Goal: Task Accomplishment & Management: Manage account settings

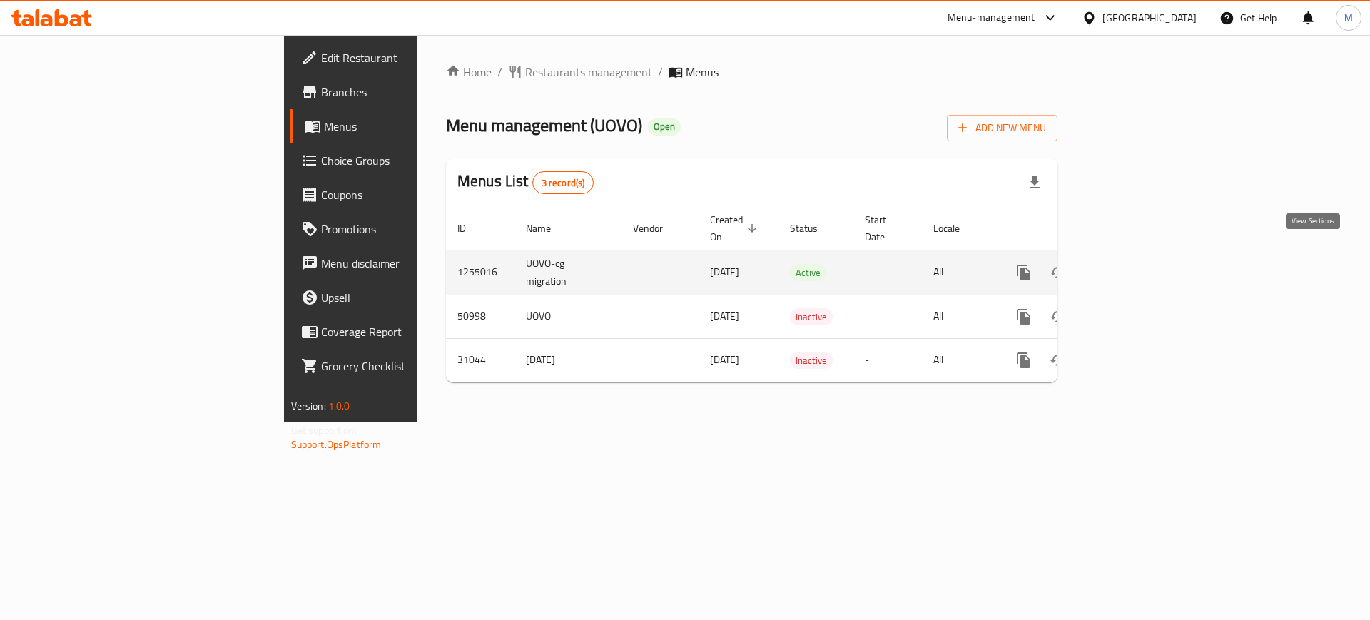
click at [1135, 264] on icon "enhanced table" at bounding box center [1126, 272] width 17 height 17
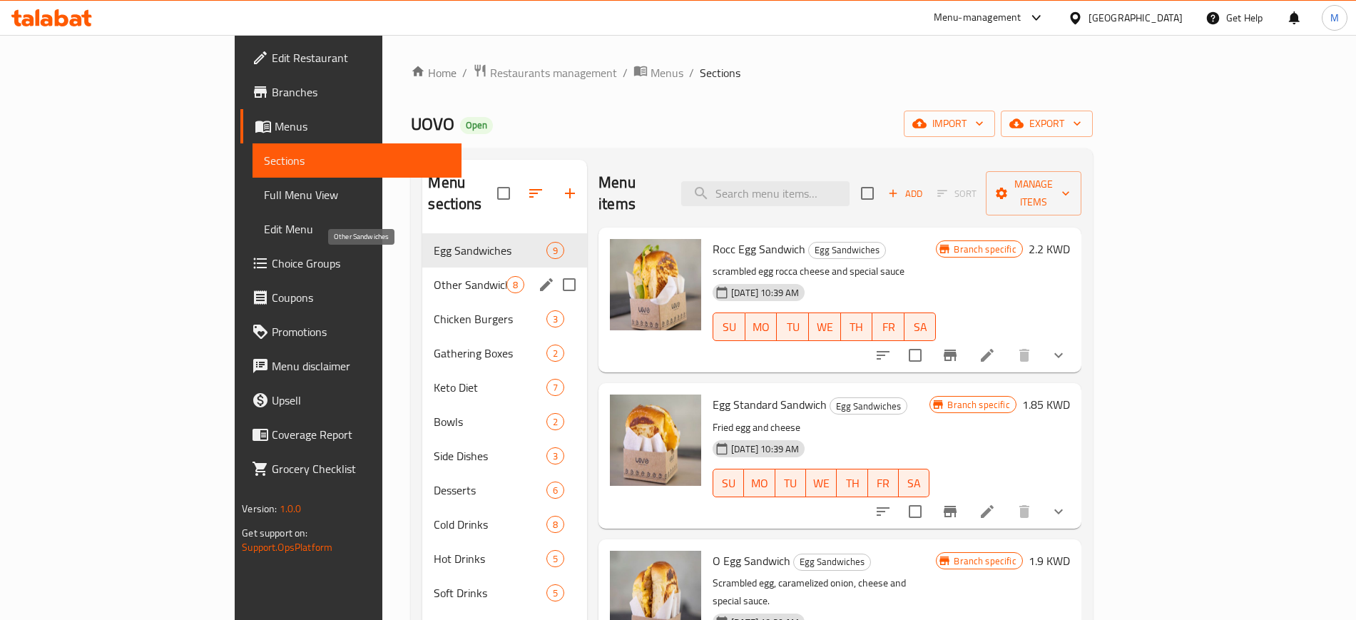
click at [434, 276] on span "Other Sandwiches" at bounding box center [470, 284] width 73 height 17
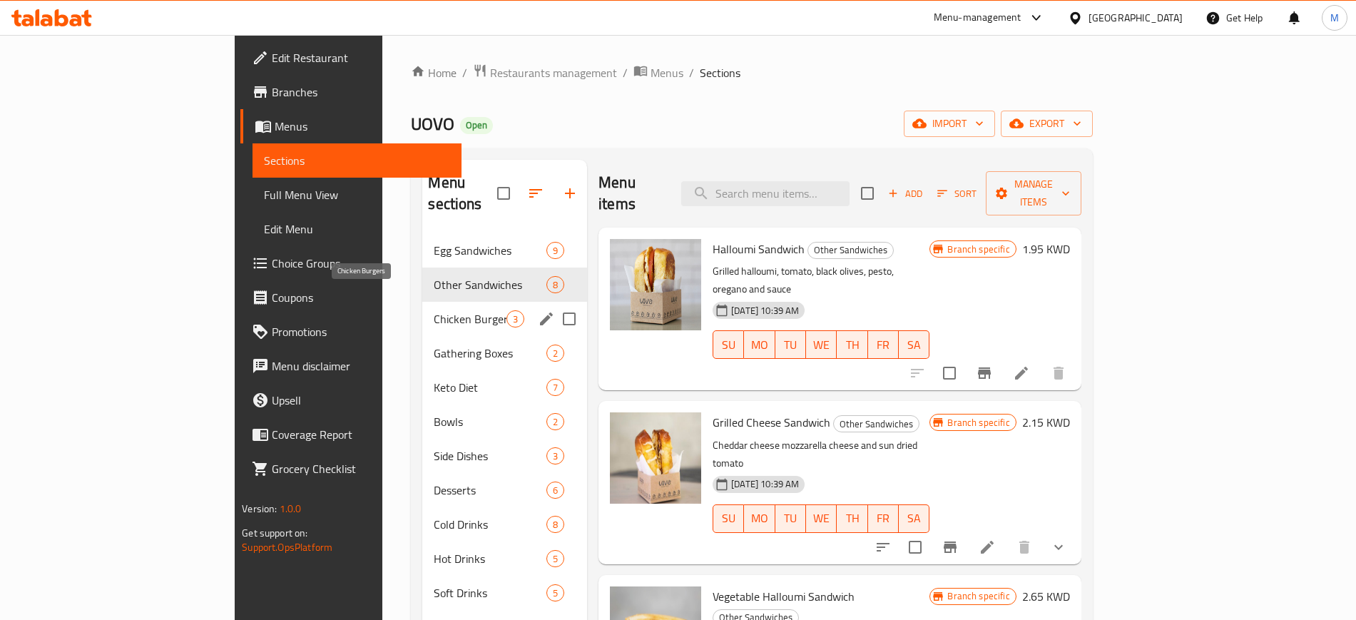
drag, startPoint x: 394, startPoint y: 299, endPoint x: 399, endPoint y: 312, distance: 13.8
click at [434, 310] on span "Chicken Burgers" at bounding box center [470, 318] width 73 height 17
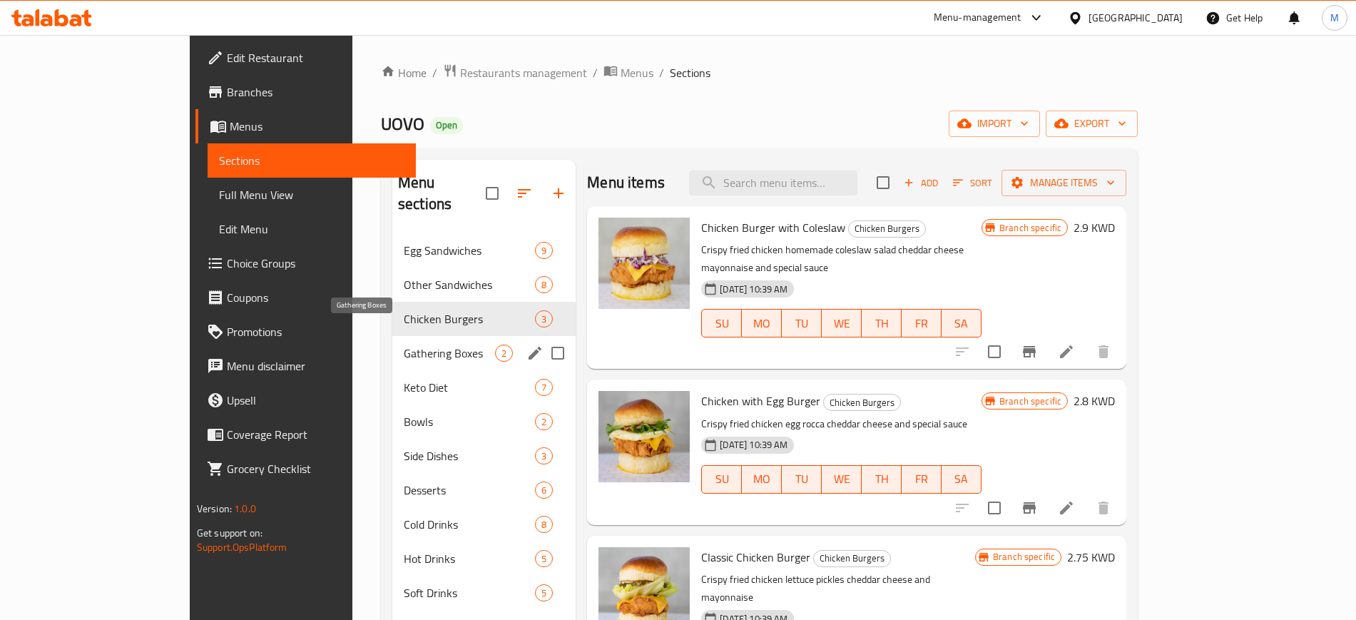
click at [404, 345] on span "Gathering Boxes" at bounding box center [449, 353] width 91 height 17
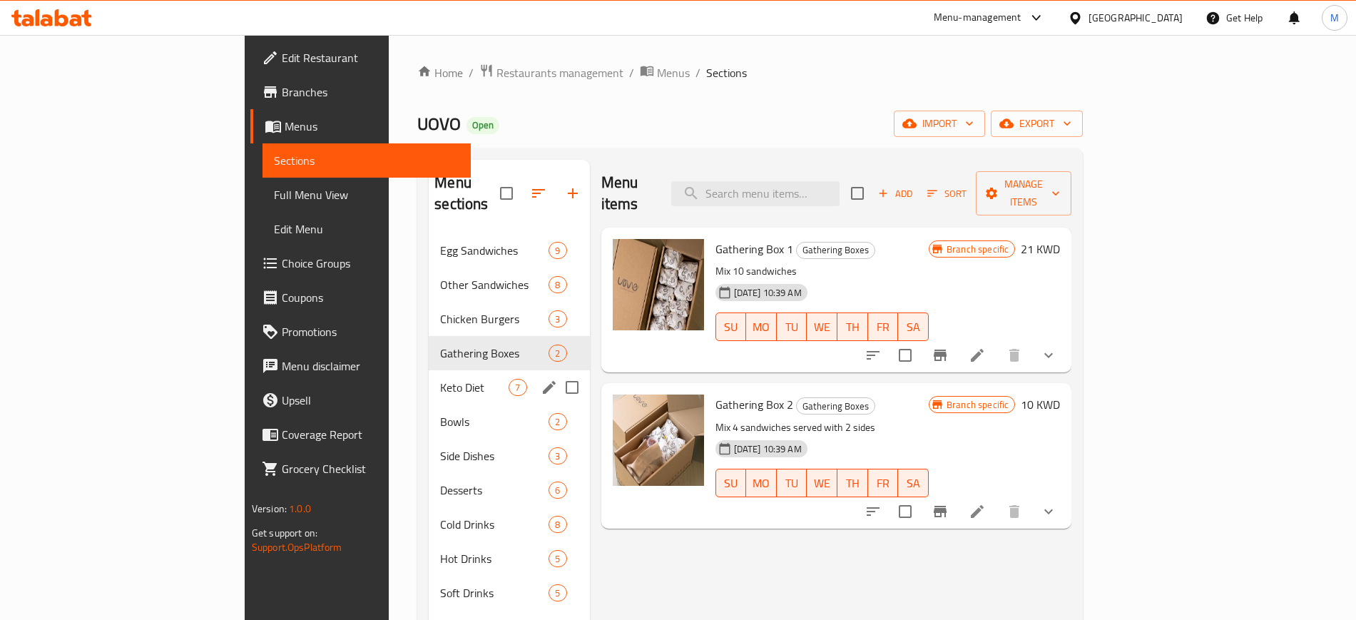
click at [429, 370] on div "Keto Diet 7" at bounding box center [509, 387] width 161 height 34
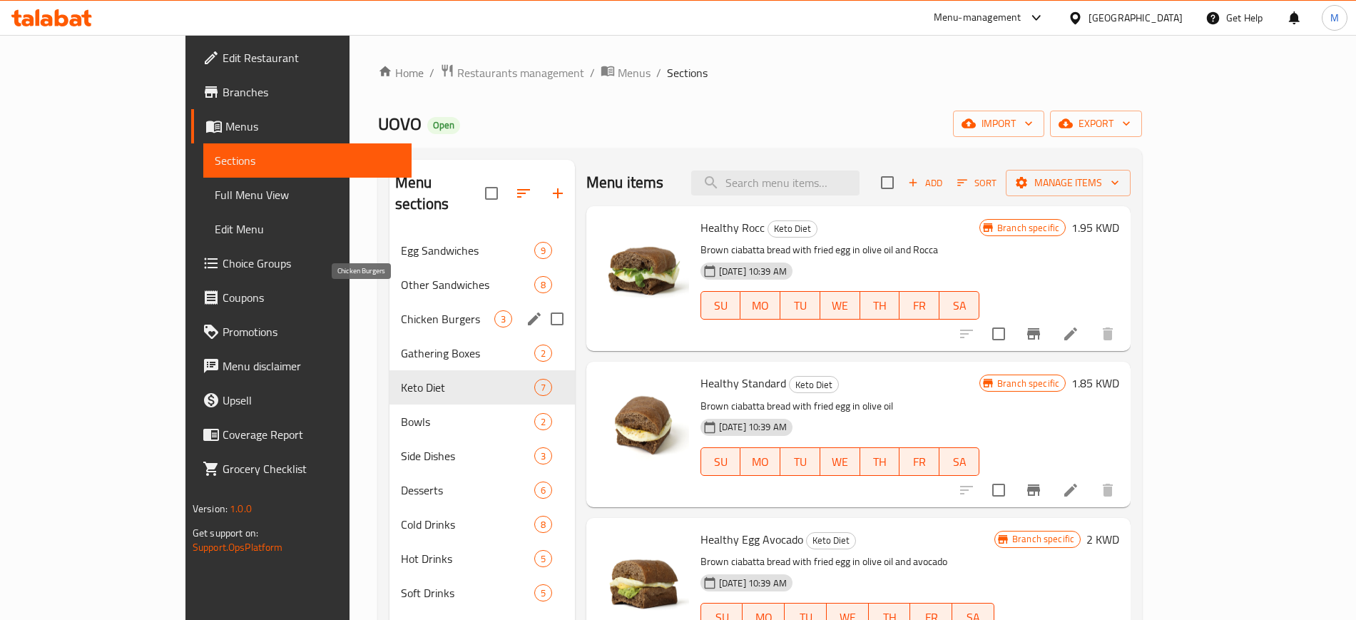
click at [401, 310] on span "Chicken Burgers" at bounding box center [447, 318] width 93 height 17
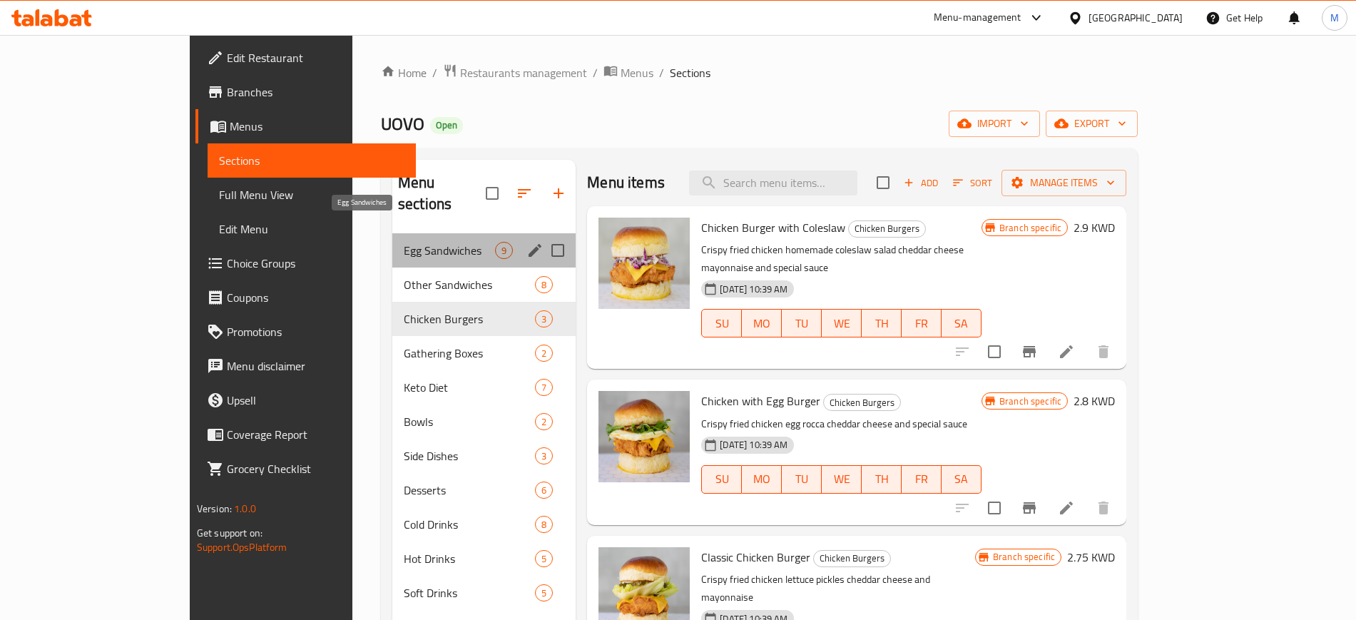
drag, startPoint x: 368, startPoint y: 231, endPoint x: 377, endPoint y: 231, distance: 8.6
click at [404, 242] on span "Egg Sandwiches" at bounding box center [449, 250] width 91 height 17
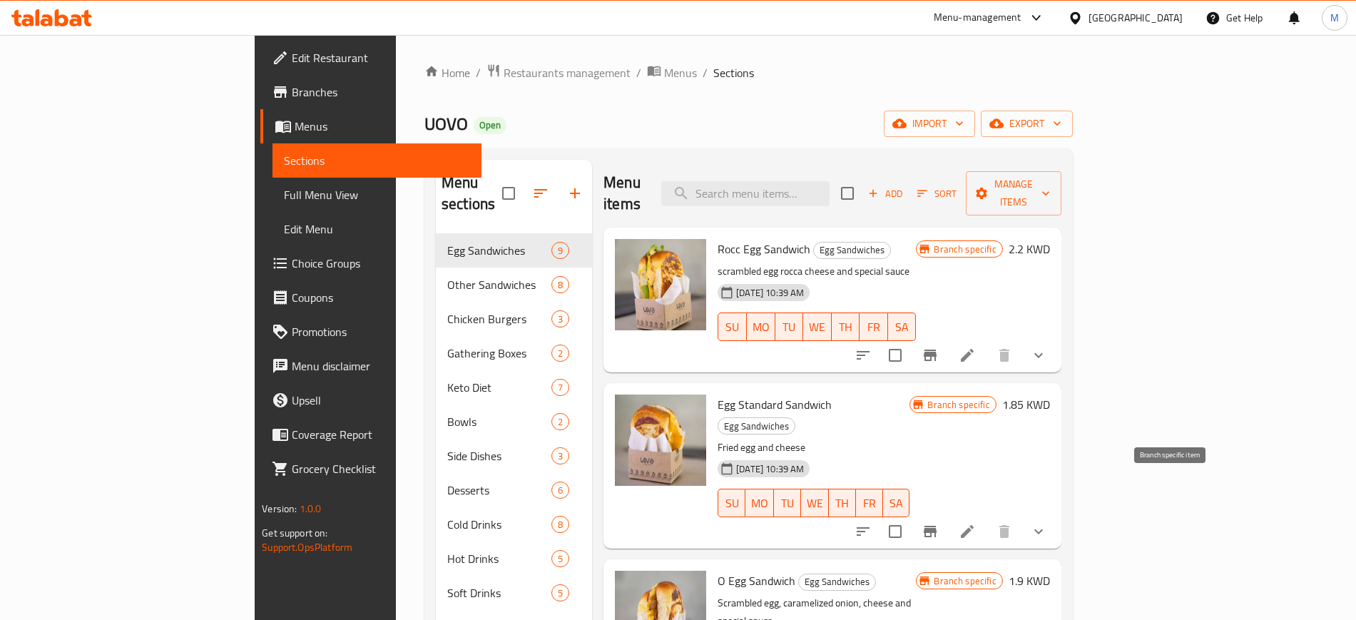
click at [937, 526] on icon "Branch-specific-item" at bounding box center [930, 531] width 13 height 11
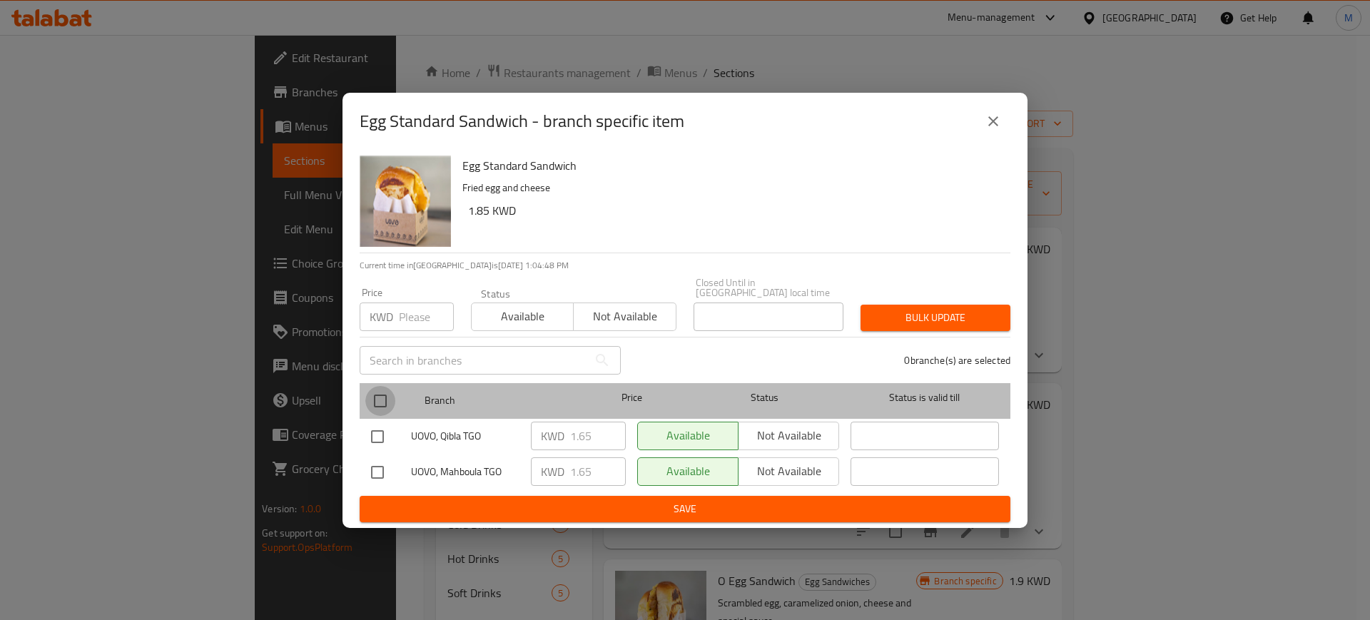
click at [381, 399] on input "checkbox" at bounding box center [380, 401] width 30 height 30
checkbox input "true"
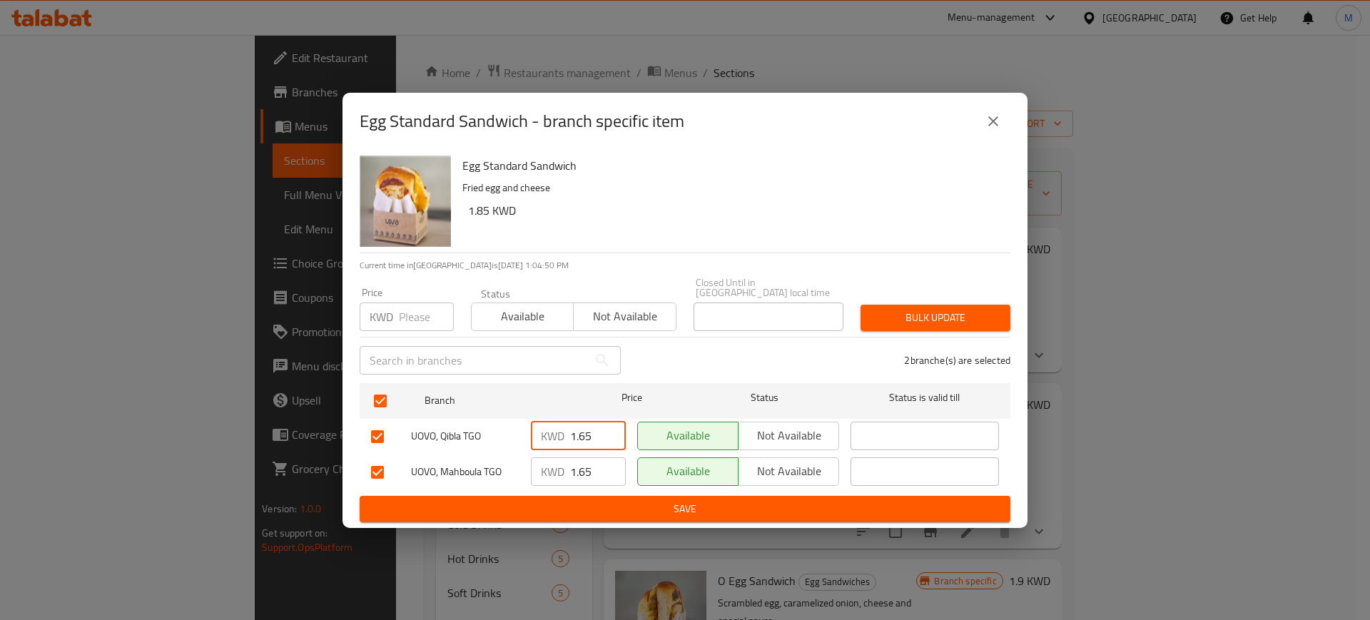
click at [580, 430] on input "1.65" at bounding box center [598, 436] width 56 height 29
type input "1.85"
click at [579, 466] on input "1.65" at bounding box center [598, 471] width 56 height 29
type input "1.85"
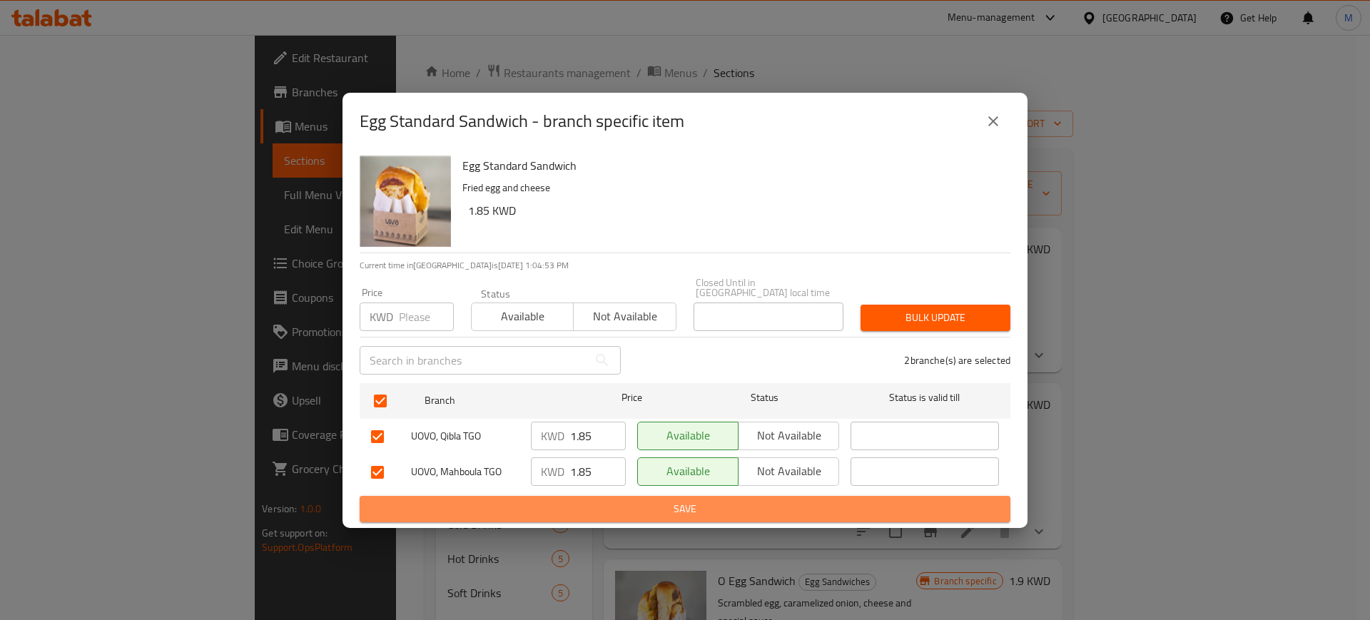
click at [611, 511] on span "Save" at bounding box center [685, 509] width 628 height 18
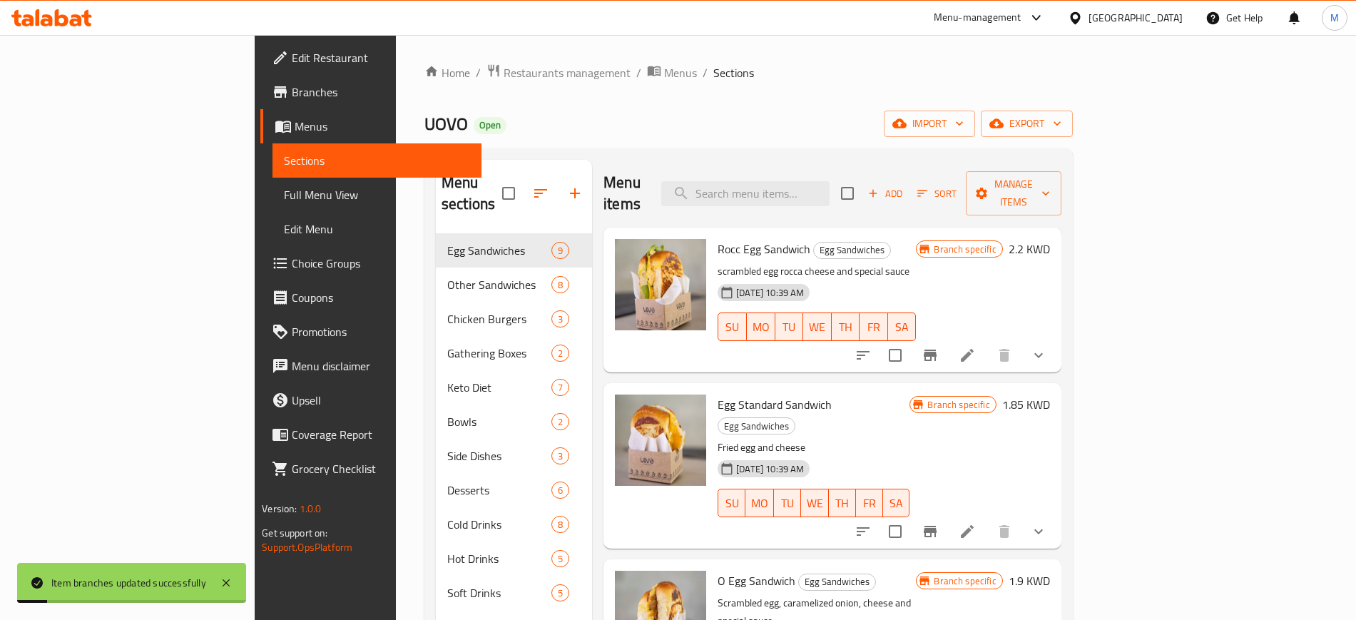
click at [905, 238] on div "Rocc Egg Sandwich Egg Sandwiches scrambled egg rocca cheese and special sauce […" at bounding box center [817, 299] width 210 height 133
click at [830, 181] on input "search" at bounding box center [745, 193] width 168 height 25
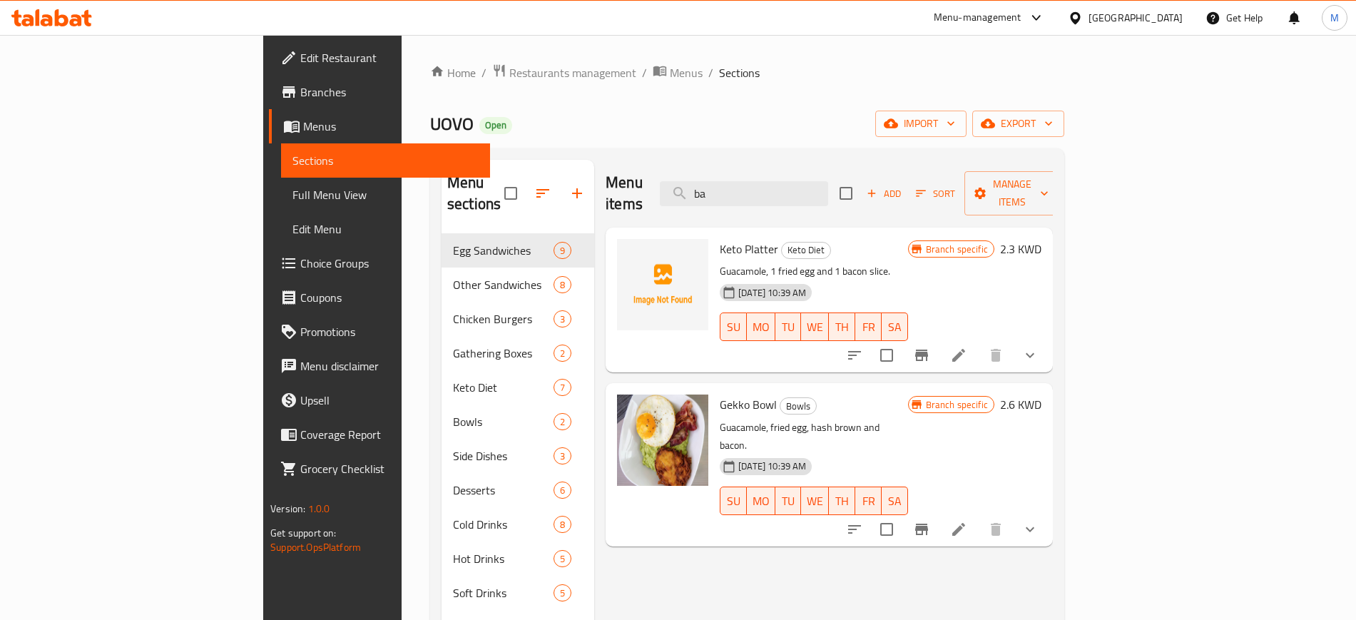
type input "b"
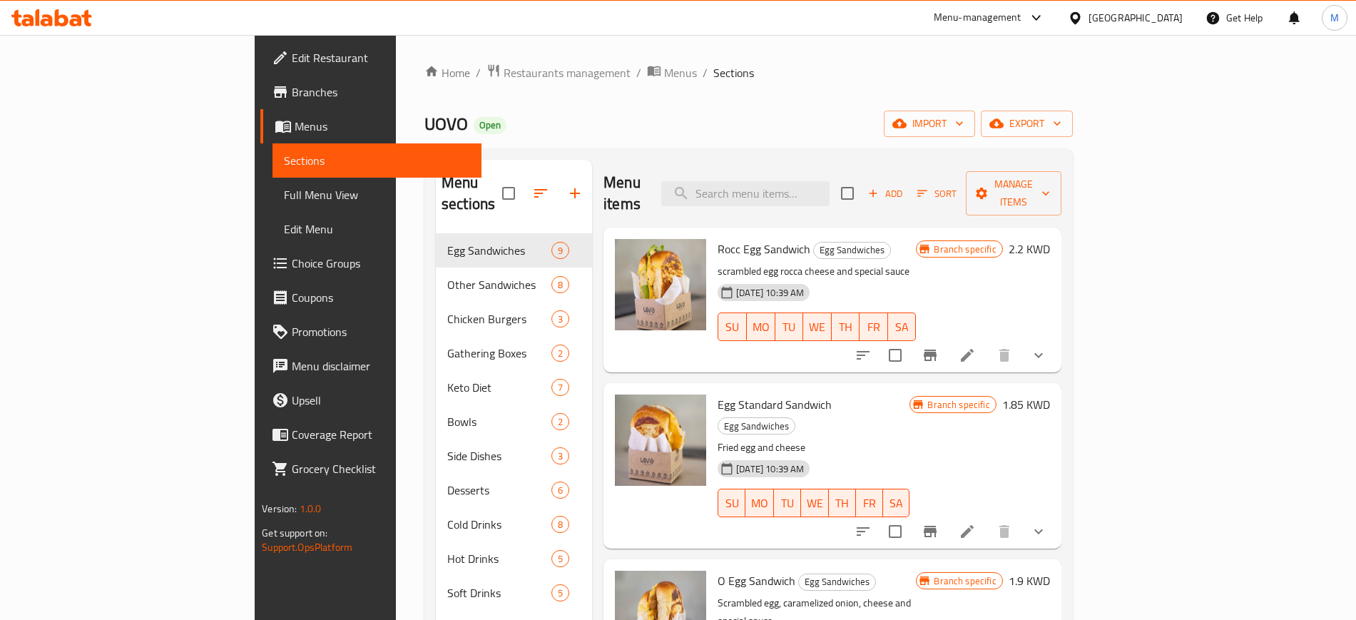
click at [880, 239] on h6 "Rocc Egg Sandwich Egg Sandwiches" at bounding box center [817, 249] width 198 height 20
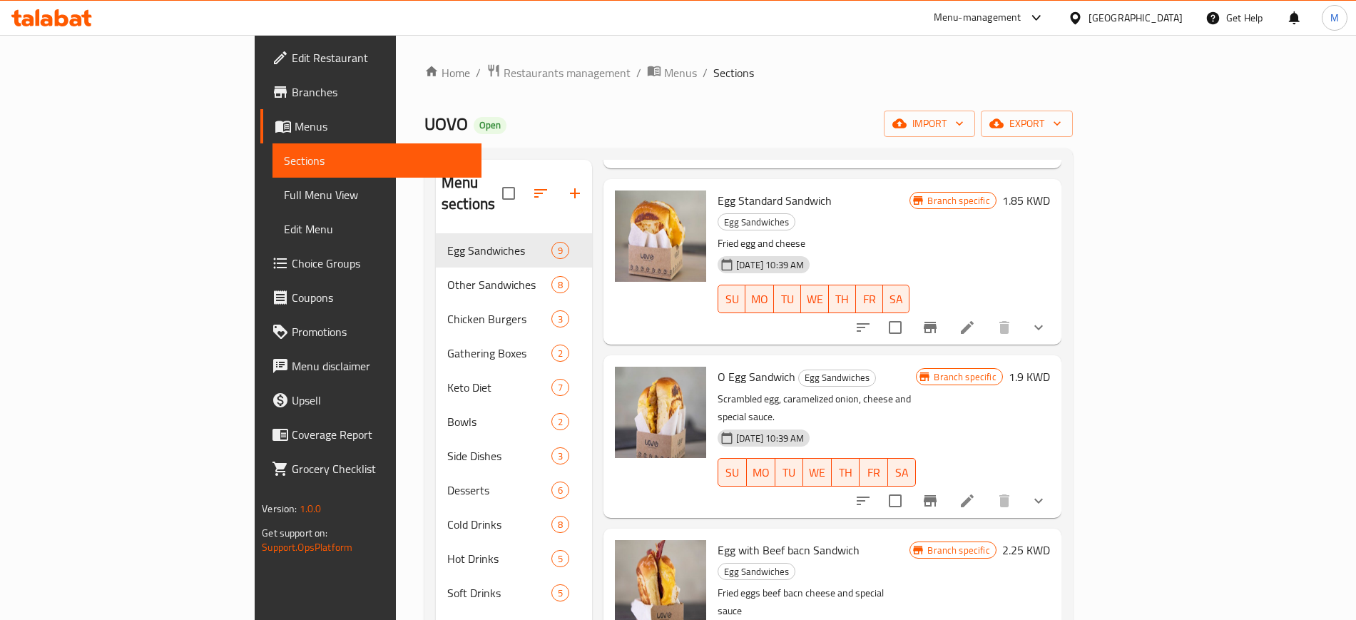
scroll to position [268, 0]
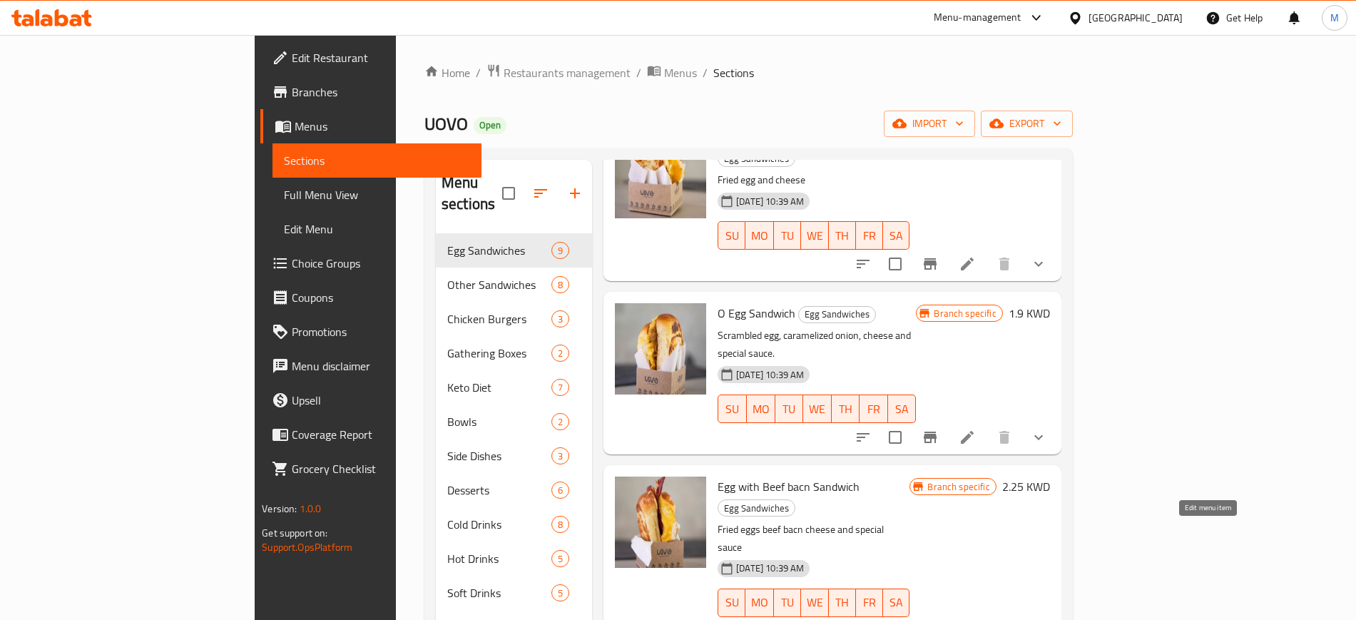
click at [976, 619] on icon at bounding box center [967, 631] width 17 height 17
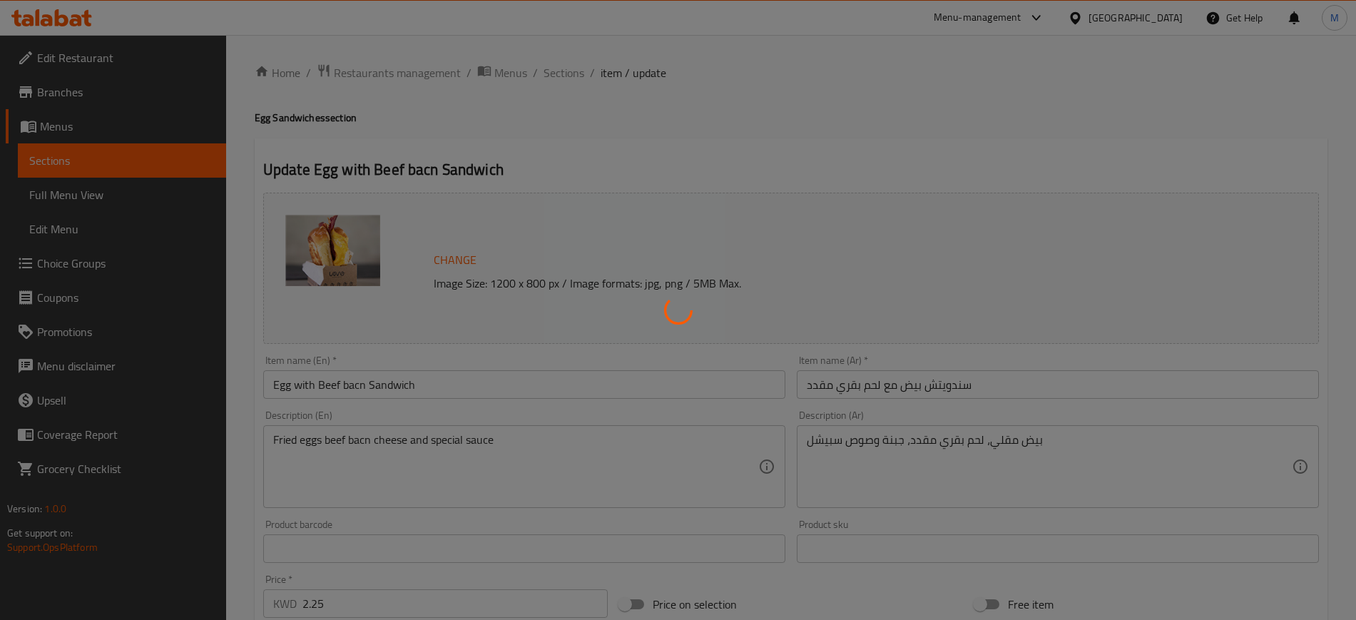
click at [358, 382] on div at bounding box center [678, 310] width 1356 height 620
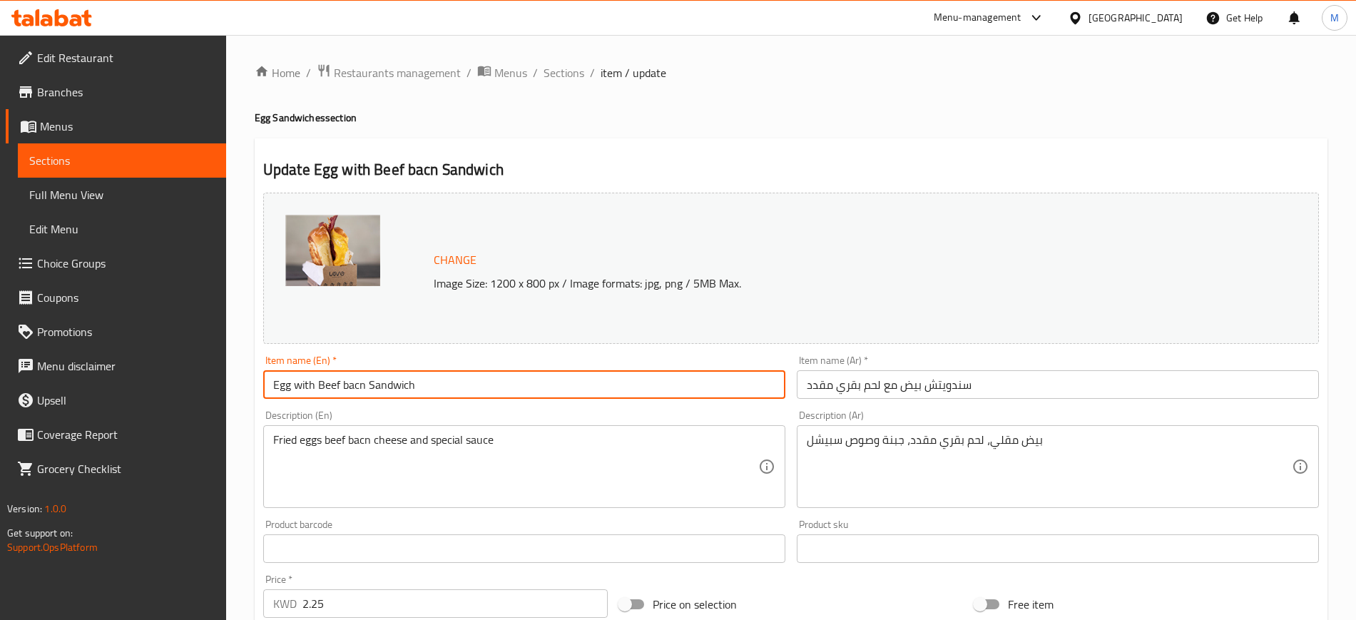
click at [359, 391] on input "Egg with Beef bacn Sandwich" at bounding box center [524, 384] width 522 height 29
click at [470, 386] on input "Egg with Beef bacon Sandwich" at bounding box center [524, 384] width 522 height 29
type input "Egg with Beef bacon Sandwich"
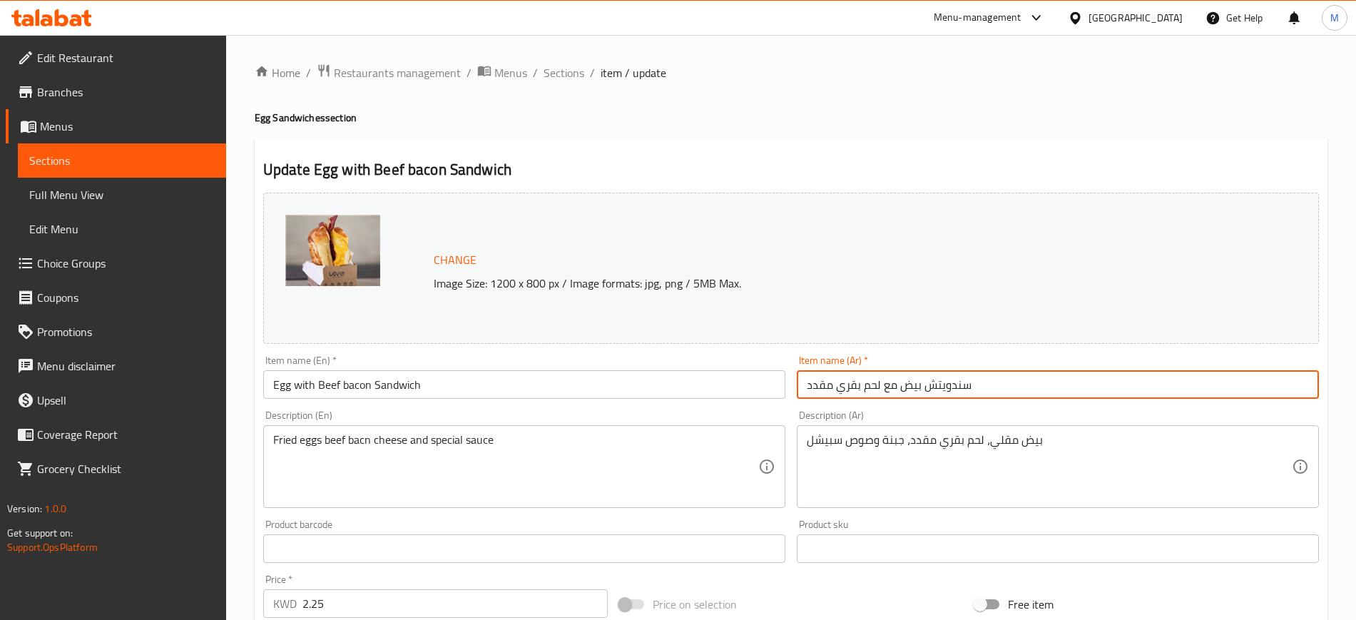
click at [962, 384] on input "سندويتش بيض مع لحم بقري مقدد" at bounding box center [1058, 384] width 522 height 29
click at [1021, 385] on input "ساندويتش بيض مع لحم بقري مقدد" at bounding box center [1058, 384] width 522 height 29
type input "ساندويتش بيض مع لحم بقري مقدد"
click at [521, 353] on div "Item name (En)   * Egg with Beef bacon Sandwich Item name (En) *" at bounding box center [525, 377] width 534 height 55
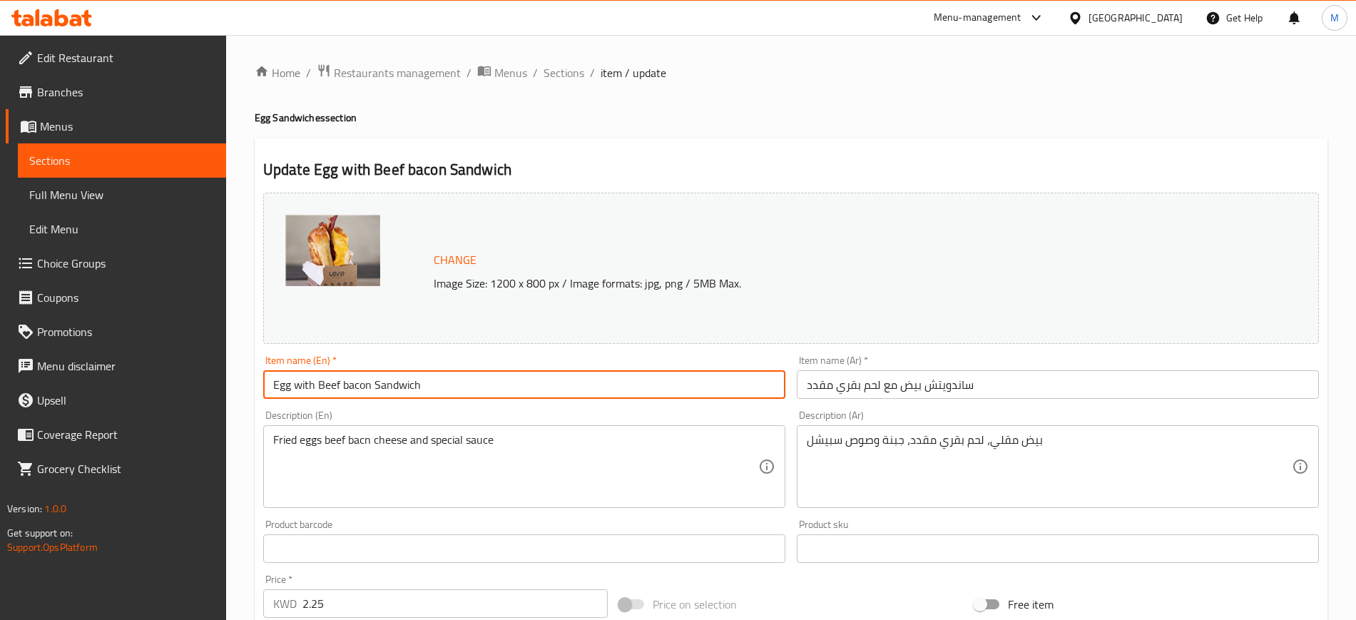
click at [342, 385] on input "Egg with Beef bacon Sandwich" at bounding box center [524, 384] width 522 height 29
click at [503, 387] on input "Egg with Beef Bacon Sandwich" at bounding box center [524, 384] width 522 height 29
type input "Egg with Beef Bacon Sandwich"
drag, startPoint x: 572, startPoint y: 78, endPoint x: 582, endPoint y: 95, distance: 19.2
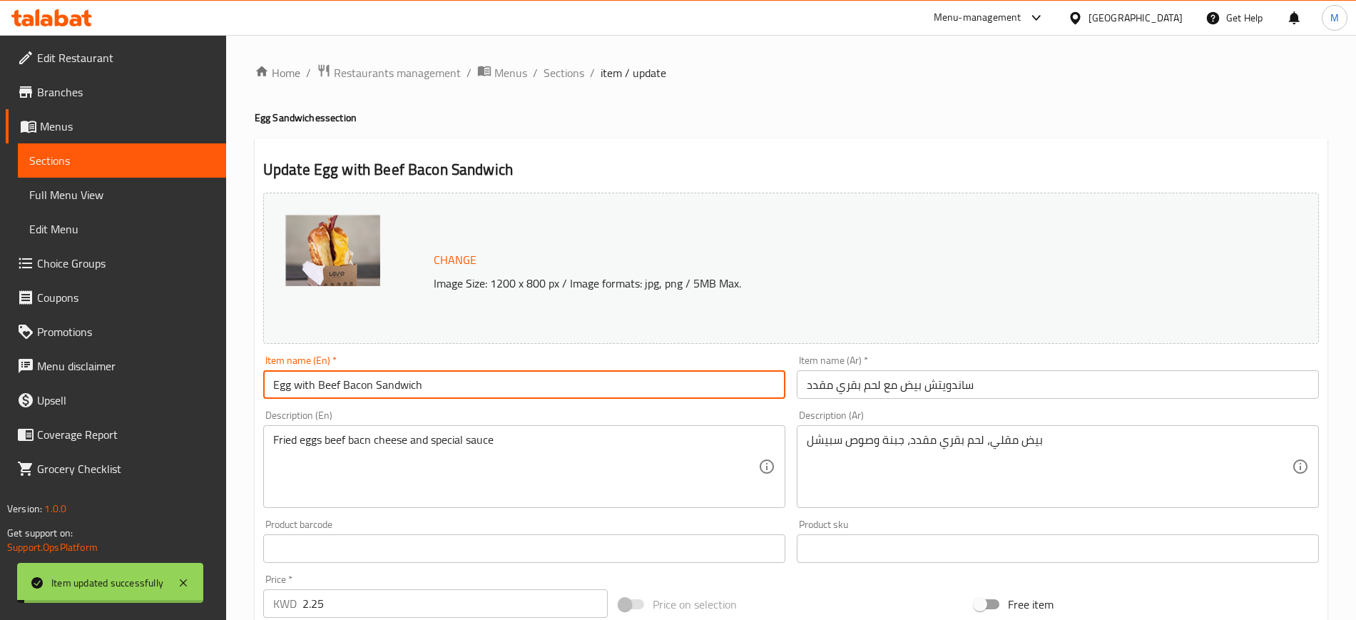
click at [571, 79] on span "Sections" at bounding box center [564, 72] width 41 height 17
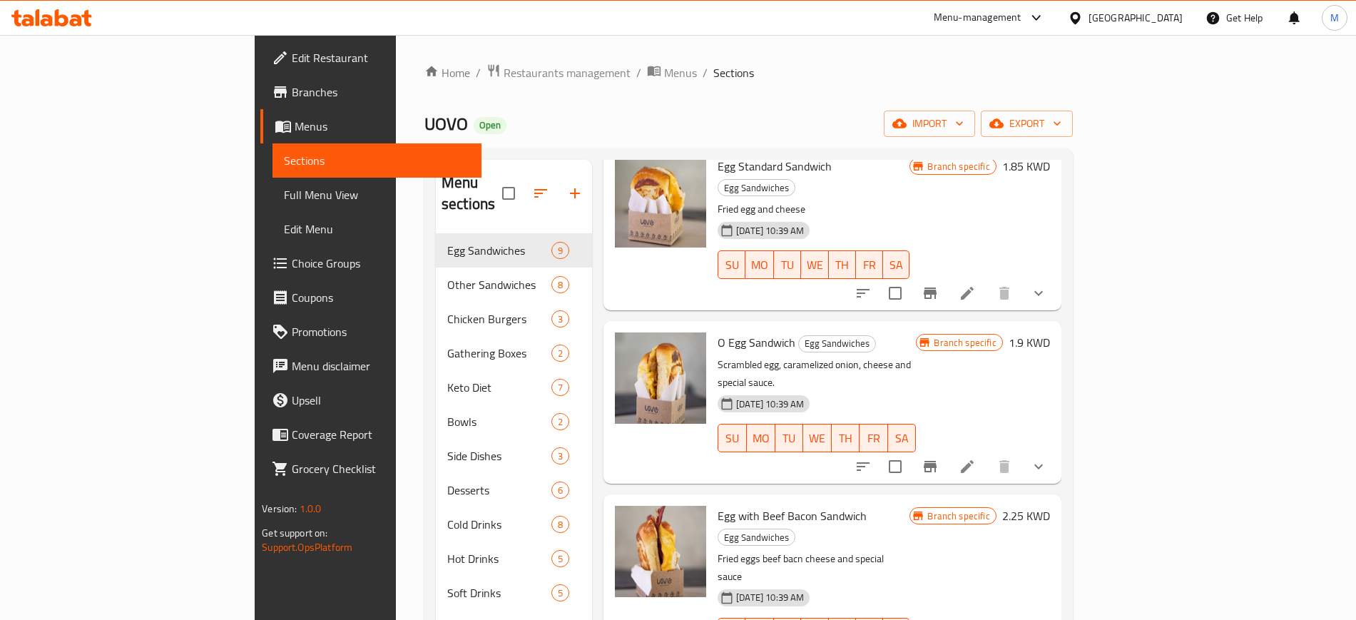
scroll to position [268, 0]
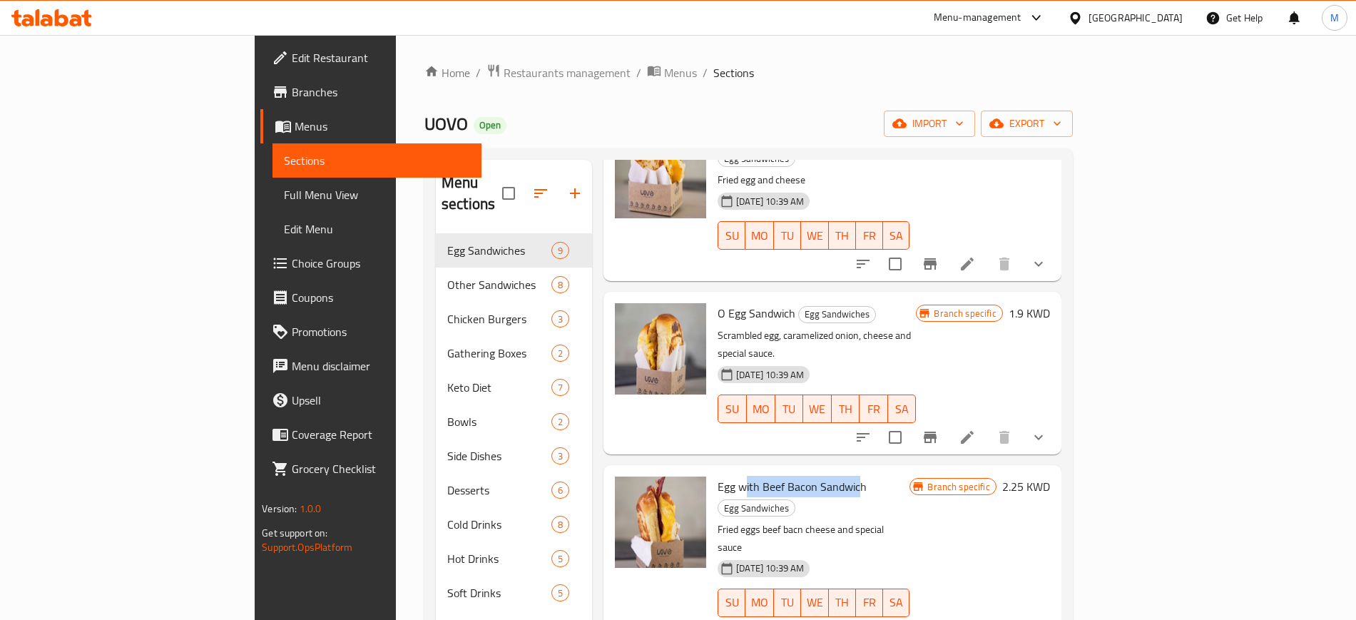
drag, startPoint x: 682, startPoint y: 429, endPoint x: 796, endPoint y: 432, distance: 113.5
click at [796, 476] on span "Egg with Beef Bacon Sandwich" at bounding box center [792, 486] width 149 height 21
drag, startPoint x: 987, startPoint y: 462, endPoint x: 1110, endPoint y: 457, distance: 123.5
click at [915, 554] on div "[DATE] 10:39 AM SU MO TU WE TH FR SA" at bounding box center [813, 592] width 203 height 77
click at [937, 619] on icon "Branch-specific-item" at bounding box center [930, 631] width 13 height 11
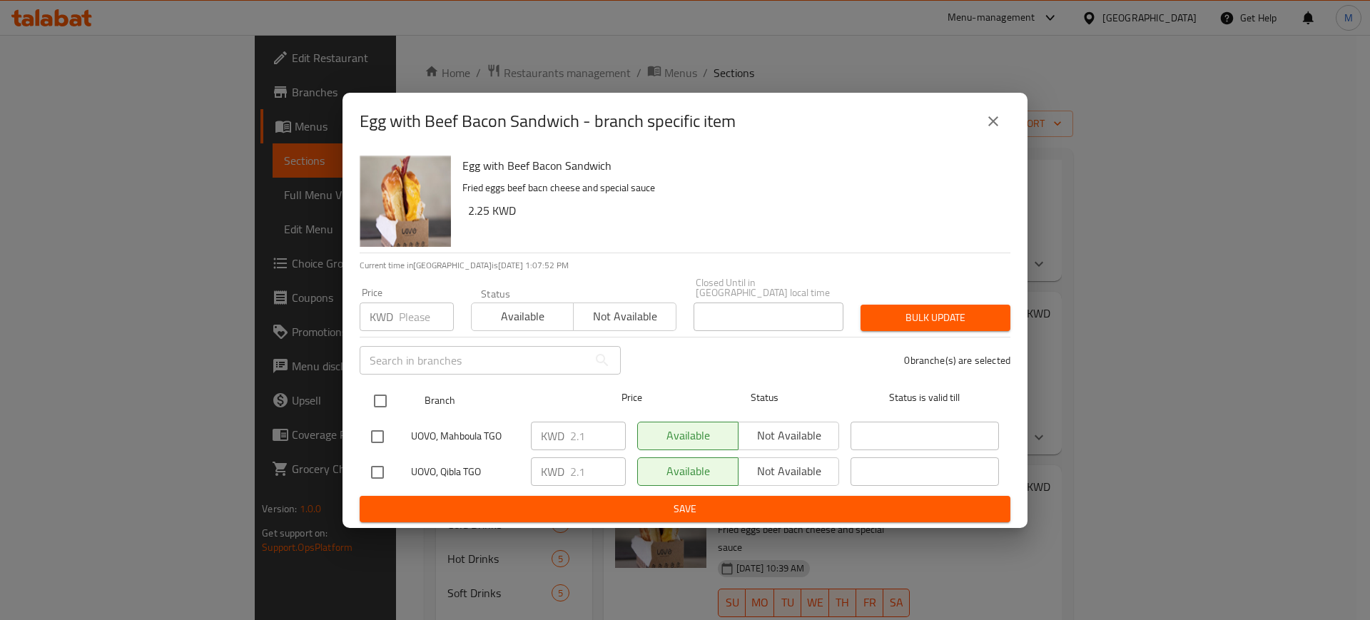
click at [384, 392] on input "checkbox" at bounding box center [380, 401] width 30 height 30
checkbox input "true"
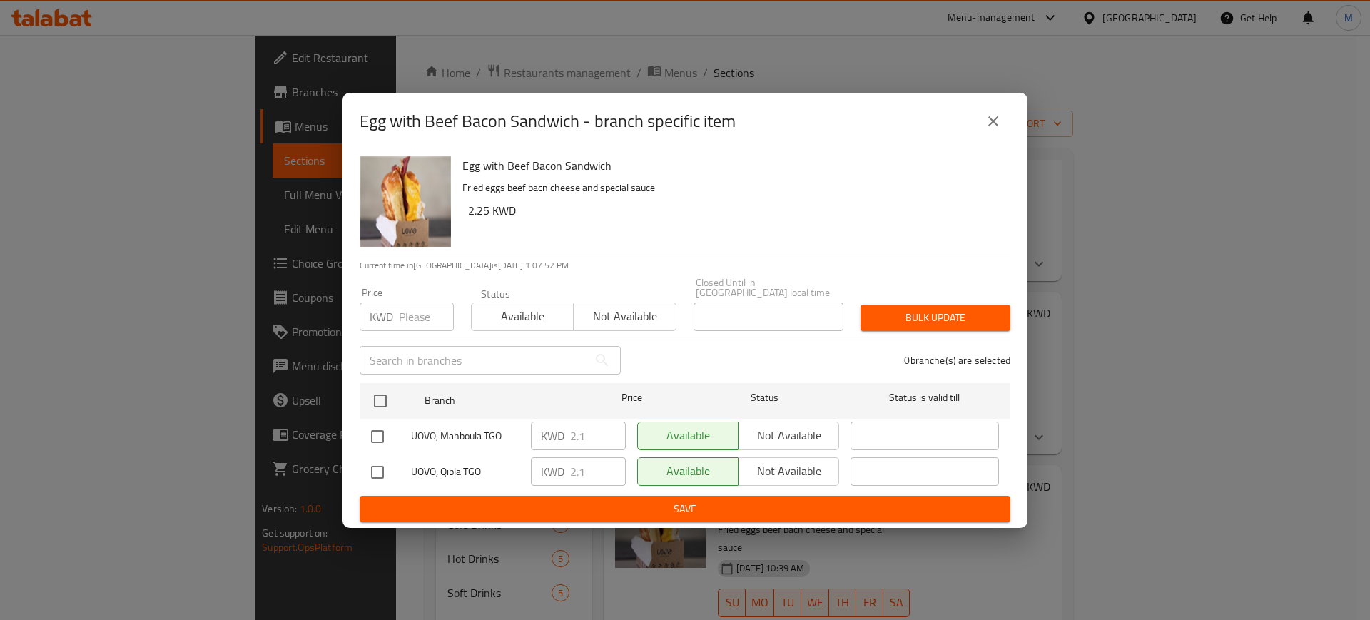
checkbox input "true"
click at [596, 429] on input "2.1" at bounding box center [598, 436] width 56 height 29
type input "2.25"
click at [601, 464] on input "2.1" at bounding box center [598, 471] width 56 height 29
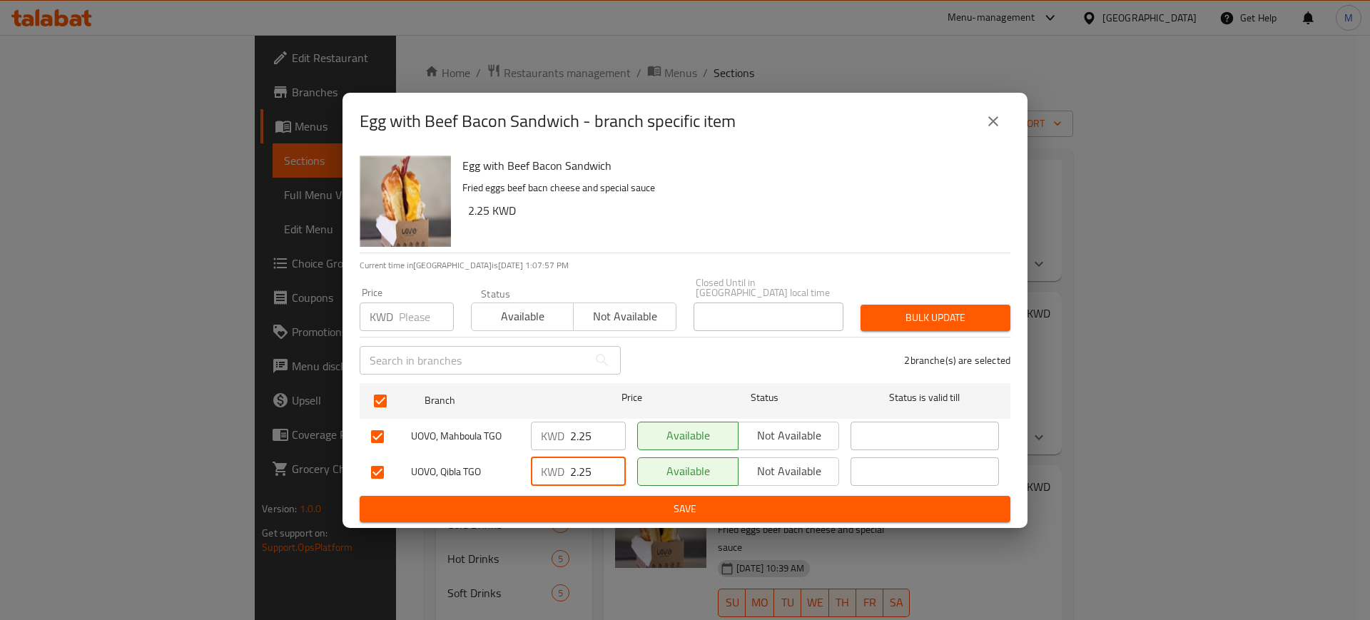
type input "2.25"
click at [640, 502] on span "Save" at bounding box center [685, 509] width 628 height 18
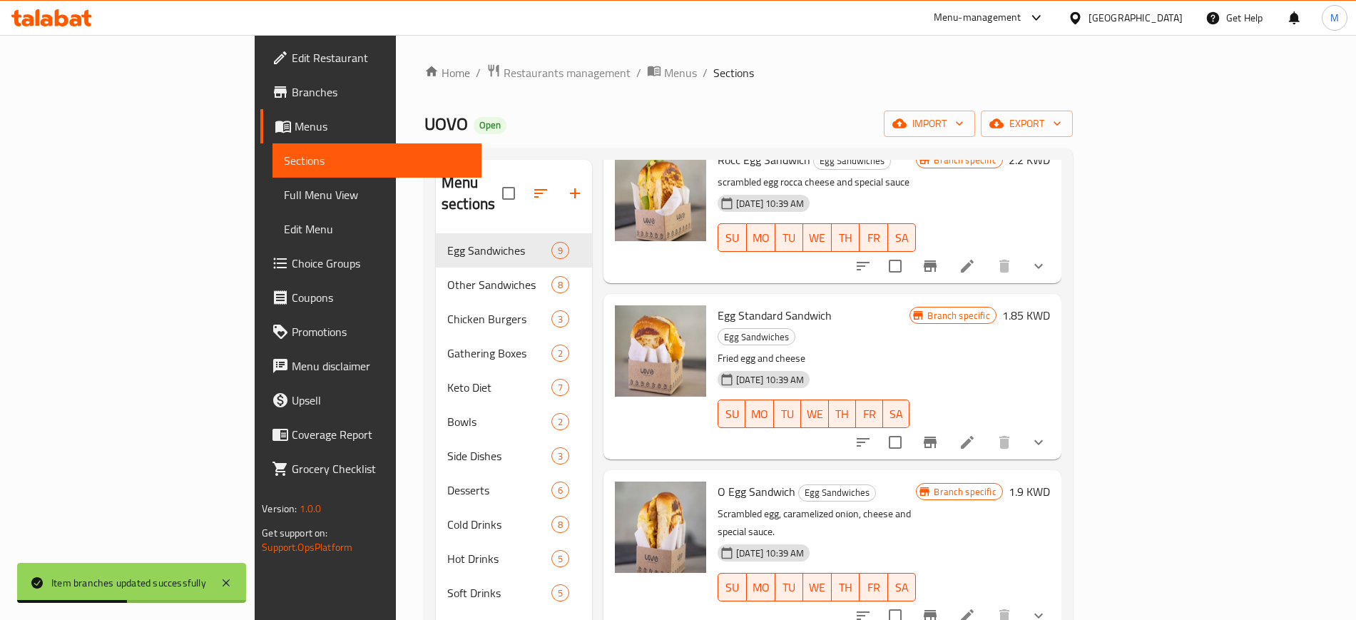
scroll to position [0, 0]
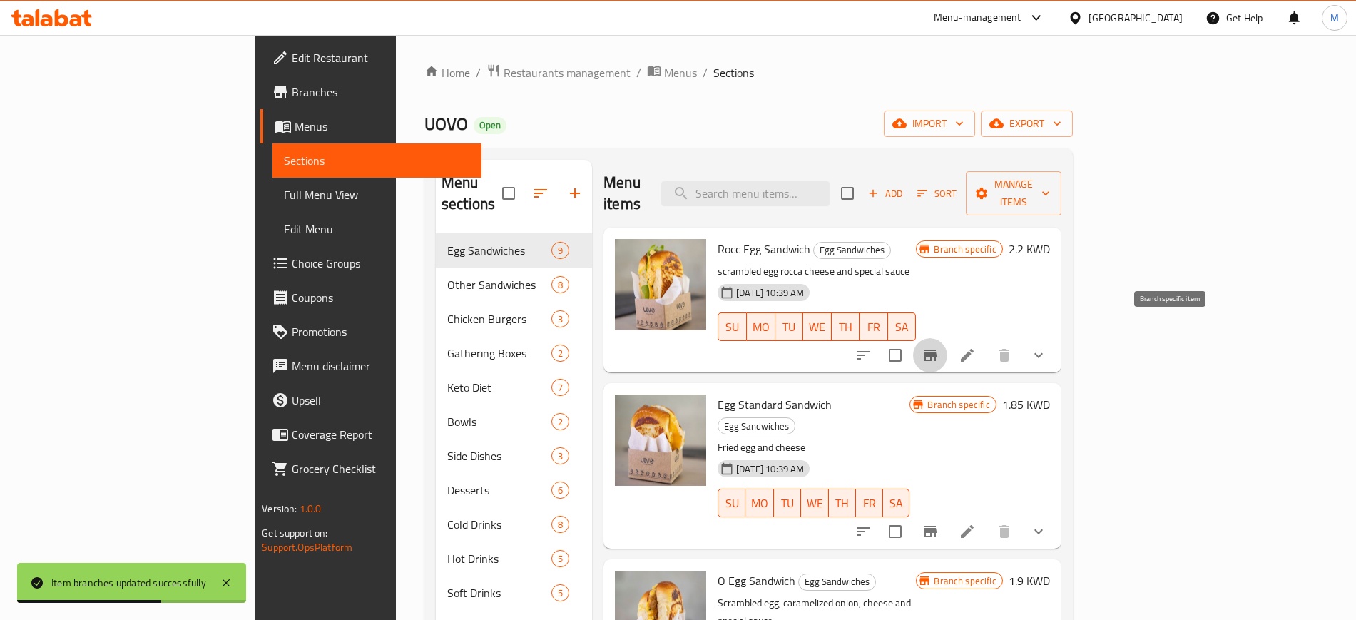
click at [939, 347] on icon "Branch-specific-item" at bounding box center [930, 355] width 17 height 17
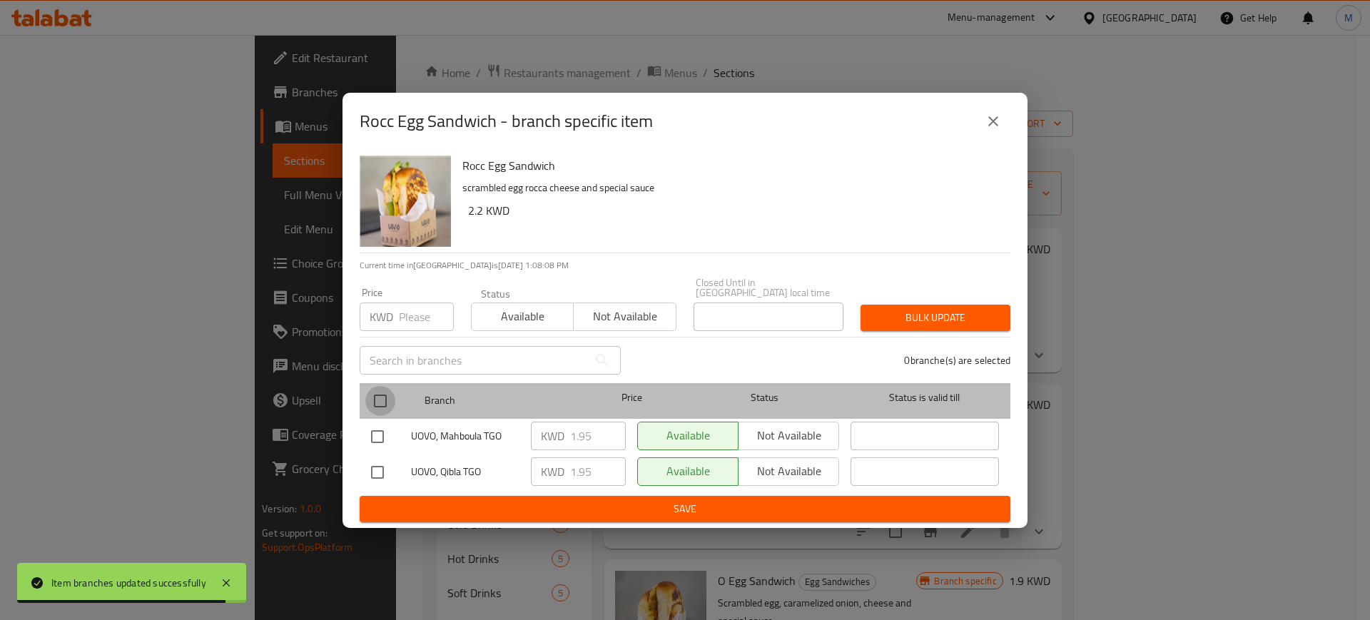
click at [375, 397] on input "checkbox" at bounding box center [380, 401] width 30 height 30
checkbox input "true"
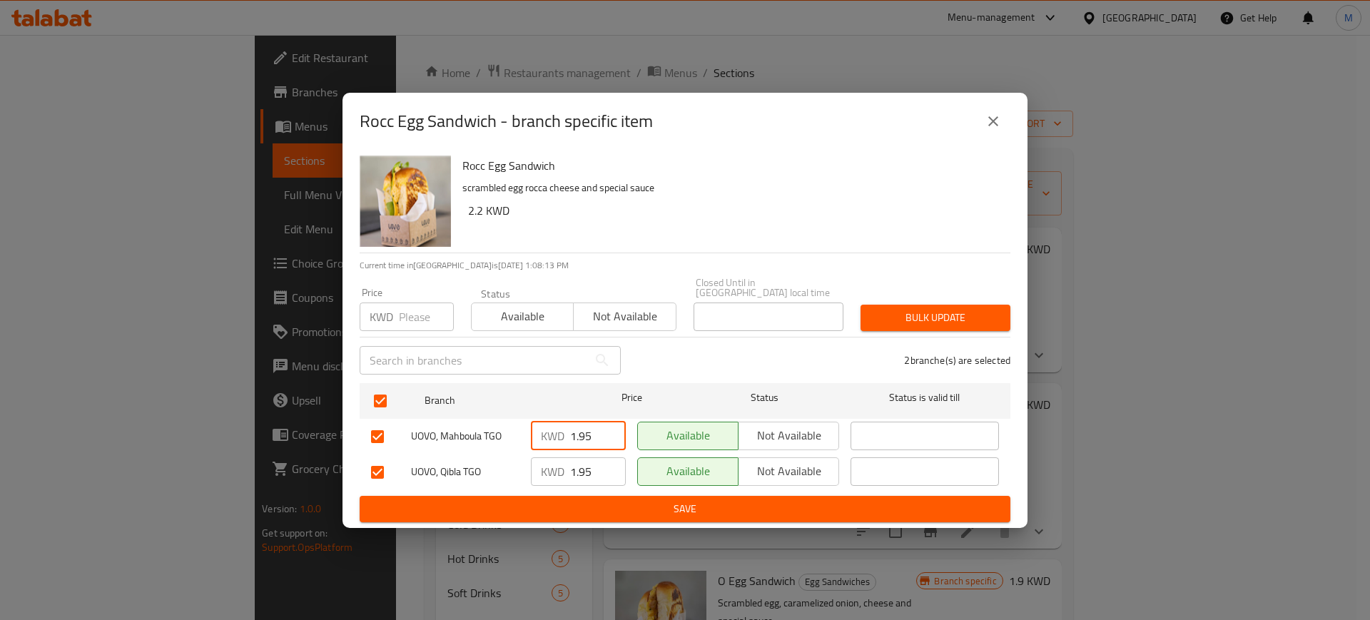
drag, startPoint x: 599, startPoint y: 429, endPoint x: 524, endPoint y: 427, distance: 75.7
click at [524, 427] on div "UOVO, Mahboula TGO KWD 1.95 ​ Available Not available ​" at bounding box center [684, 436] width 639 height 41
type input "2.2"
drag, startPoint x: 598, startPoint y: 472, endPoint x: 515, endPoint y: 470, distance: 82.8
click at [515, 470] on div "UOVO, Qibla TGO KWD 1.95 ​ Available Not available ​" at bounding box center [684, 472] width 639 height 41
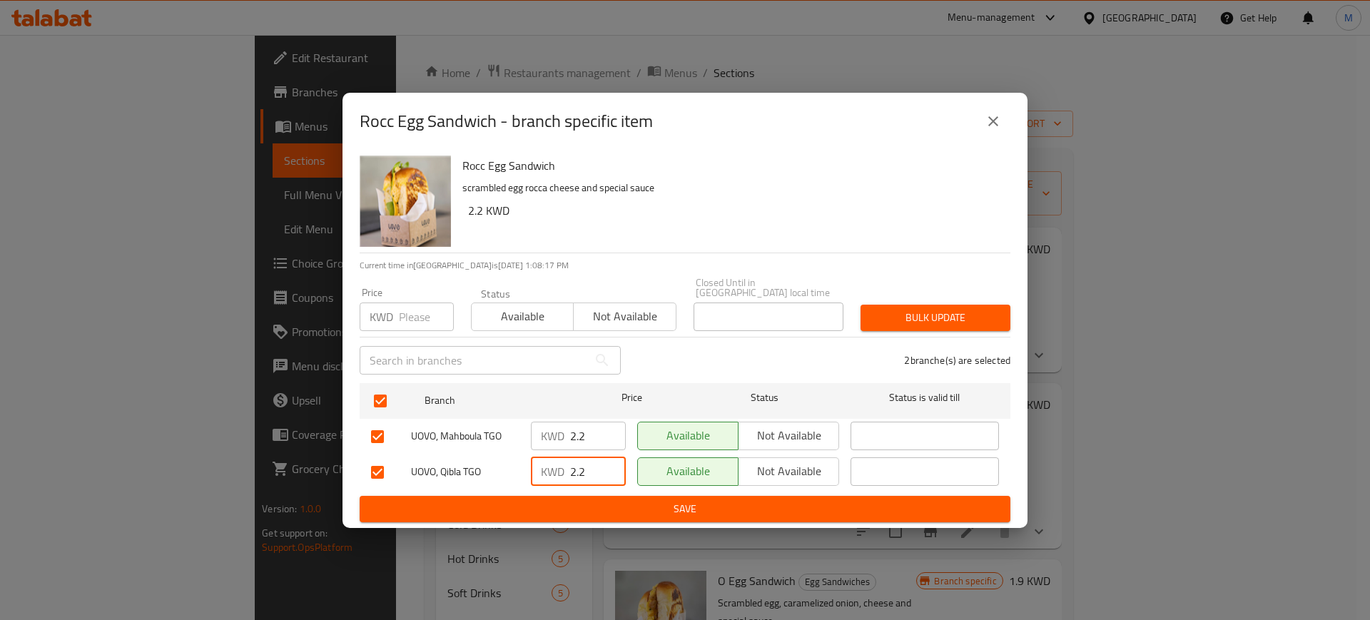
type input "2.2"
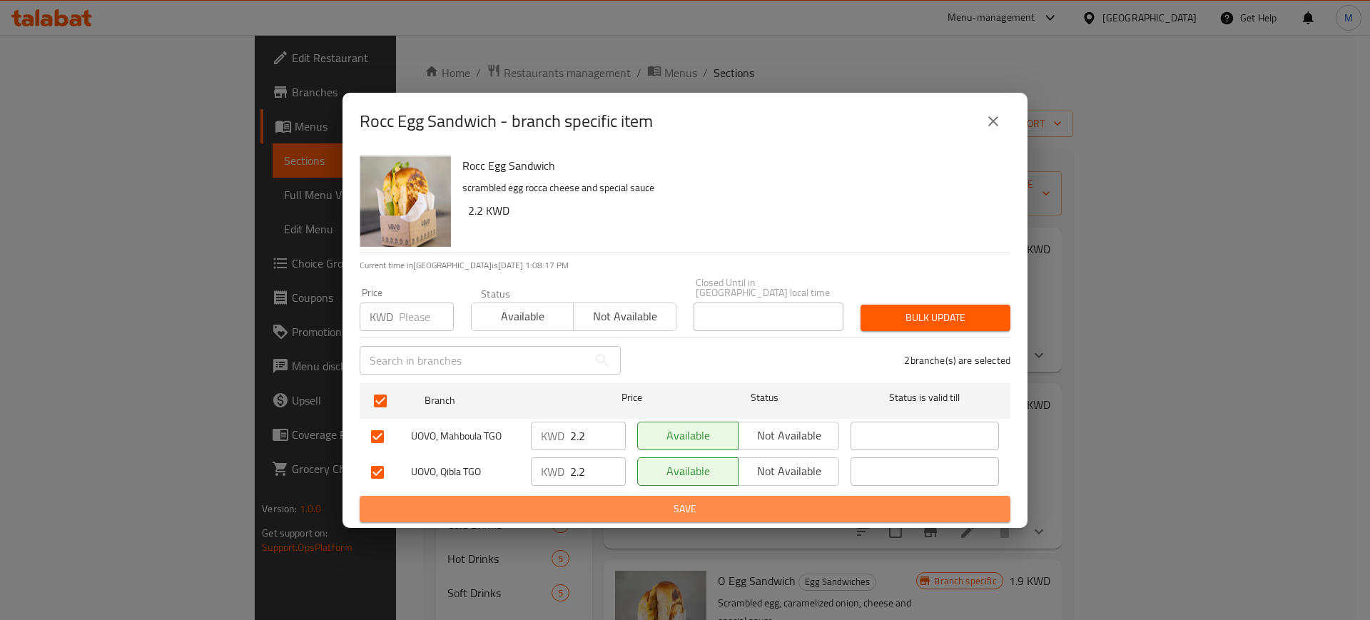
click at [631, 506] on span "Save" at bounding box center [685, 509] width 628 height 18
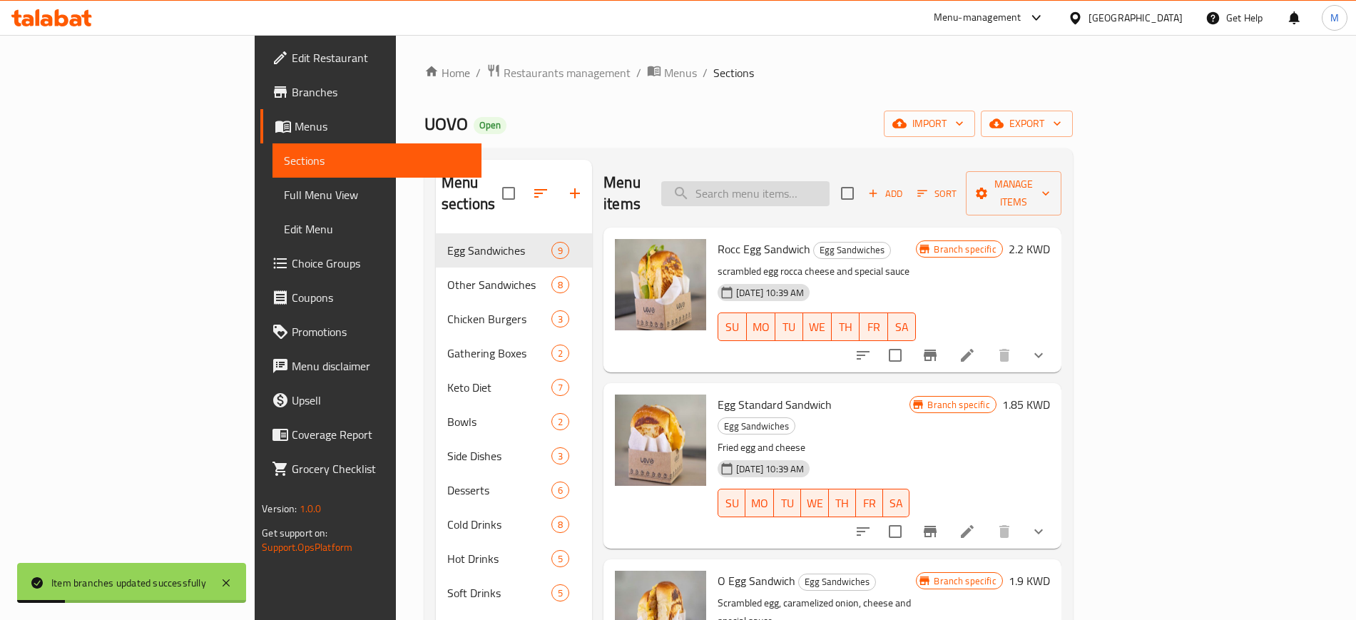
click at [822, 181] on input "search" at bounding box center [745, 193] width 168 height 25
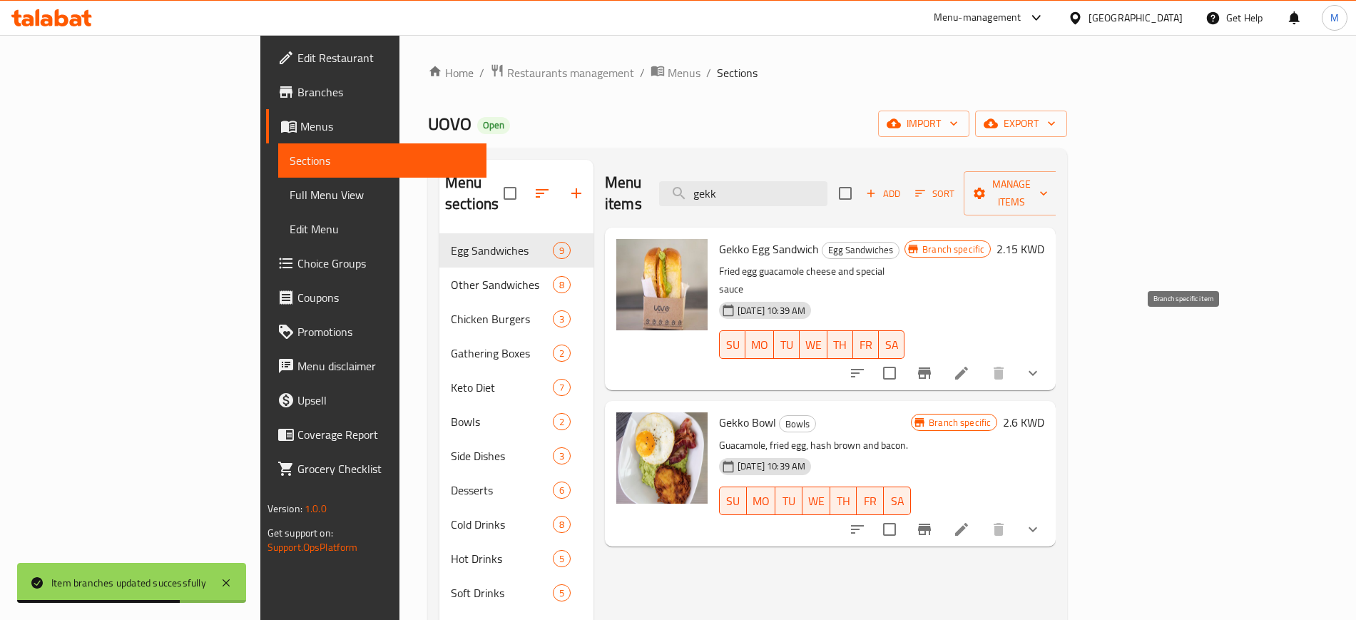
type input "gekk"
click at [931, 367] on icon "Branch-specific-item" at bounding box center [924, 372] width 13 height 11
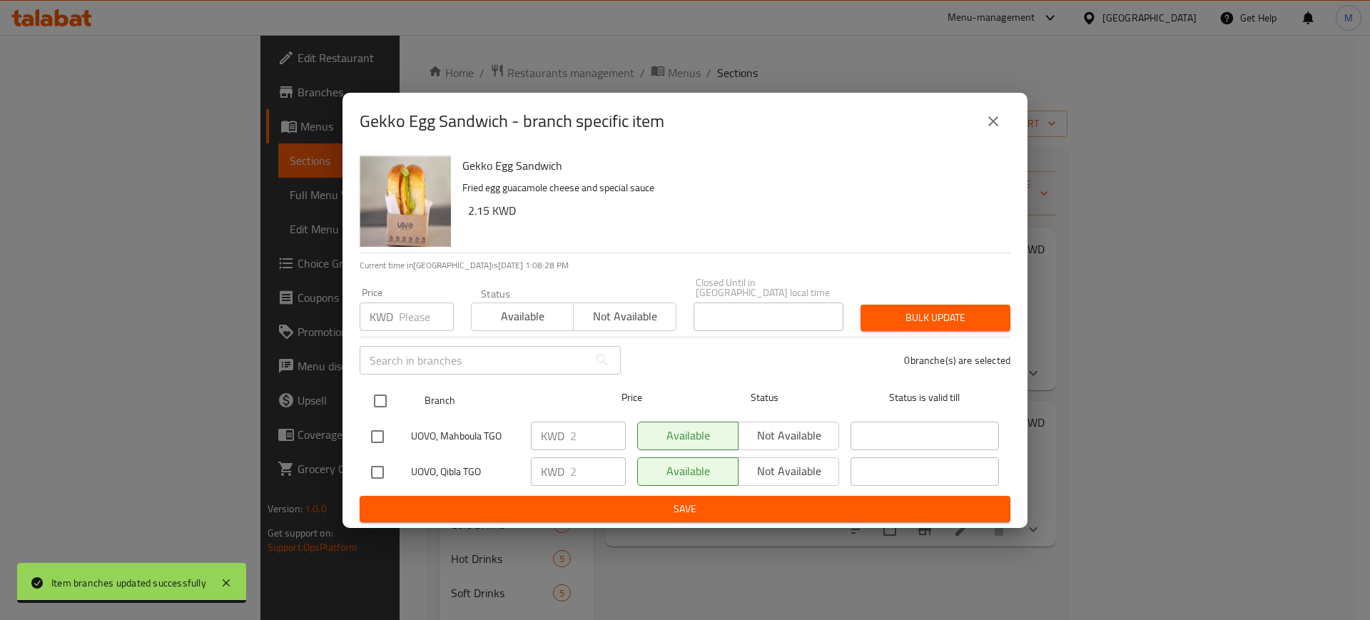
click at [383, 394] on input "checkbox" at bounding box center [380, 401] width 30 height 30
checkbox input "true"
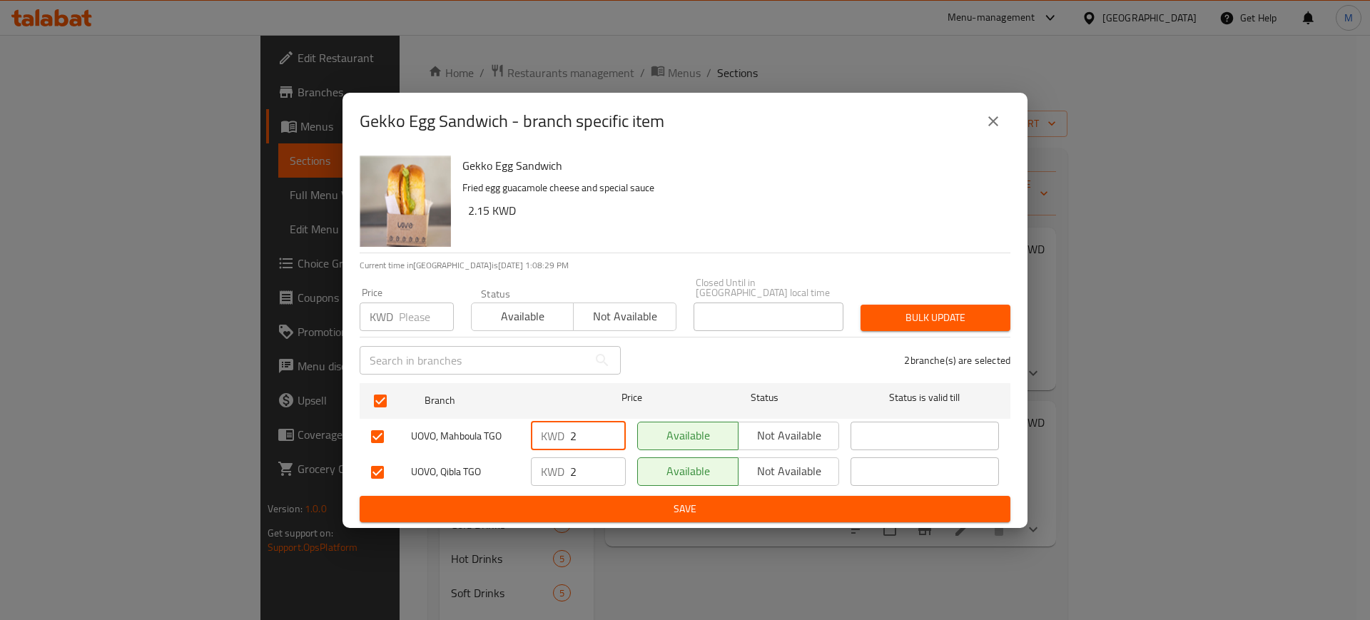
click at [588, 422] on input "2" at bounding box center [598, 436] width 56 height 29
type input "2.15"
click at [574, 467] on input "2" at bounding box center [598, 471] width 56 height 29
click at [587, 469] on input "2" at bounding box center [598, 471] width 56 height 29
type input "2.15"
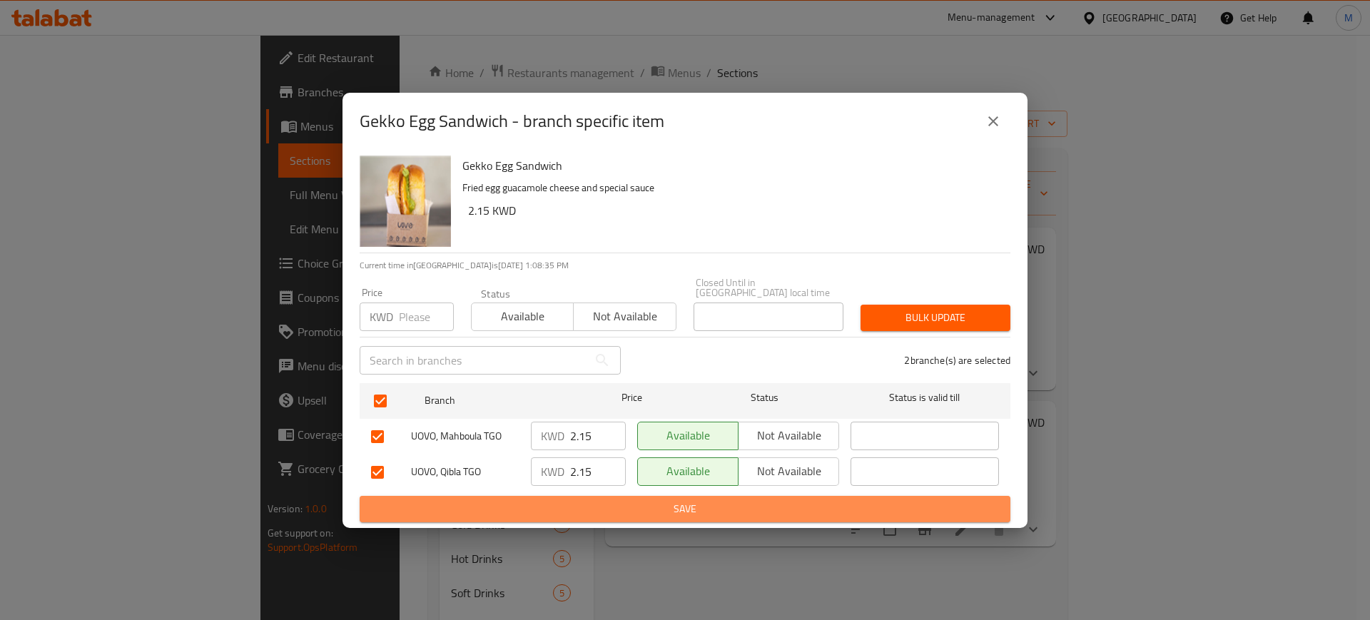
click at [607, 500] on span "Save" at bounding box center [685, 509] width 628 height 18
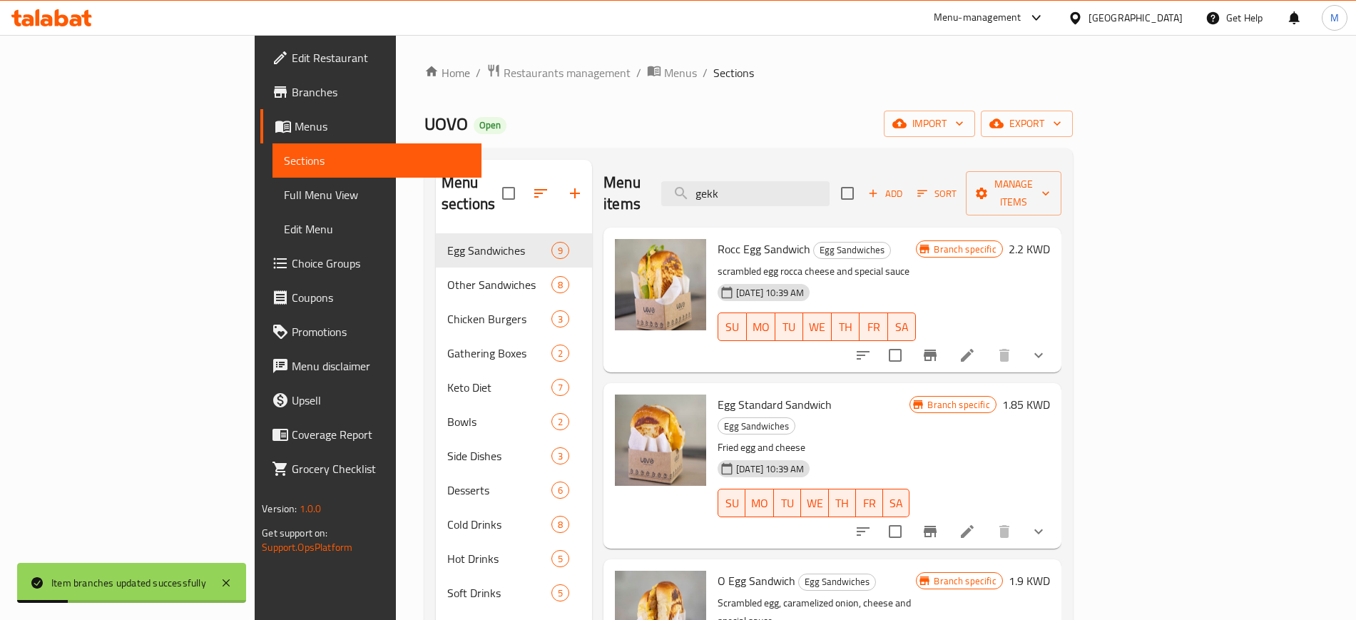
drag, startPoint x: 828, startPoint y: 188, endPoint x: 724, endPoint y: 185, distance: 104.2
click at [724, 185] on div "Menu items gekk Add Sort Manage items" at bounding box center [832, 194] width 457 height 68
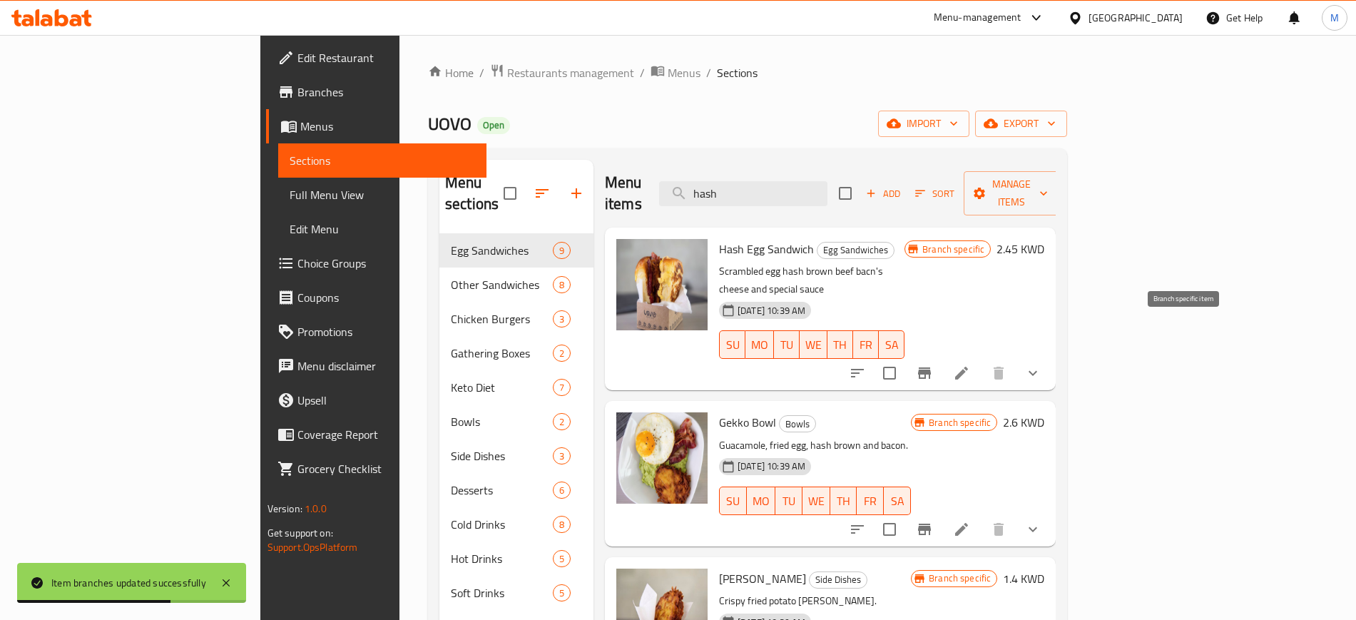
type input "hash"
click at [931, 367] on icon "Branch-specific-item" at bounding box center [924, 372] width 13 height 11
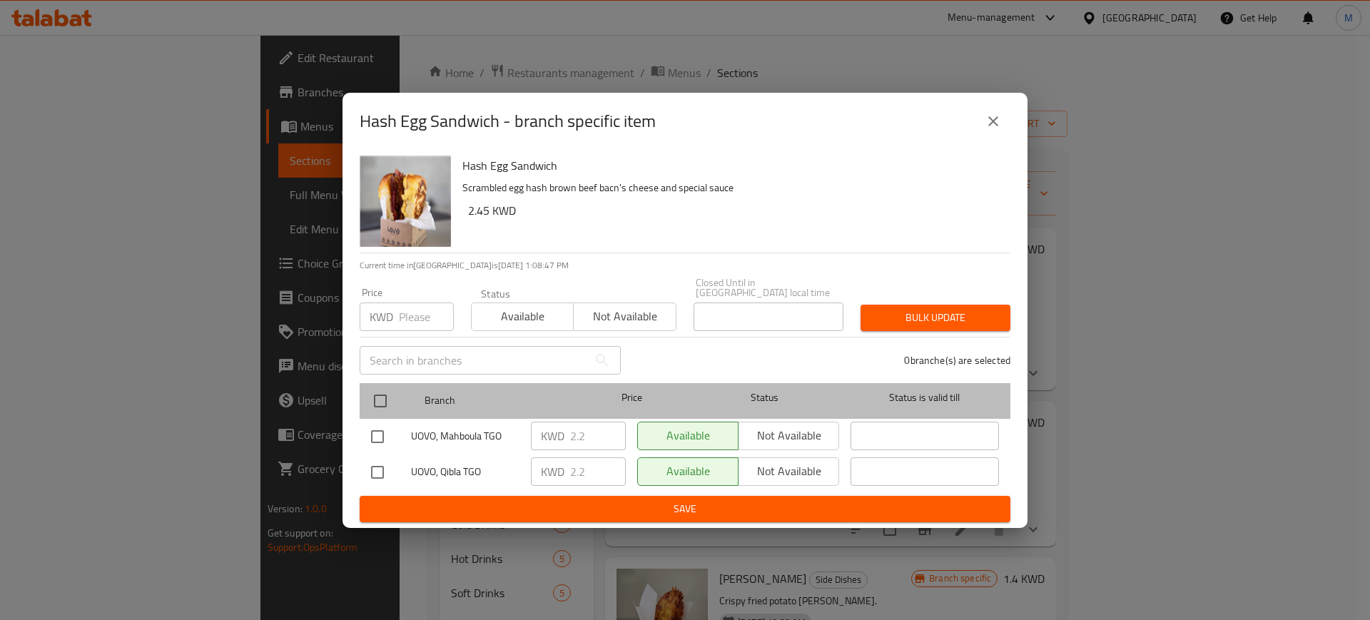
click at [400, 390] on div at bounding box center [392, 400] width 54 height 41
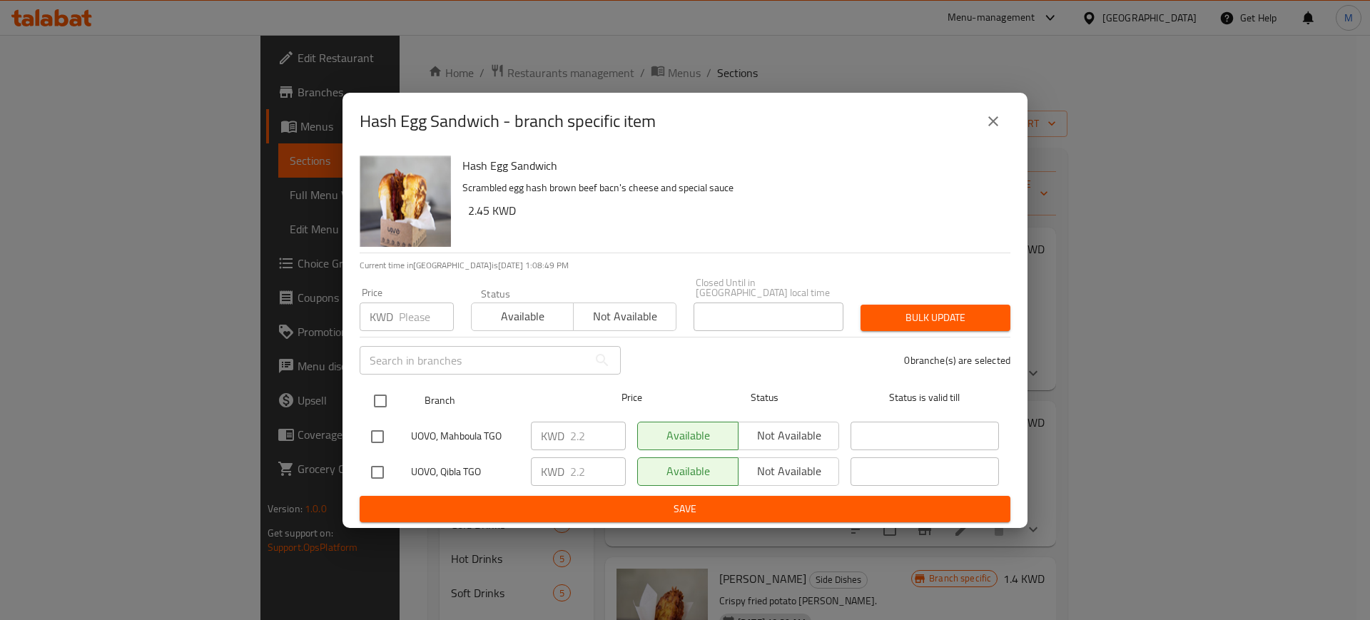
drag, startPoint x: 386, startPoint y: 394, endPoint x: 409, endPoint y: 402, distance: 24.1
click at [386, 395] on input "checkbox" at bounding box center [380, 401] width 30 height 30
checkbox input "true"
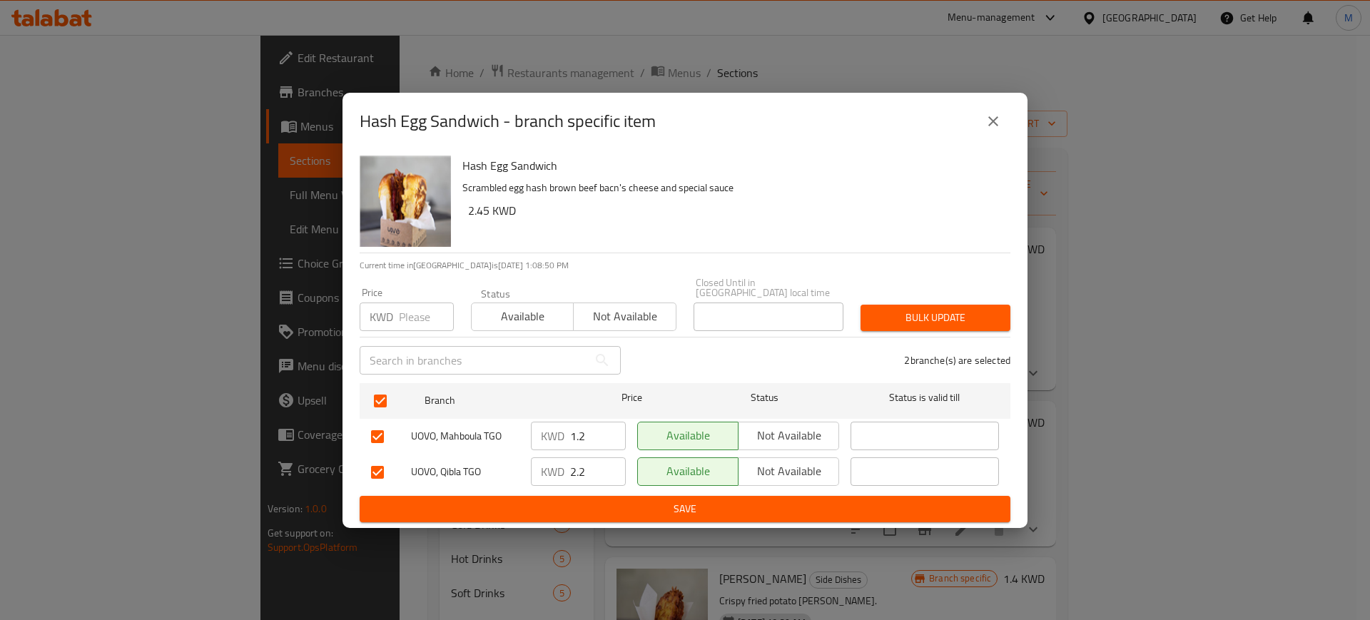
click at [609, 431] on input "1.2" at bounding box center [598, 436] width 56 height 29
drag, startPoint x: 589, startPoint y: 426, endPoint x: 524, endPoint y: 426, distance: 64.9
click at [524, 426] on div "UOVO, Mahboula TGO KWD 1.2 ​ Available Not available ​" at bounding box center [684, 436] width 639 height 41
type input "2.45"
click at [594, 464] on input "2.2" at bounding box center [598, 471] width 56 height 29
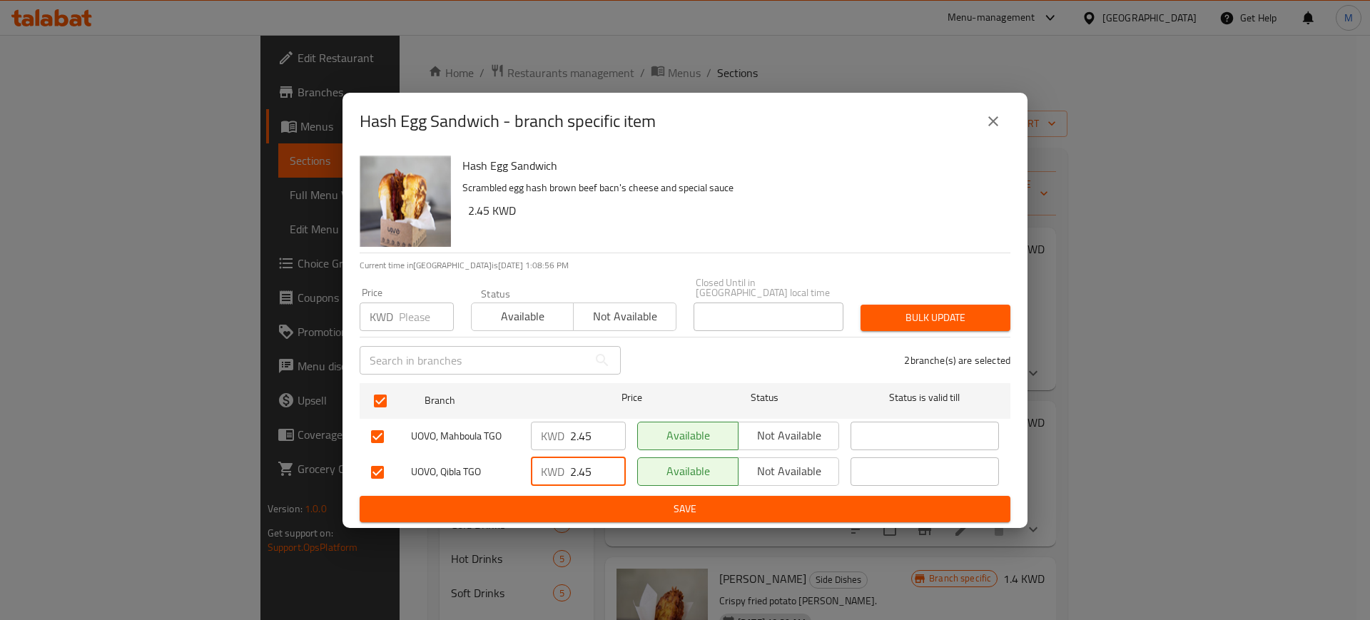
type input "2.45"
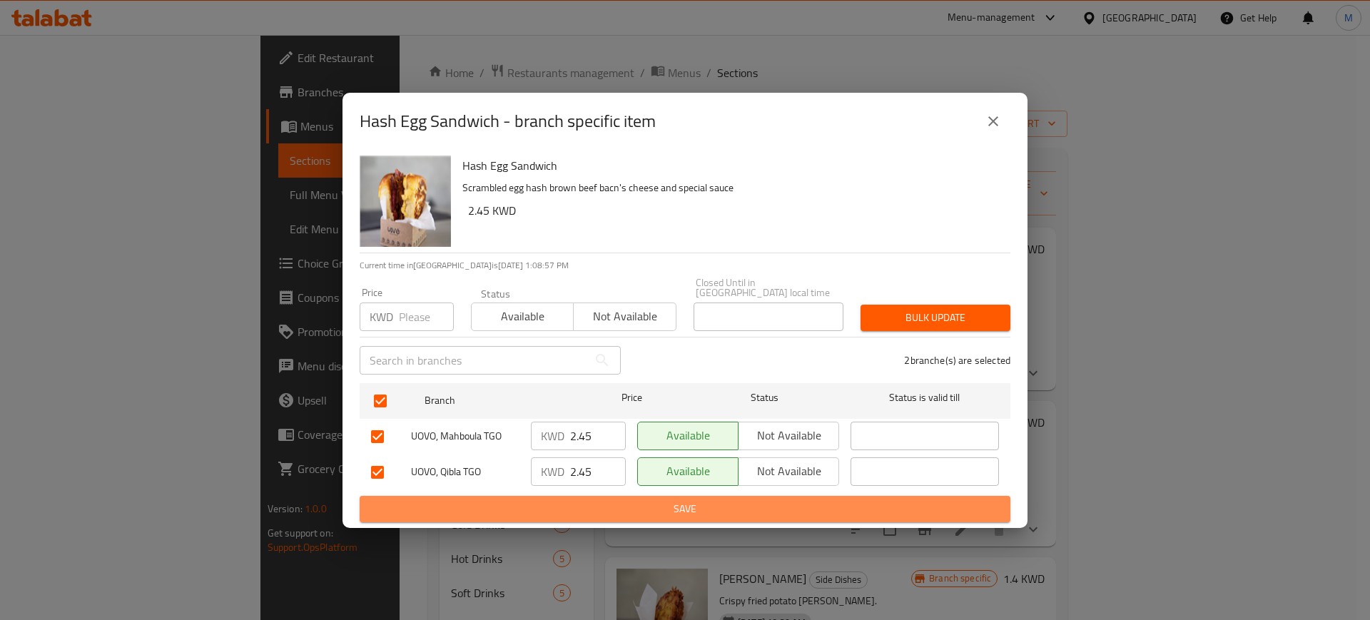
click at [587, 507] on span "Save" at bounding box center [685, 509] width 628 height 18
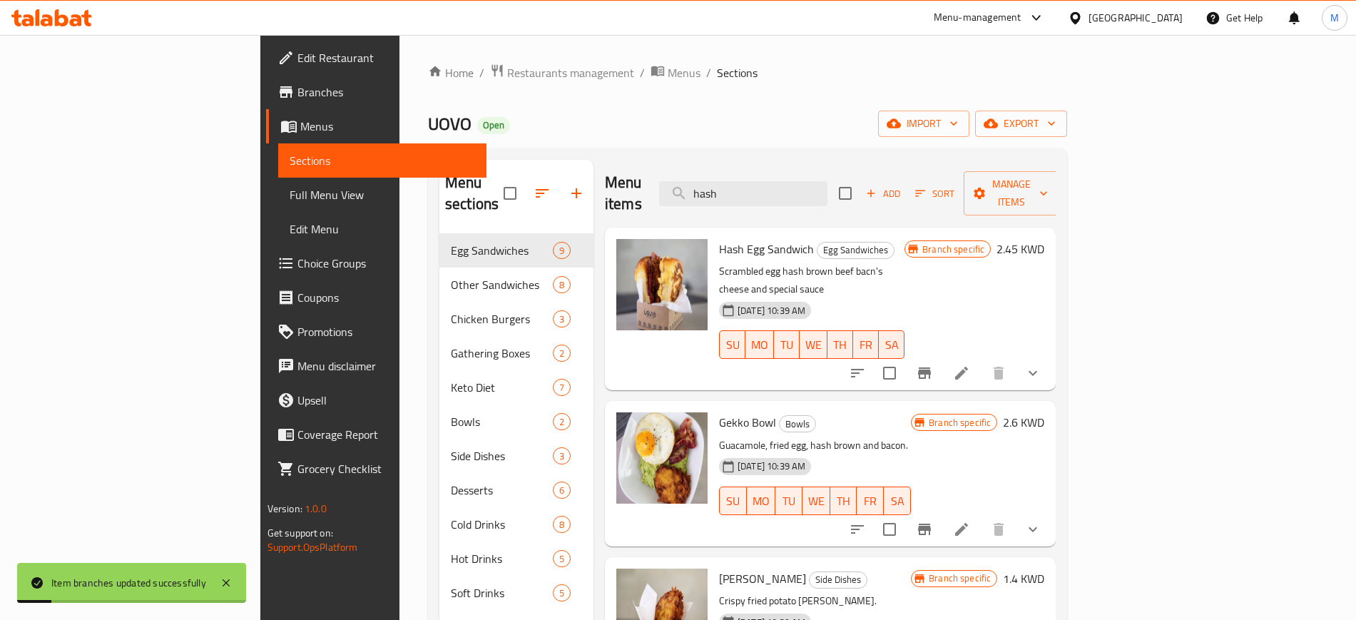
drag, startPoint x: 751, startPoint y: 192, endPoint x: 728, endPoint y: 198, distance: 23.7
click at [729, 198] on div "Menu items hash Add Sort Manage items" at bounding box center [830, 194] width 451 height 68
click at [942, 356] on button "Branch-specific-item" at bounding box center [925, 373] width 34 height 34
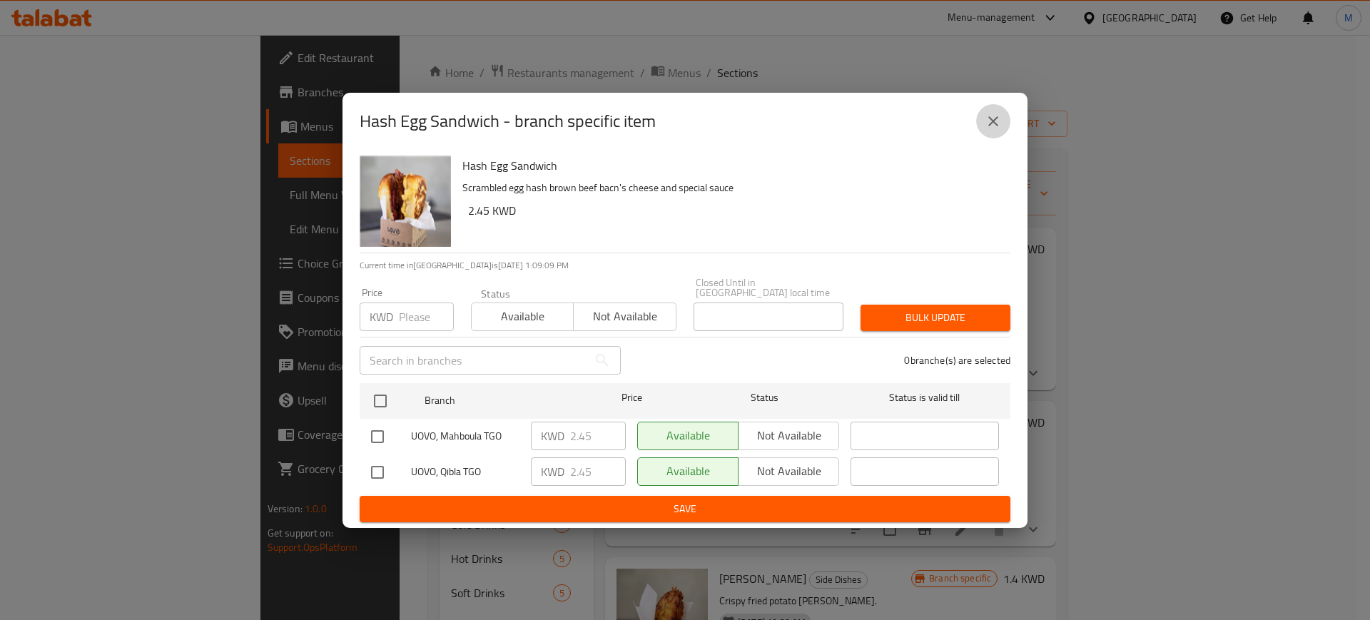
drag, startPoint x: 995, startPoint y: 124, endPoint x: 994, endPoint y: 132, distance: 7.9
click at [994, 124] on icon "close" at bounding box center [993, 121] width 10 height 10
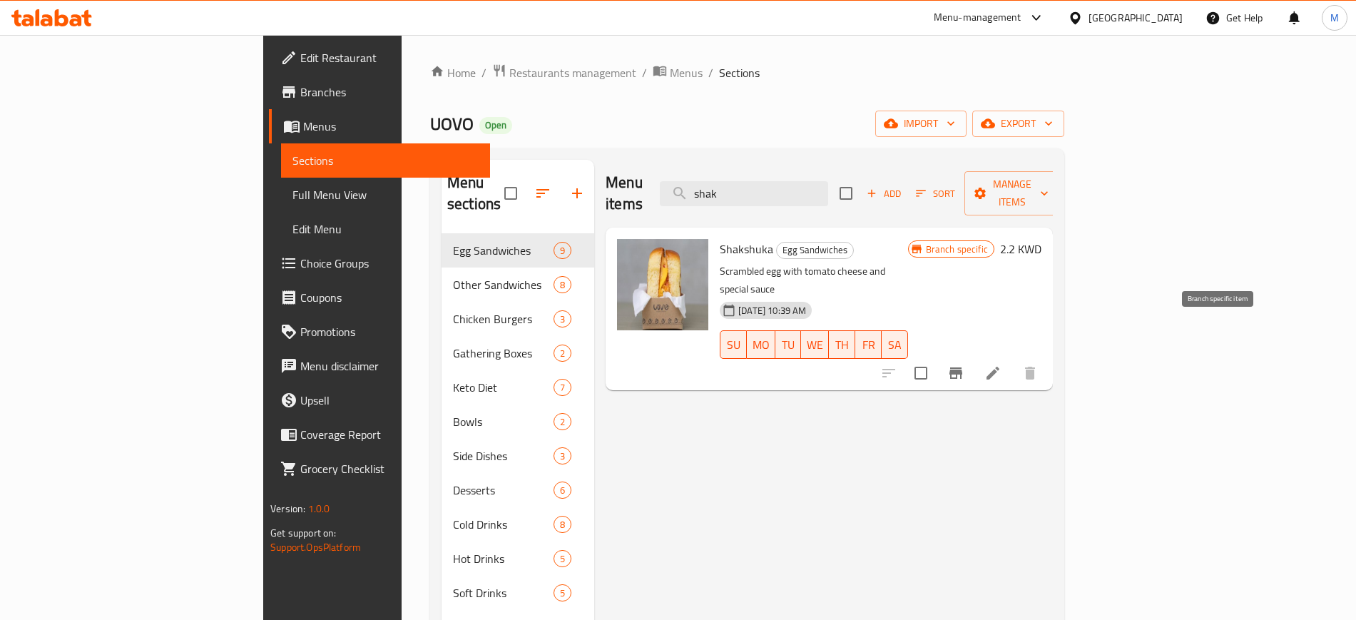
type input "shak"
click at [965, 365] on icon "Branch-specific-item" at bounding box center [956, 373] width 17 height 17
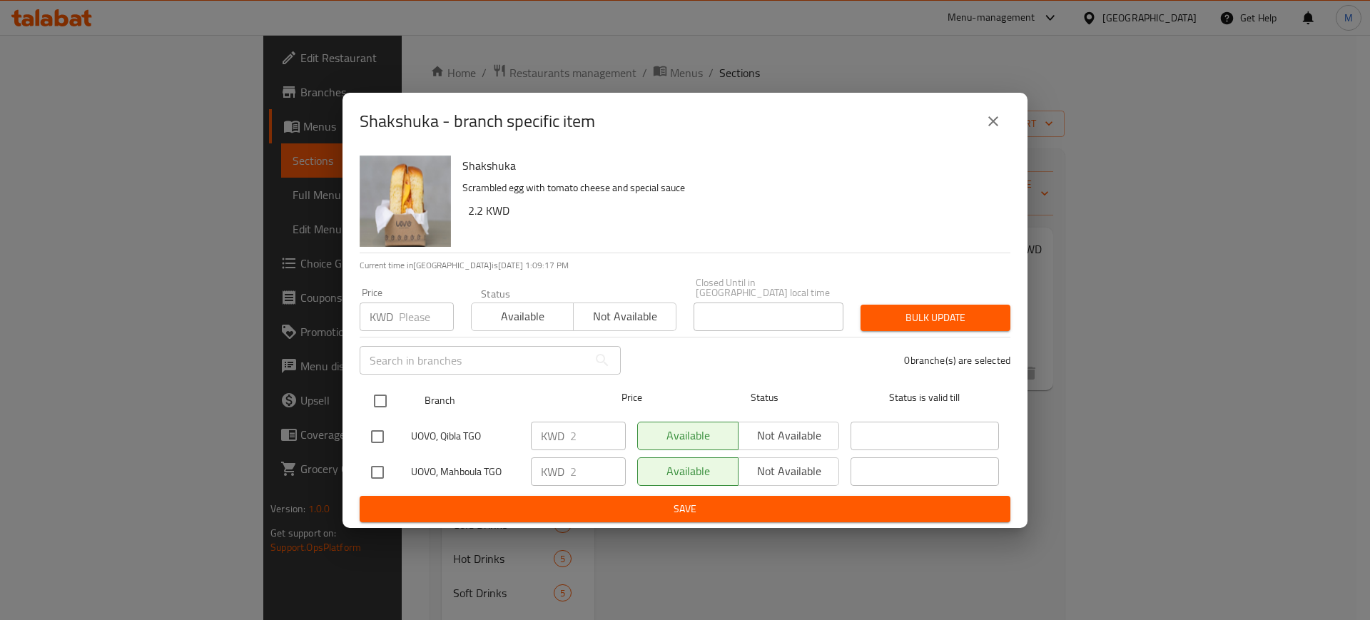
click at [376, 386] on input "checkbox" at bounding box center [380, 401] width 30 height 30
checkbox input "true"
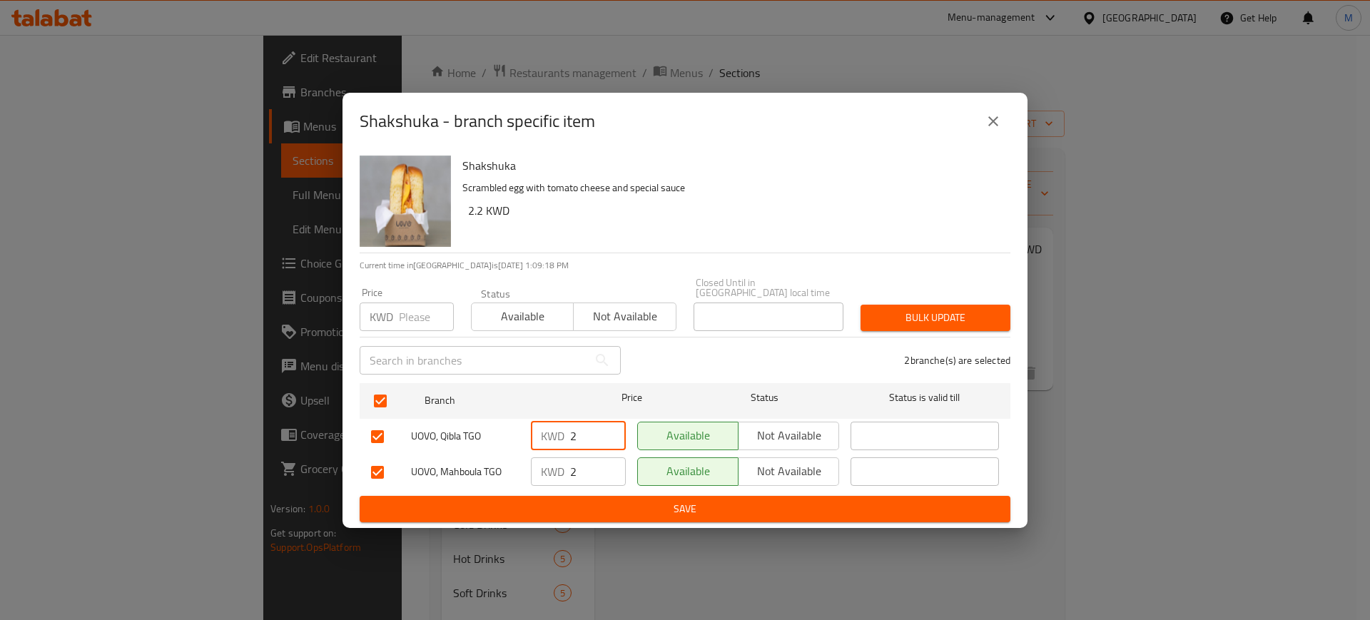
click at [596, 430] on input "2" at bounding box center [598, 436] width 56 height 29
type input "2.2"
click at [592, 466] on input "2" at bounding box center [598, 471] width 56 height 29
type input "2.2"
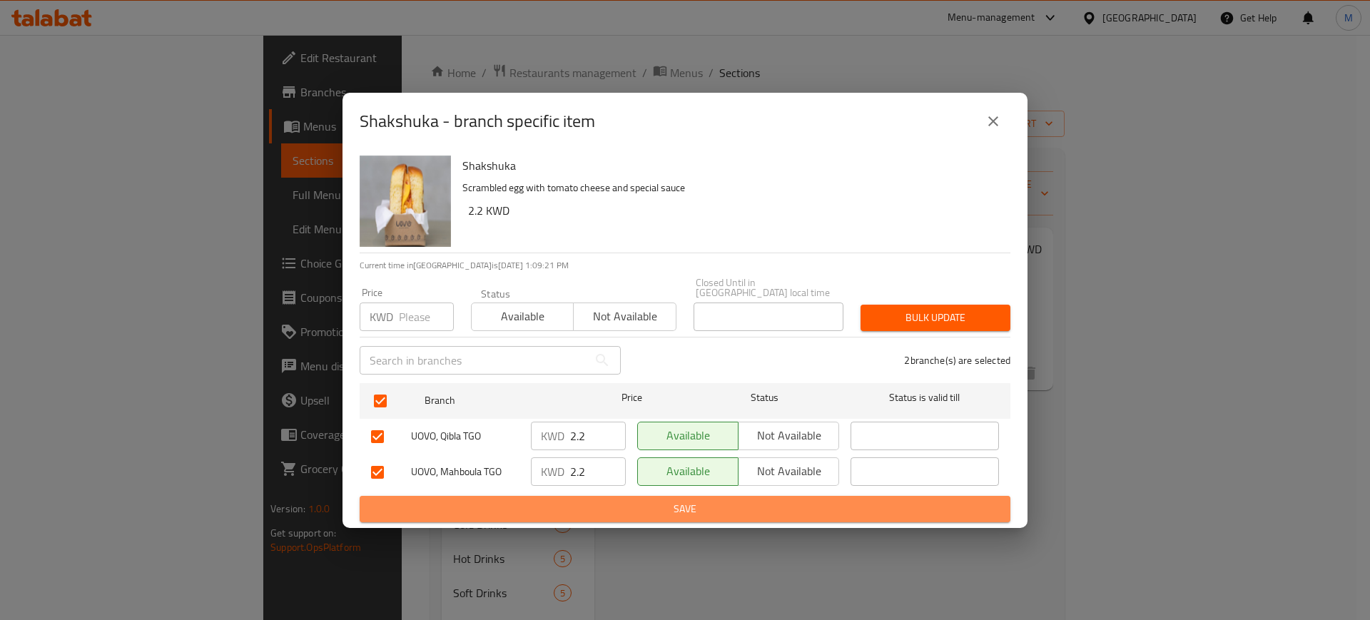
click at [624, 501] on span "Save" at bounding box center [685, 509] width 628 height 18
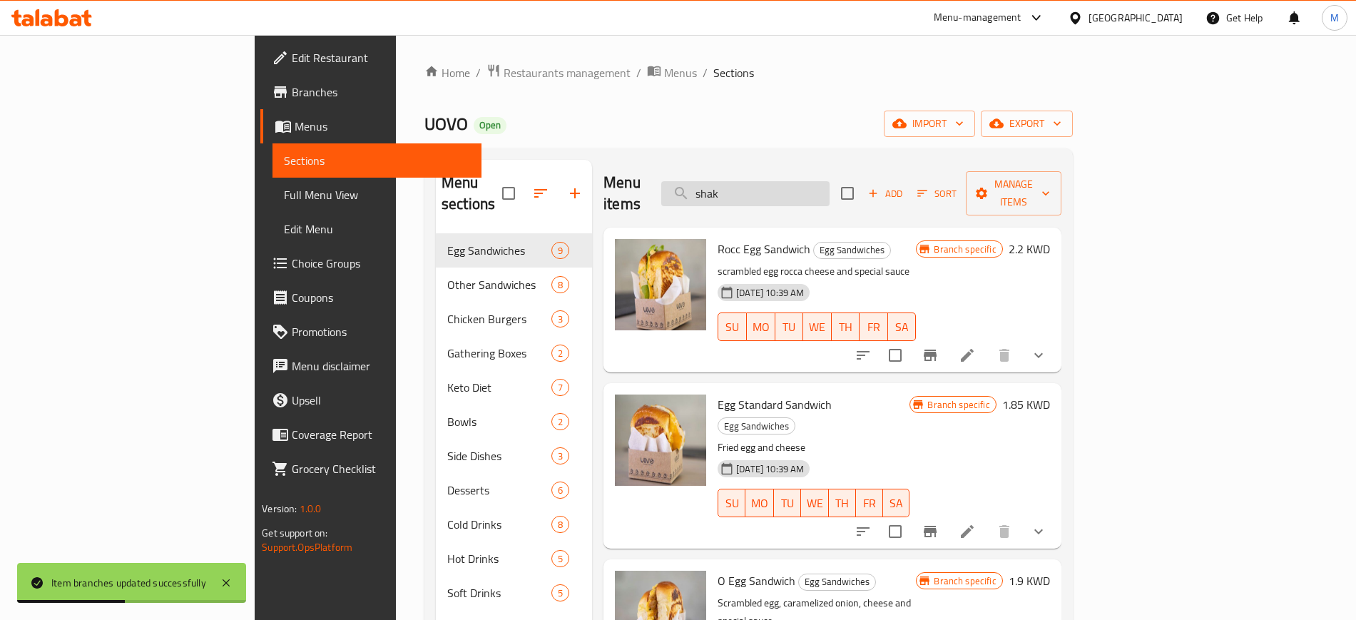
drag, startPoint x: 800, startPoint y: 185, endPoint x: 773, endPoint y: 188, distance: 26.6
click at [773, 188] on input "shak" at bounding box center [745, 193] width 168 height 25
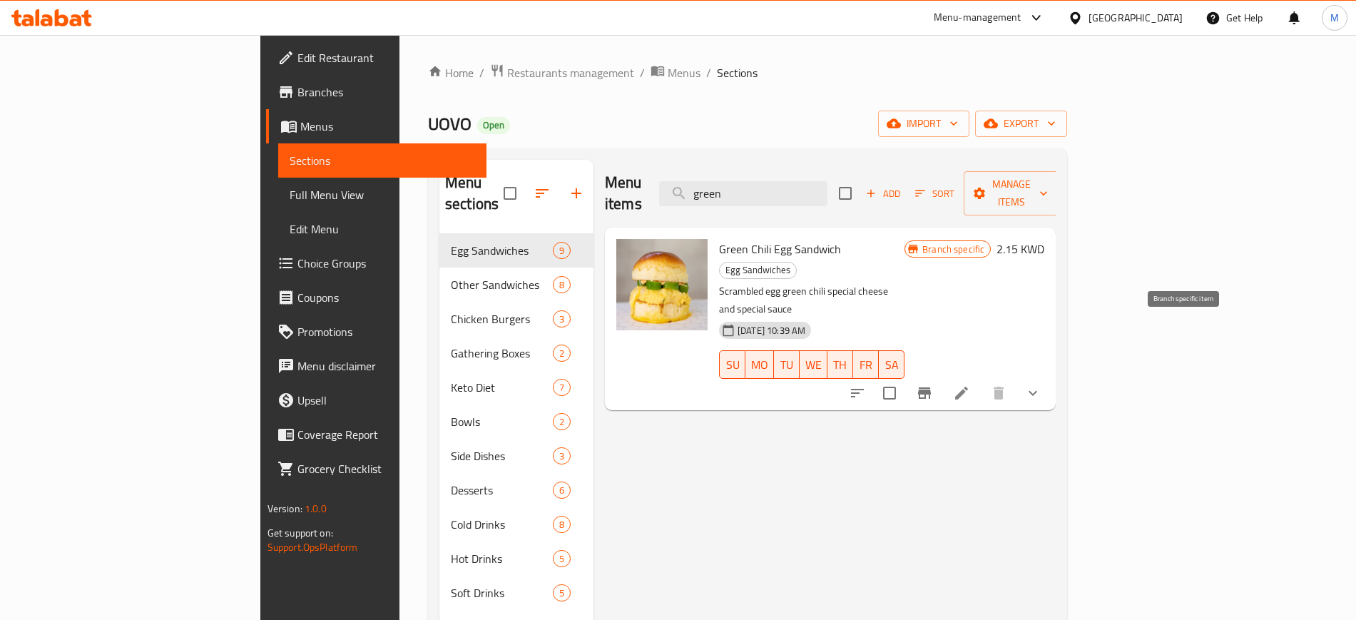
type input "green"
click at [933, 385] on icon "Branch-specific-item" at bounding box center [924, 393] width 17 height 17
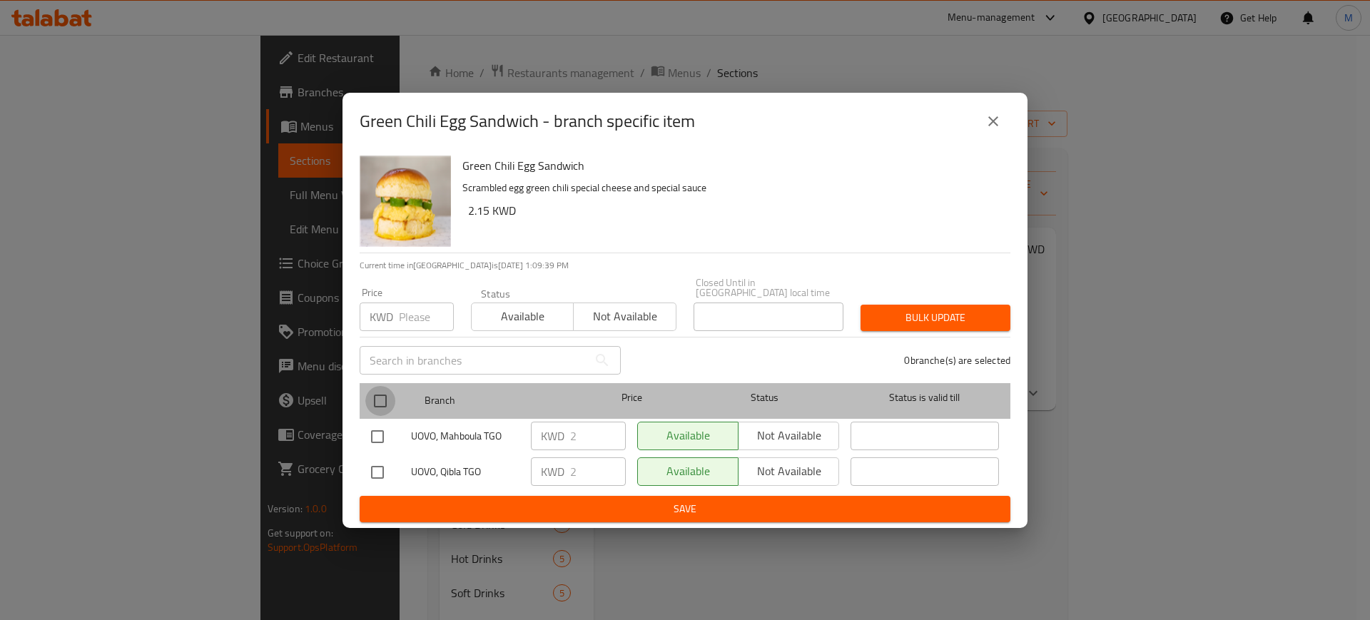
click at [380, 395] on input "checkbox" at bounding box center [380, 401] width 30 height 30
checkbox input "true"
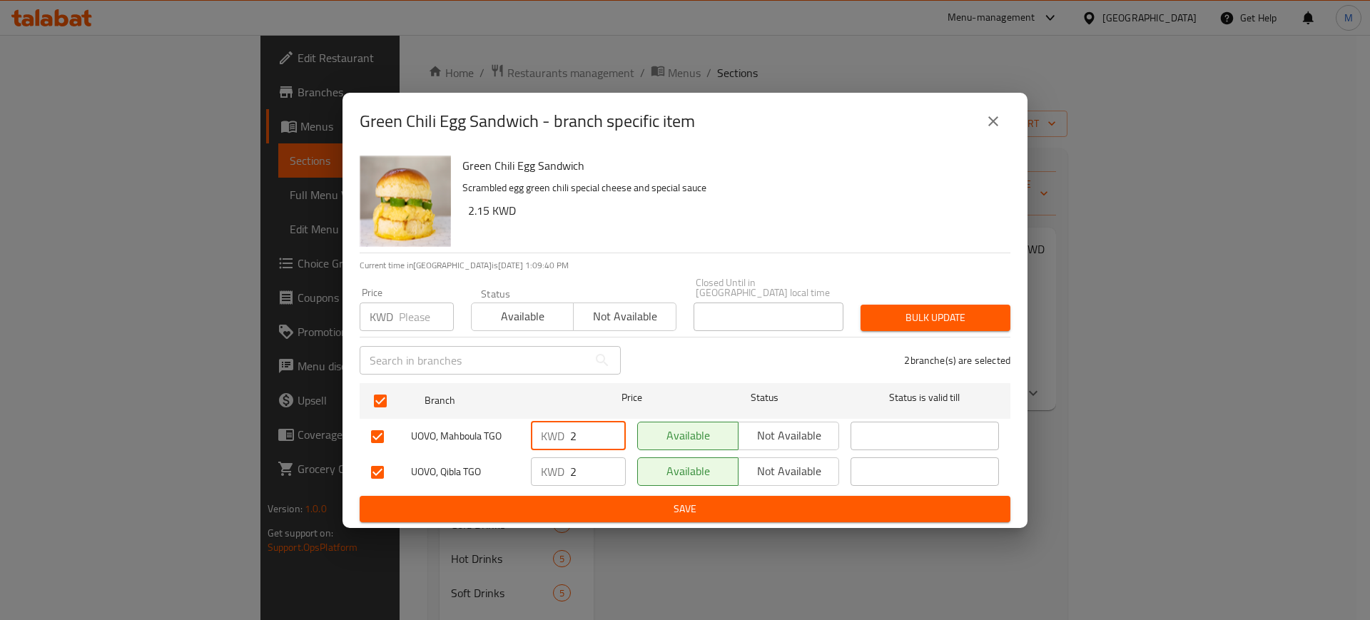
click at [599, 432] on input "2" at bounding box center [598, 436] width 56 height 29
type input "2.15"
click at [594, 463] on input "2" at bounding box center [598, 471] width 56 height 29
type input "2.15"
click at [634, 500] on span "Save" at bounding box center [685, 509] width 628 height 18
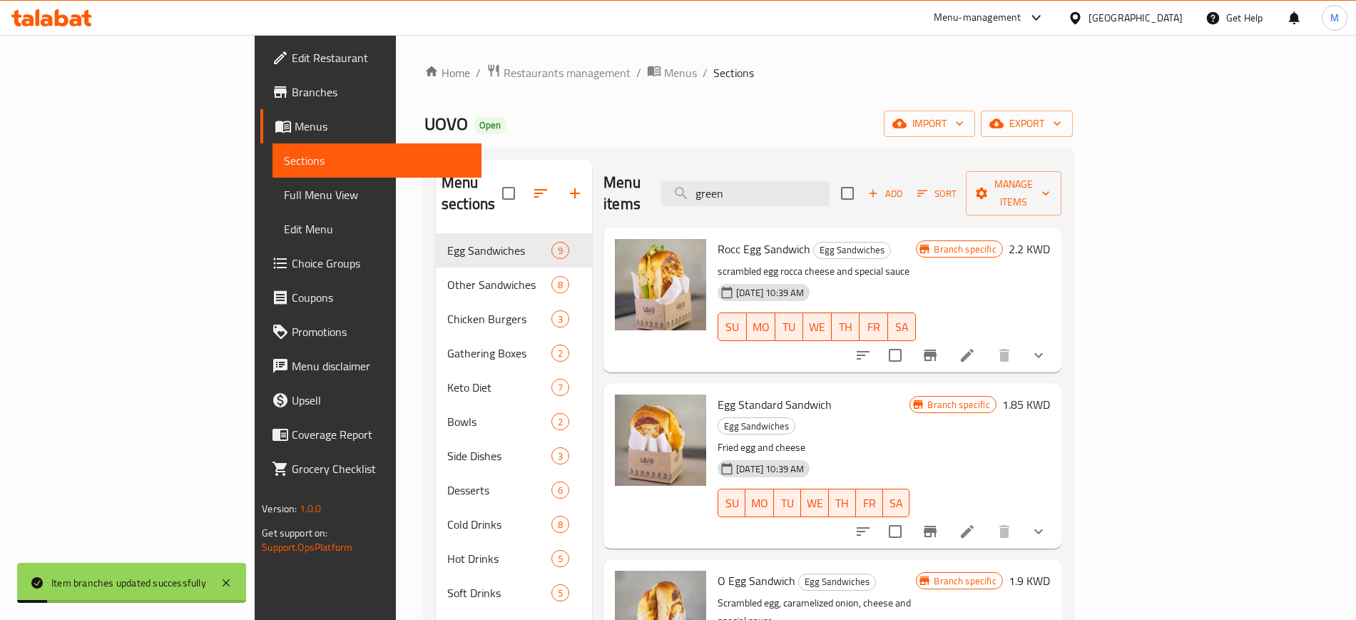
drag, startPoint x: 866, startPoint y: 182, endPoint x: 719, endPoint y: 184, distance: 147.0
click at [720, 184] on div "Menu items green Add Sort Manage items" at bounding box center [832, 194] width 457 height 68
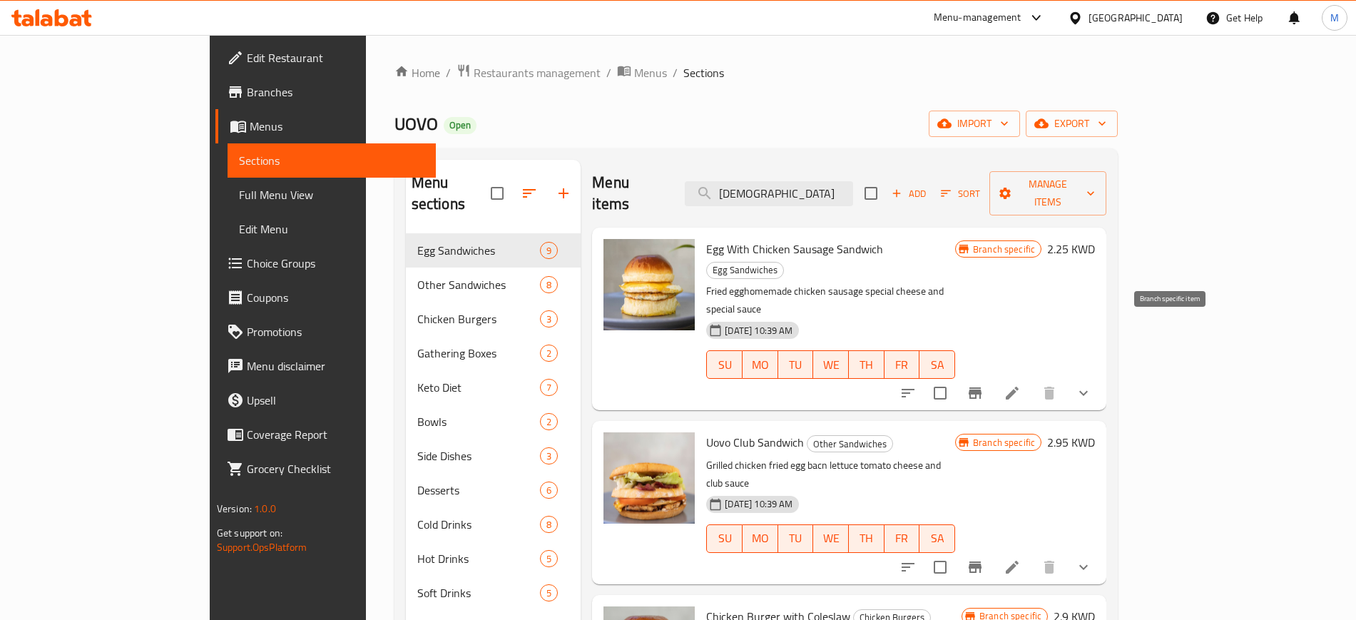
type input "[DEMOGRAPHIC_DATA]"
click at [984, 385] on icon "Branch-specific-item" at bounding box center [975, 393] width 17 height 17
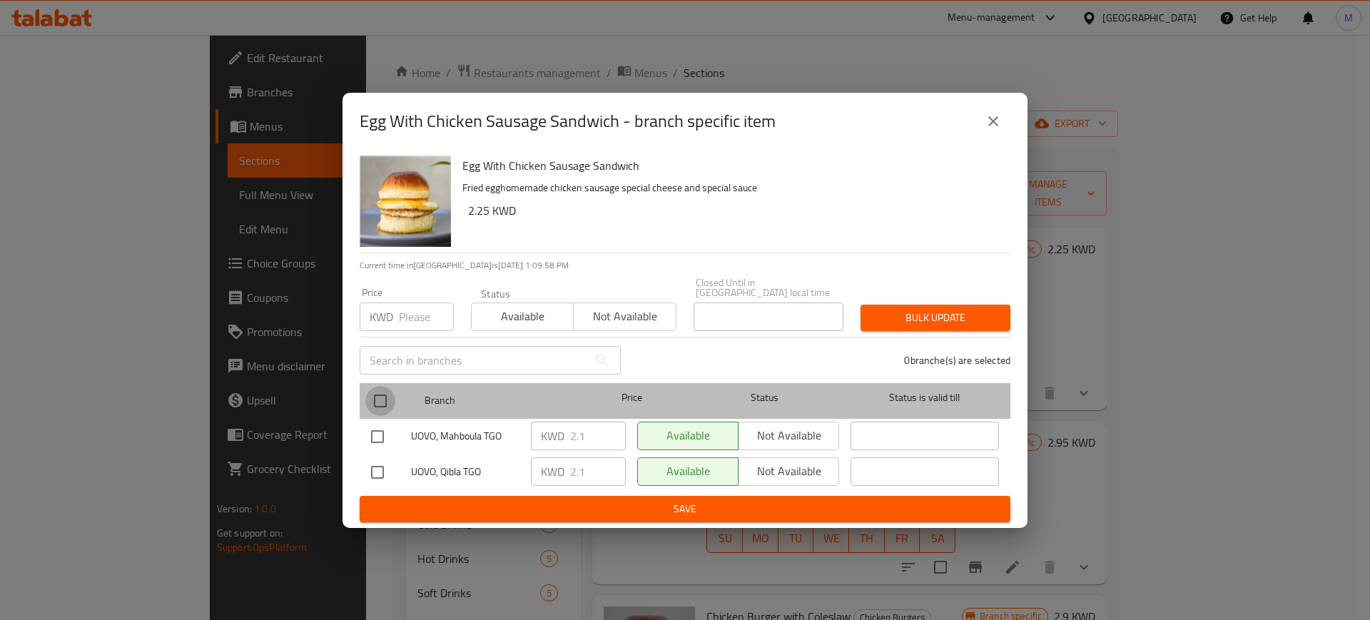
click at [378, 396] on input "checkbox" at bounding box center [380, 401] width 30 height 30
checkbox input "true"
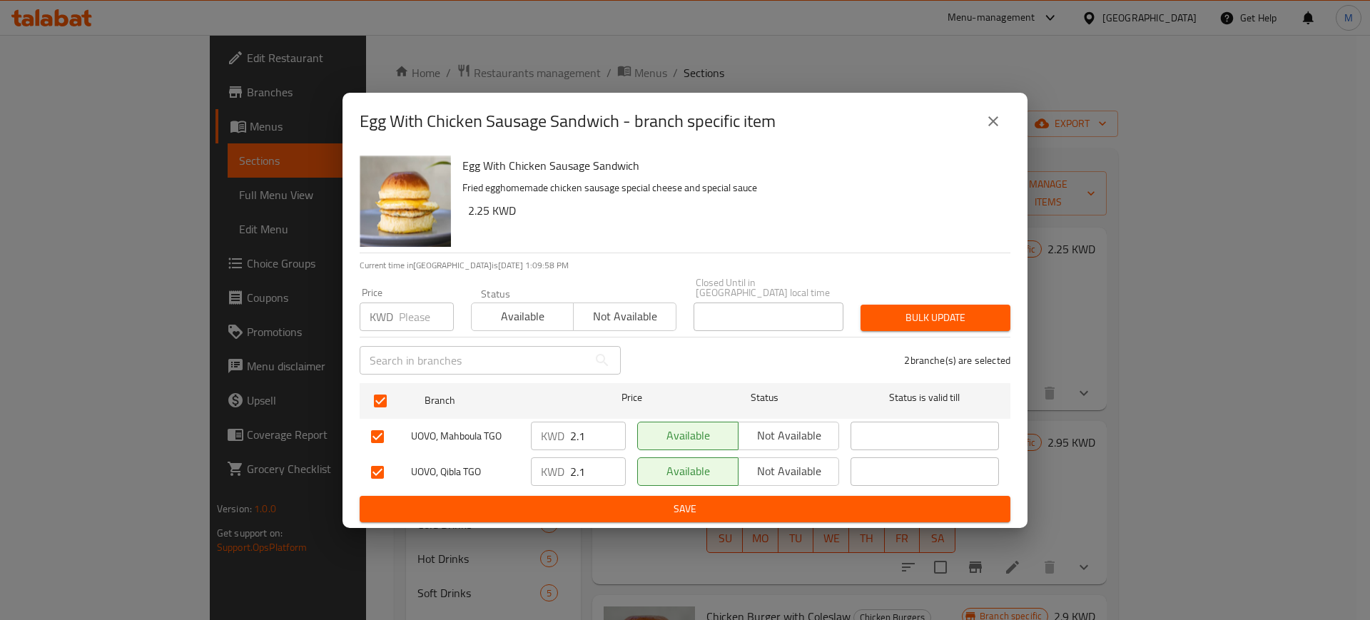
click at [601, 431] on input "2.1" at bounding box center [598, 436] width 56 height 29
type input "2.25"
click at [594, 467] on input "2.1" at bounding box center [598, 471] width 56 height 29
type input "2.25"
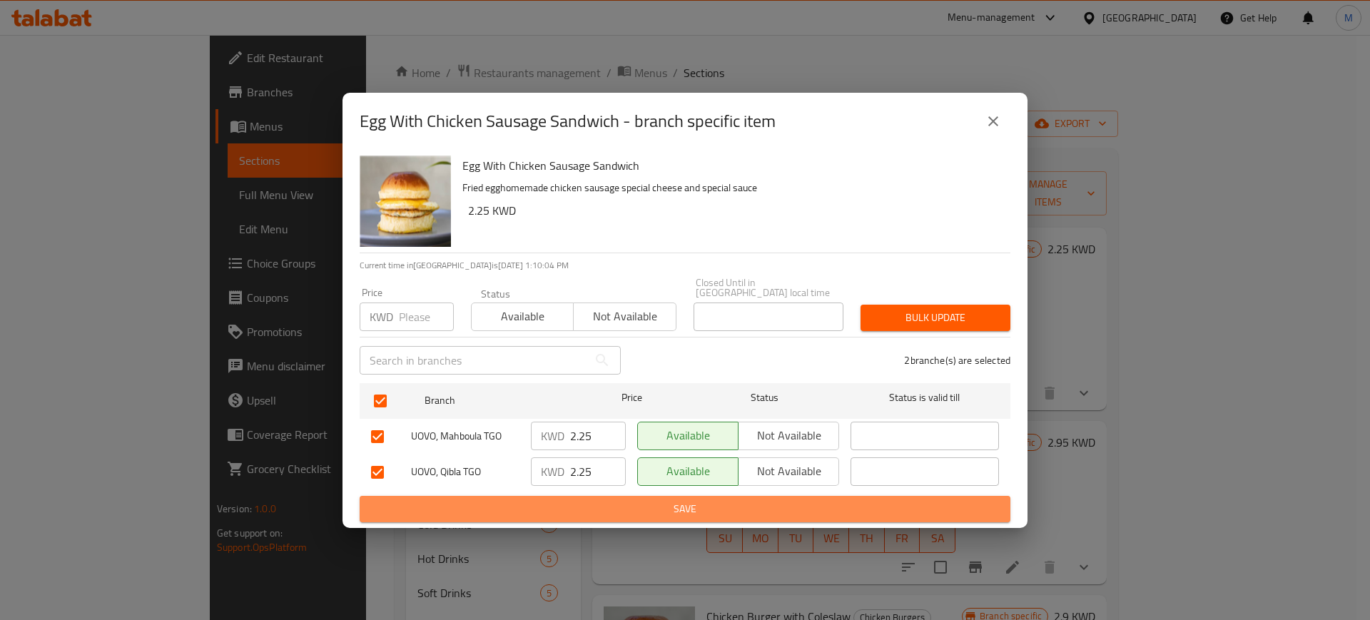
click at [613, 500] on span "Save" at bounding box center [685, 509] width 628 height 18
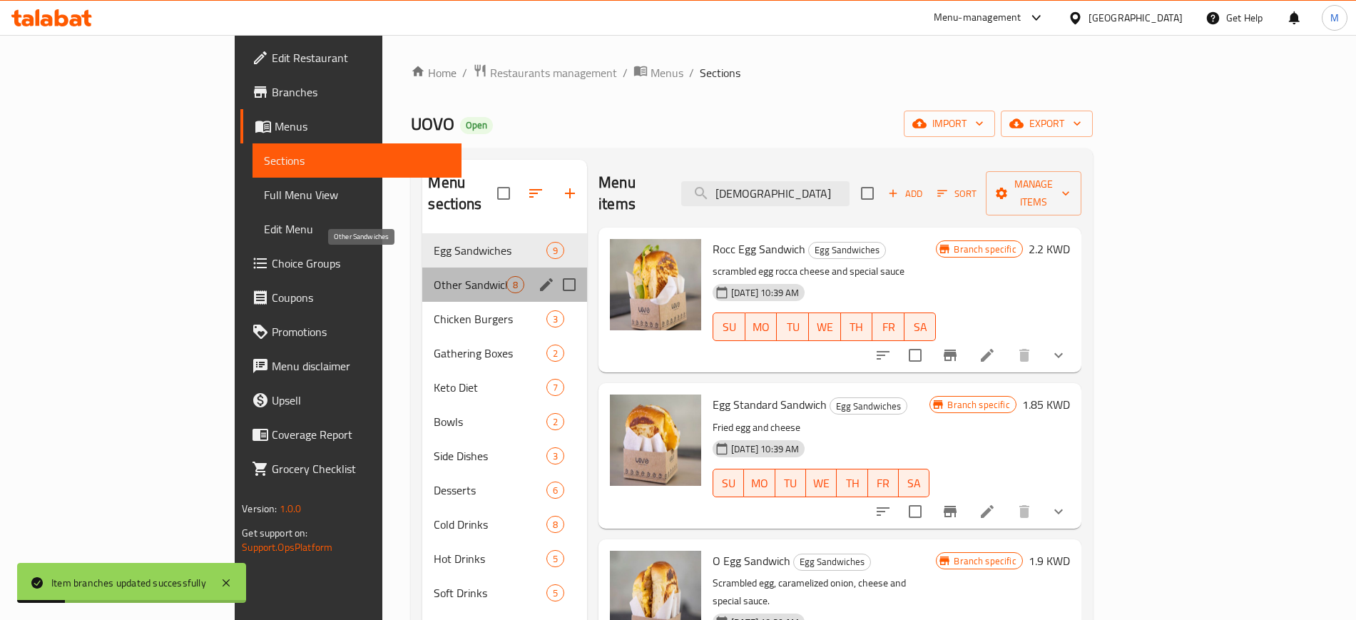
click at [434, 276] on span "Other Sandwiches" at bounding box center [470, 284] width 73 height 17
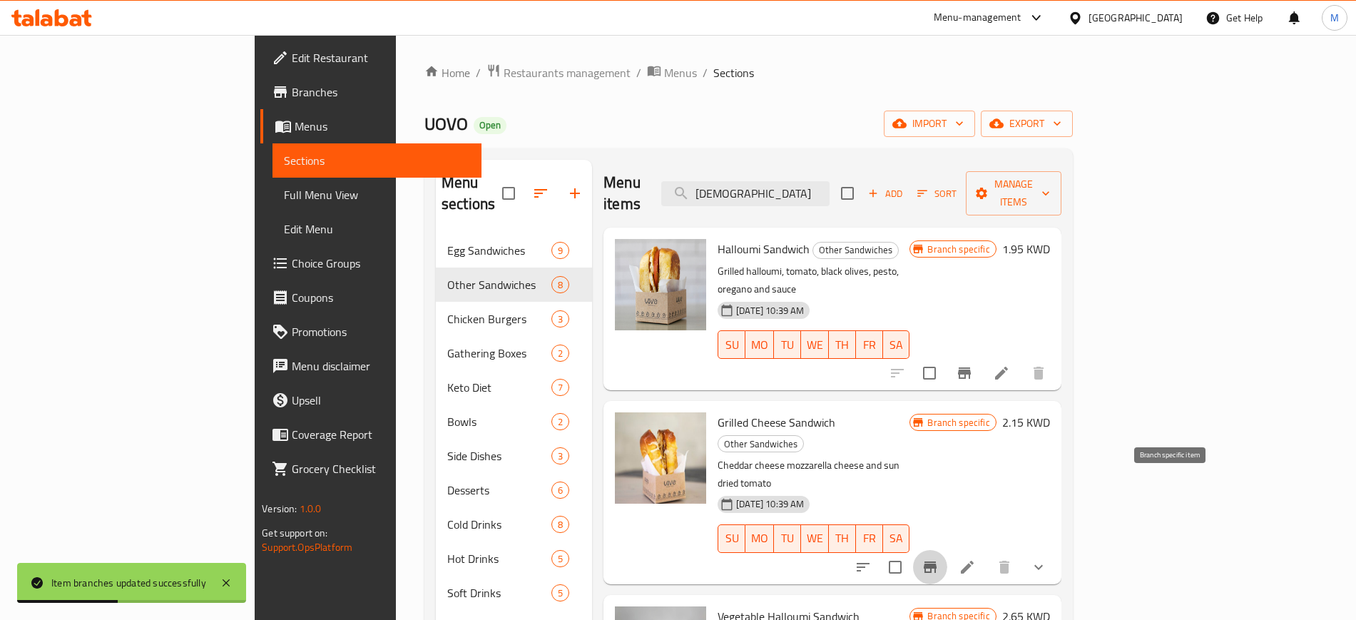
click at [939, 559] on icon "Branch-specific-item" at bounding box center [930, 567] width 17 height 17
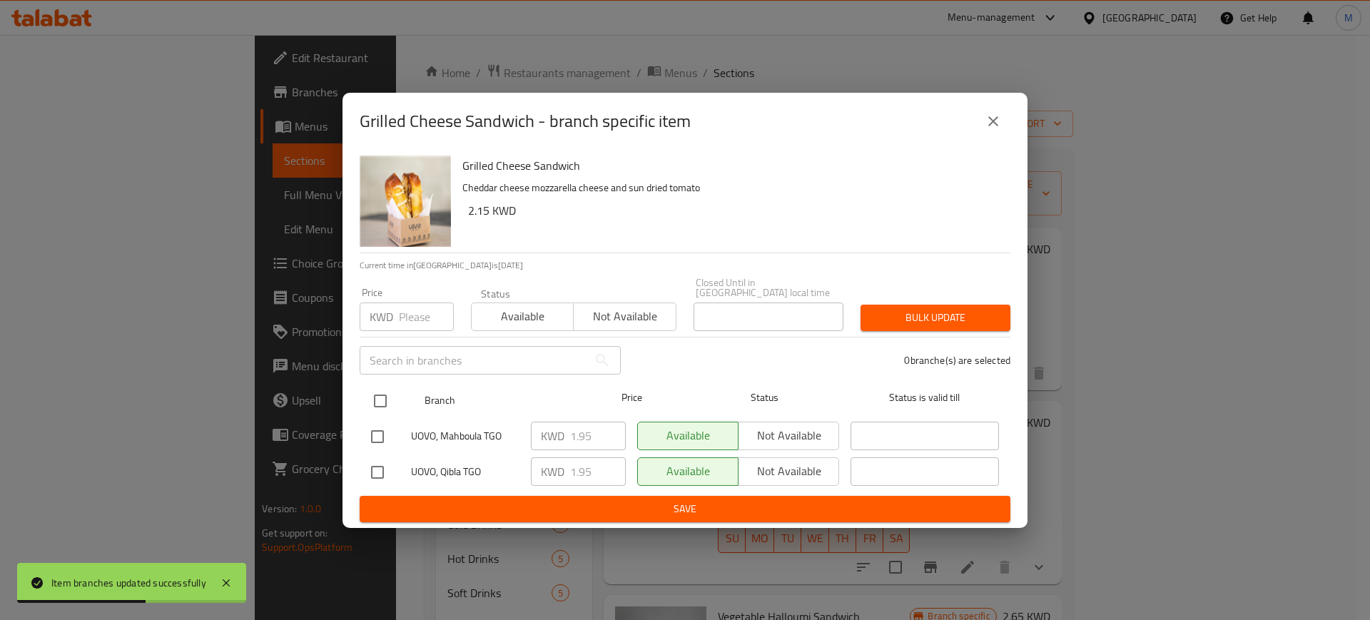
click at [386, 390] on input "checkbox" at bounding box center [380, 401] width 30 height 30
checkbox input "true"
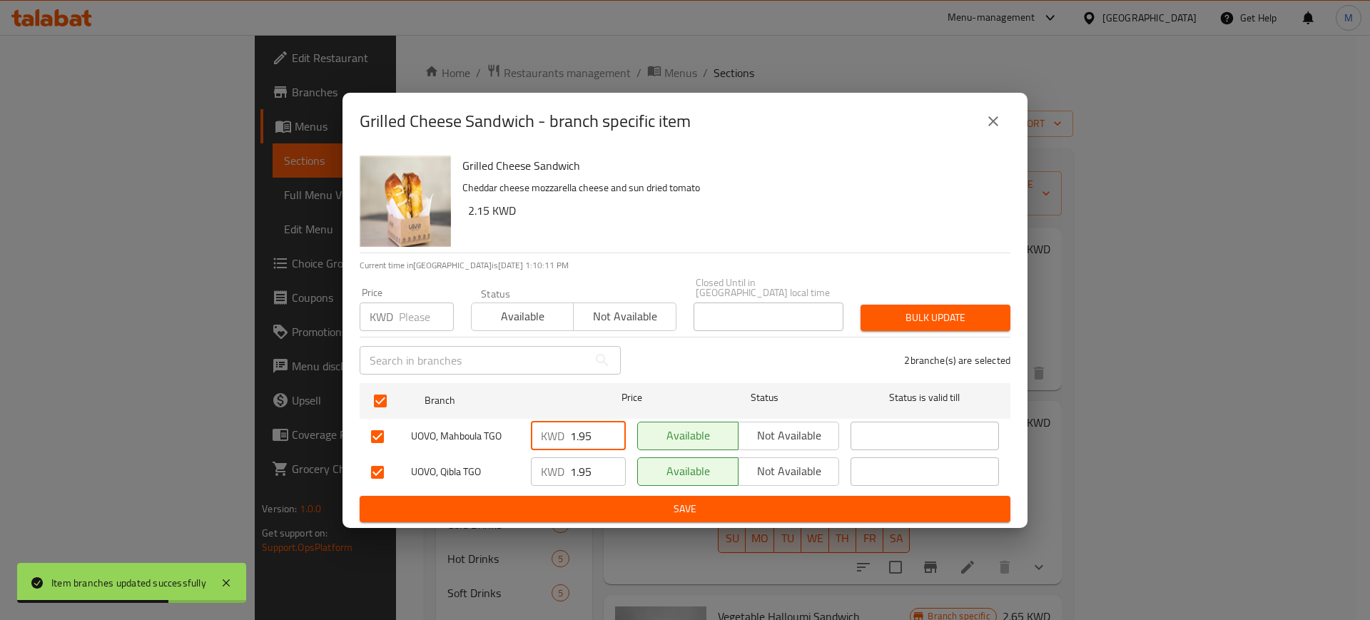
click at [535, 422] on div "KWD 1.95 ​" at bounding box center [578, 436] width 95 height 29
type input "2.15"
drag, startPoint x: 596, startPoint y: 470, endPoint x: 512, endPoint y: 472, distance: 84.2
click at [520, 472] on div "UOVO, Qibla TGO KWD 1.95 ​ Available Not available ​" at bounding box center [684, 472] width 639 height 41
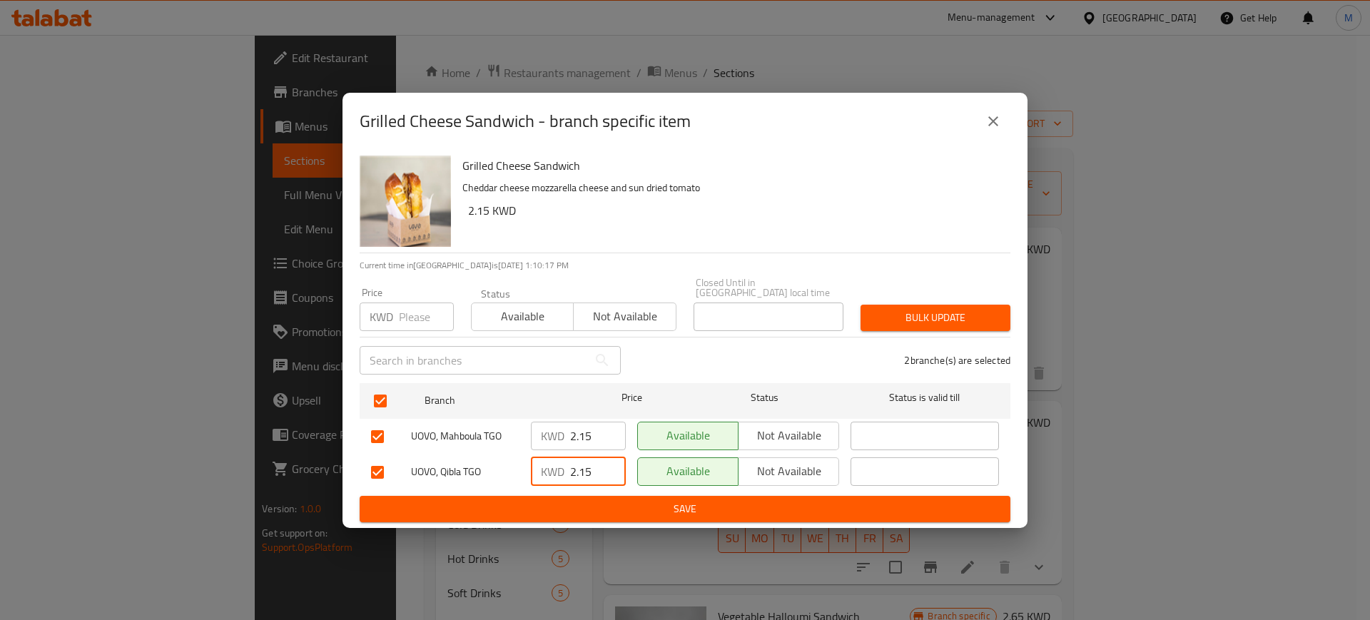
type input "2.15"
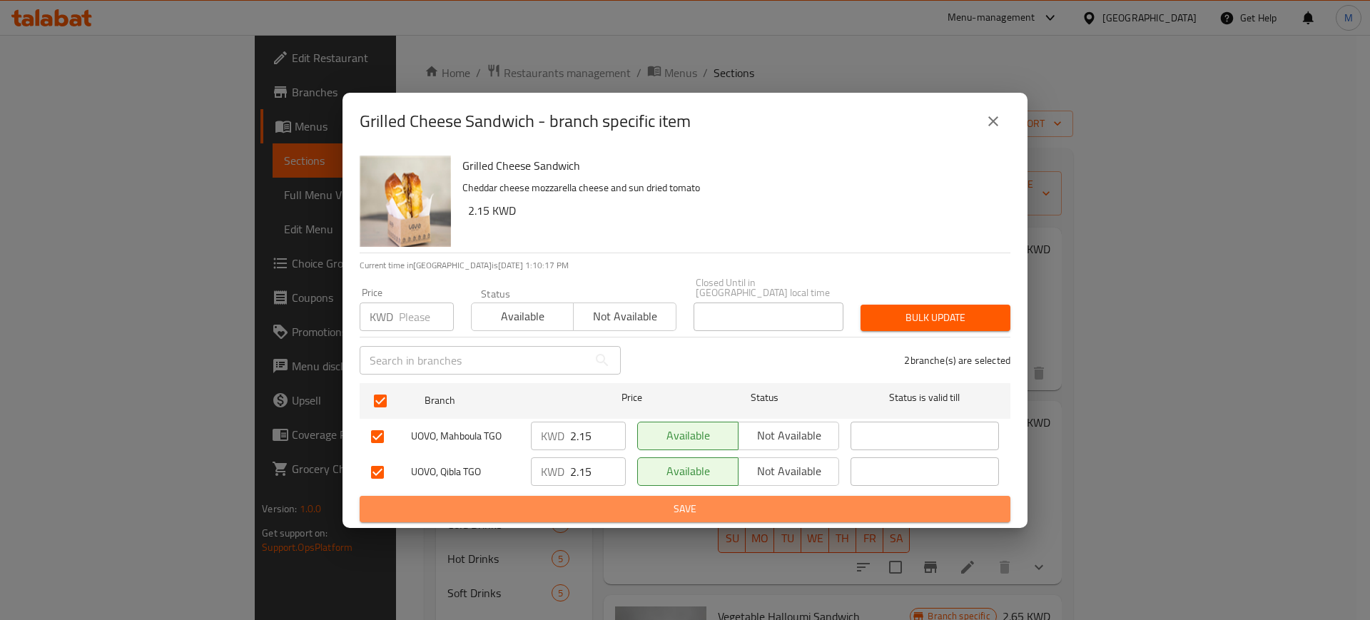
click at [526, 500] on span "Save" at bounding box center [685, 509] width 628 height 18
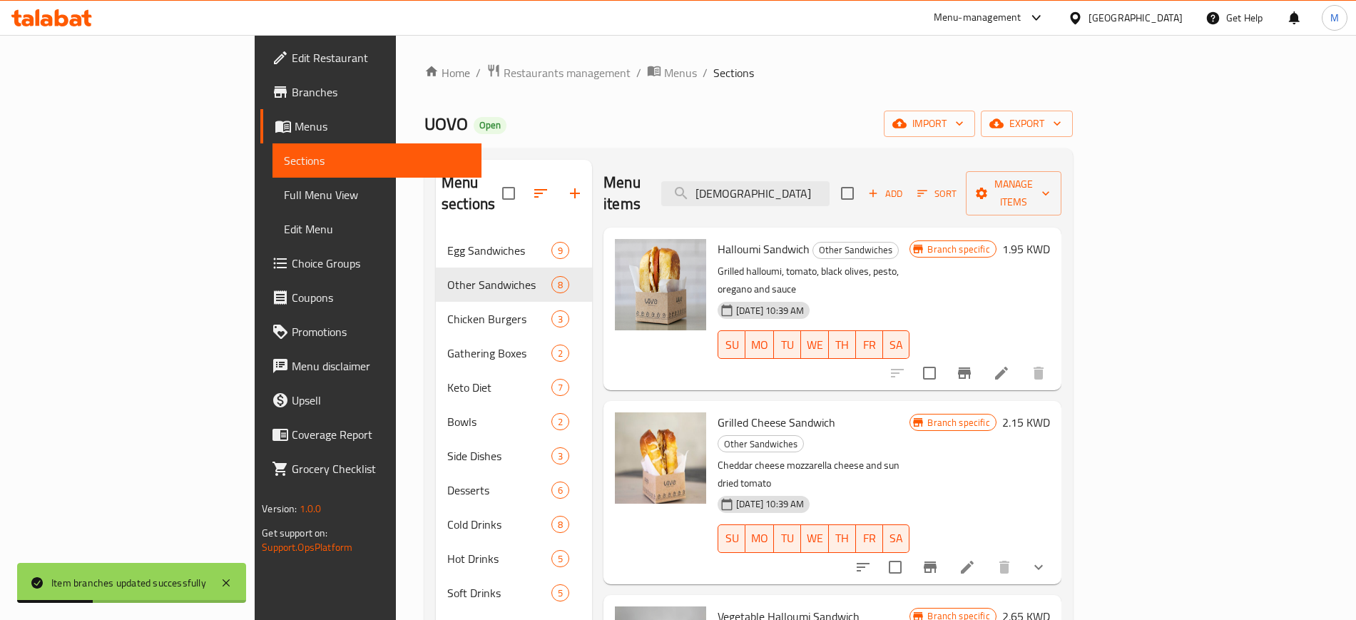
drag, startPoint x: 852, startPoint y: 186, endPoint x: 675, endPoint y: 192, distance: 177.1
click at [677, 192] on div "Menu items [DEMOGRAPHIC_DATA] Add Sort Manage items" at bounding box center [832, 194] width 457 height 68
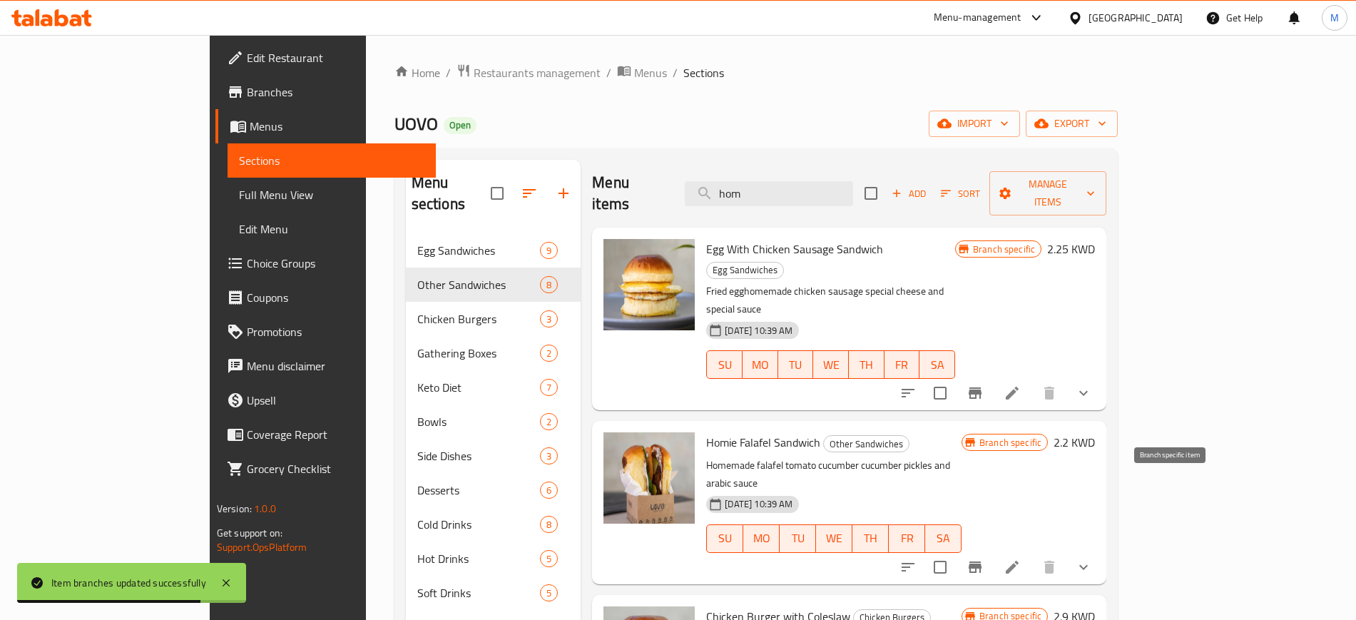
type input "hom"
click at [982, 562] on icon "Branch-specific-item" at bounding box center [975, 567] width 13 height 11
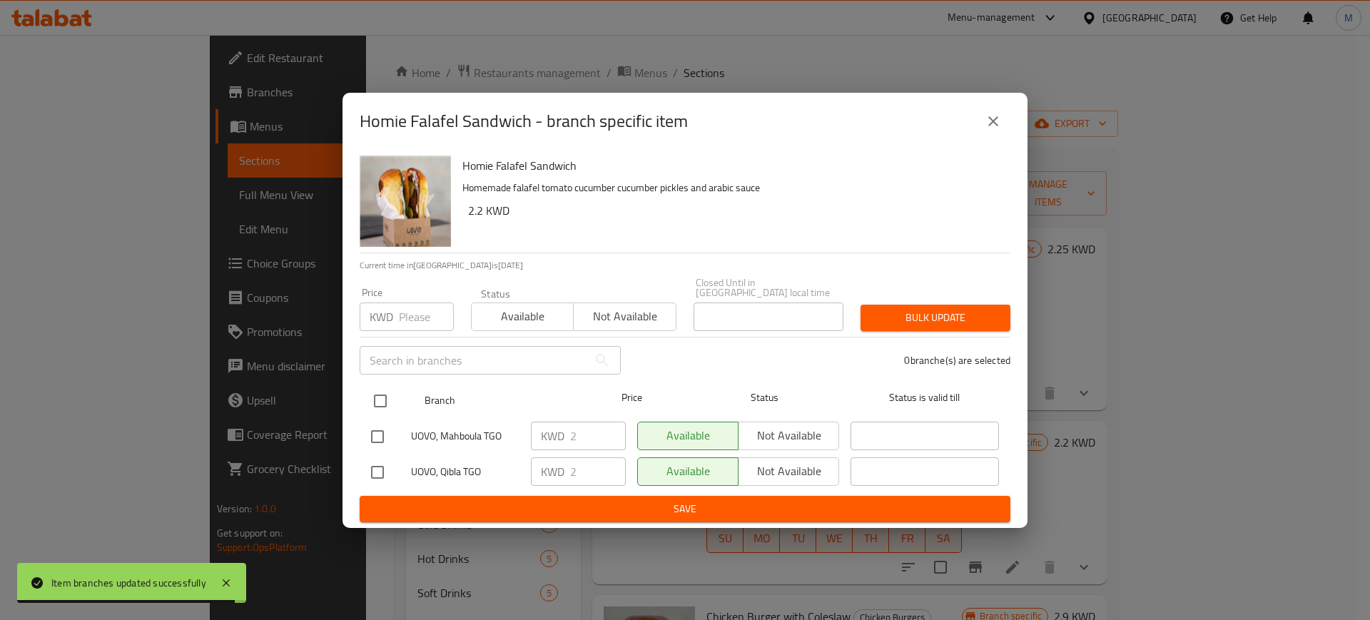
click at [380, 391] on input "checkbox" at bounding box center [380, 401] width 30 height 30
checkbox input "true"
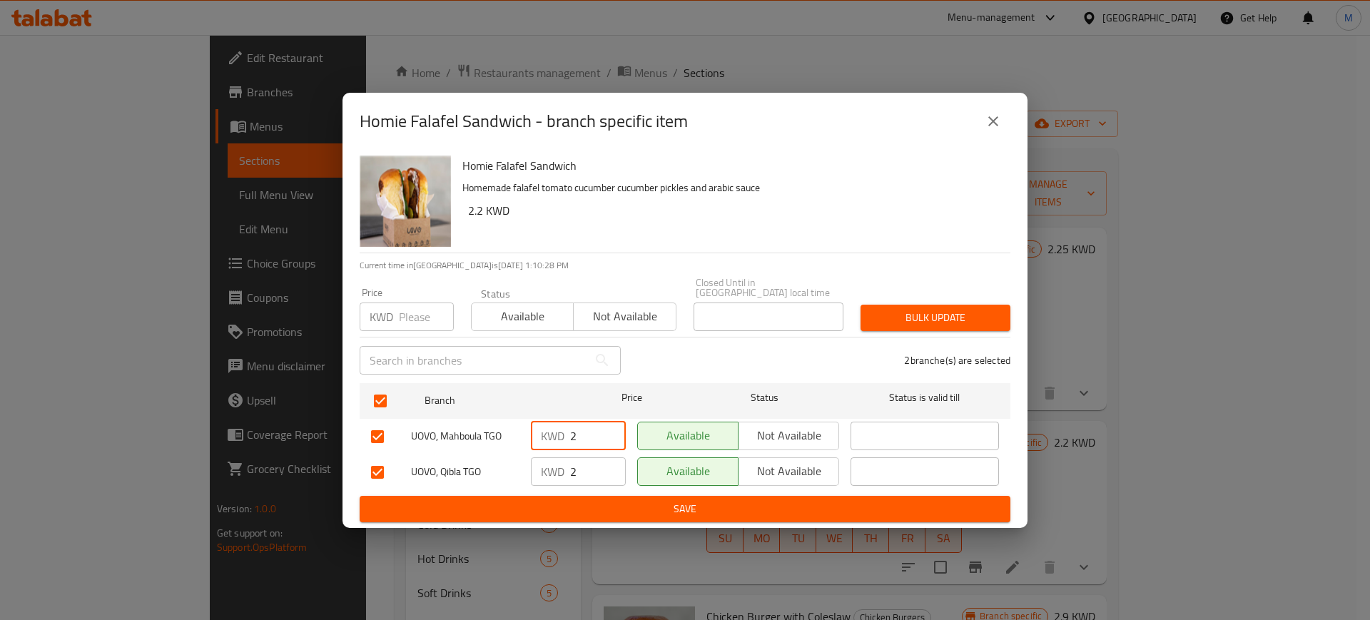
click at [584, 427] on input "2" at bounding box center [598, 436] width 56 height 29
type input "2.2"
click at [590, 465] on input "2" at bounding box center [598, 471] width 56 height 29
type input "2.2"
click at [592, 496] on button "Save" at bounding box center [685, 509] width 651 height 26
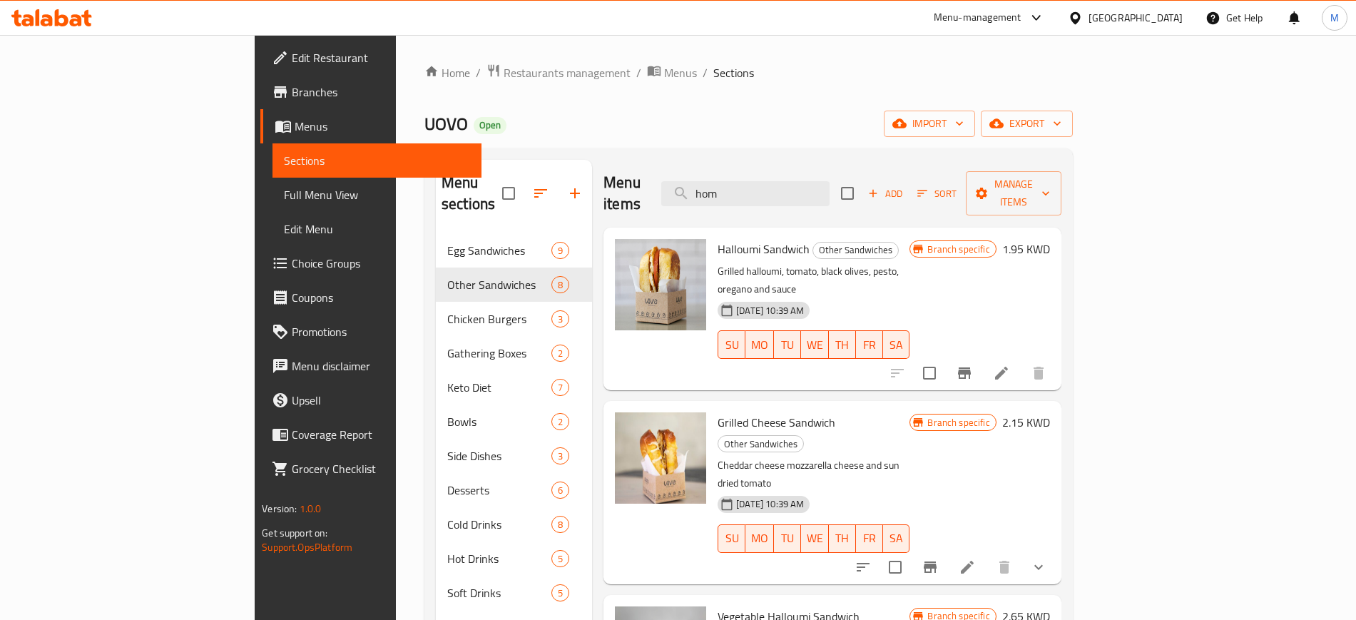
drag, startPoint x: 827, startPoint y: 184, endPoint x: 704, endPoint y: 178, distance: 123.6
click at [704, 178] on div "Menu items hom Add Sort Manage items" at bounding box center [832, 194] width 457 height 68
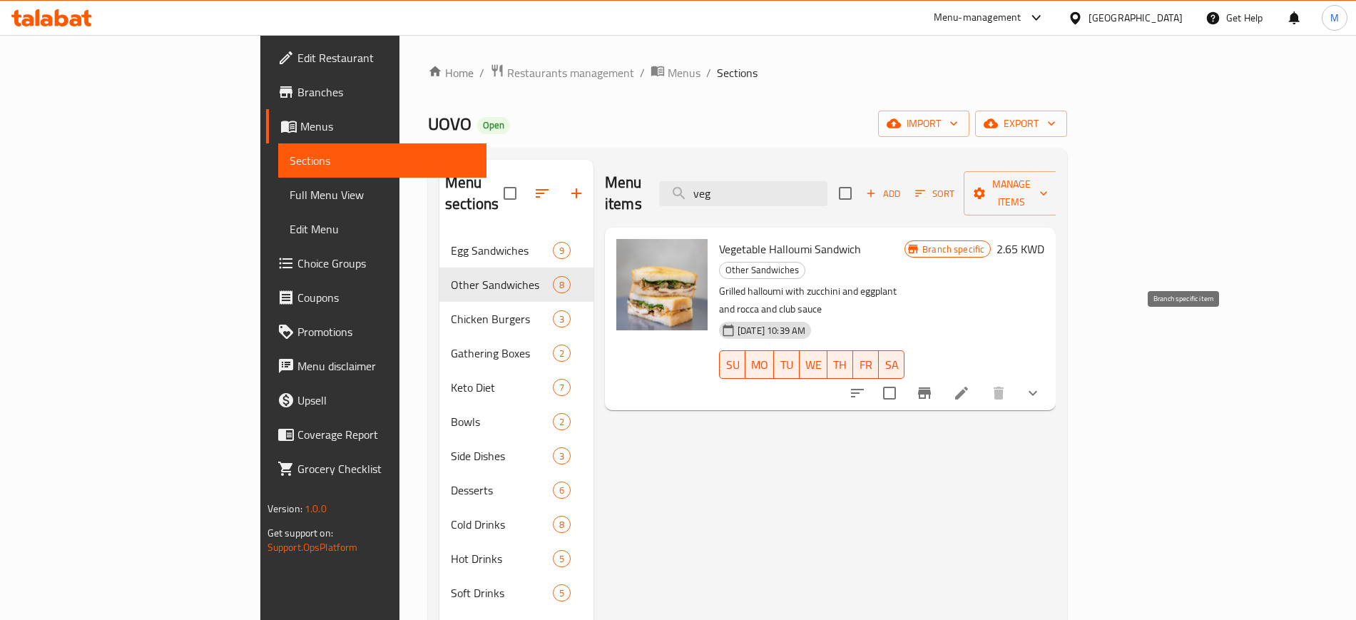
type input "veg"
click at [933, 385] on icon "Branch-specific-item" at bounding box center [924, 393] width 17 height 17
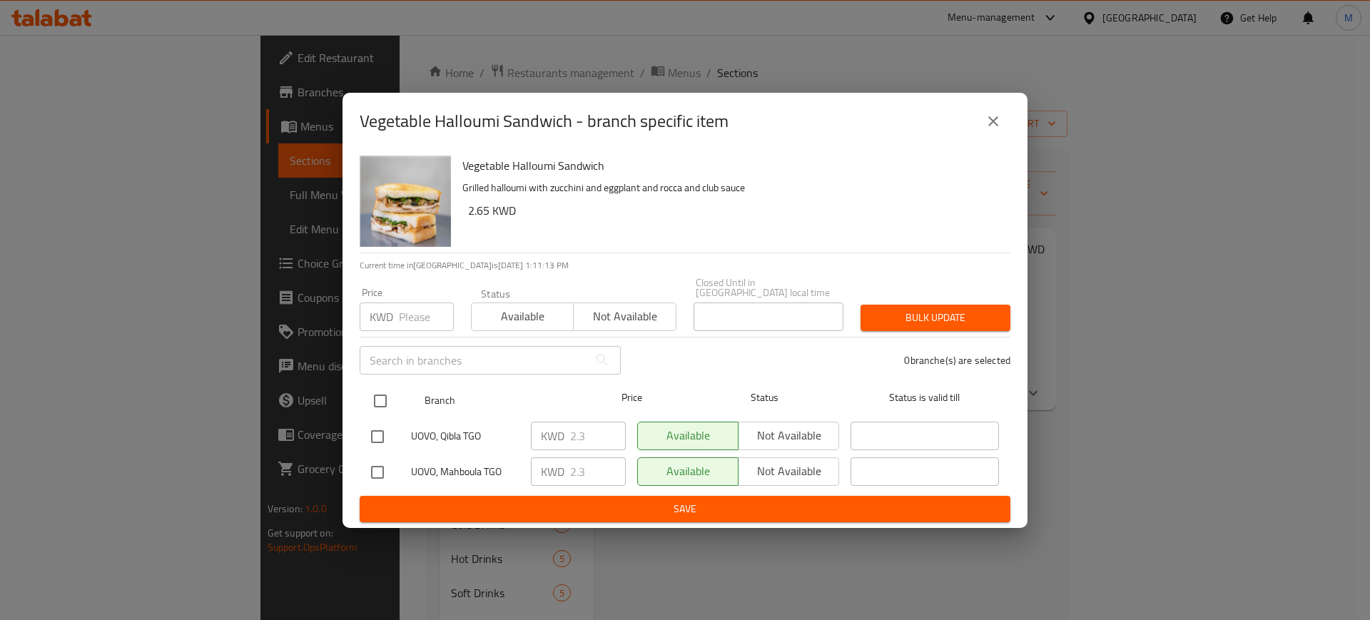
click at [383, 400] on input "checkbox" at bounding box center [380, 401] width 30 height 30
checkbox input "true"
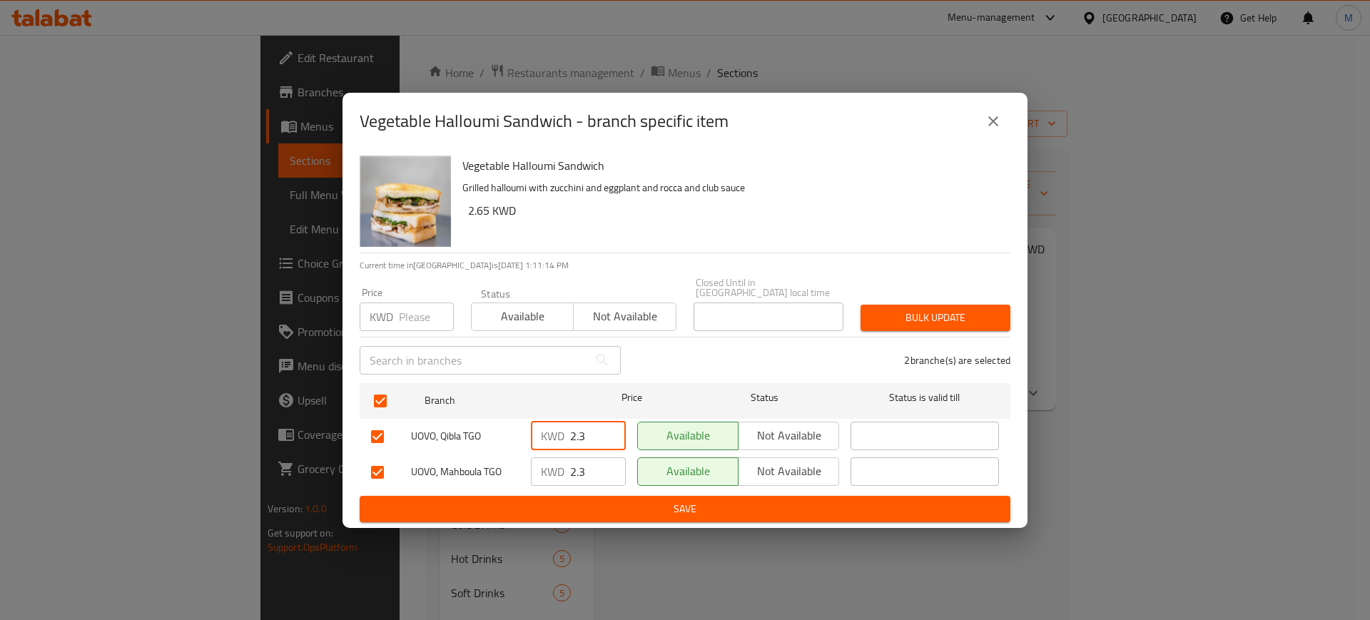
drag, startPoint x: 584, startPoint y: 434, endPoint x: 537, endPoint y: 436, distance: 47.1
click at [537, 436] on div "KWD 2.3 ​" at bounding box center [578, 436] width 95 height 29
type input "2.65"
click at [589, 462] on input "2.3" at bounding box center [598, 471] width 56 height 29
type input "2.65"
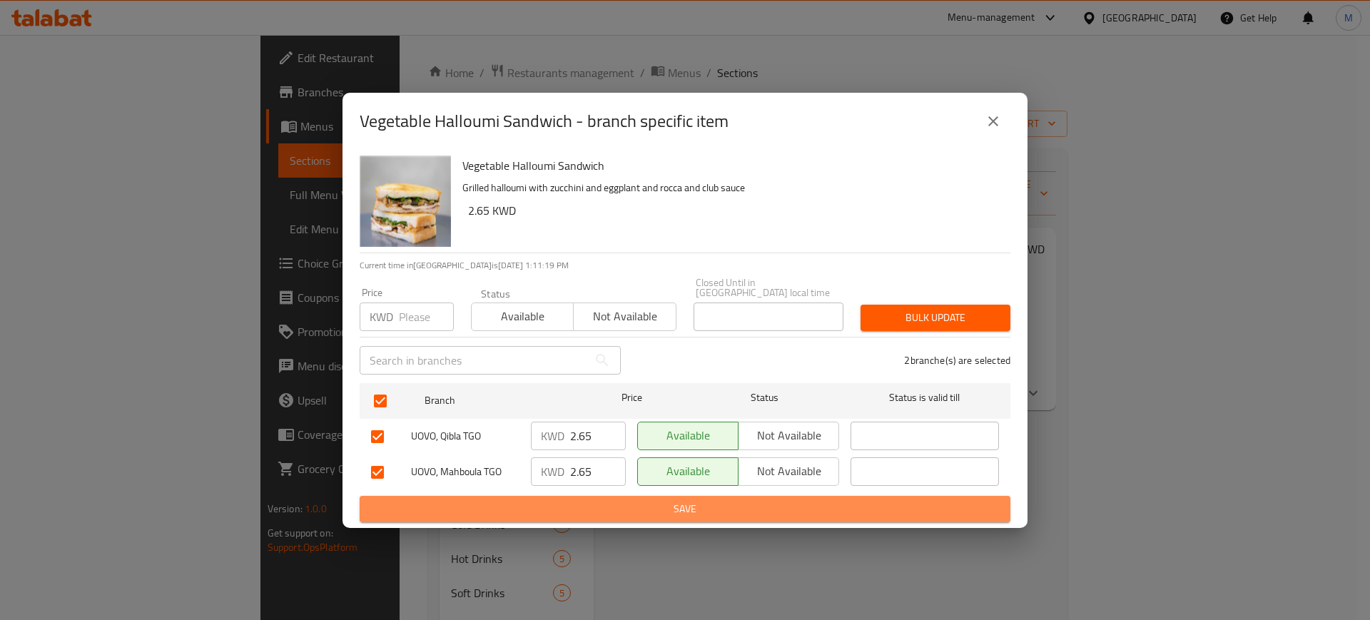
click at [614, 507] on span "Save" at bounding box center [685, 509] width 628 height 18
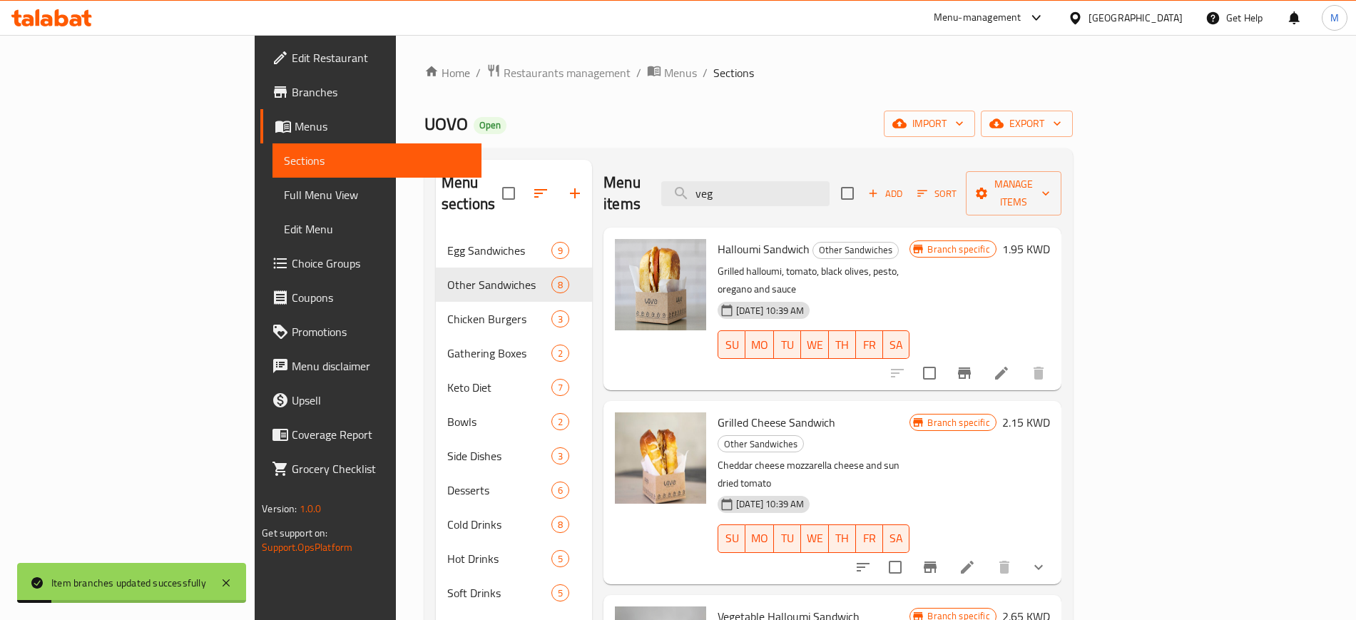
drag, startPoint x: 838, startPoint y: 181, endPoint x: 736, endPoint y: 183, distance: 102.8
click at [737, 183] on div "Menu items veg Add Sort Manage items" at bounding box center [832, 194] width 457 height 68
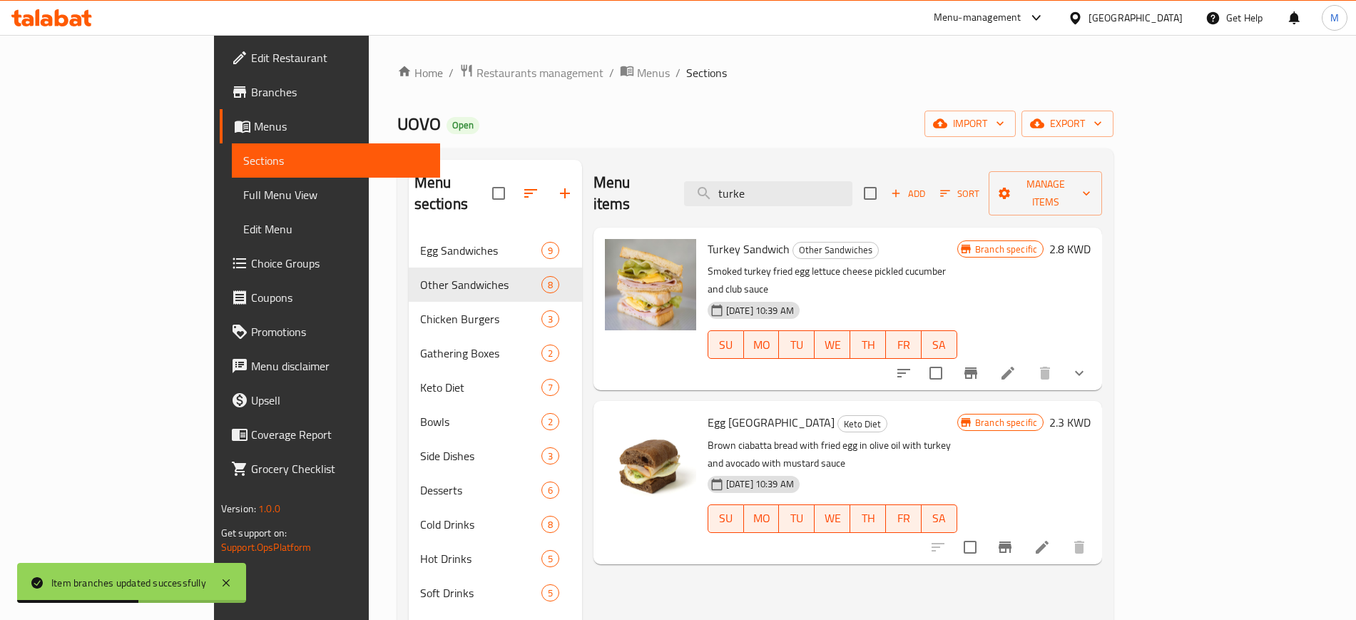
type input "turke"
click at [978, 367] on icon "Branch-specific-item" at bounding box center [971, 372] width 13 height 11
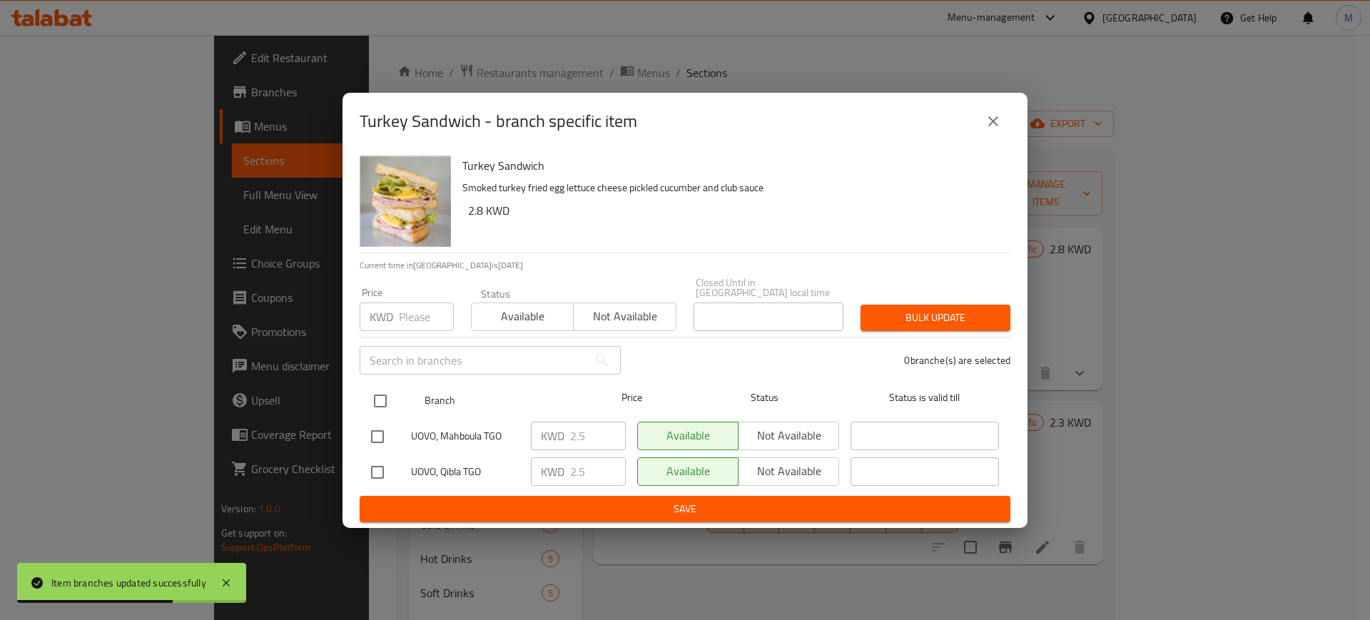
click at [381, 395] on input "checkbox" at bounding box center [380, 401] width 30 height 30
checkbox input "true"
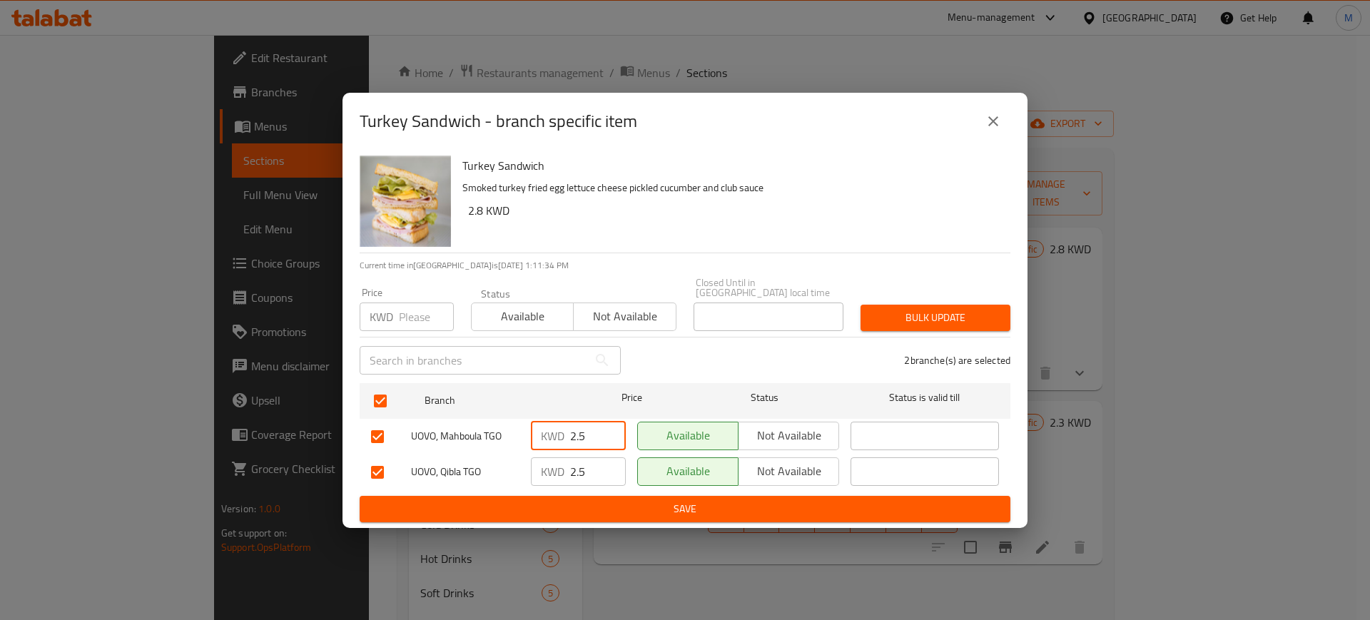
drag, startPoint x: 595, startPoint y: 435, endPoint x: 520, endPoint y: 445, distance: 75.7
click at [524, 445] on div "UOVO, Mahboula TGO KWD 2.5 ​ Available Not available ​" at bounding box center [684, 436] width 639 height 41
type input "2.8"
drag, startPoint x: 594, startPoint y: 470, endPoint x: 526, endPoint y: 474, distance: 67.9
click at [526, 474] on div "KWD 2.5 ​" at bounding box center [578, 472] width 106 height 41
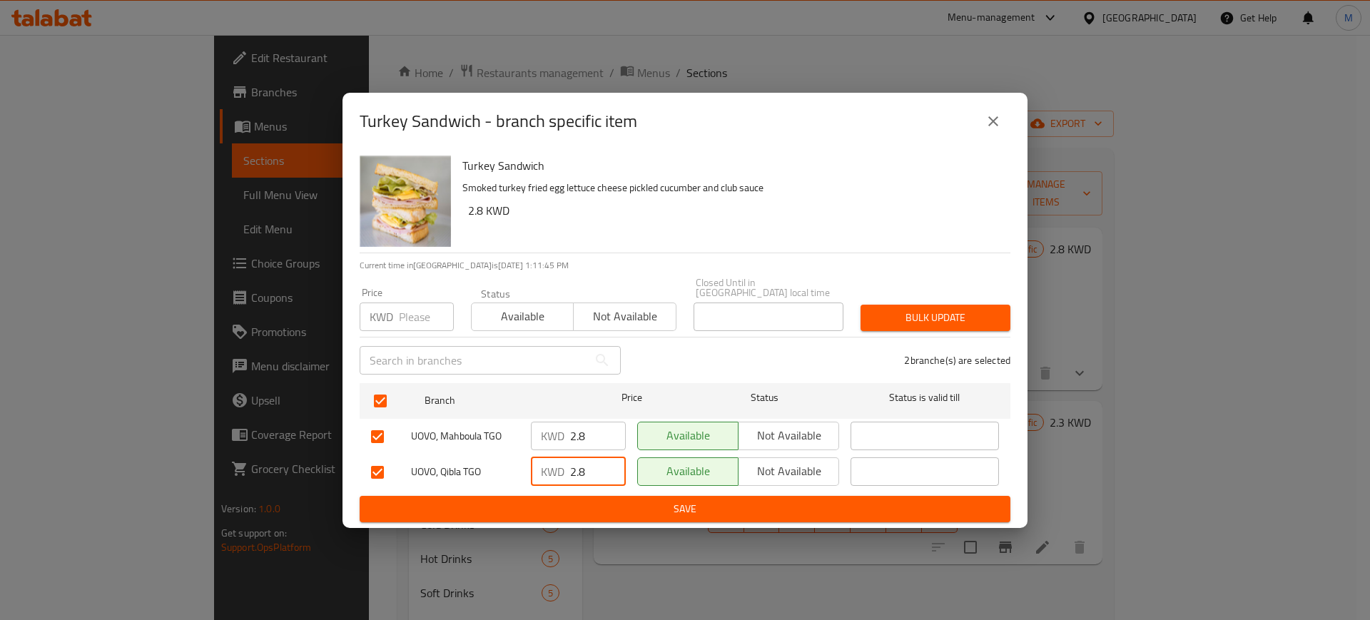
type input "2.8"
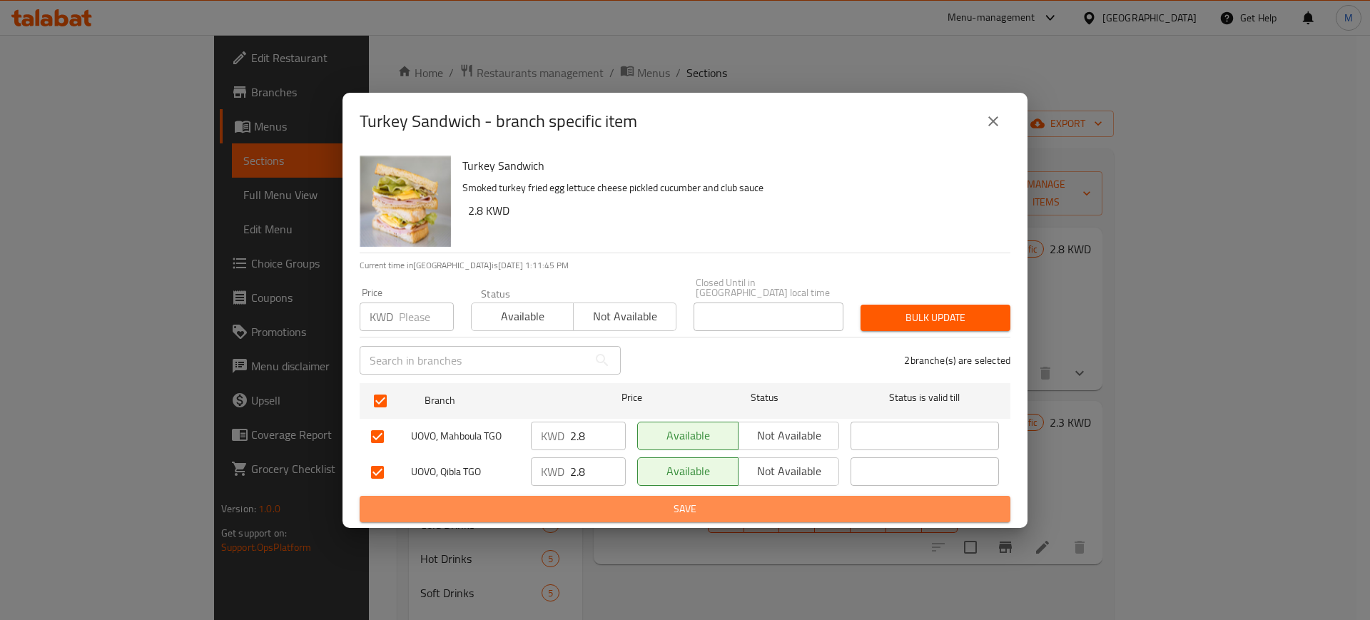
click at [634, 501] on span "Save" at bounding box center [685, 509] width 628 height 18
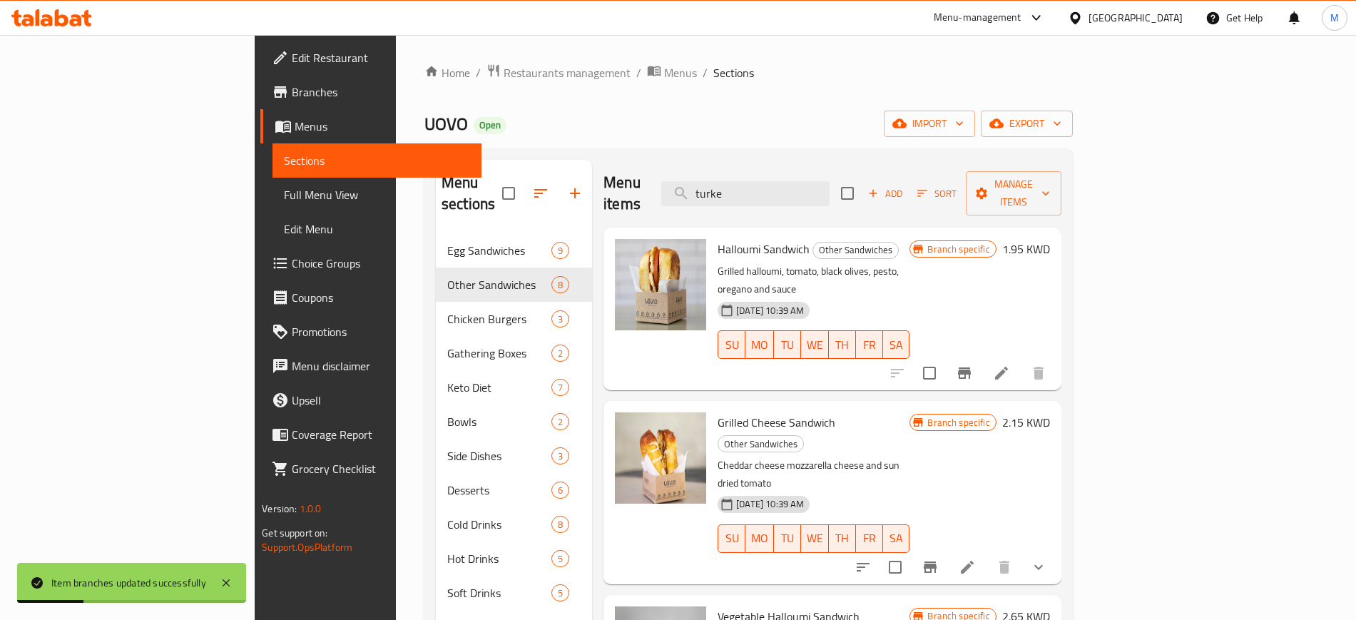
drag, startPoint x: 853, startPoint y: 190, endPoint x: 671, endPoint y: 206, distance: 182.0
click at [671, 206] on div "Menu items turke Add Sort Manage items Halloumi Sandwich Other Sandwiches Grill…" at bounding box center [826, 470] width 469 height 620
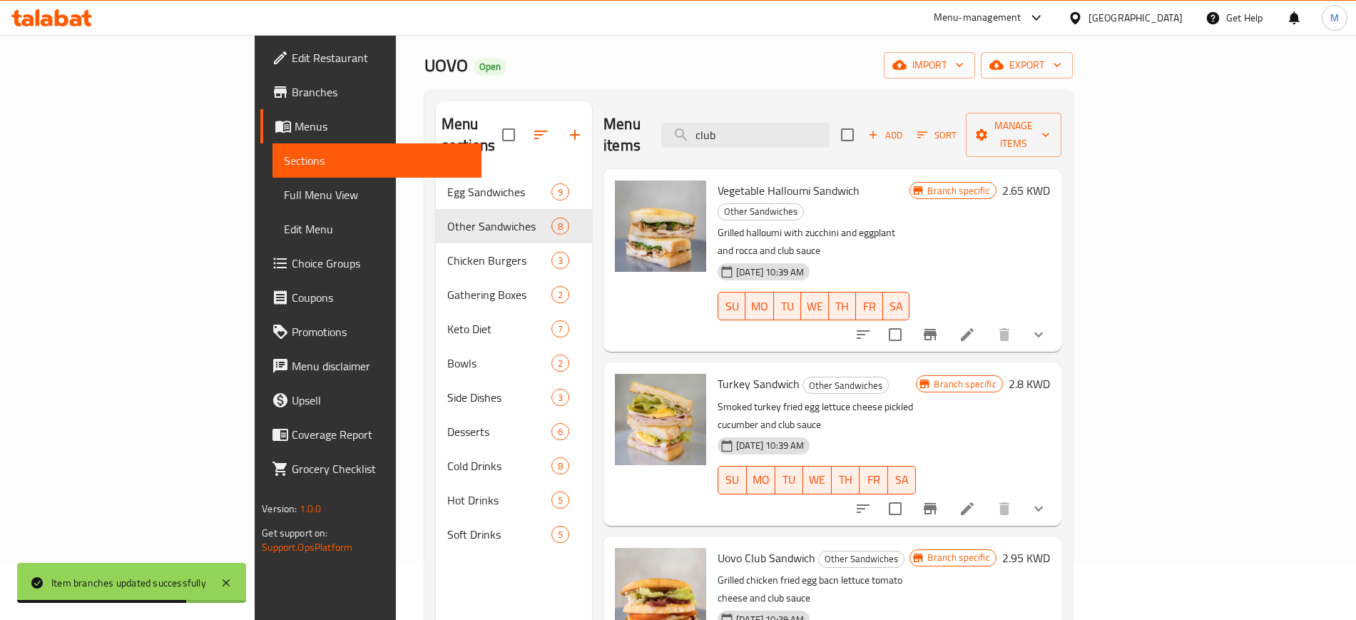
scroll to position [89, 0]
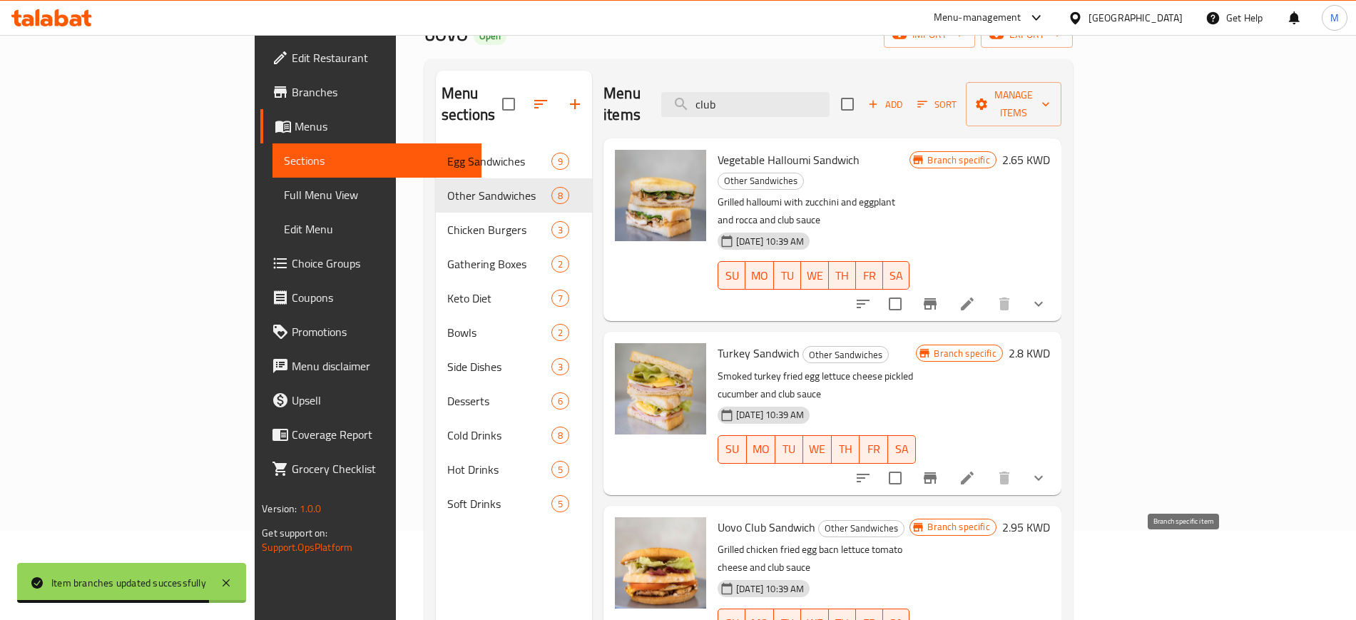
type input "club"
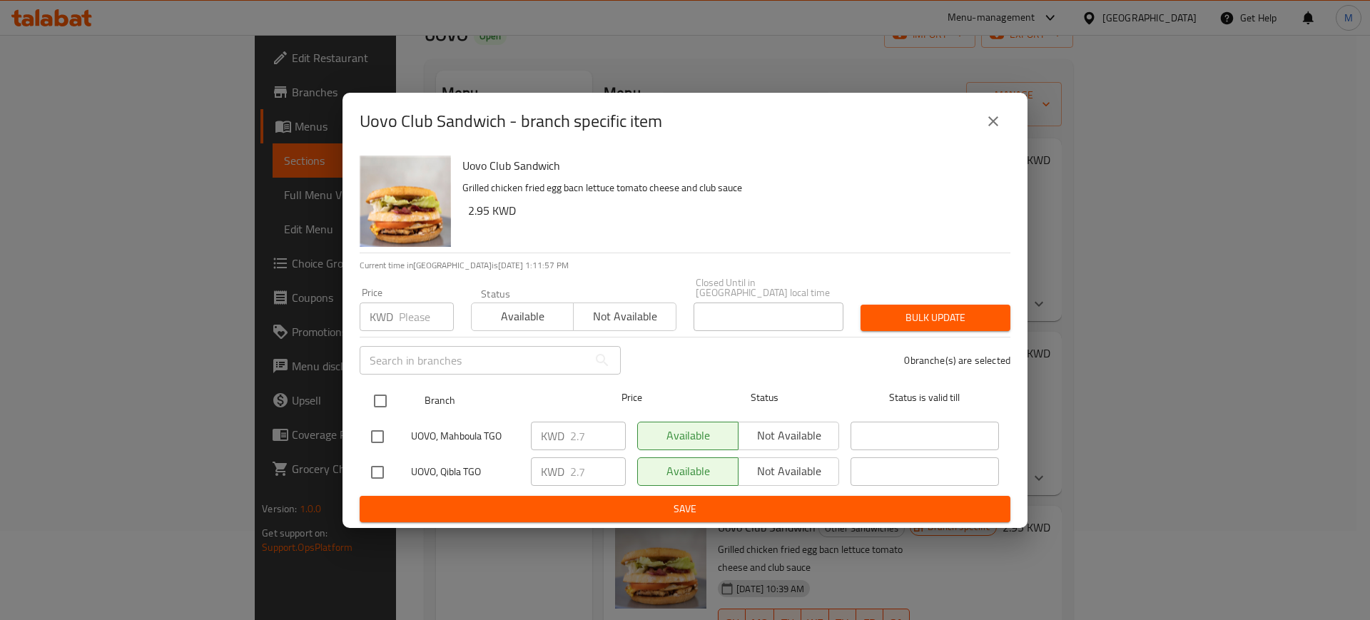
click at [383, 396] on input "checkbox" at bounding box center [380, 401] width 30 height 30
checkbox input "true"
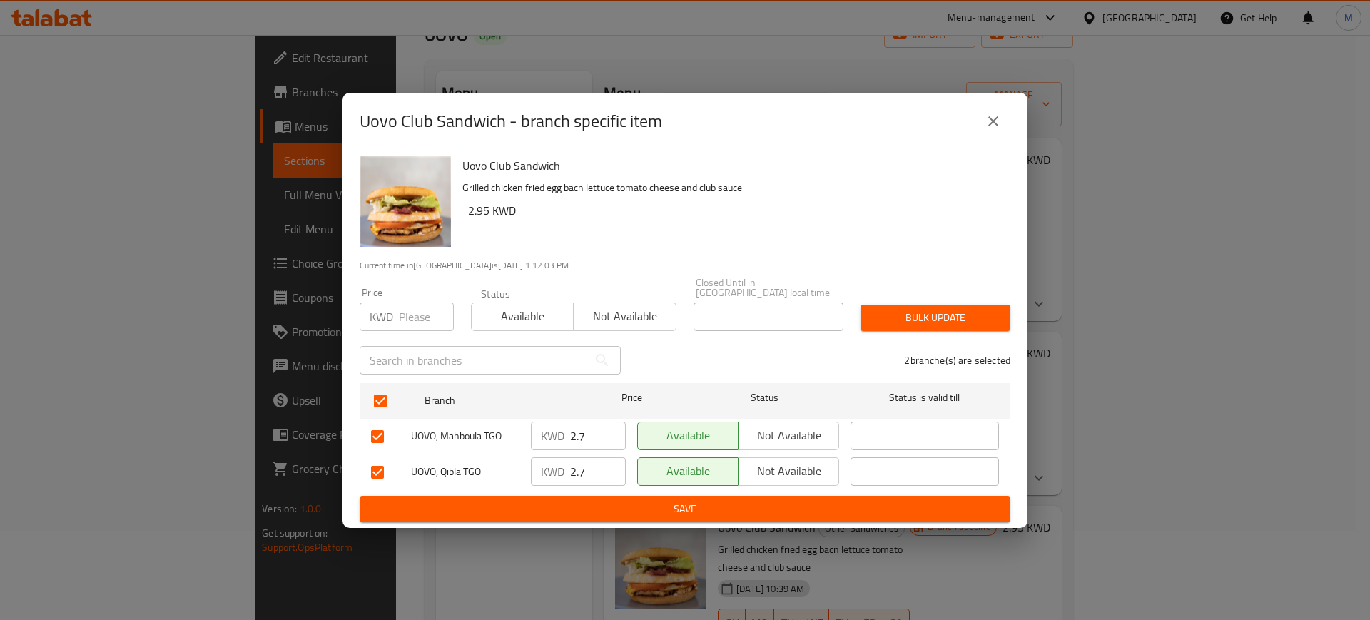
click at [592, 440] on input "2.7" at bounding box center [598, 436] width 56 height 29
type input "2.95"
click at [595, 469] on input "2.7" at bounding box center [598, 471] width 56 height 29
type input "2.95"
click at [629, 509] on span "Save" at bounding box center [685, 509] width 628 height 18
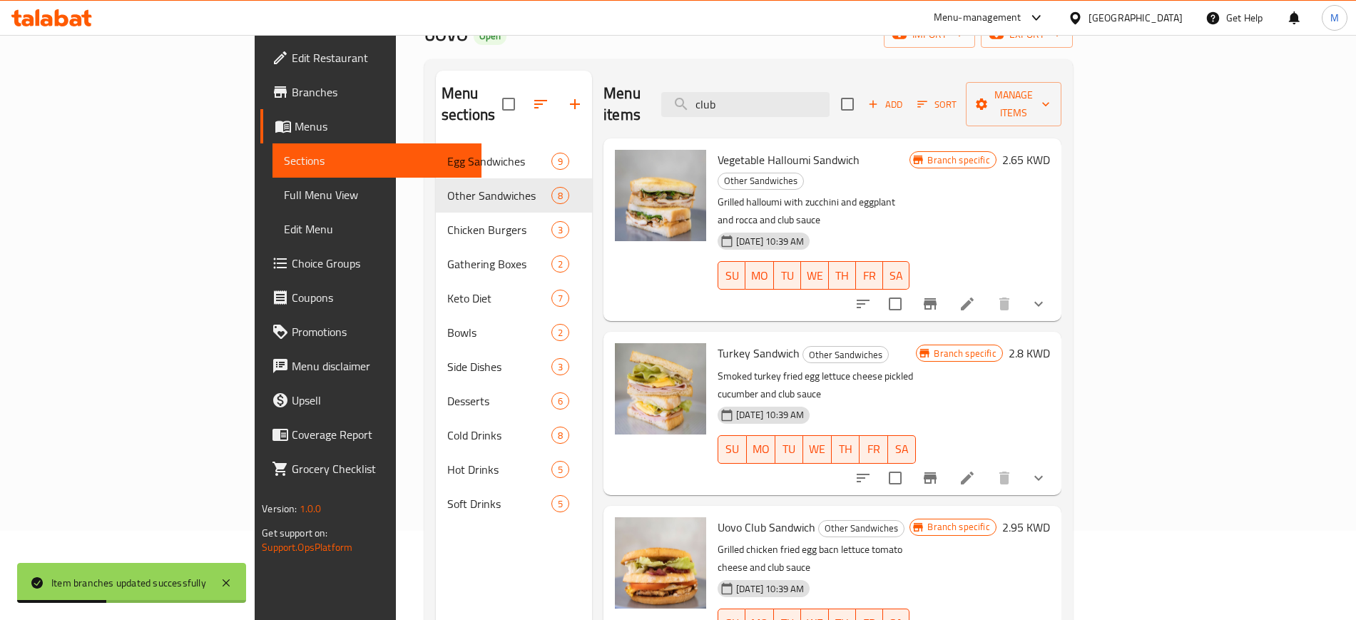
drag, startPoint x: 713, startPoint y: 117, endPoint x: 704, endPoint y: 118, distance: 9.4
click at [704, 118] on div "Menu items club Add Sort Manage items Vegetable Halloumi Sandwich Other Sandwic…" at bounding box center [826, 381] width 469 height 620
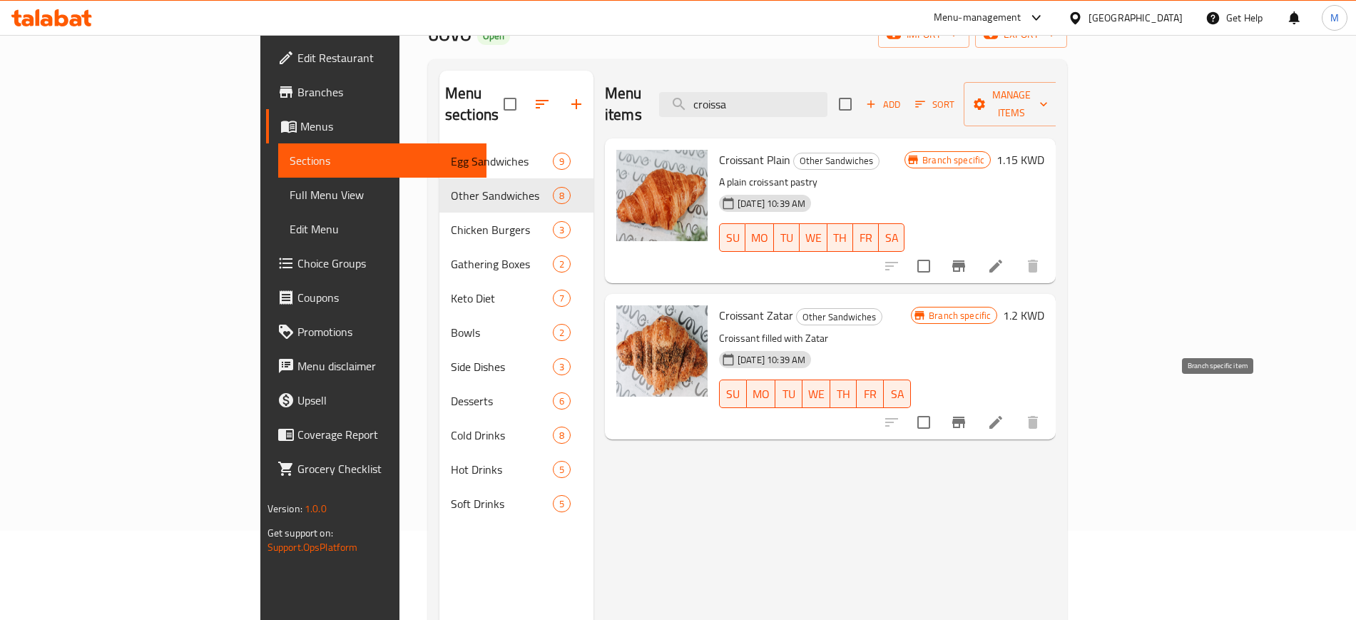
type input "croissa"
click at [968, 414] on icon "Branch-specific-item" at bounding box center [958, 422] width 17 height 17
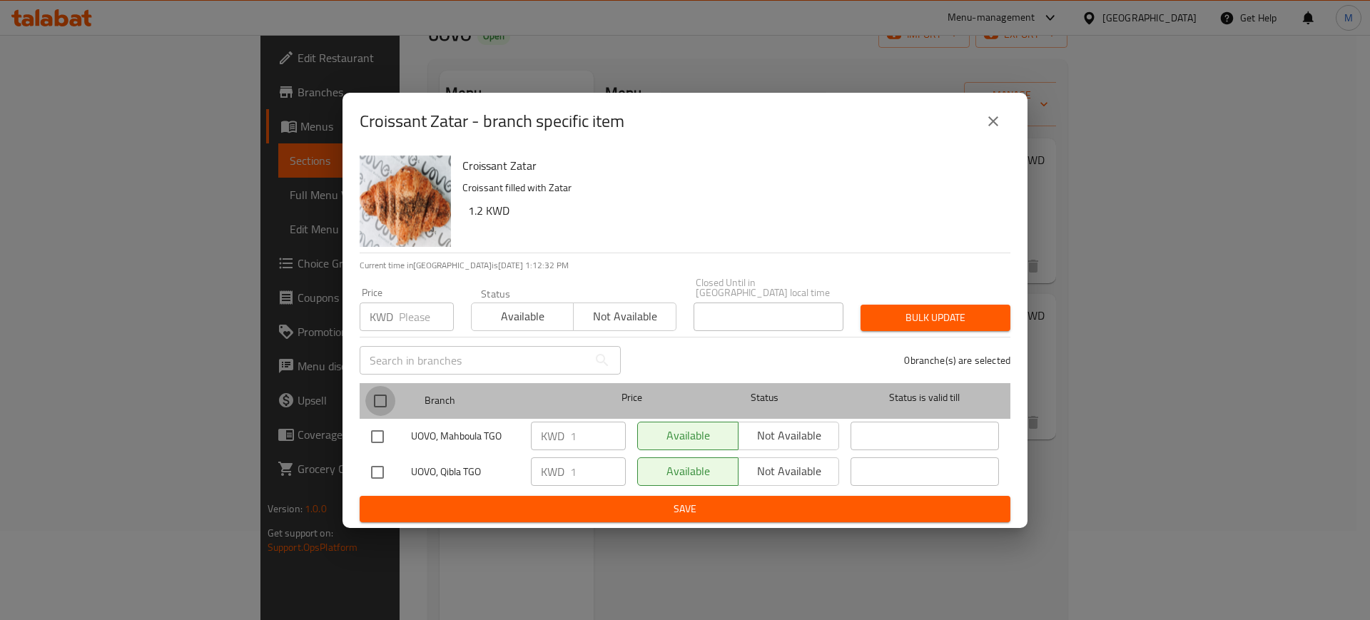
click at [378, 393] on input "checkbox" at bounding box center [380, 401] width 30 height 30
checkbox input "true"
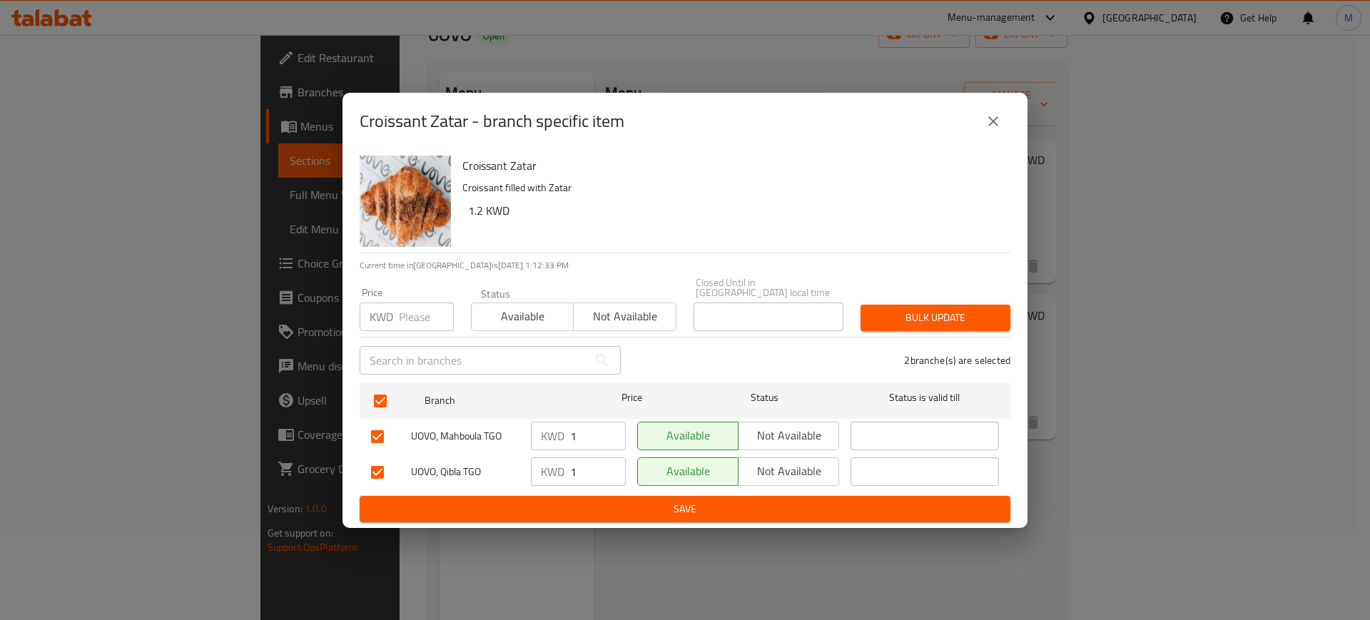
click at [582, 432] on input "1" at bounding box center [598, 436] width 56 height 29
type input "1.2"
click at [593, 462] on input "1" at bounding box center [598, 471] width 56 height 29
type input "1.2"
click at [659, 500] on span "Save" at bounding box center [685, 509] width 628 height 18
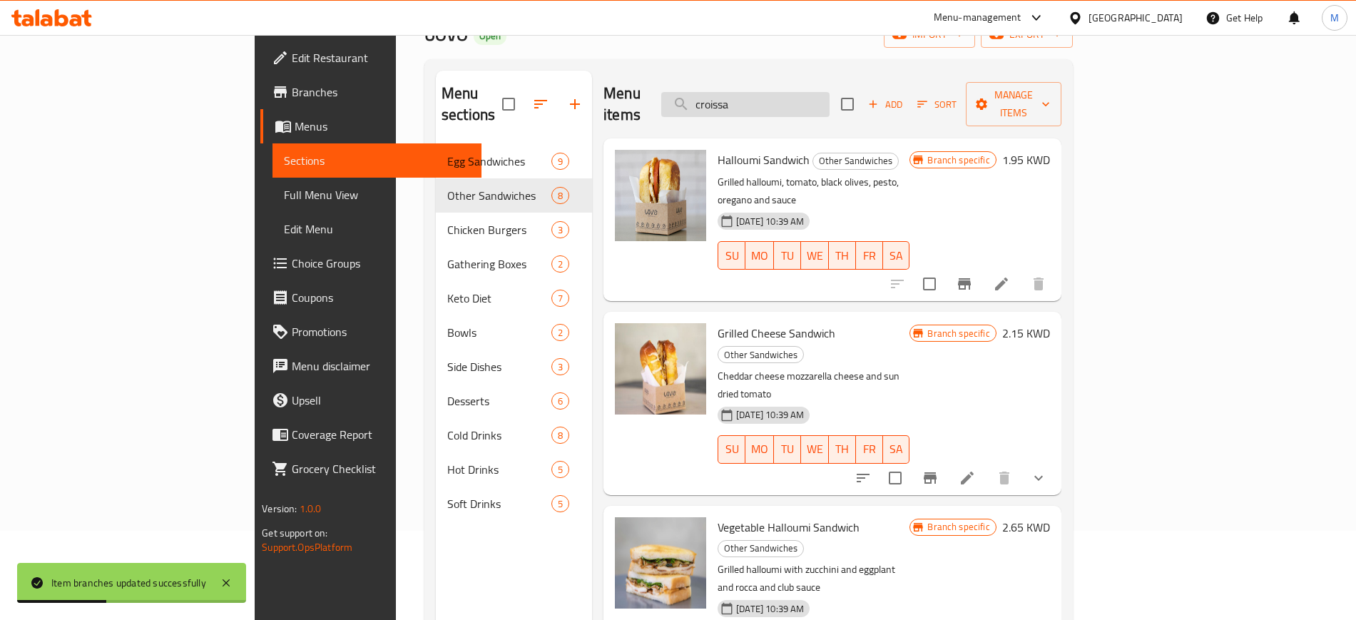
click at [830, 92] on input "croissa" at bounding box center [745, 104] width 168 height 25
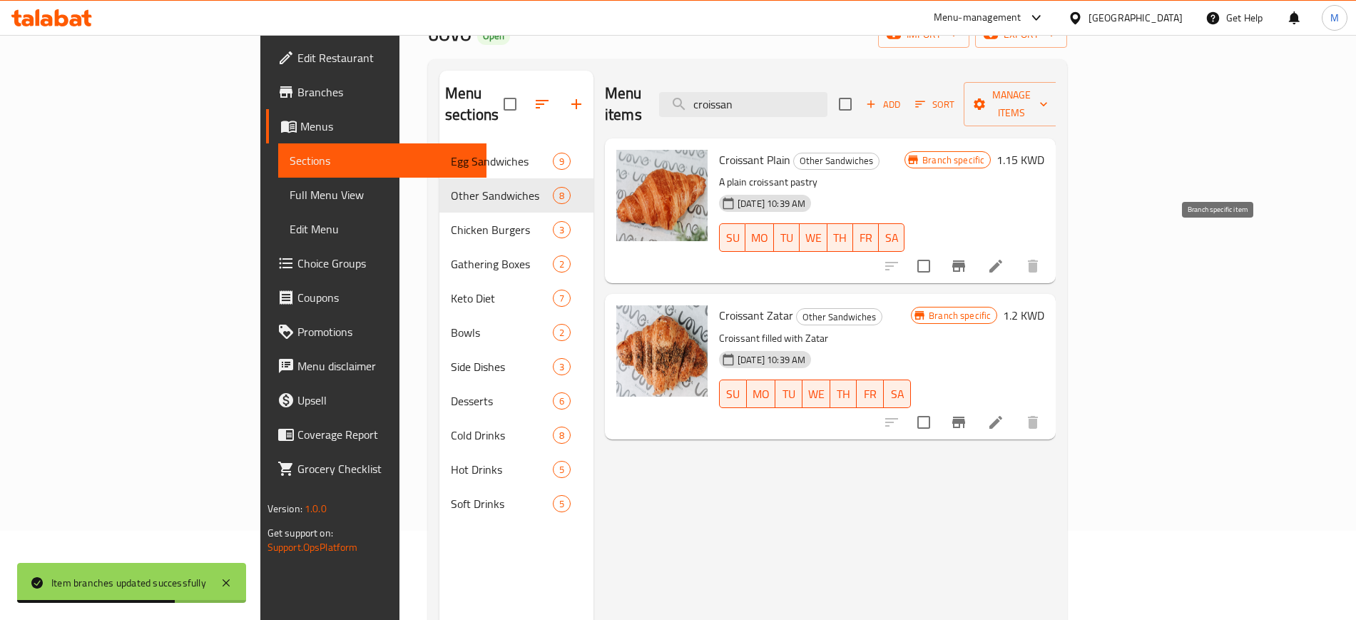
type input "croissan"
click at [968, 258] on icon "Branch-specific-item" at bounding box center [958, 266] width 17 height 17
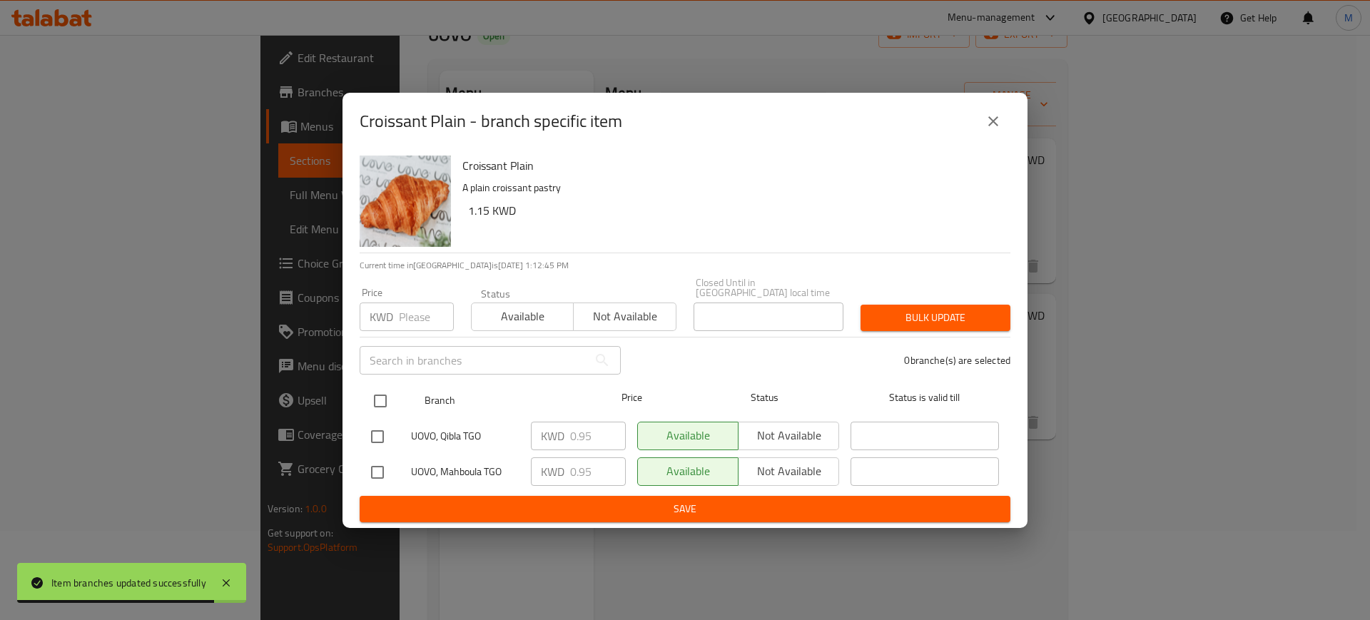
click at [385, 389] on input "checkbox" at bounding box center [380, 401] width 30 height 30
checkbox input "true"
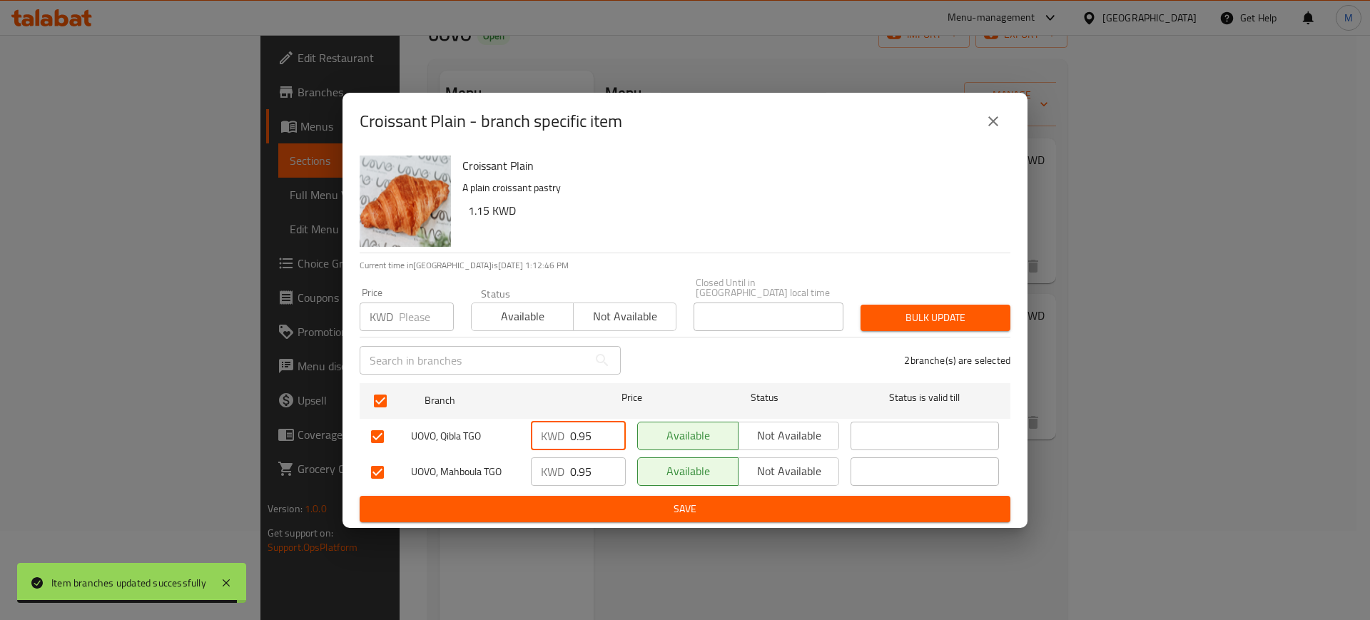
drag, startPoint x: 599, startPoint y: 425, endPoint x: 549, endPoint y: 437, distance: 51.4
click at [549, 437] on div "KWD 0.95 ​" at bounding box center [578, 436] width 95 height 29
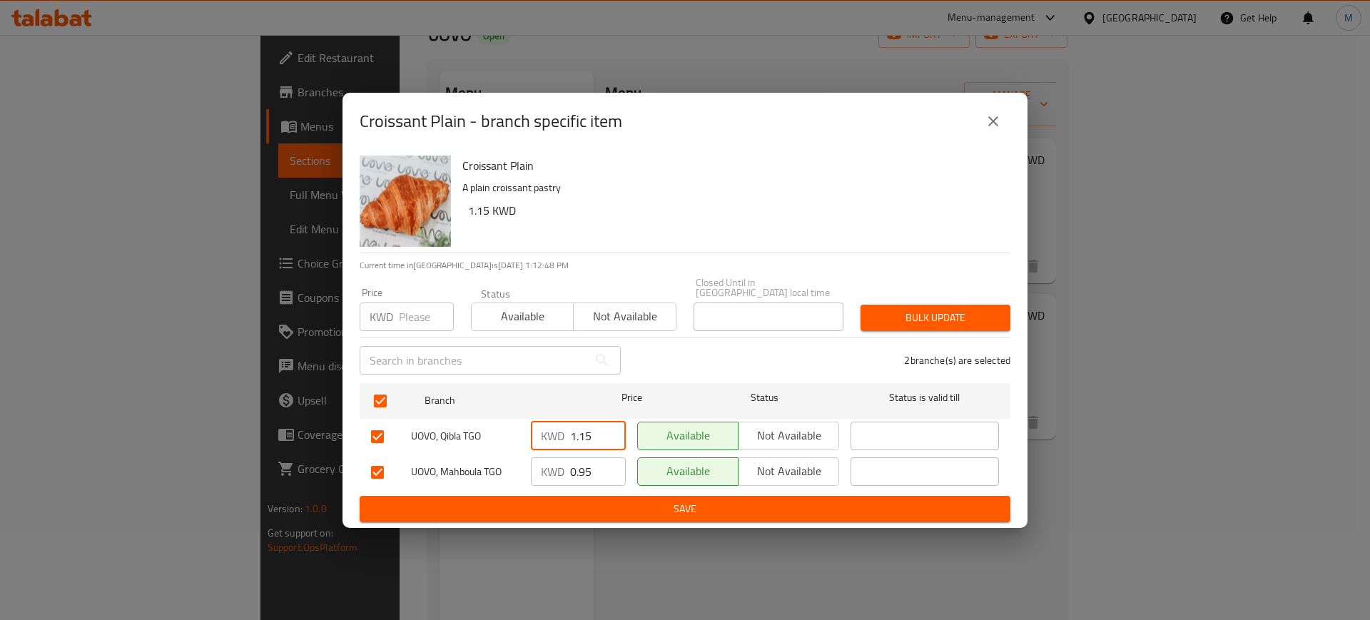
type input "1.15"
drag, startPoint x: 603, startPoint y: 469, endPoint x: 530, endPoint y: 478, distance: 73.3
click at [530, 478] on div "KWD 0.95 ​" at bounding box center [578, 472] width 106 height 41
type input "1.15"
click at [550, 507] on span "Save" at bounding box center [685, 509] width 628 height 18
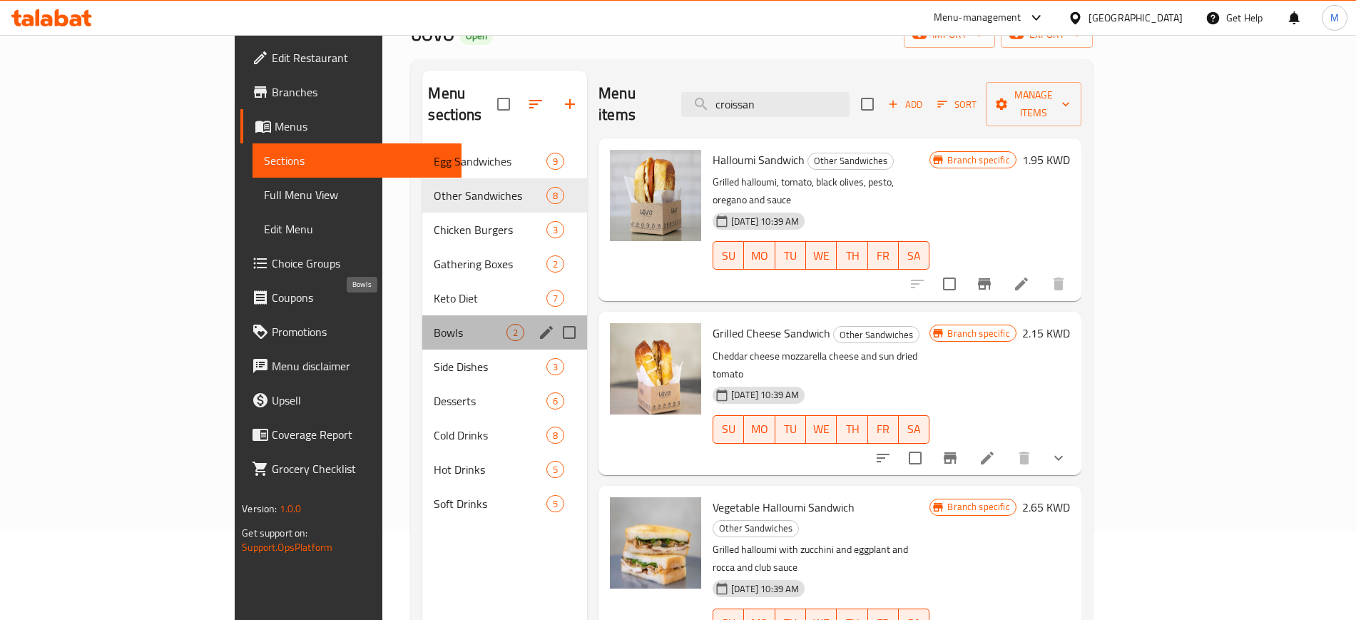
click at [434, 324] on span "Bowls" at bounding box center [470, 332] width 73 height 17
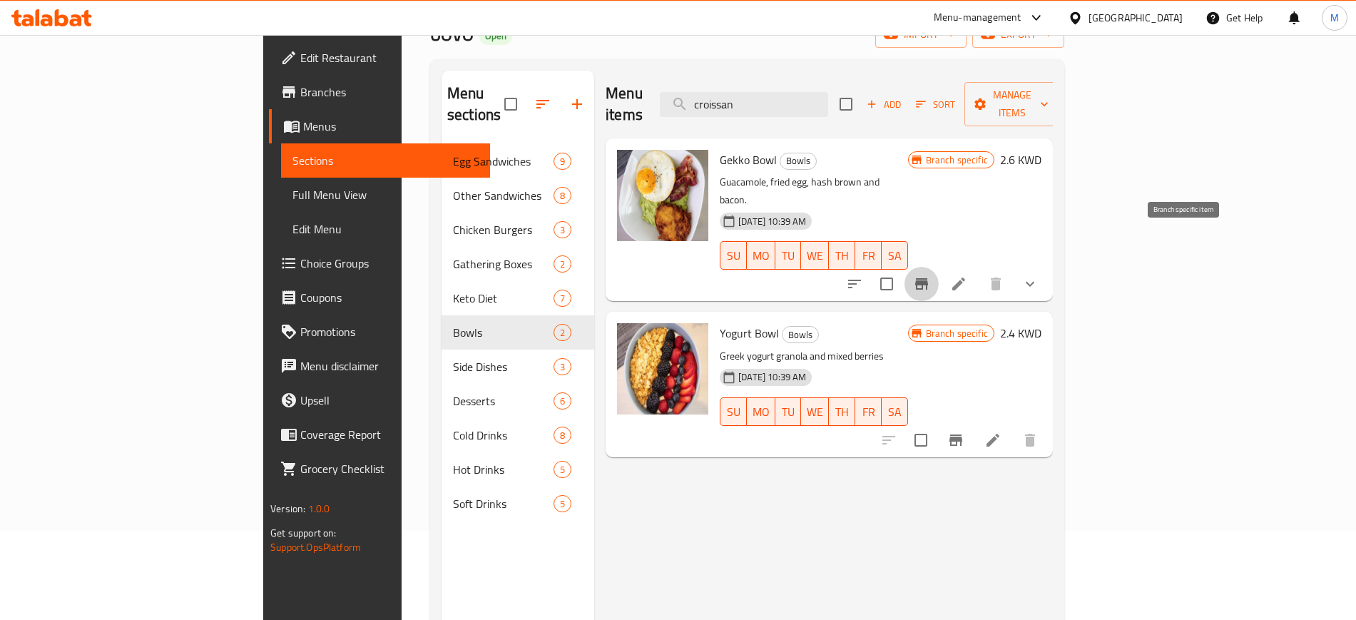
click at [928, 278] on icon "Branch-specific-item" at bounding box center [921, 283] width 13 height 11
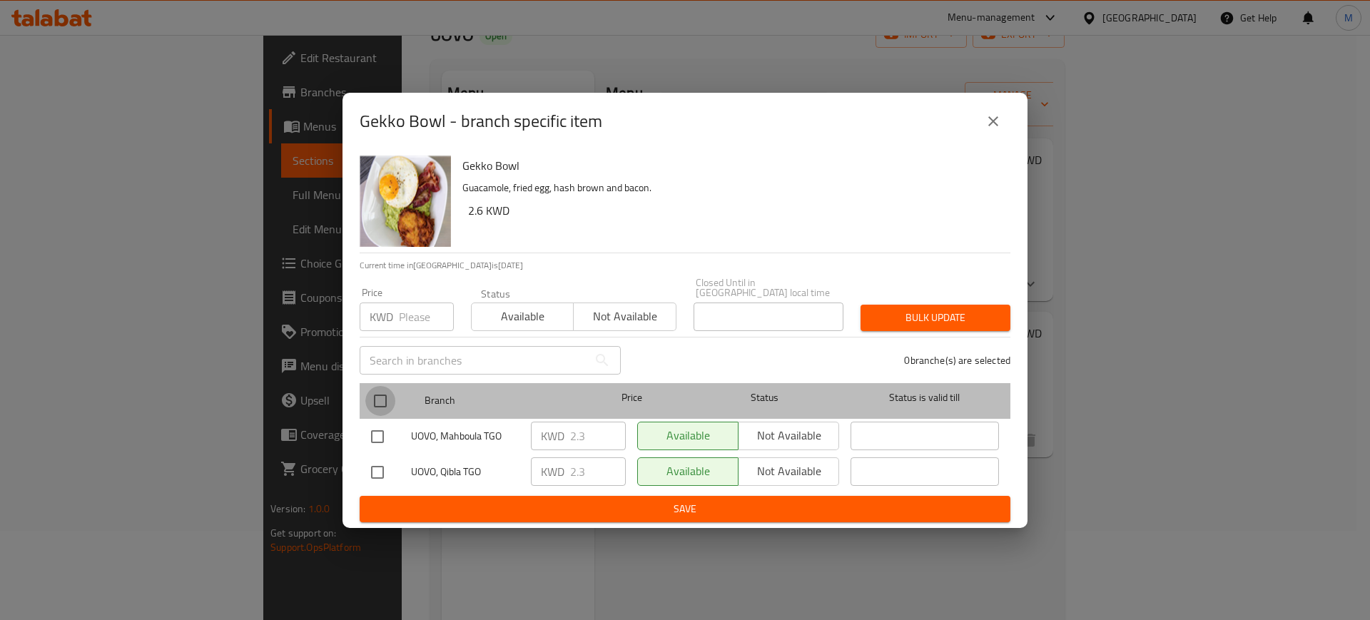
click at [385, 390] on input "checkbox" at bounding box center [380, 401] width 30 height 30
checkbox input "true"
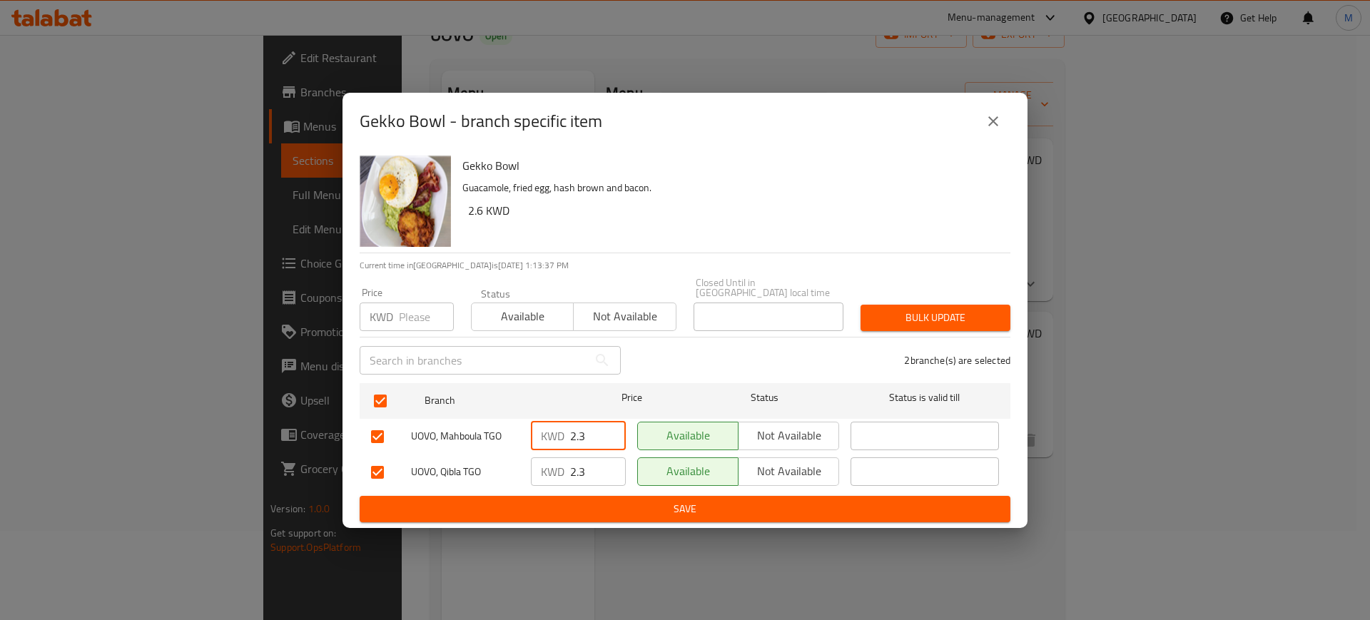
click at [587, 427] on input "2.3" at bounding box center [598, 436] width 56 height 29
type input "2.6"
click at [594, 470] on input "2.3" at bounding box center [598, 471] width 56 height 29
type input "2.6"
click at [603, 506] on span "Save" at bounding box center [685, 509] width 628 height 18
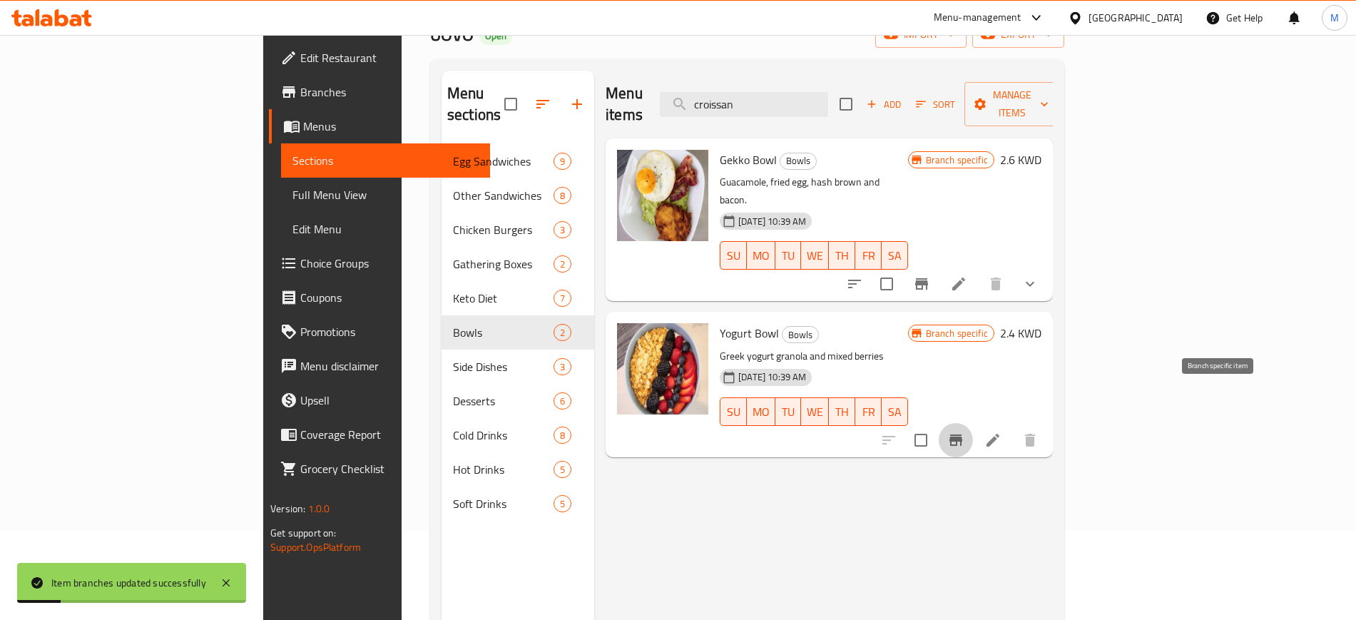
click at [963, 435] on icon "Branch-specific-item" at bounding box center [956, 440] width 13 height 11
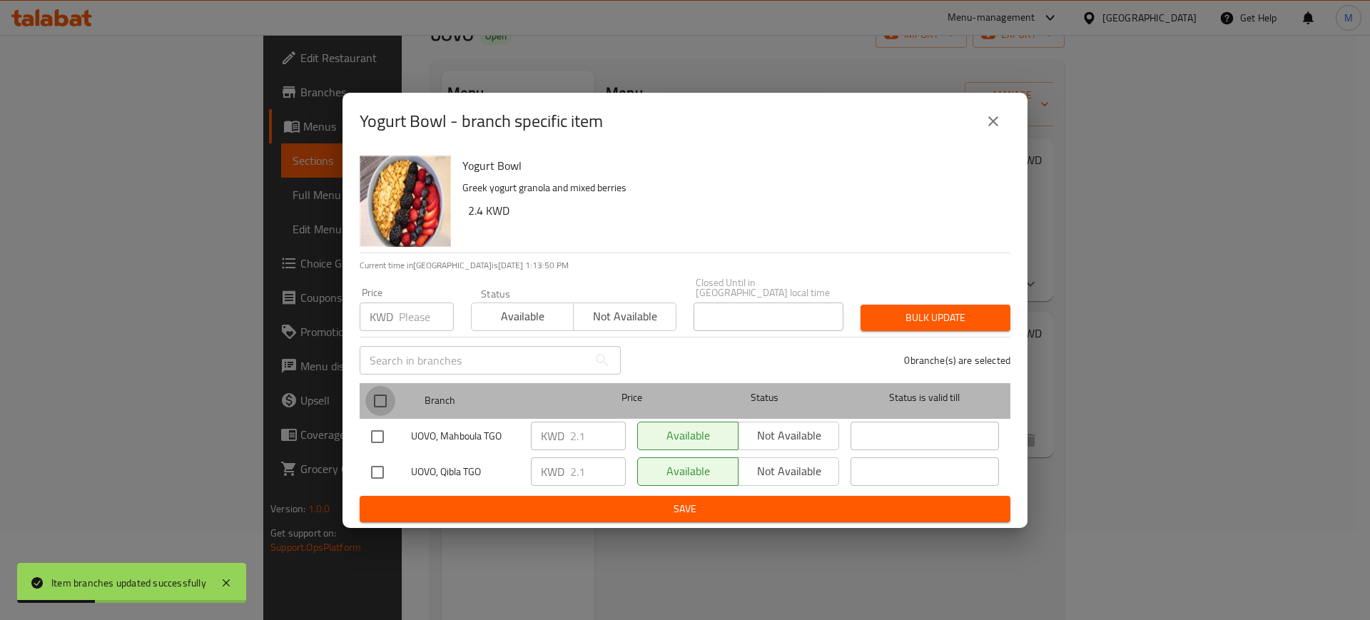
drag, startPoint x: 377, startPoint y: 397, endPoint x: 644, endPoint y: 437, distance: 269.8
click at [376, 397] on input "checkbox" at bounding box center [380, 401] width 30 height 30
checkbox input "true"
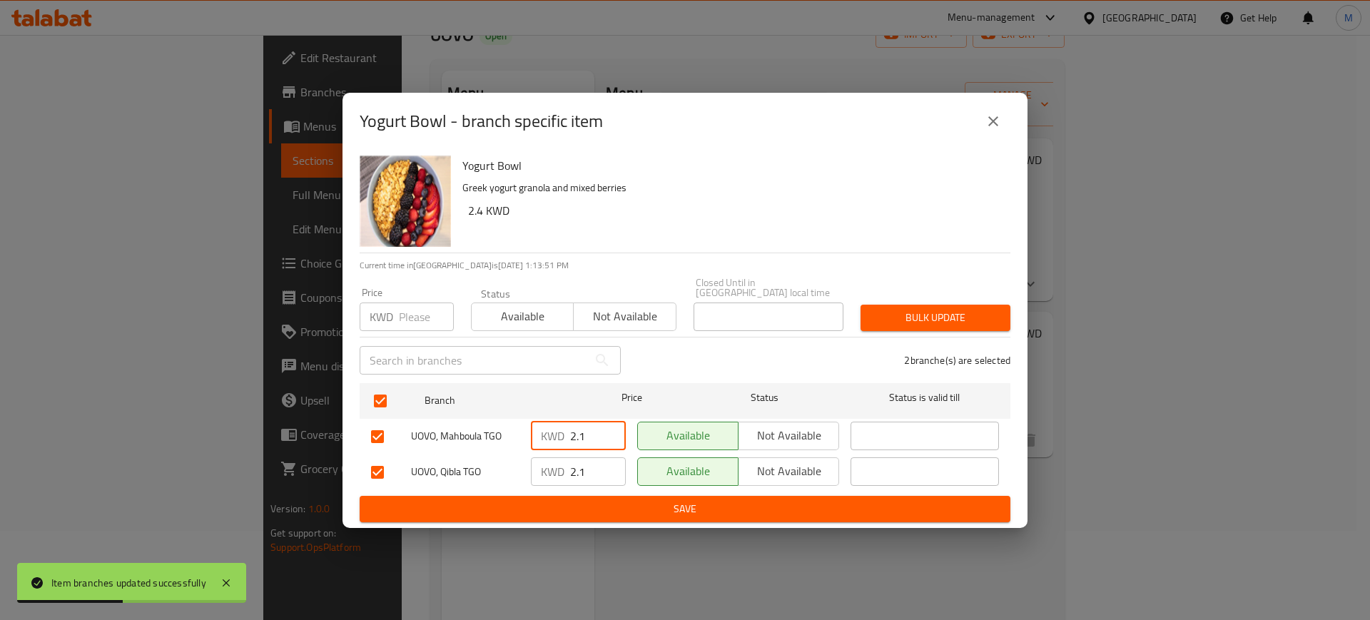
click at [598, 430] on input "2.1" at bounding box center [598, 436] width 56 height 29
type input "2.4"
click at [595, 459] on input "2.1" at bounding box center [598, 471] width 56 height 29
type input "2.4"
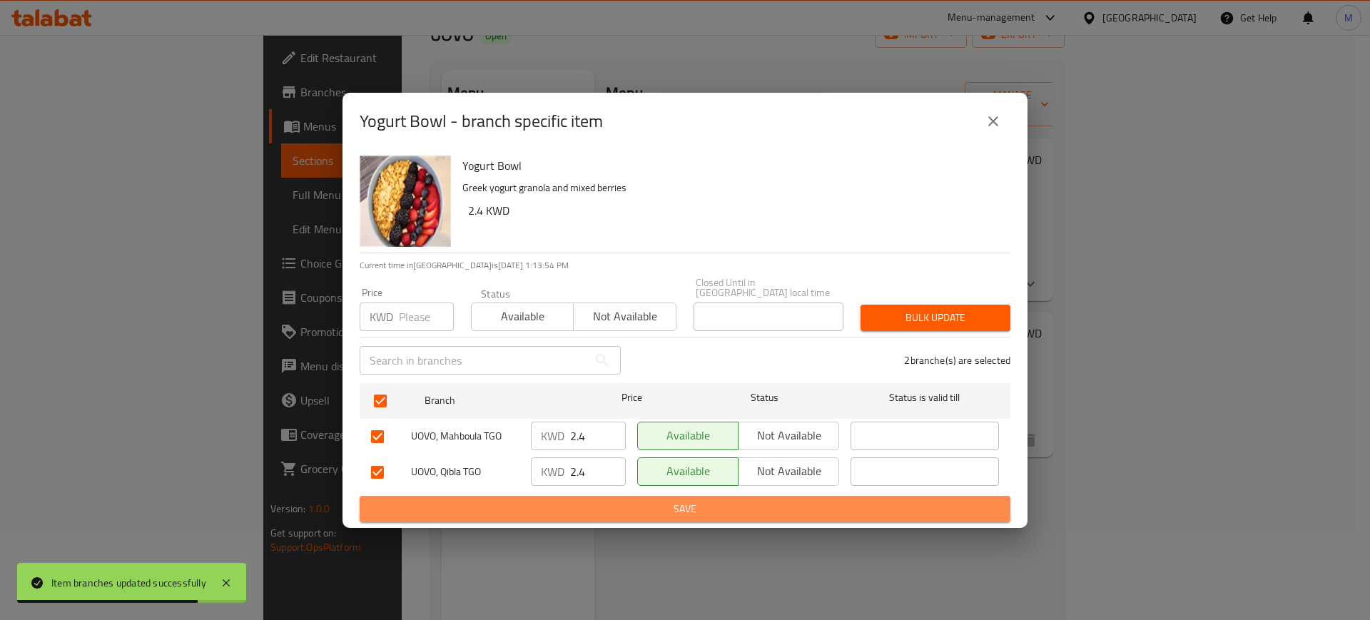
click at [587, 501] on span "Save" at bounding box center [685, 509] width 628 height 18
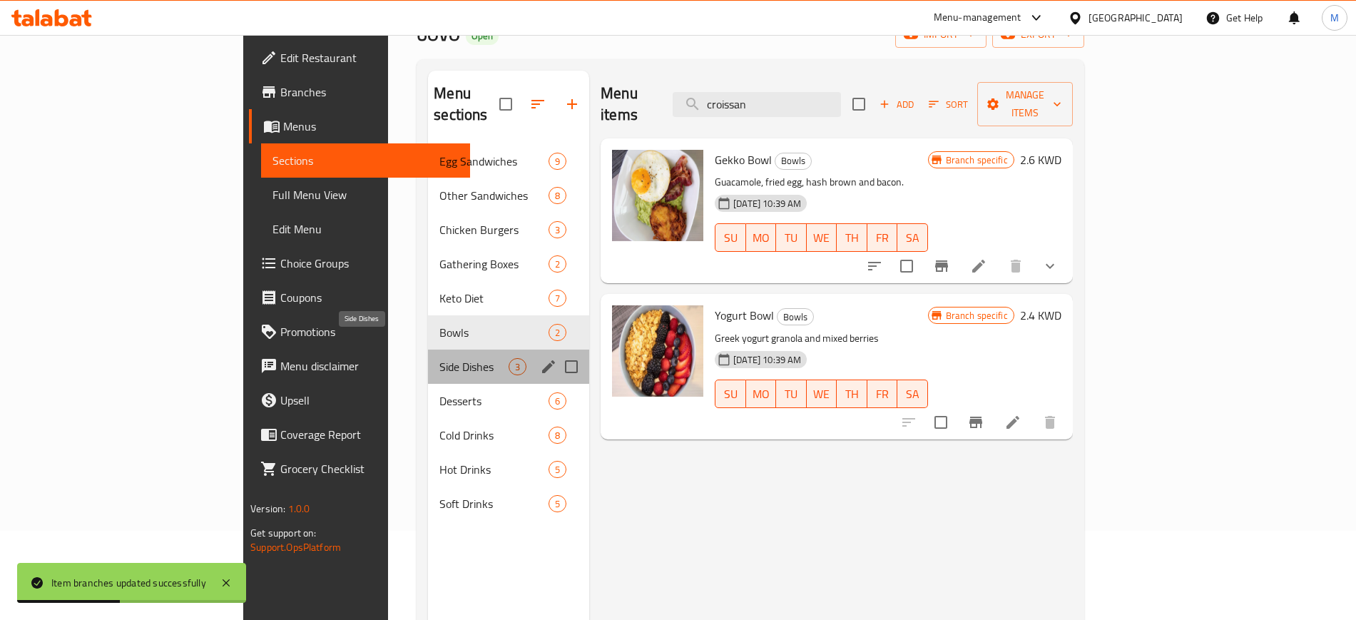
click at [440, 358] on span "Side Dishes" at bounding box center [474, 366] width 69 height 17
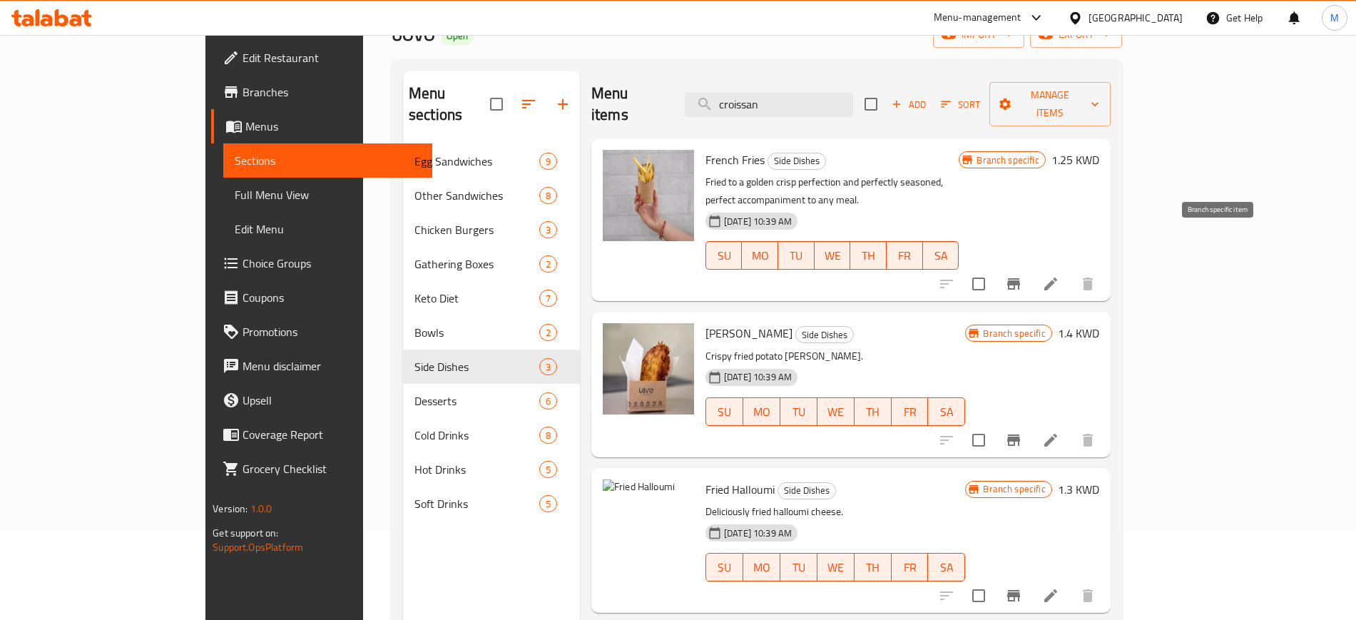
click at [1022, 275] on icon "Branch-specific-item" at bounding box center [1013, 283] width 17 height 17
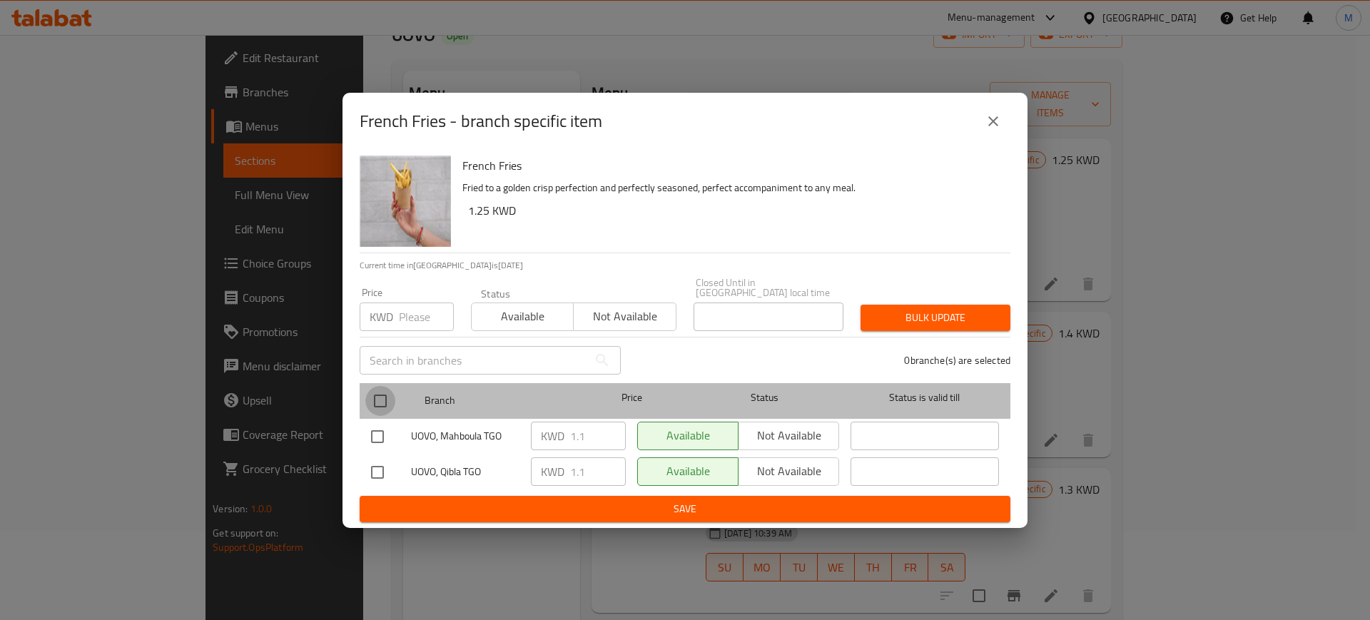
click at [380, 394] on input "checkbox" at bounding box center [380, 401] width 30 height 30
checkbox input "true"
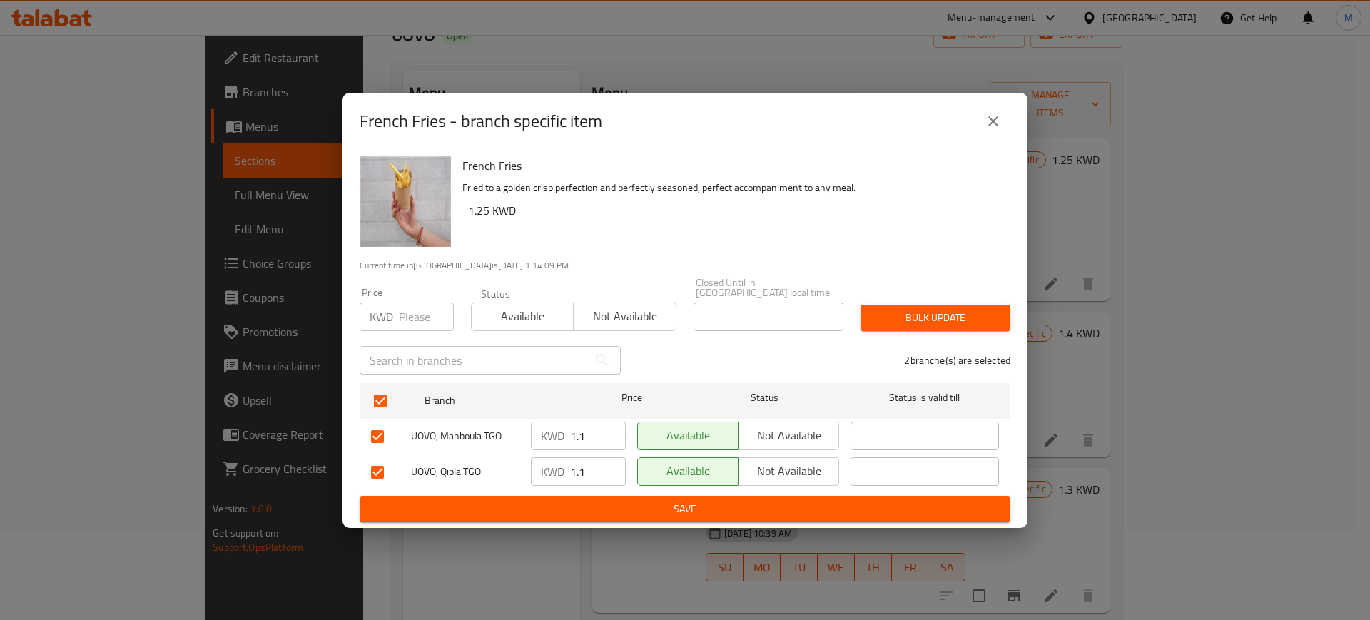
click at [599, 430] on input "1.1" at bounding box center [598, 436] width 56 height 29
type input "1.25"
click at [589, 470] on input "1.1" at bounding box center [598, 471] width 56 height 29
type input "1.25"
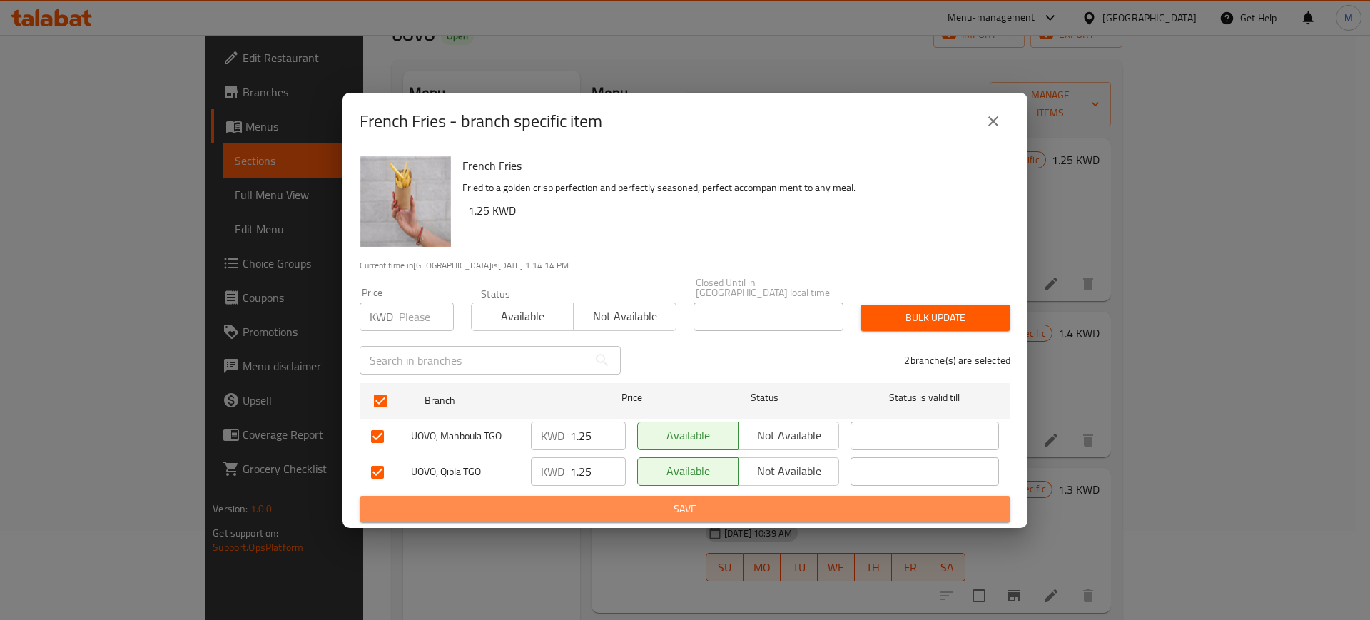
click at [612, 504] on span "Save" at bounding box center [685, 509] width 628 height 18
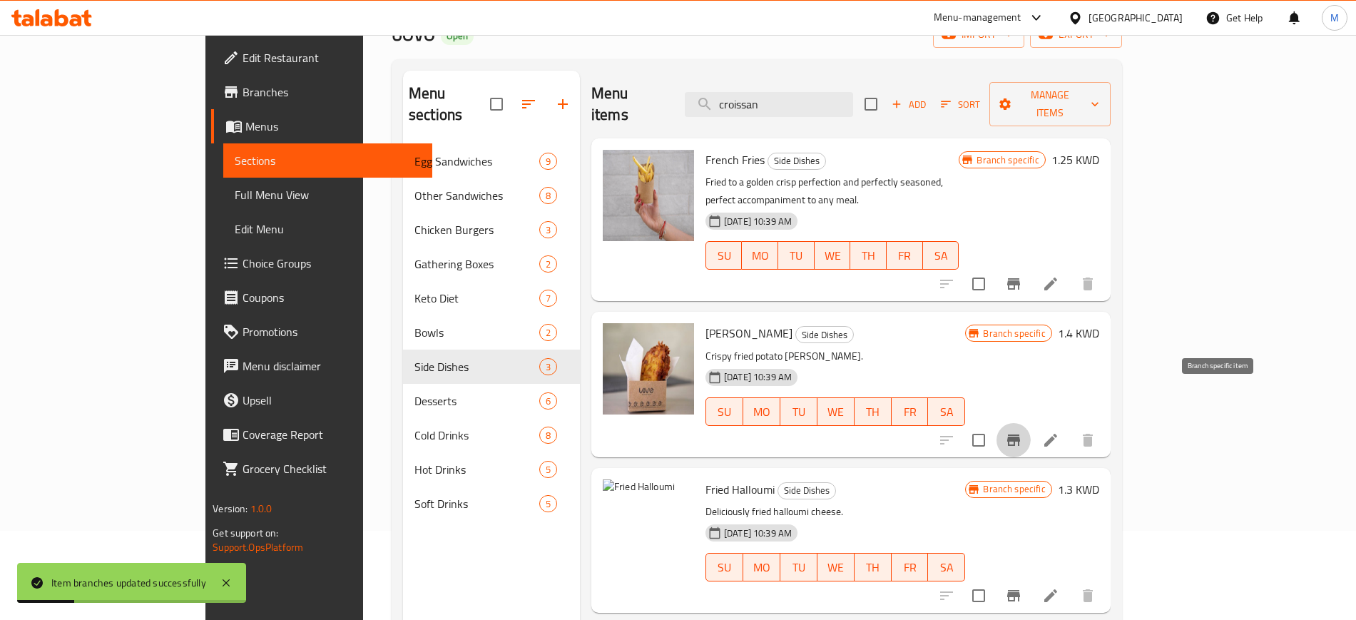
click at [1020, 435] on icon "Branch-specific-item" at bounding box center [1013, 440] width 13 height 11
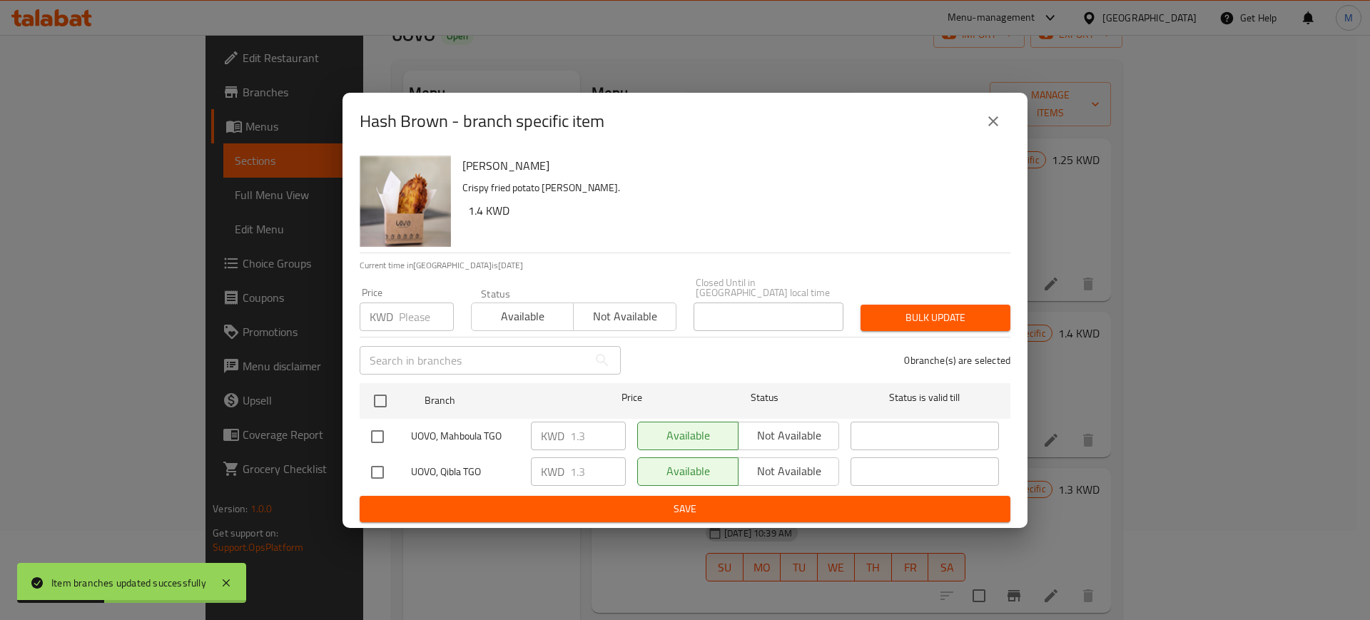
drag, startPoint x: 381, startPoint y: 397, endPoint x: 487, endPoint y: 427, distance: 109.8
click at [384, 400] on input "checkbox" at bounding box center [380, 401] width 30 height 30
checkbox input "true"
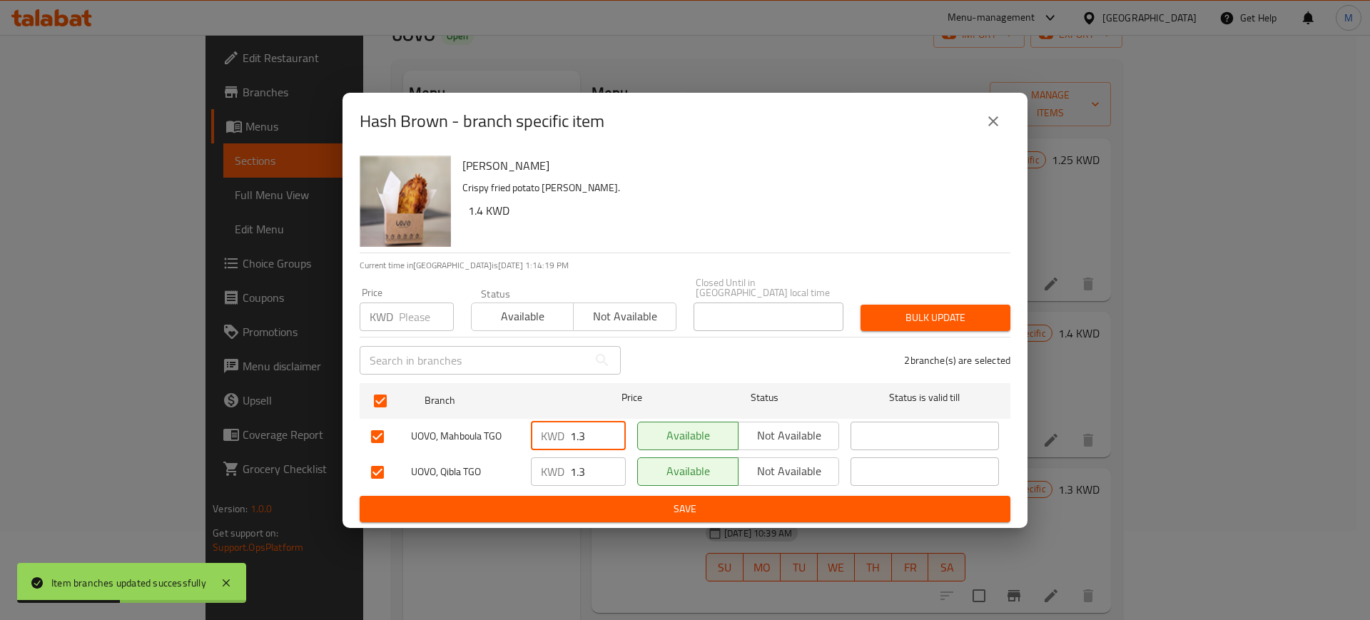
click at [590, 435] on input "1.3" at bounding box center [598, 436] width 56 height 29
type input "1.4"
click at [597, 473] on input "1.3" at bounding box center [598, 471] width 56 height 29
type input "1.4"
click at [622, 507] on span "Save" at bounding box center [685, 509] width 628 height 18
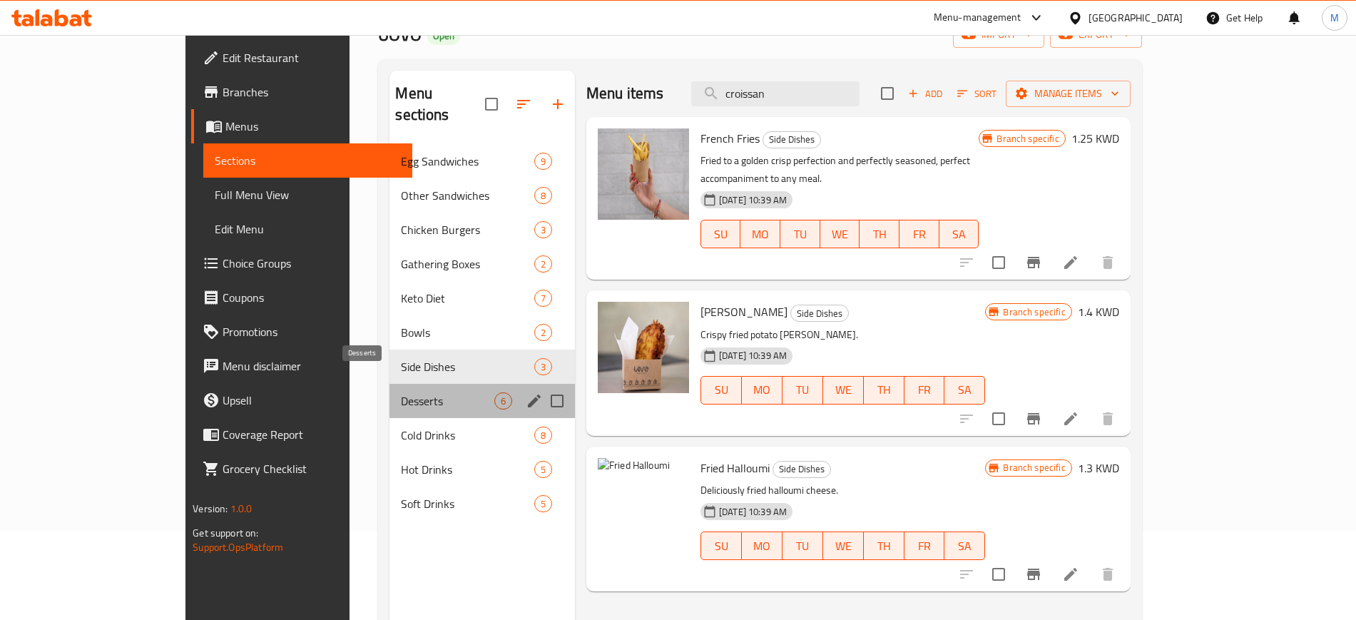
click at [401, 392] on span "Desserts" at bounding box center [447, 400] width 93 height 17
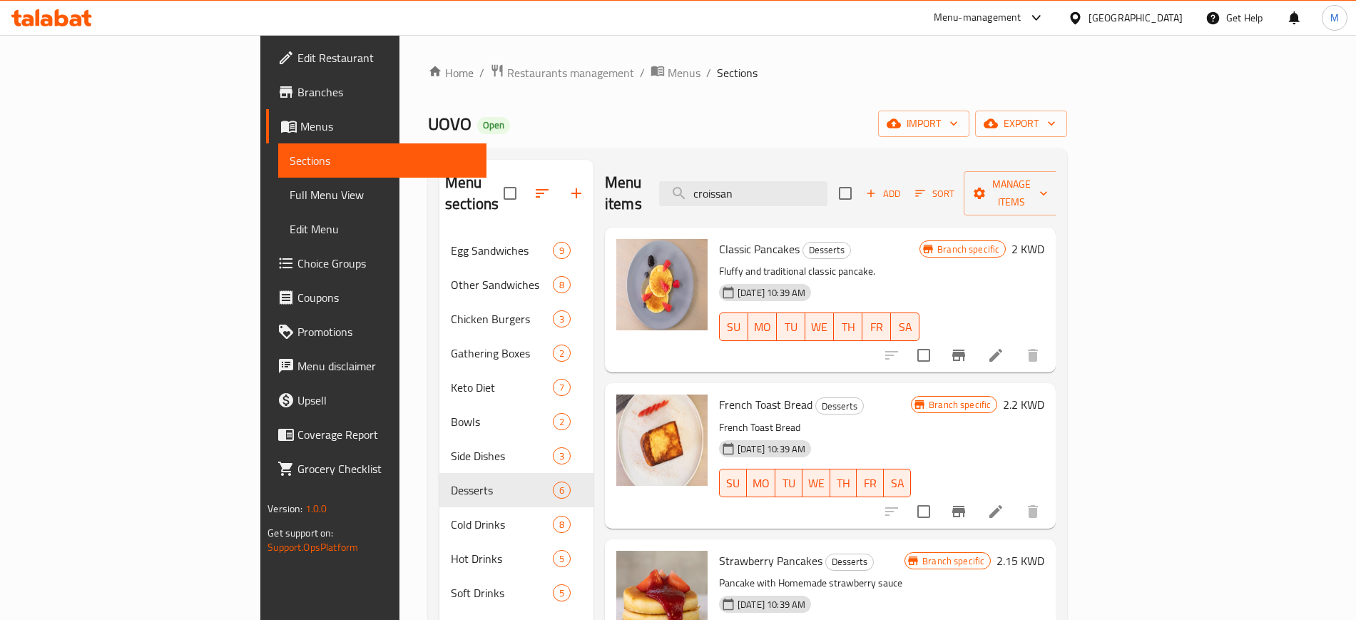
drag, startPoint x: 762, startPoint y: 176, endPoint x: 723, endPoint y: 185, distance: 40.2
click at [723, 185] on div "Menu items croissan Add Sort Manage items" at bounding box center [830, 194] width 451 height 68
click at [903, 240] on div "Classic Pancakes Desserts Fluffy and traditional classic pancake. [DATE] 10:39 …" at bounding box center [820, 299] width 212 height 133
click at [968, 347] on icon "Branch-specific-item" at bounding box center [958, 355] width 17 height 17
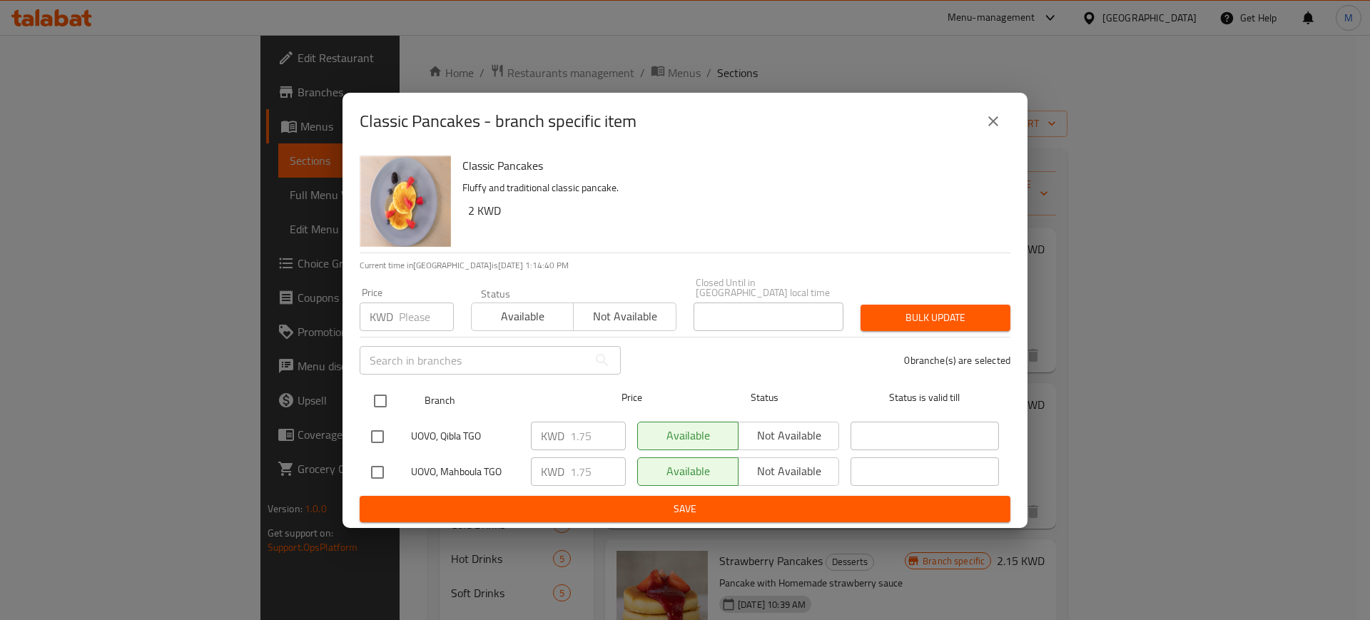
click at [391, 389] on input "checkbox" at bounding box center [380, 401] width 30 height 30
checkbox input "true"
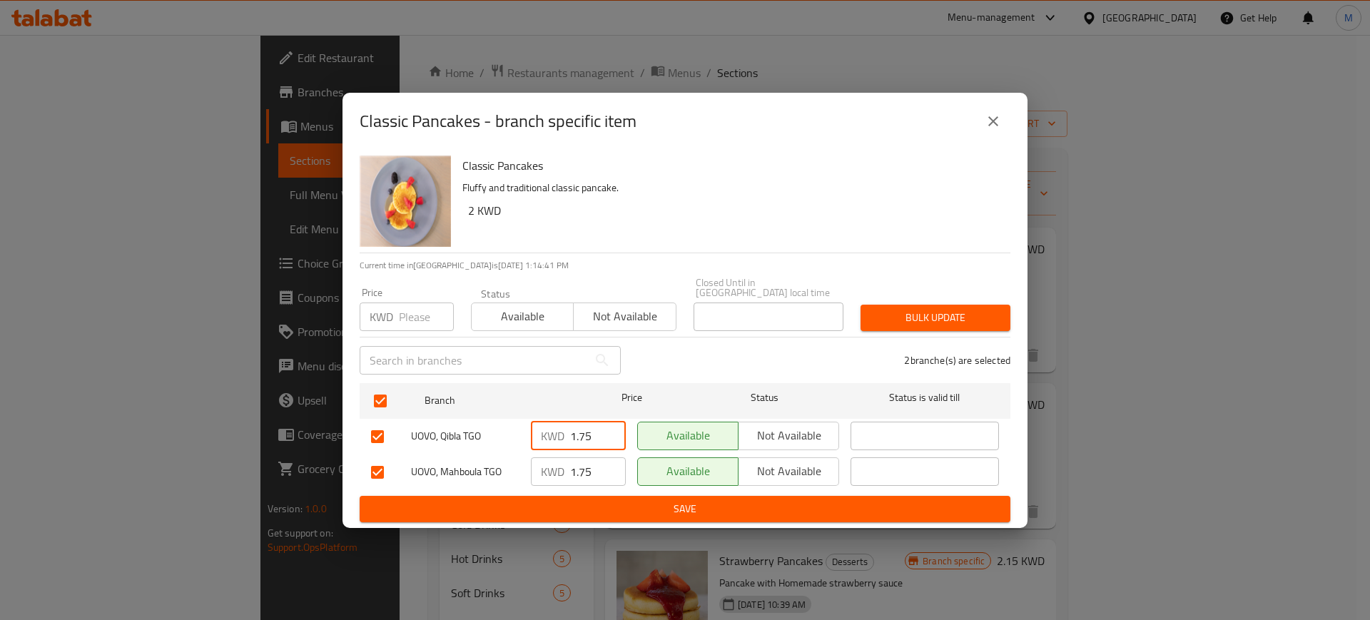
drag, startPoint x: 594, startPoint y: 435, endPoint x: 543, endPoint y: 442, distance: 51.9
click at [543, 442] on div "KWD 1.75 ​" at bounding box center [578, 436] width 95 height 29
type input "2"
drag, startPoint x: 589, startPoint y: 466, endPoint x: 544, endPoint y: 462, distance: 45.1
click at [544, 462] on div "KWD 1.75 ​" at bounding box center [578, 471] width 95 height 29
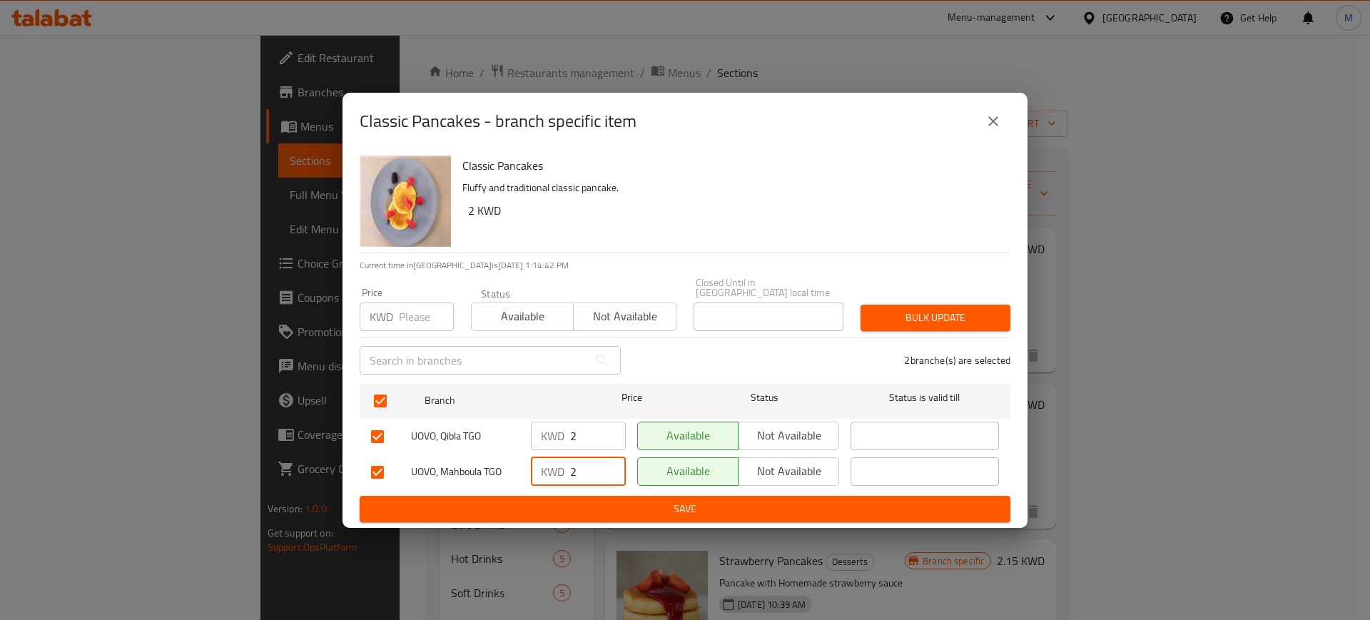
type input "2"
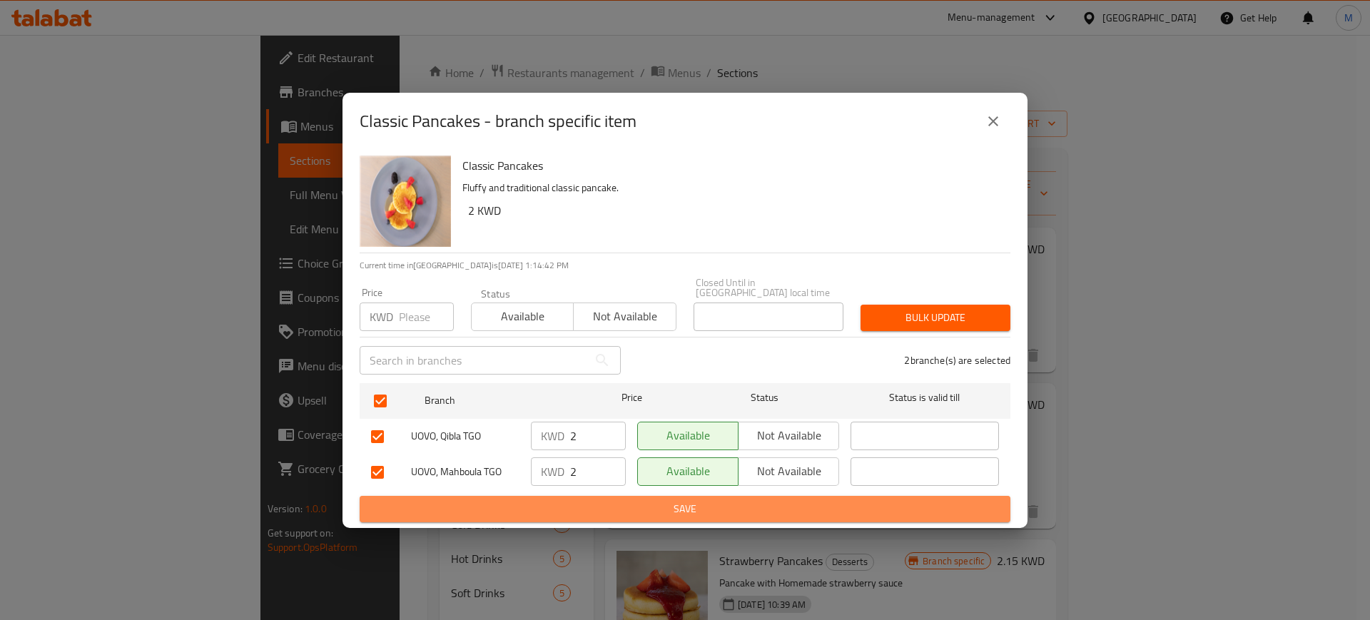
click at [601, 503] on span "Save" at bounding box center [685, 509] width 628 height 18
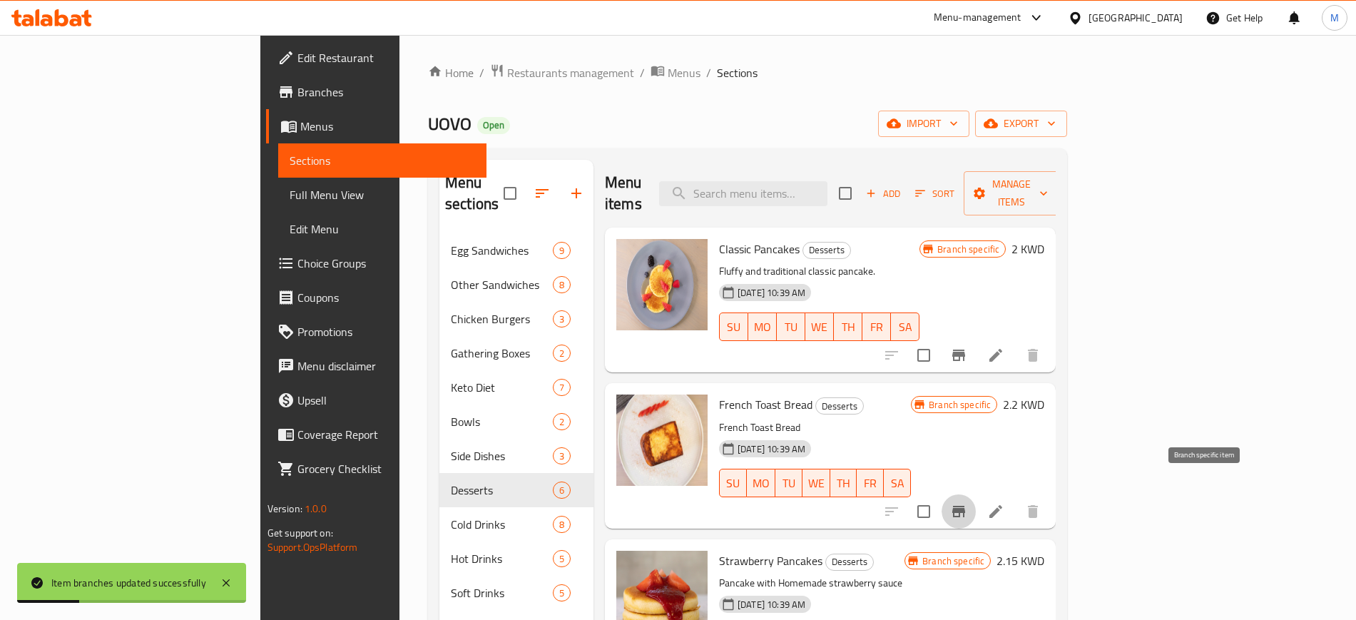
click at [976, 494] on button "Branch-specific-item" at bounding box center [959, 511] width 34 height 34
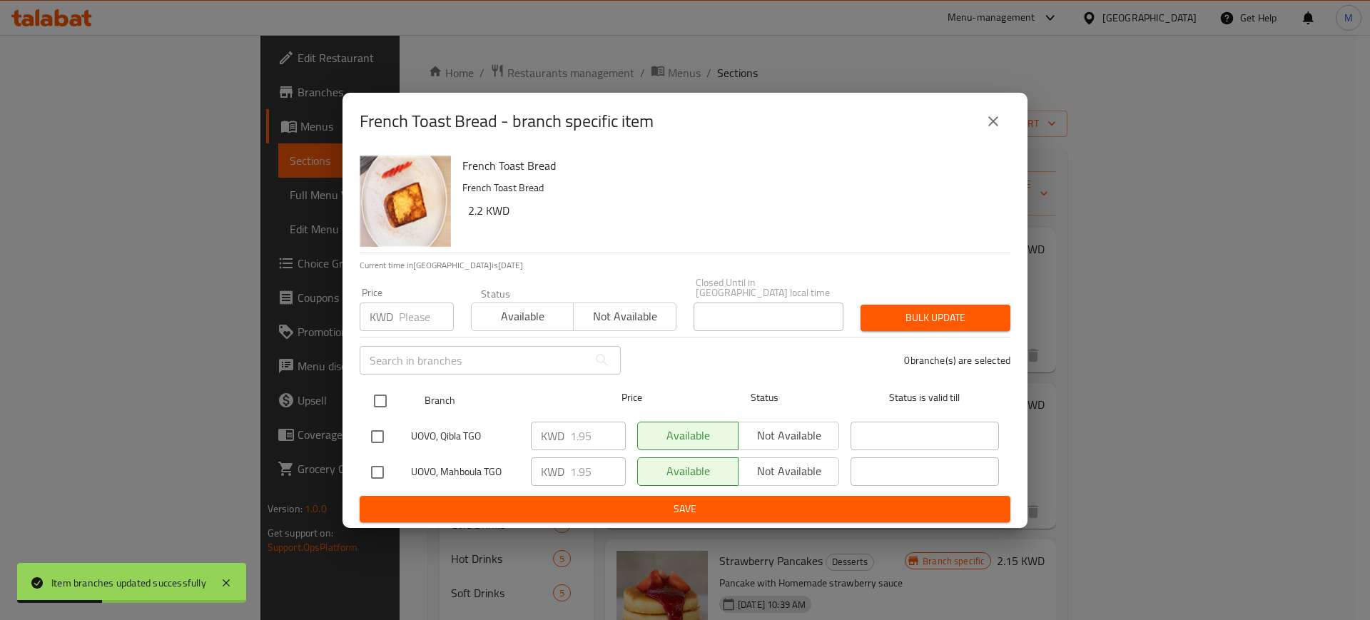
click at [392, 395] on input "checkbox" at bounding box center [380, 401] width 30 height 30
checkbox input "true"
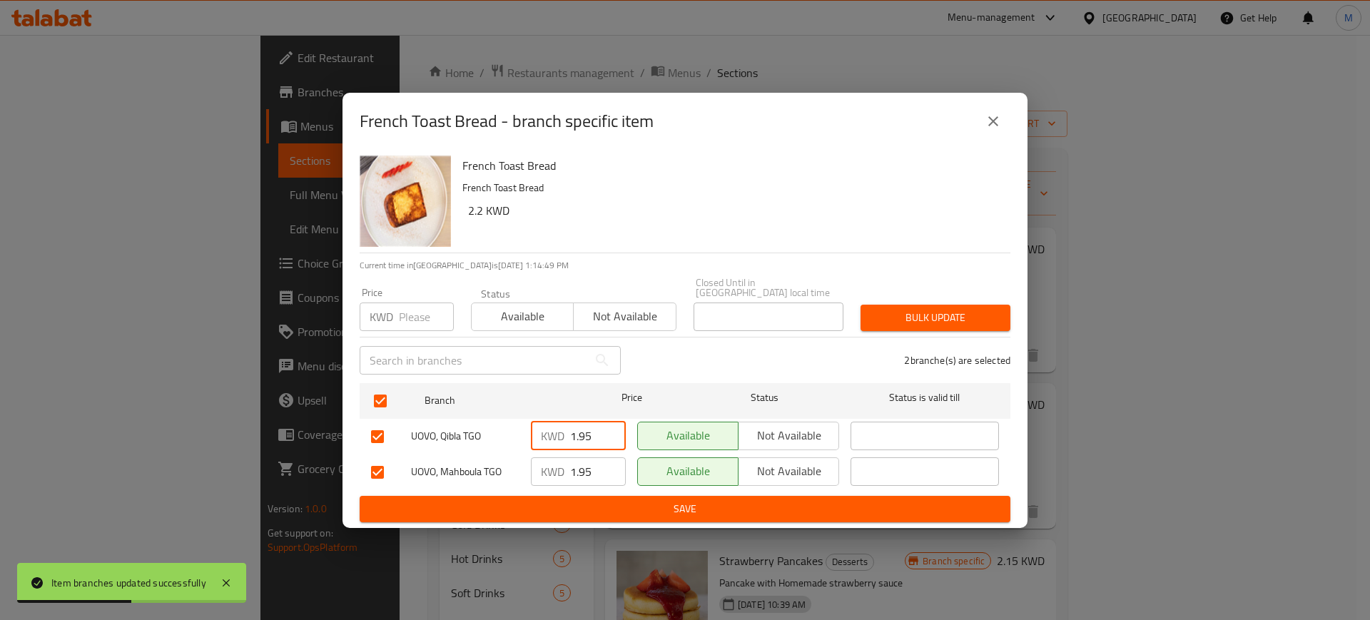
drag, startPoint x: 596, startPoint y: 424, endPoint x: 517, endPoint y: 425, distance: 79.2
click at [517, 425] on div "UOVO, Qibla TGO KWD 1.95 ​ Available Not available ​" at bounding box center [684, 436] width 639 height 41
type input "2.2"
click at [596, 464] on input "2.95" at bounding box center [598, 471] width 56 height 29
drag, startPoint x: 594, startPoint y: 468, endPoint x: 532, endPoint y: 469, distance: 62.1
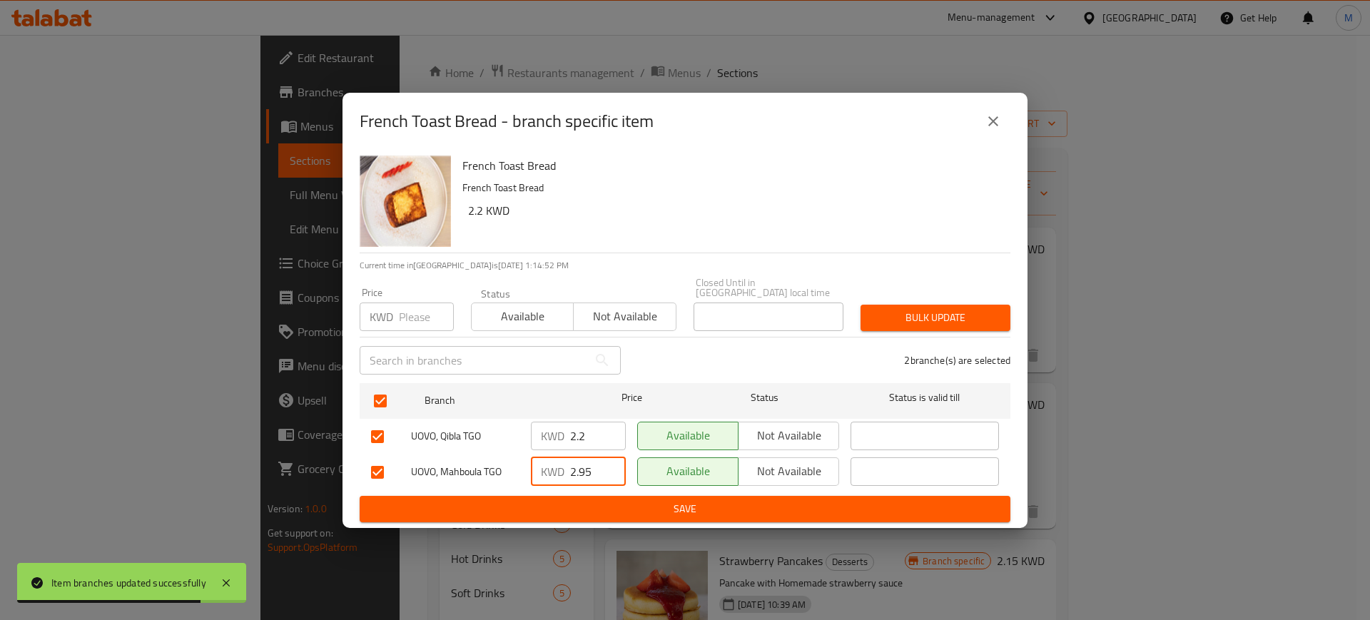
click at [532, 469] on div "KWD 2.95 ​" at bounding box center [578, 471] width 95 height 29
type input "2.2"
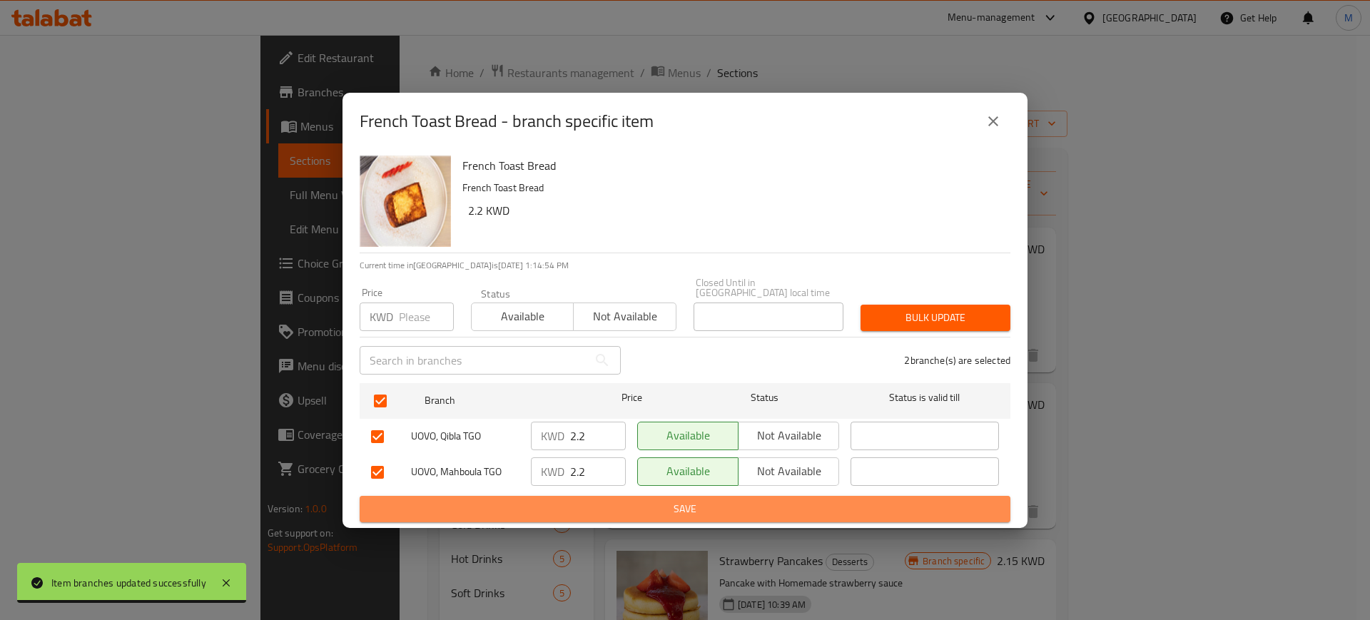
click at [536, 496] on button "Save" at bounding box center [685, 509] width 651 height 26
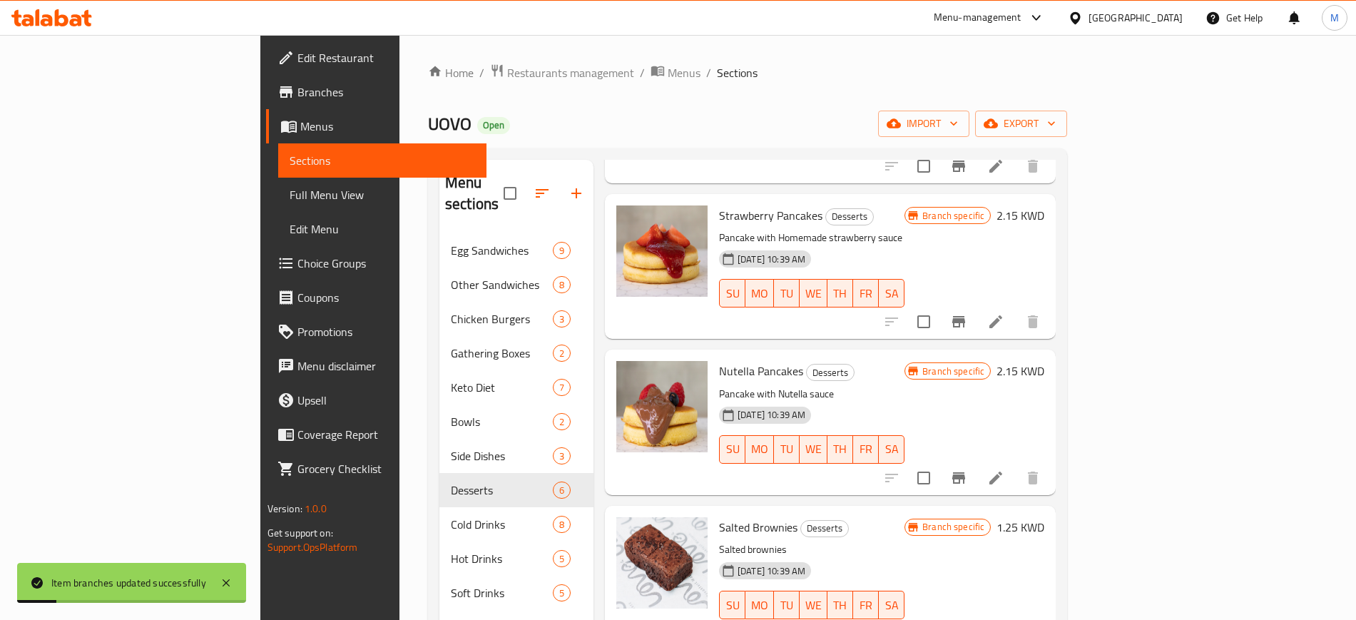
scroll to position [351, 0]
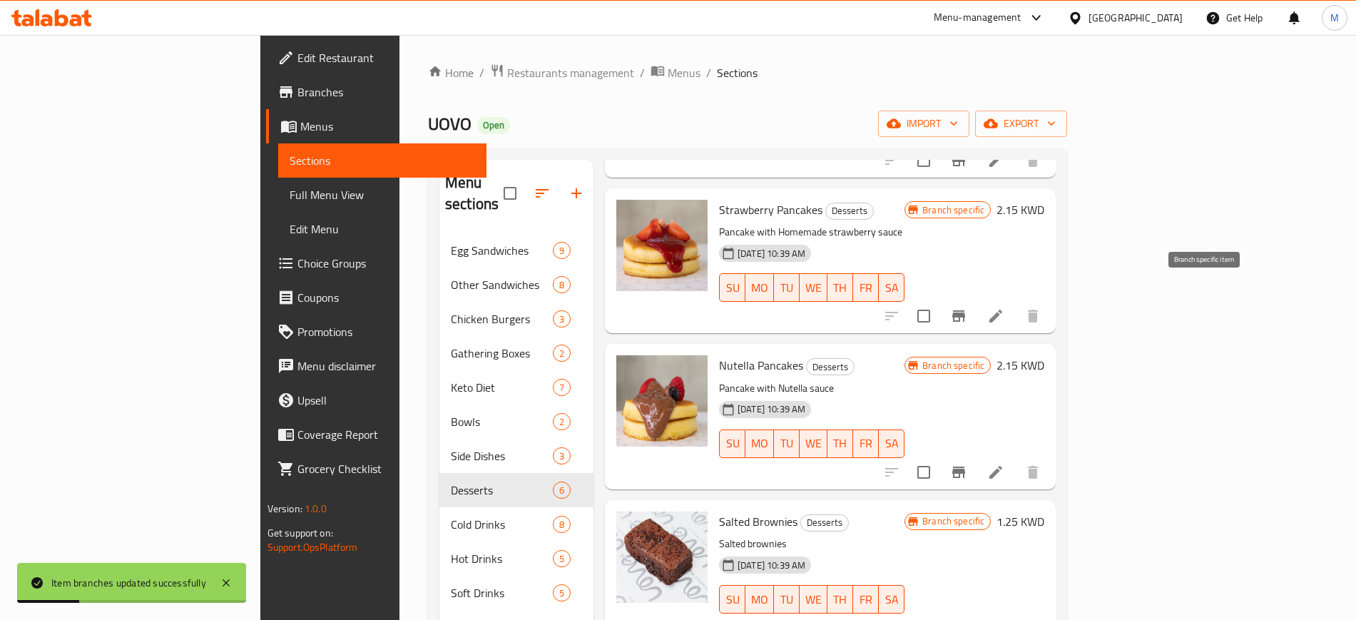
click at [965, 310] on icon "Branch-specific-item" at bounding box center [959, 315] width 13 height 11
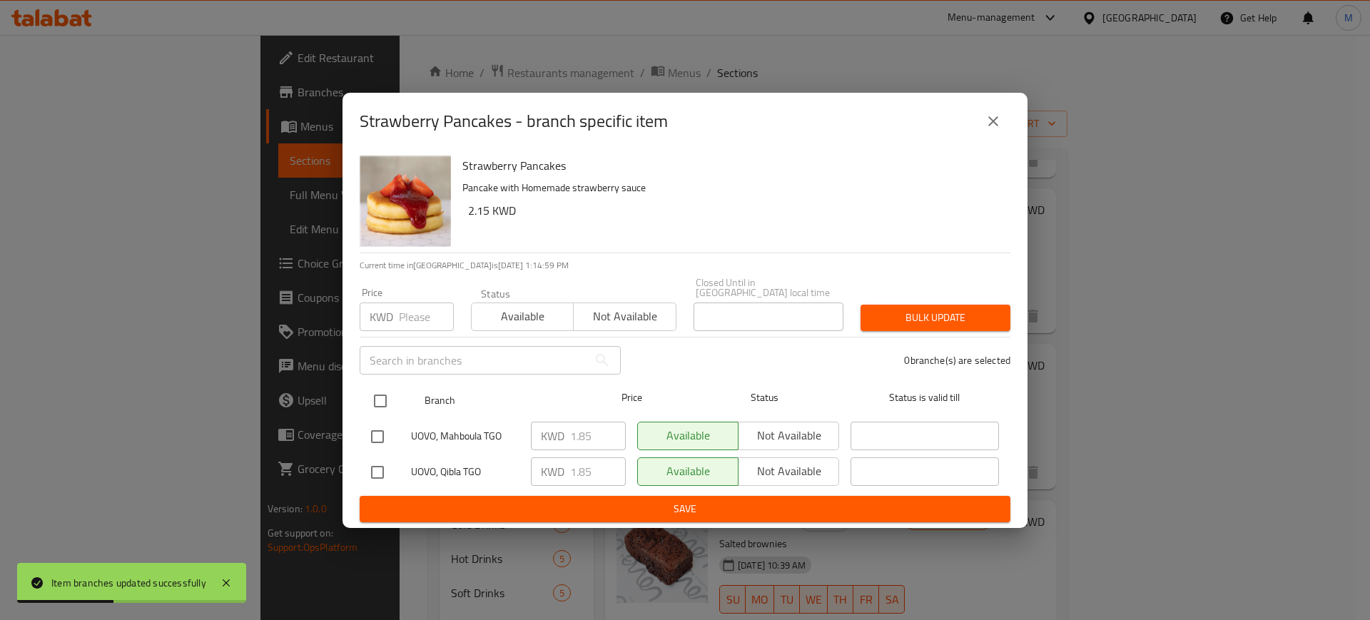
click at [377, 389] on input "checkbox" at bounding box center [380, 401] width 30 height 30
checkbox input "true"
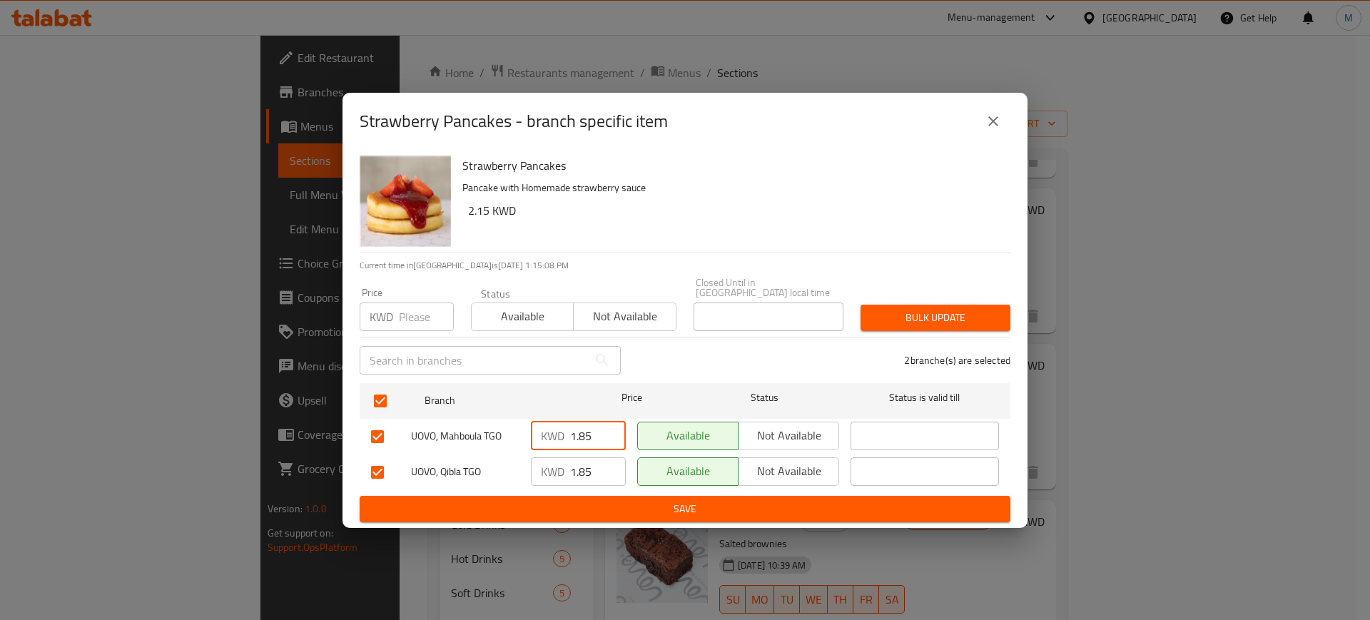
drag, startPoint x: 592, startPoint y: 427, endPoint x: 514, endPoint y: 431, distance: 77.9
click at [515, 431] on div "UOVO, Mahboula TGO KWD 1.85 ​ Available Not available ​" at bounding box center [684, 436] width 639 height 41
type input "2.15"
drag, startPoint x: 594, startPoint y: 463, endPoint x: 507, endPoint y: 474, distance: 87.1
click at [509, 473] on div "UOVO, Qibla TGO KWD 1.85 ​ Available Not available ​" at bounding box center [684, 472] width 639 height 41
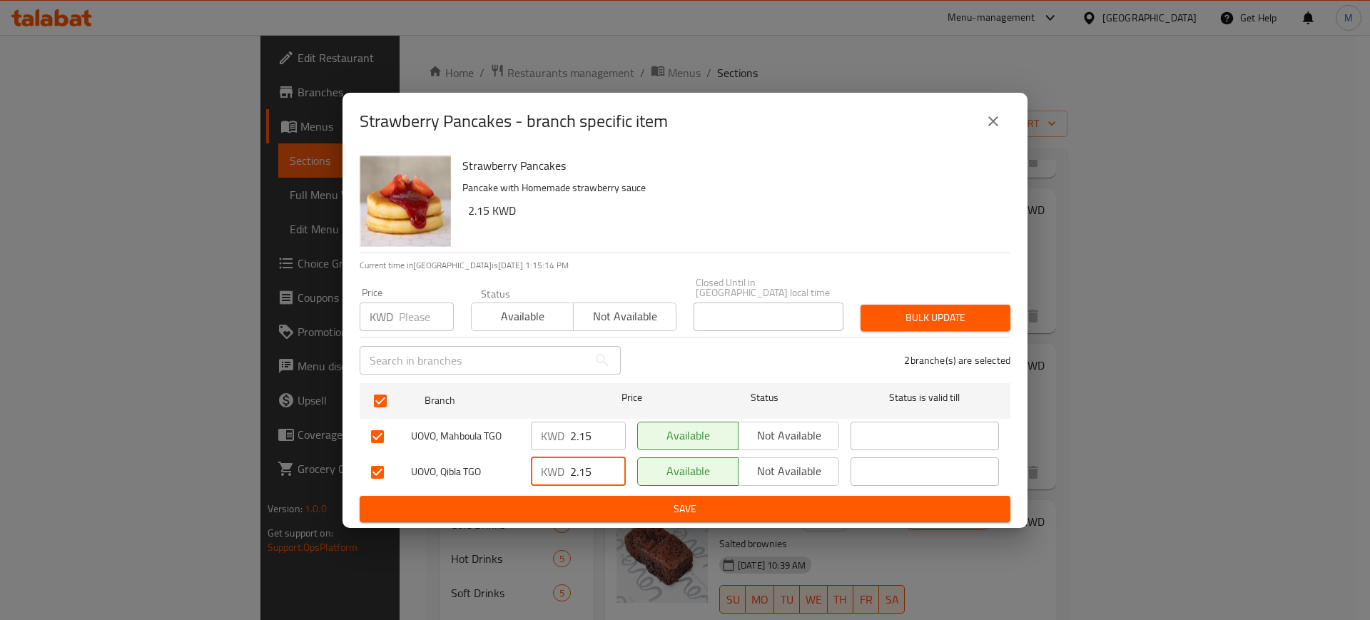
type input "2.15"
click at [542, 509] on span "Save" at bounding box center [685, 509] width 628 height 18
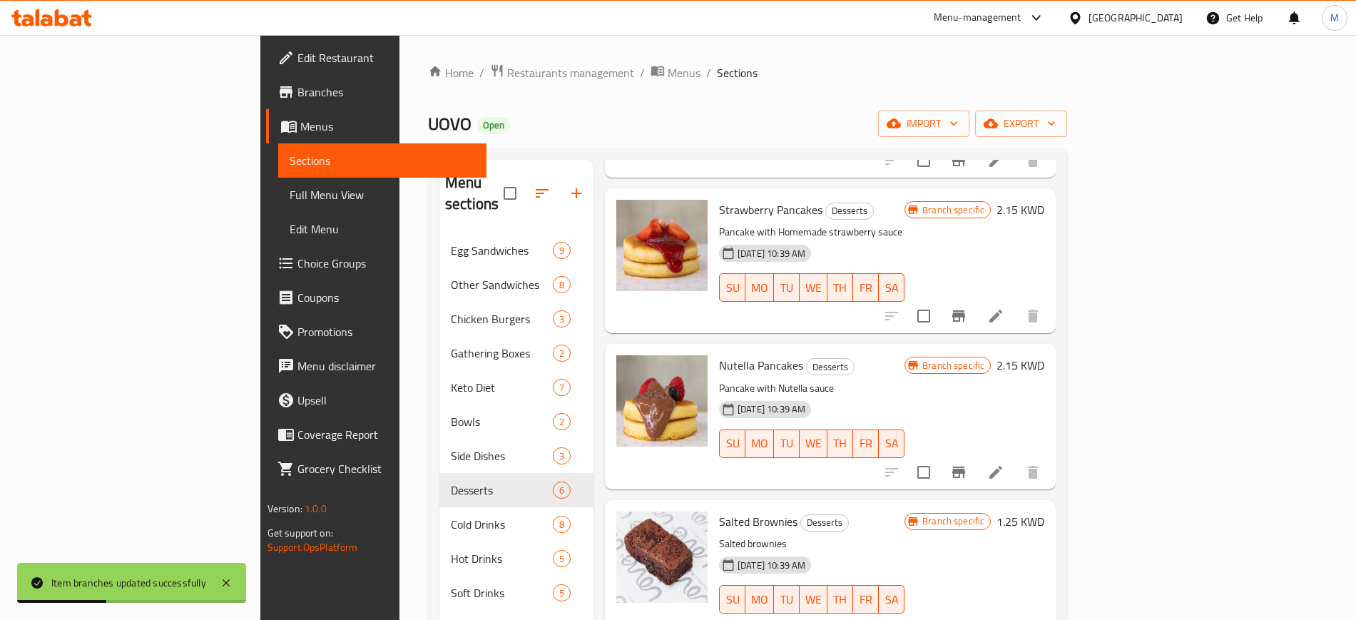
scroll to position [89, 0]
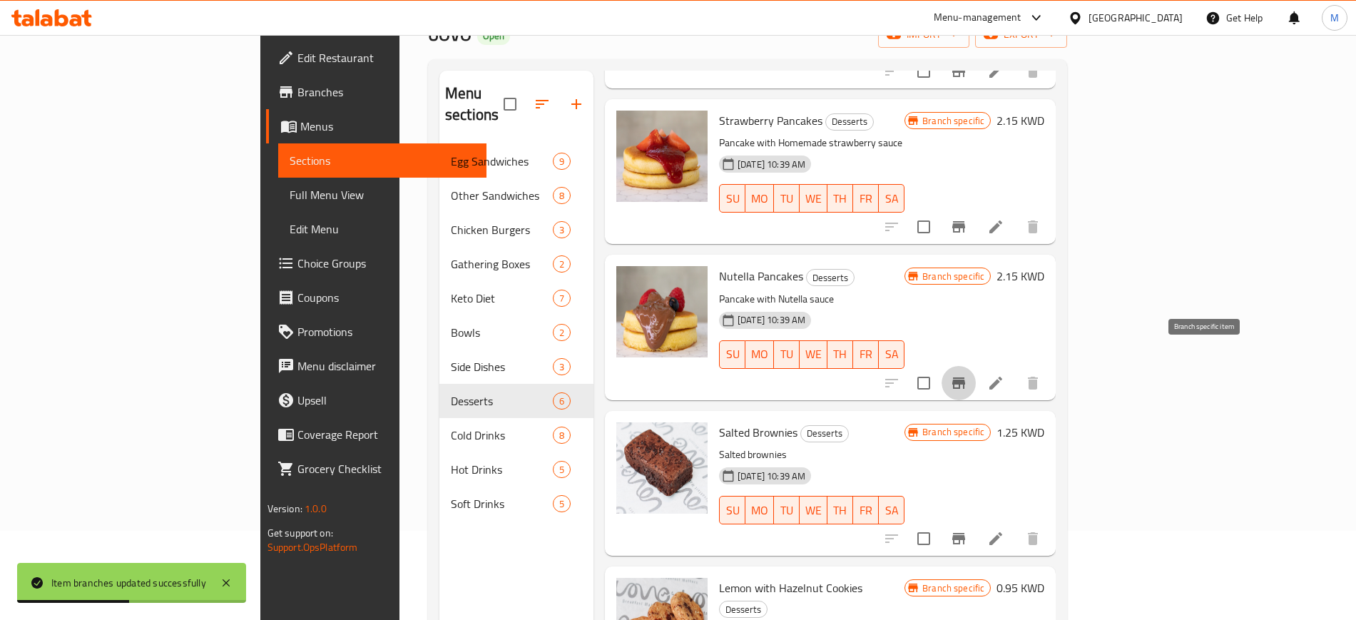
click at [968, 375] on icon "Branch-specific-item" at bounding box center [958, 383] width 17 height 17
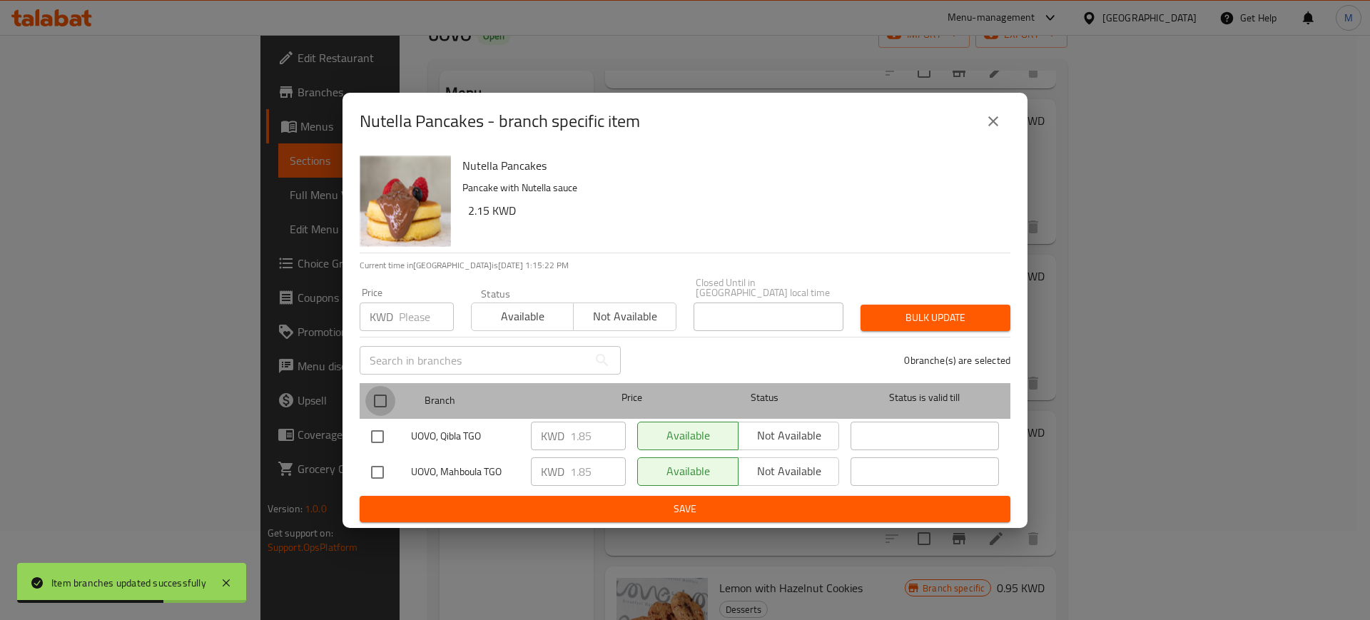
drag, startPoint x: 382, startPoint y: 393, endPoint x: 563, endPoint y: 432, distance: 184.6
click at [381, 392] on input "checkbox" at bounding box center [380, 401] width 30 height 30
checkbox input "true"
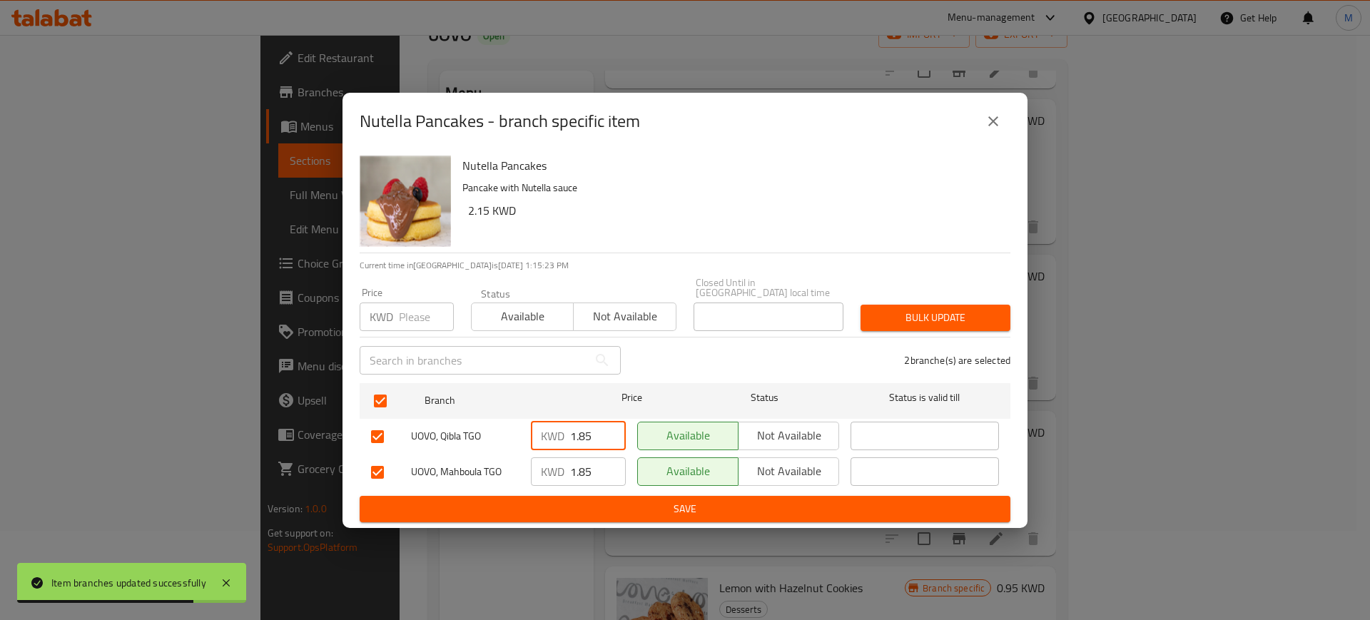
drag, startPoint x: 592, startPoint y: 432, endPoint x: 526, endPoint y: 437, distance: 66.5
click at [526, 437] on div "KWD 1.85 ​" at bounding box center [578, 436] width 106 height 41
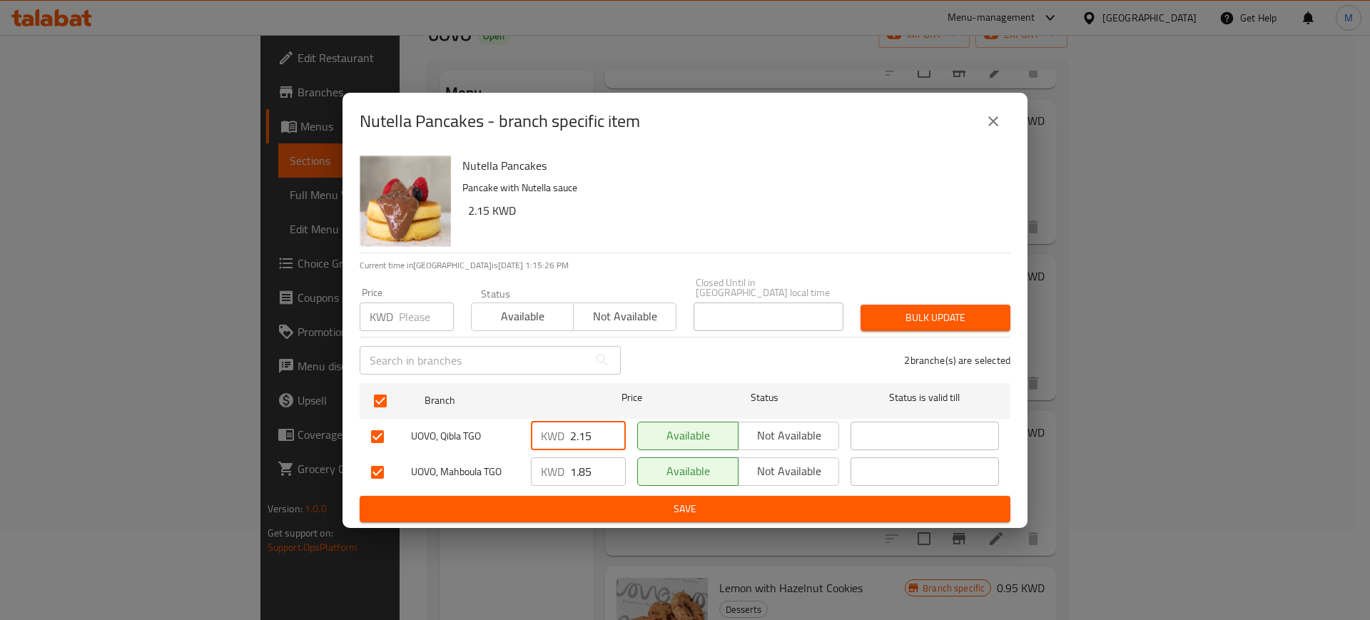
type input "2.15"
drag, startPoint x: 599, startPoint y: 469, endPoint x: 528, endPoint y: 483, distance: 72.8
click at [537, 479] on div "KWD 1.85 ​" at bounding box center [578, 471] width 95 height 29
type input "2.15"
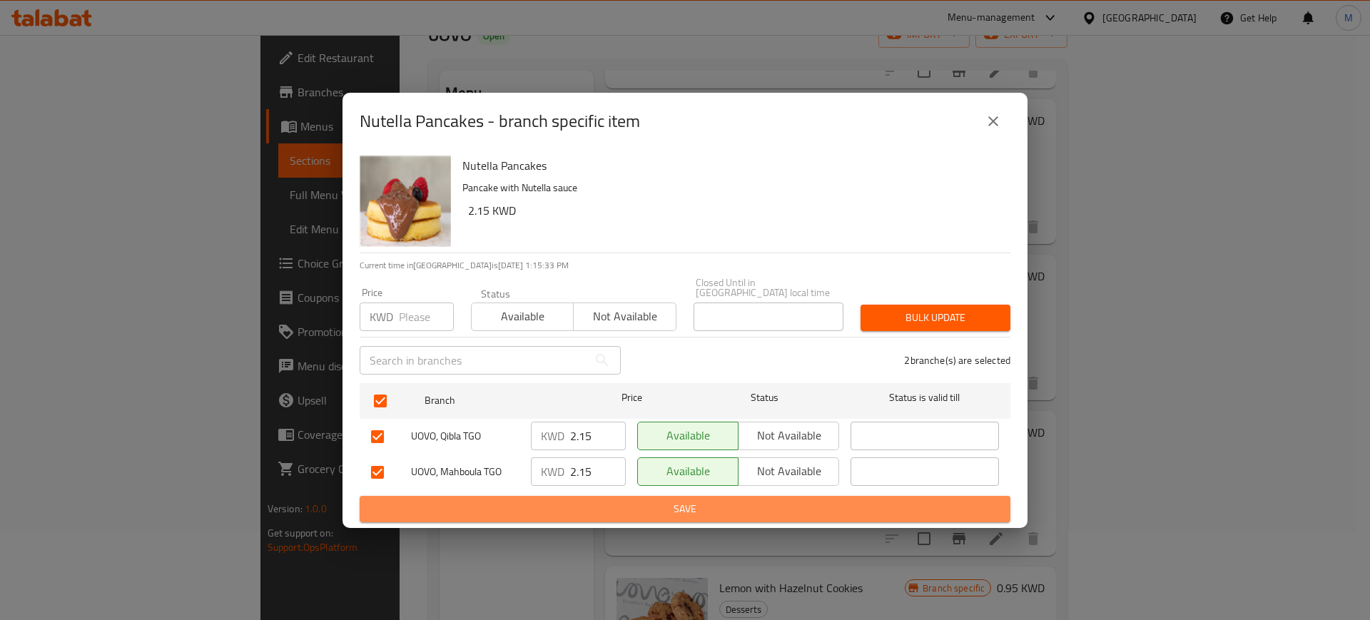
click at [539, 500] on span "Save" at bounding box center [685, 509] width 628 height 18
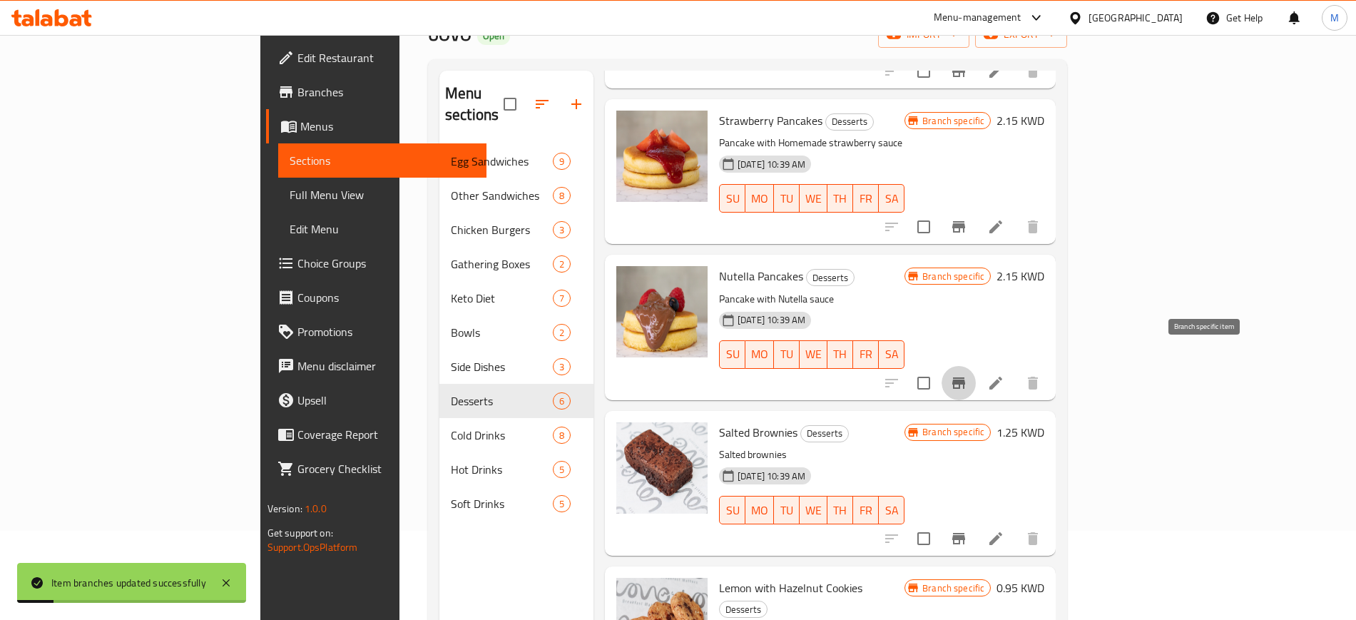
click at [965, 377] on icon "Branch-specific-item" at bounding box center [959, 382] width 13 height 11
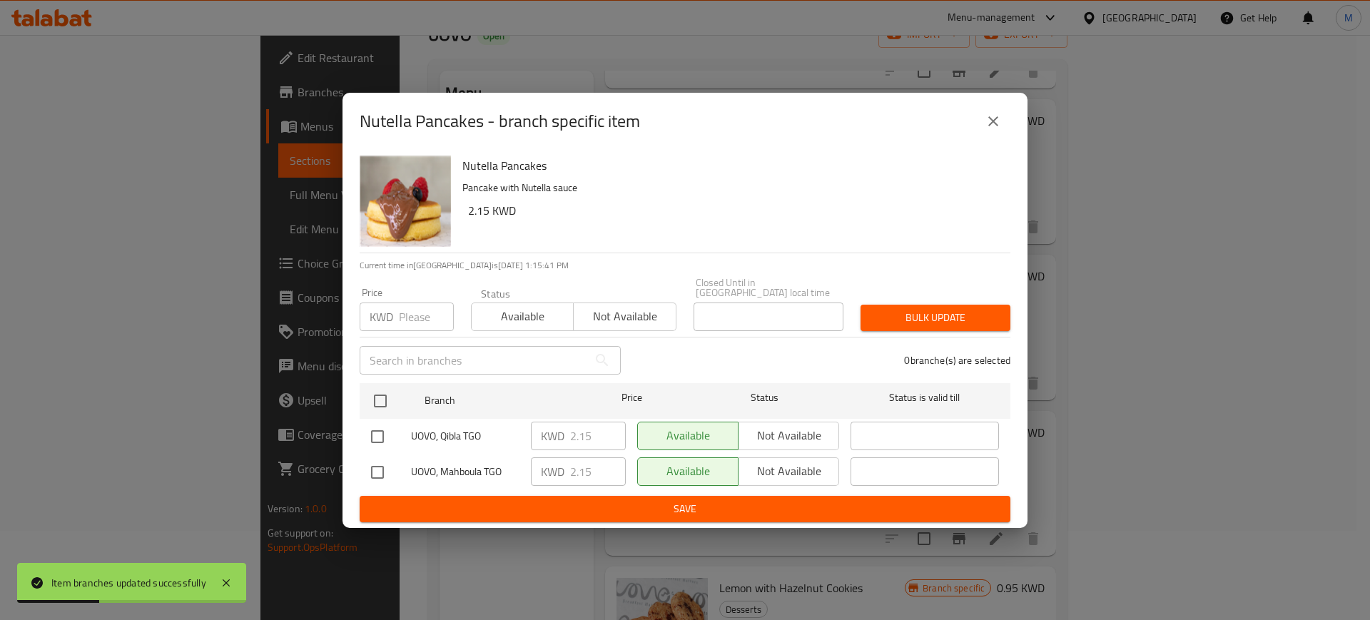
click at [995, 126] on icon "close" at bounding box center [993, 121] width 10 height 10
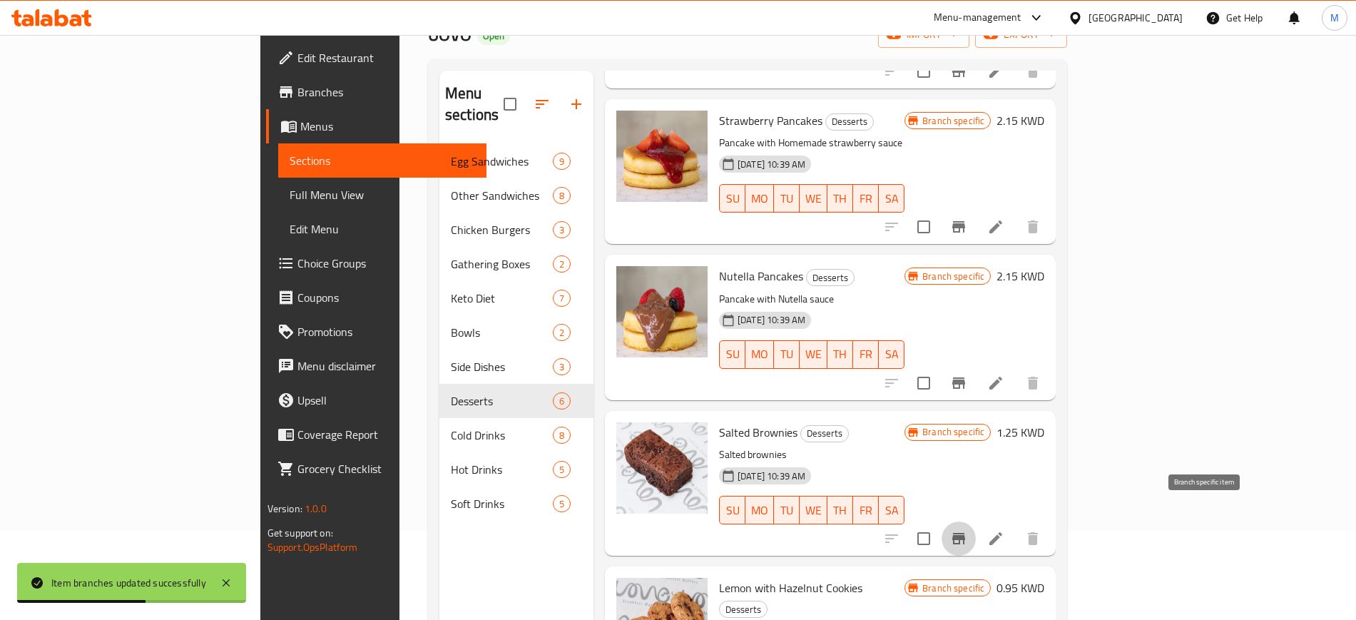
click at [965, 533] on icon "Branch-specific-item" at bounding box center [959, 538] width 13 height 11
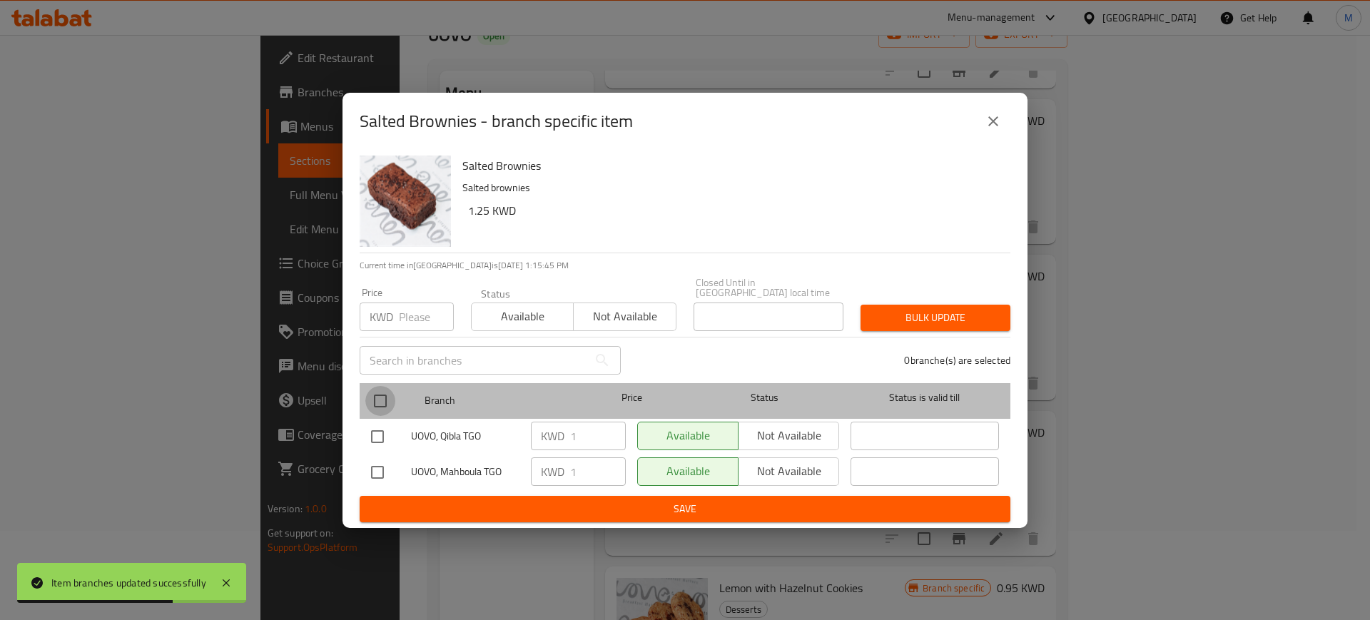
click at [375, 399] on input "checkbox" at bounding box center [380, 401] width 30 height 30
checkbox input "true"
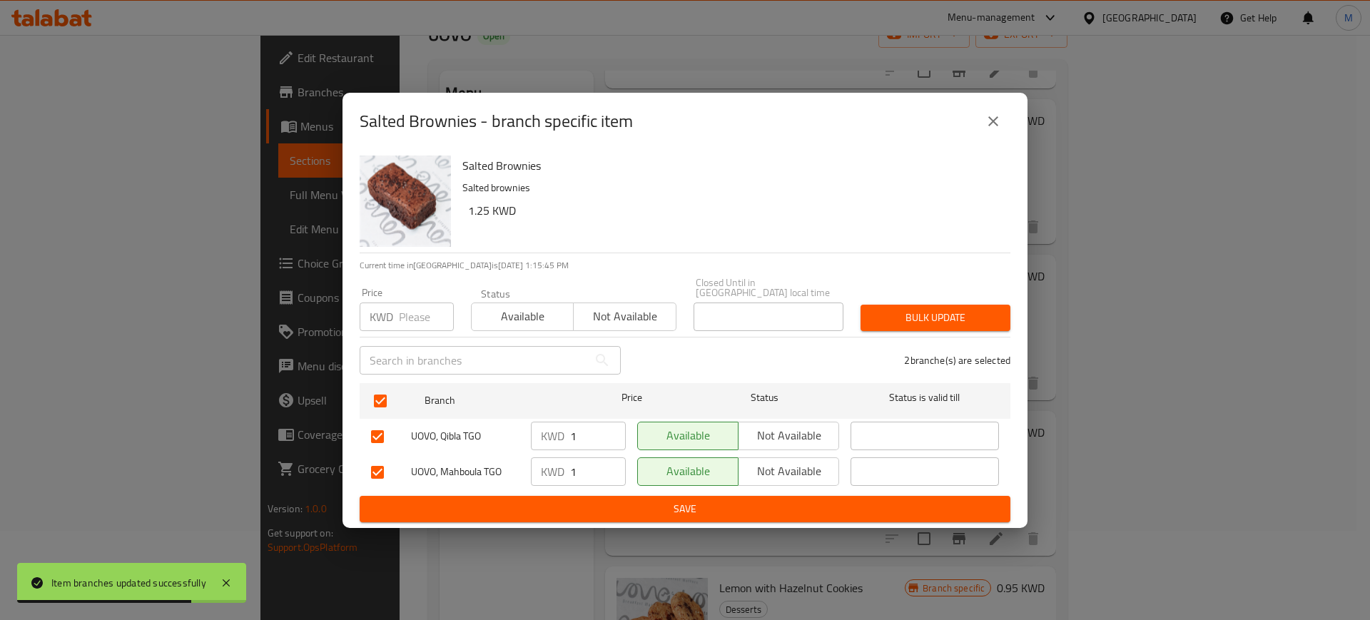
click at [577, 435] on input "1" at bounding box center [598, 436] width 56 height 29
type input "1.25"
click at [590, 469] on input "1" at bounding box center [598, 471] width 56 height 29
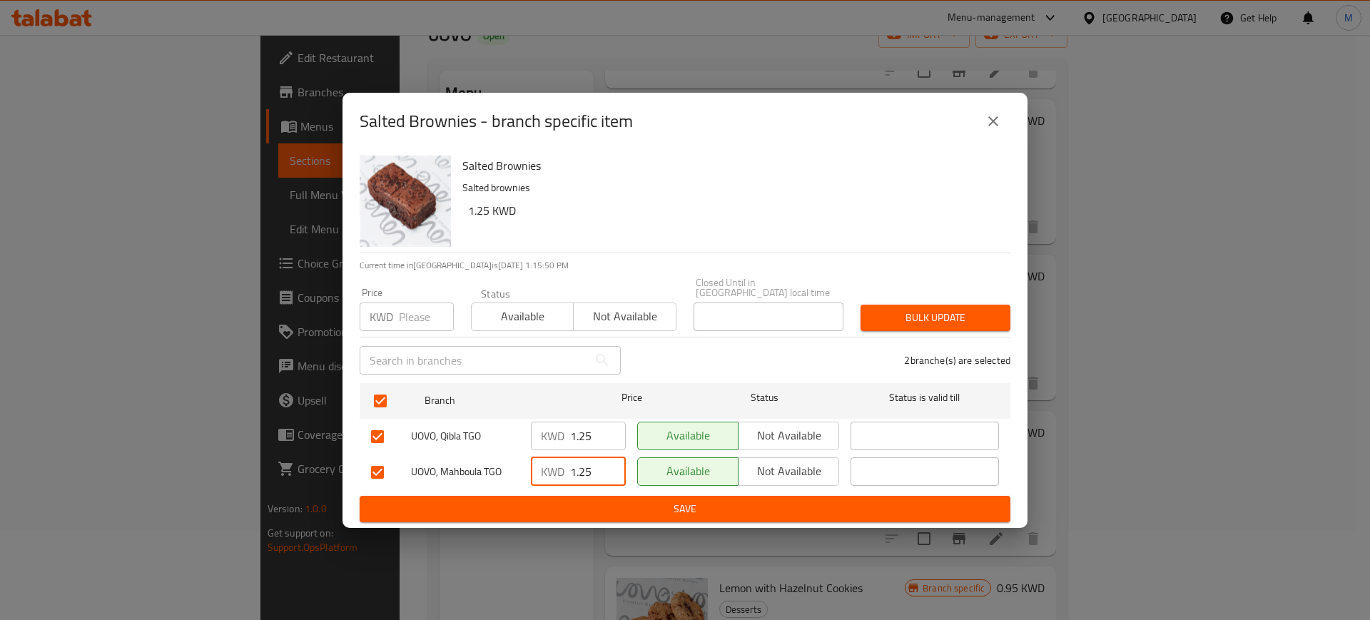
type input "1.25"
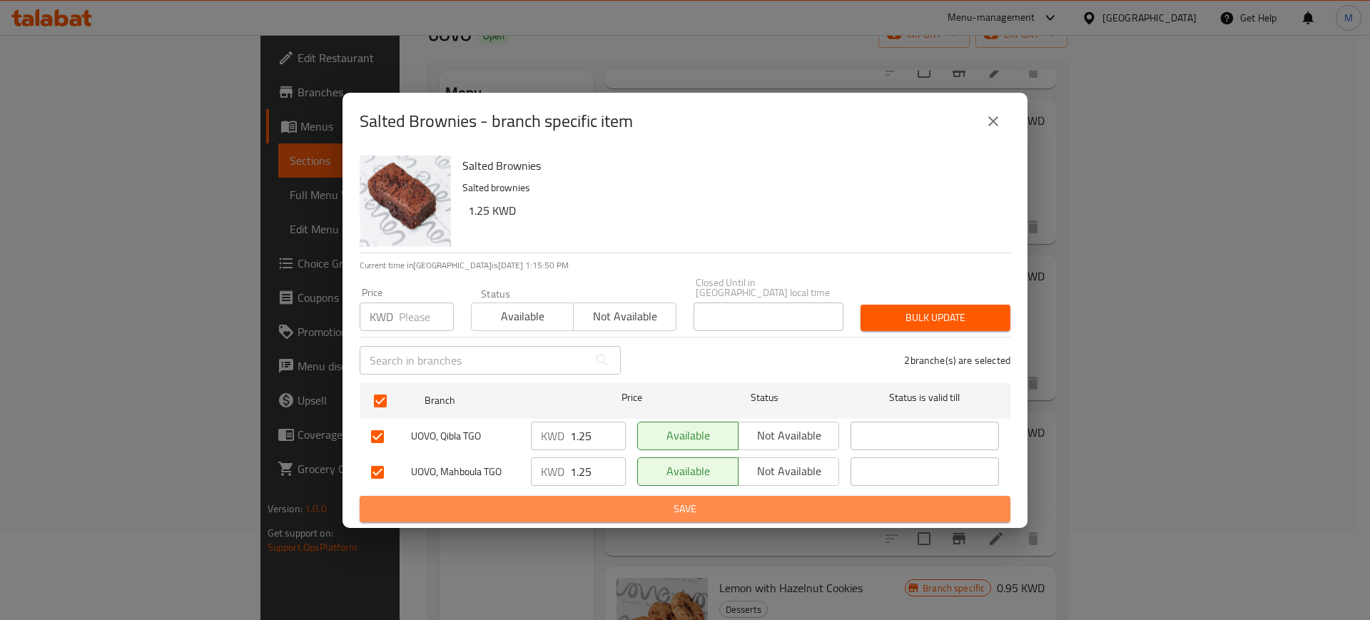
click at [599, 503] on span "Save" at bounding box center [685, 509] width 628 height 18
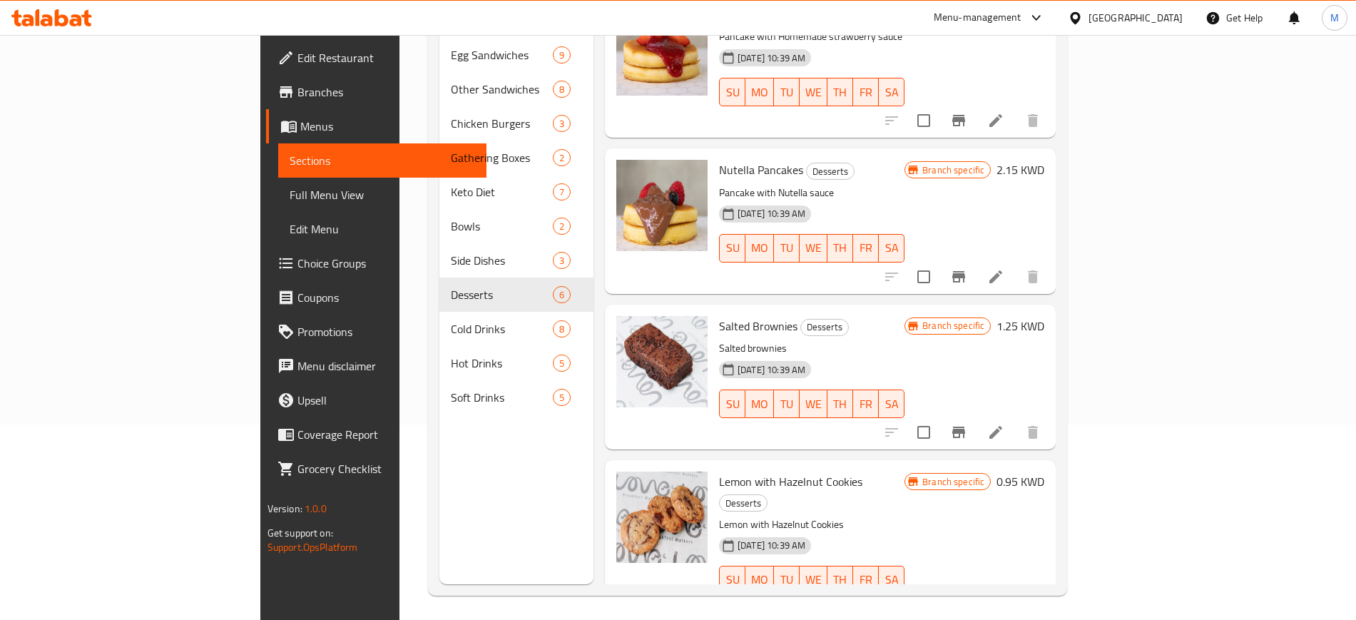
scroll to position [200, 0]
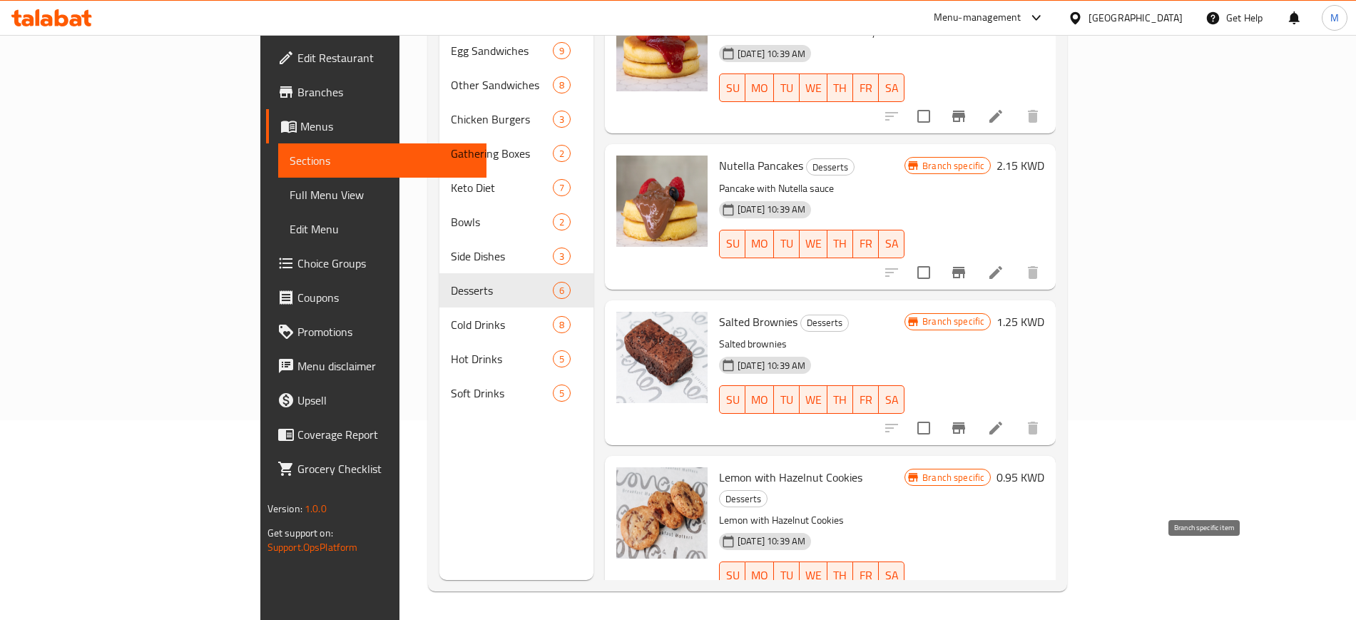
click at [968, 596] on icon "Branch-specific-item" at bounding box center [958, 604] width 17 height 17
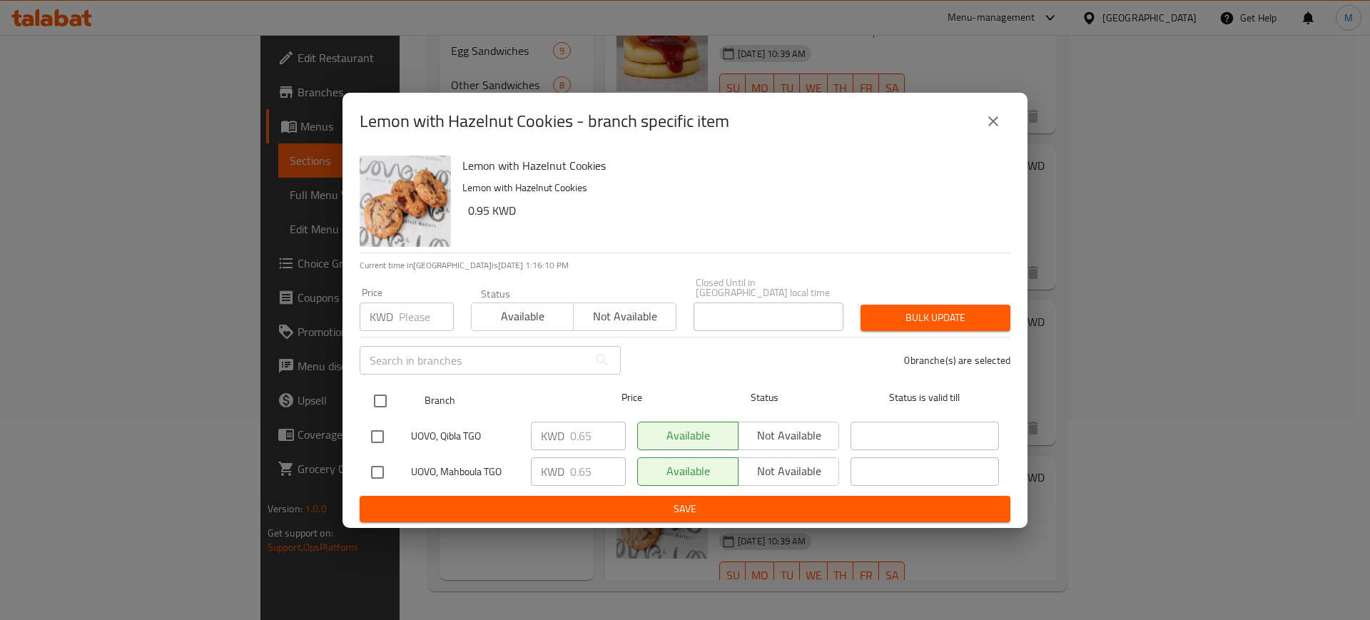
click at [366, 399] on input "checkbox" at bounding box center [380, 401] width 30 height 30
checkbox input "true"
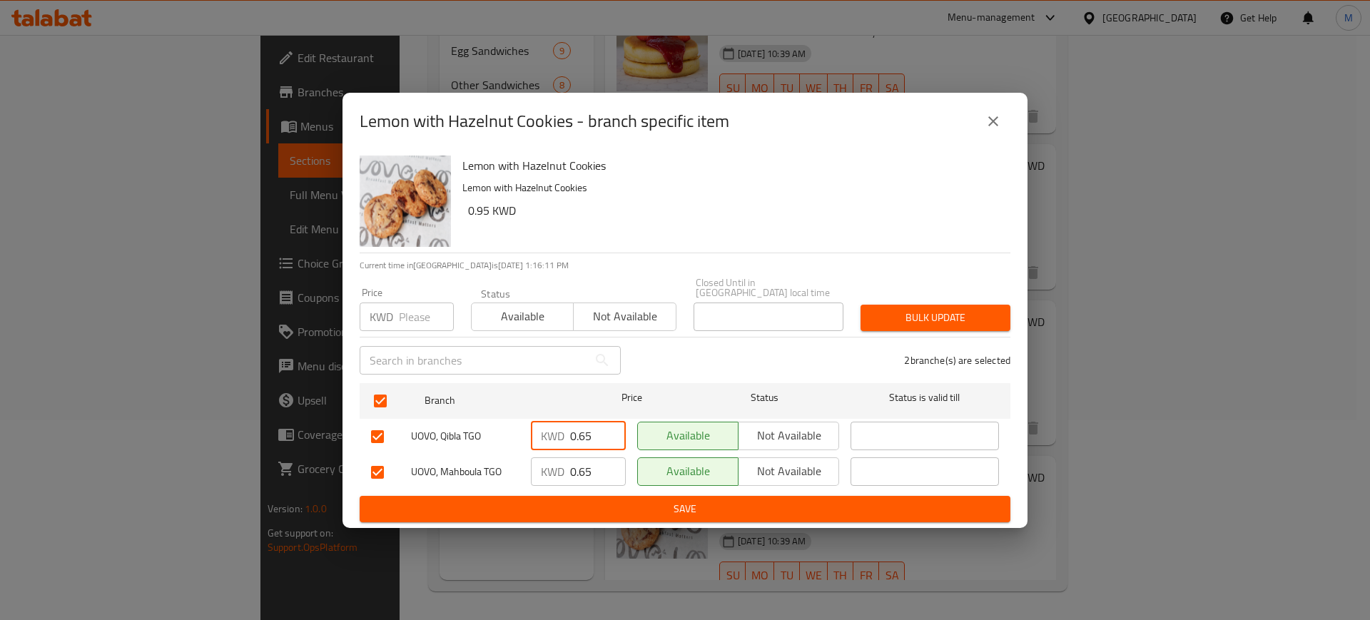
click at [588, 433] on input "0.65" at bounding box center [598, 436] width 56 height 29
type input "0.95"
click at [579, 464] on input "0.65" at bounding box center [598, 471] width 56 height 29
type input "0.95"
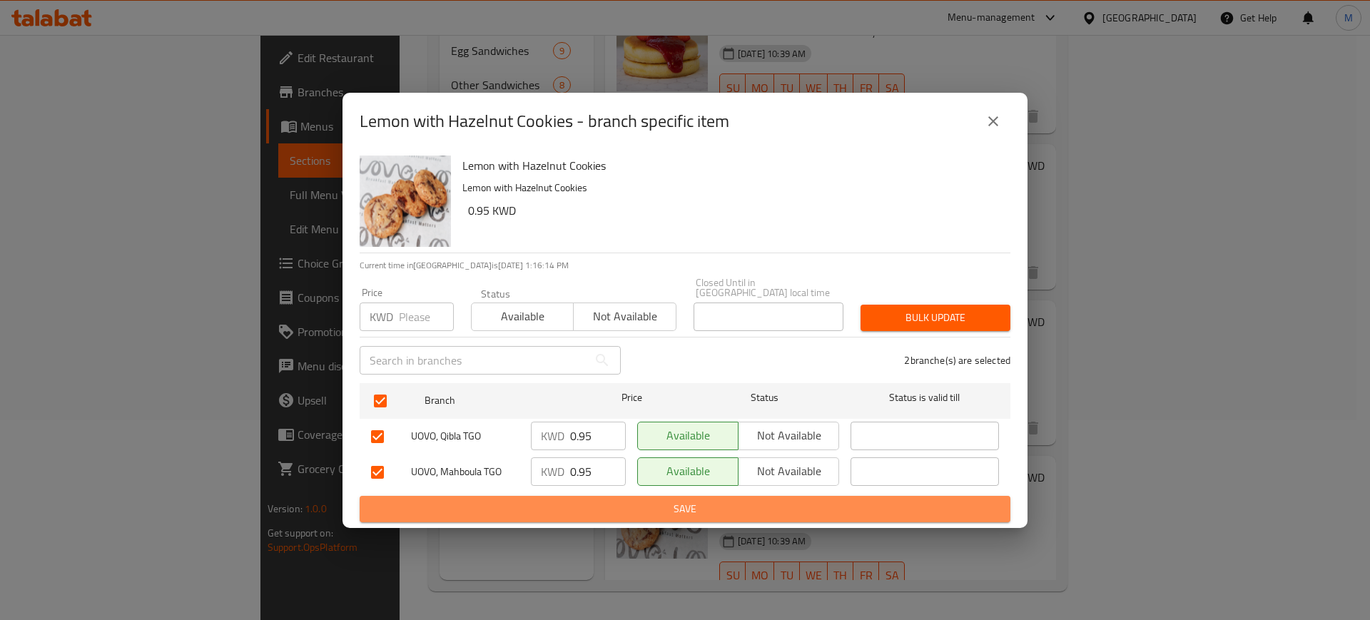
click at [609, 501] on span "Save" at bounding box center [685, 509] width 628 height 18
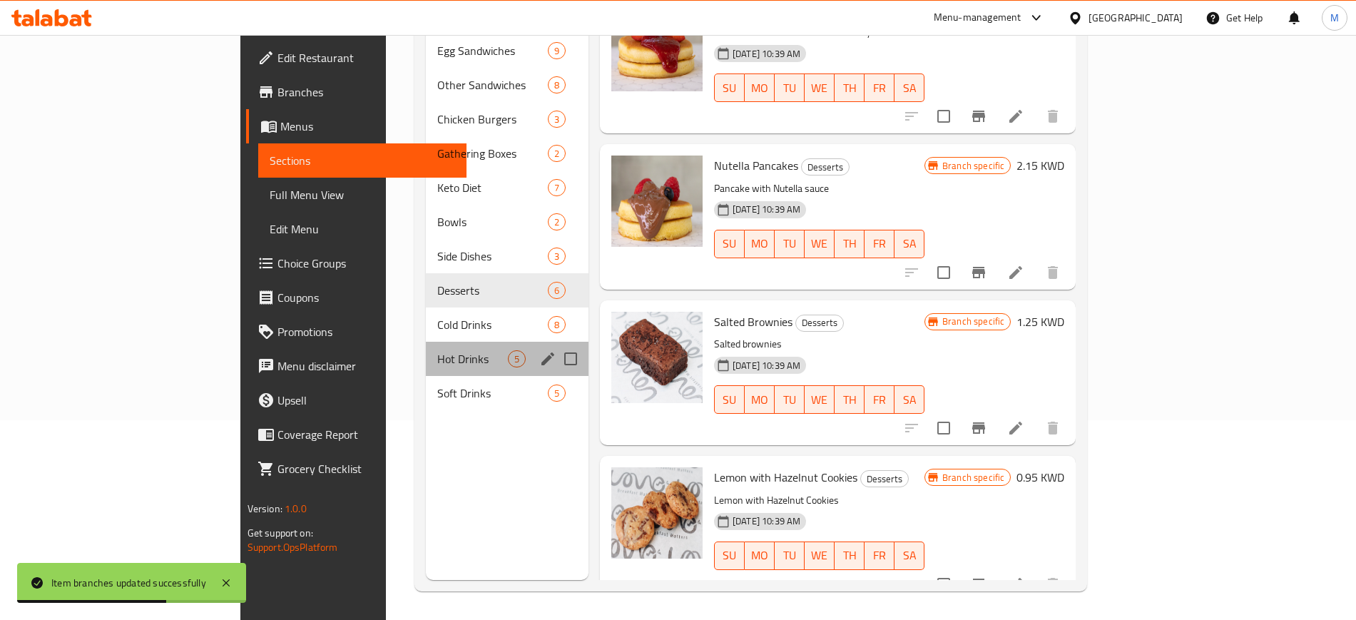
click at [426, 347] on div "Hot Drinks 5" at bounding box center [507, 359] width 163 height 34
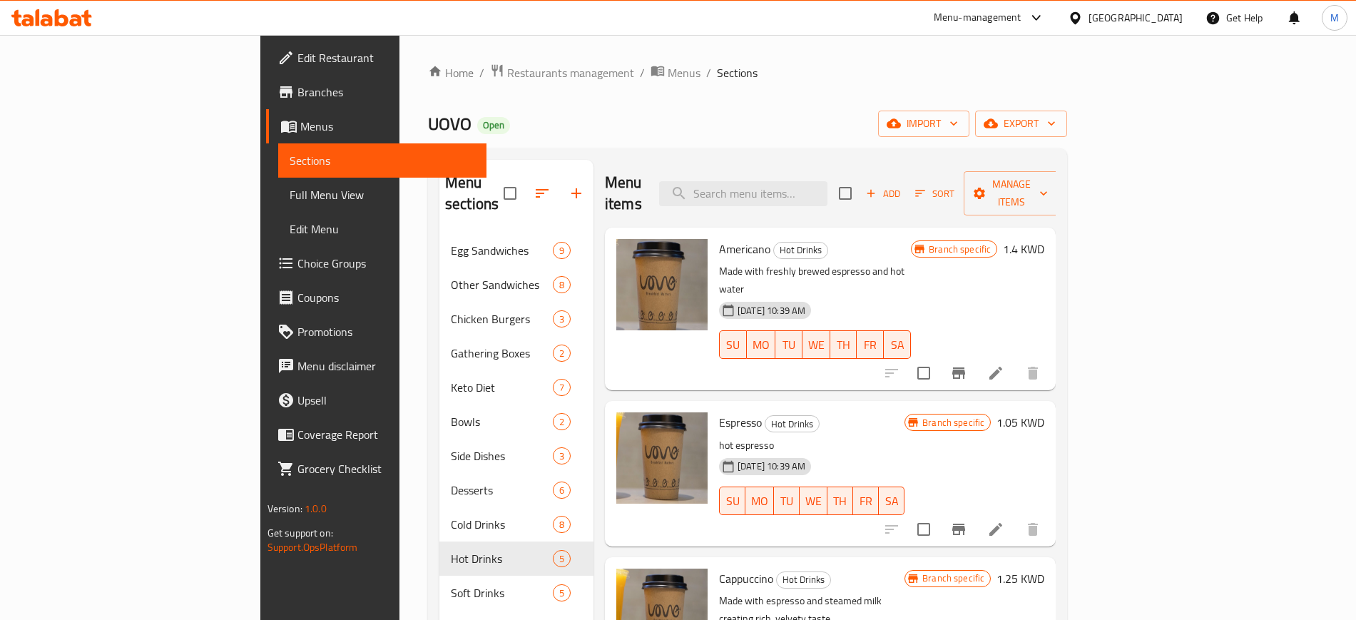
click at [976, 356] on button "Branch-specific-item" at bounding box center [959, 373] width 34 height 34
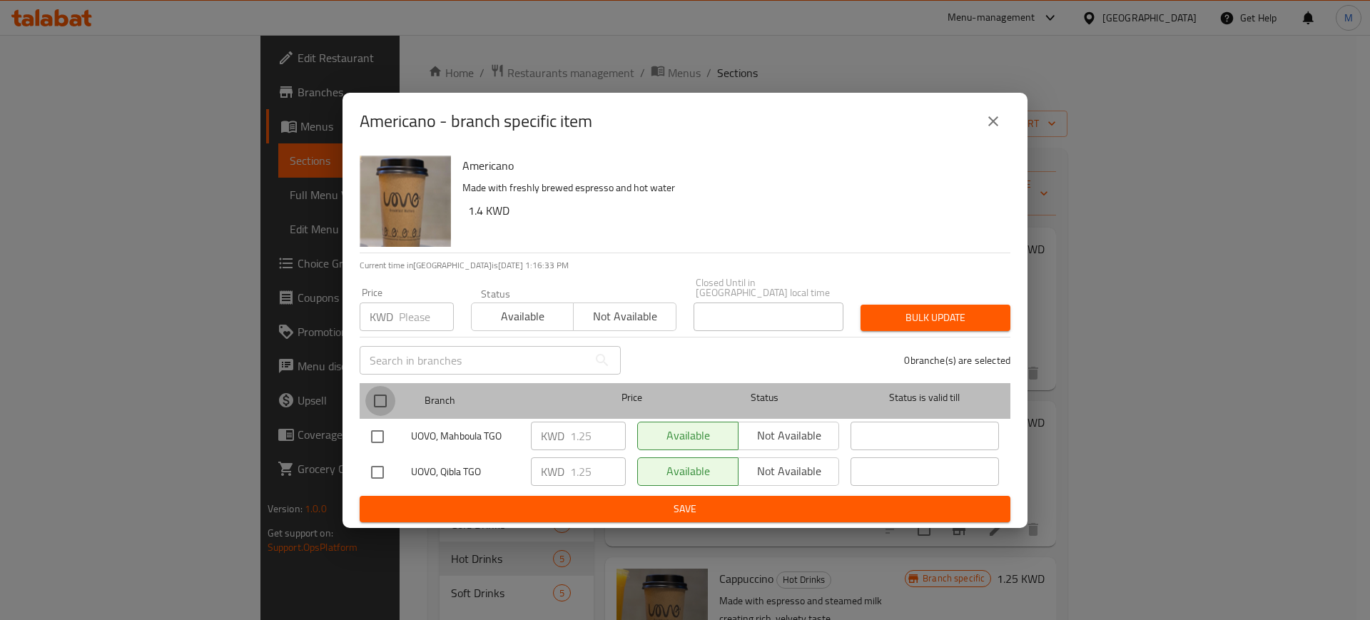
click at [380, 396] on input "checkbox" at bounding box center [380, 401] width 30 height 30
checkbox input "true"
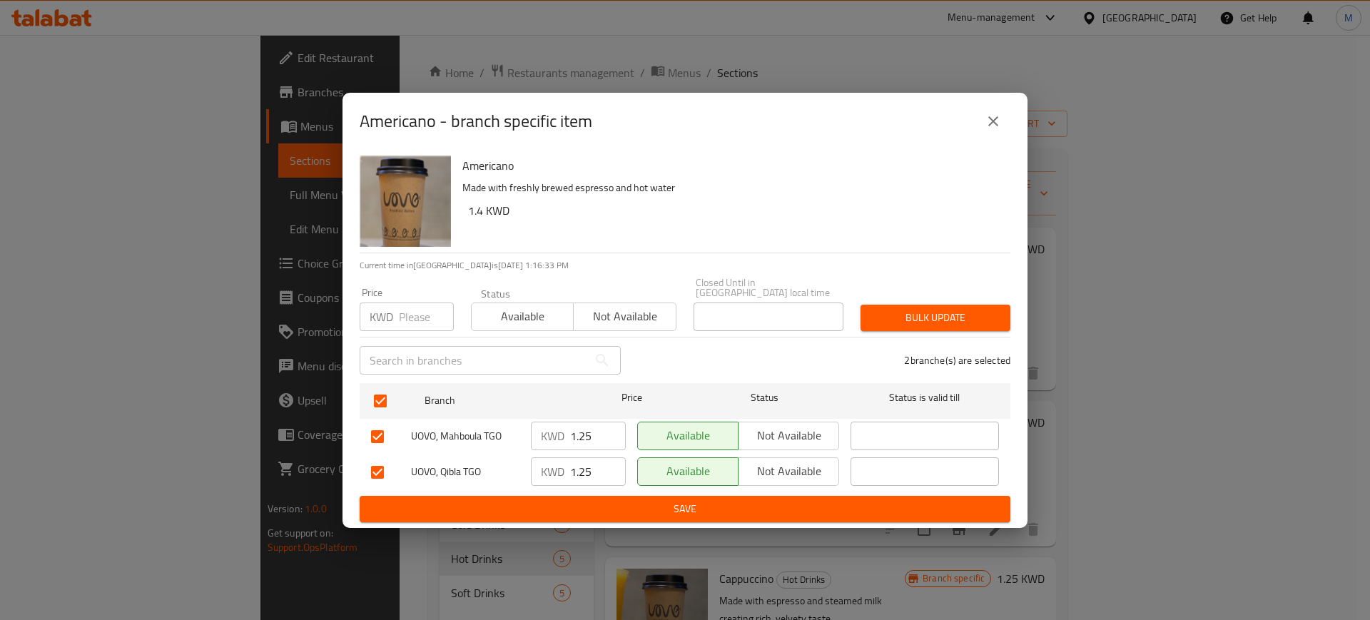
click at [592, 436] on input "1.25" at bounding box center [598, 436] width 56 height 29
type input "1.4"
click at [605, 474] on input "0.25" at bounding box center [598, 471] width 56 height 29
drag, startPoint x: 594, startPoint y: 471, endPoint x: 538, endPoint y: 472, distance: 56.4
click at [538, 472] on div "KWD 0.25 ​" at bounding box center [578, 471] width 95 height 29
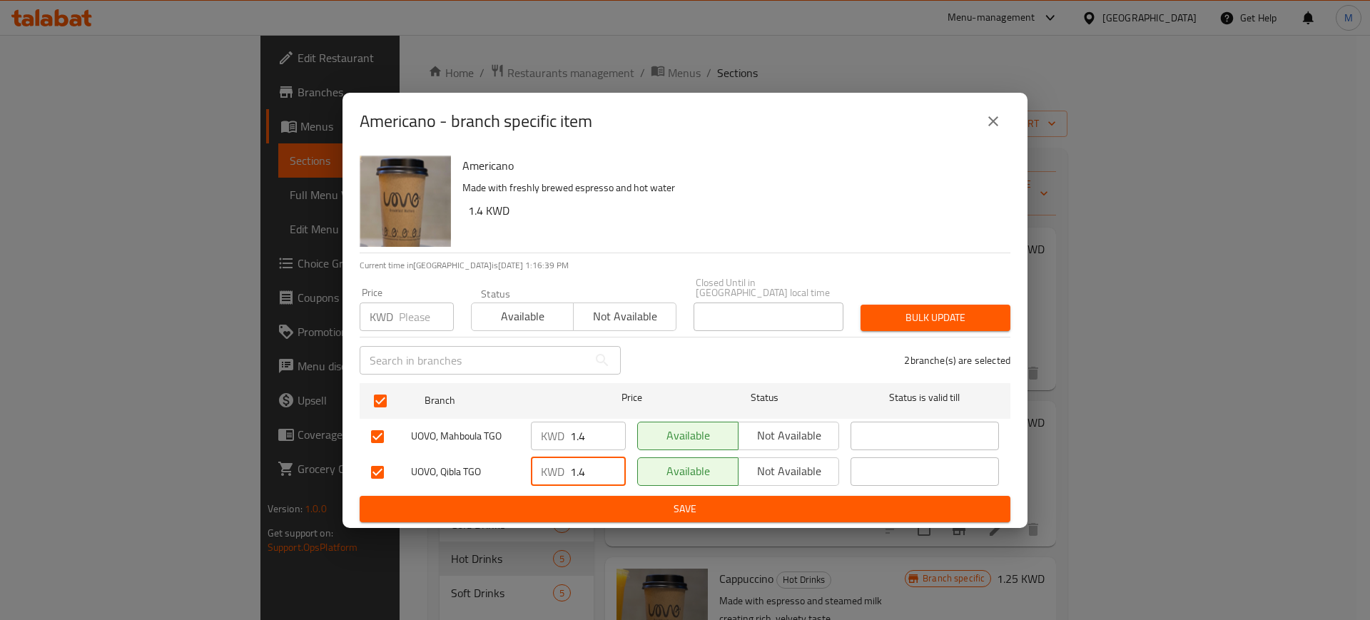
type input "1.4"
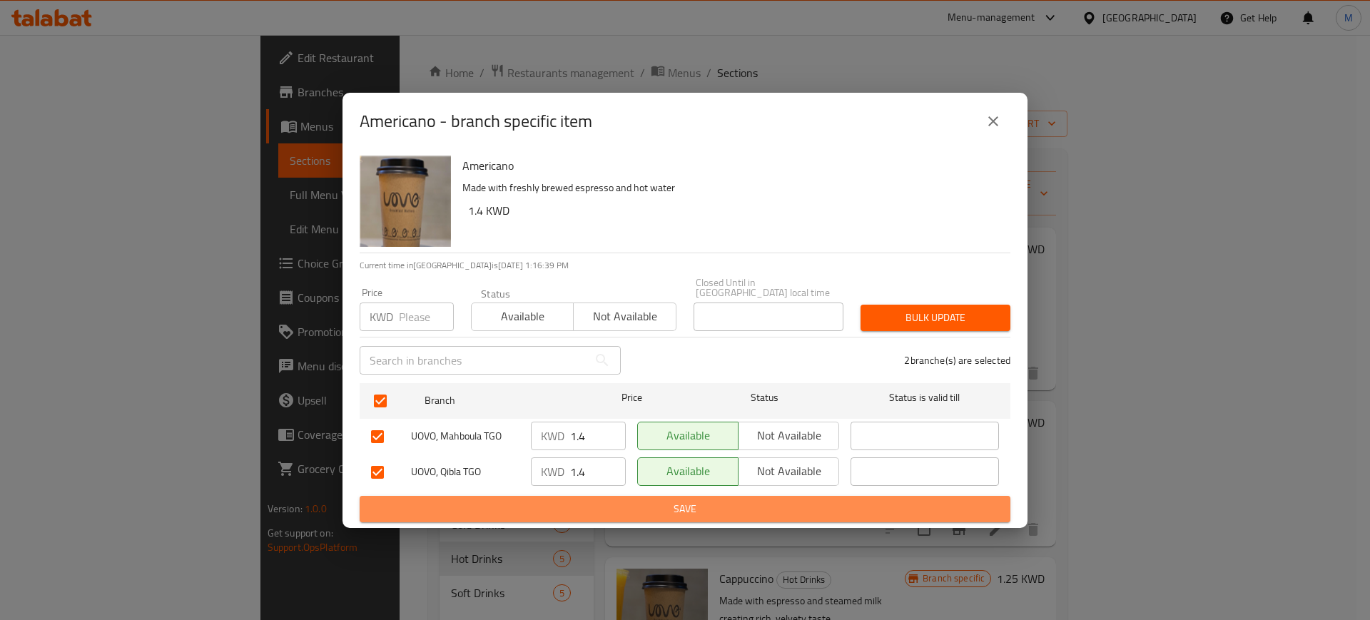
click at [578, 509] on span "Save" at bounding box center [685, 509] width 628 height 18
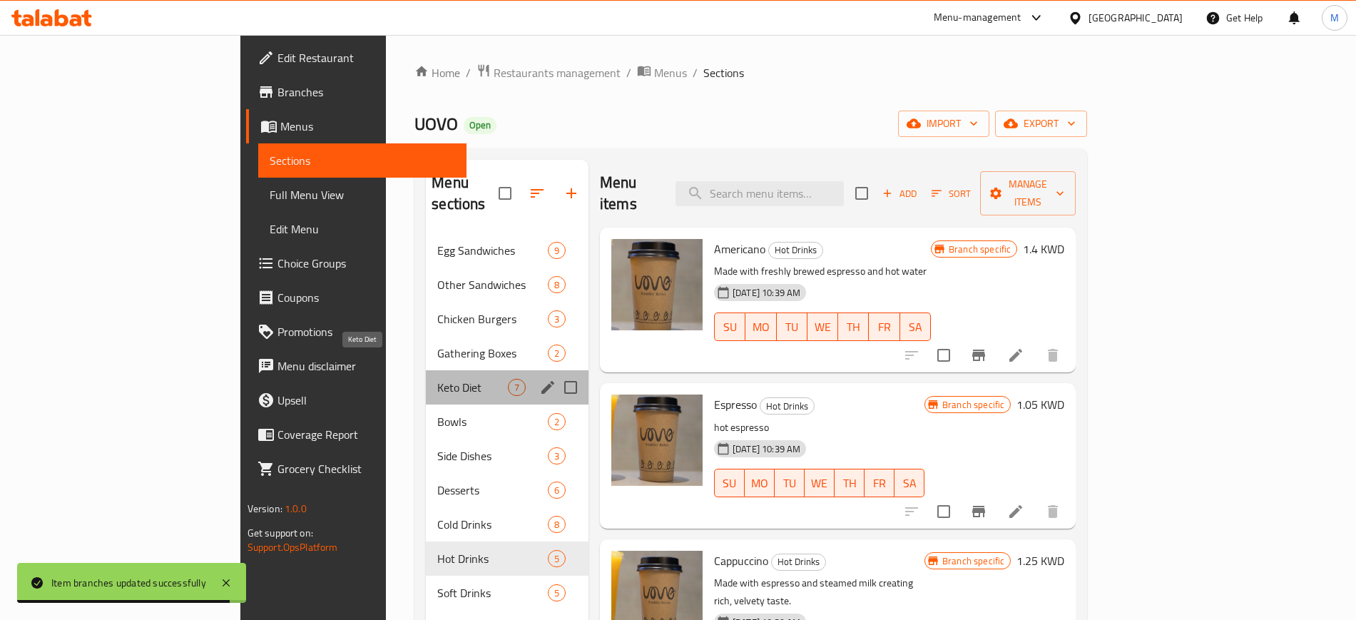
click at [437, 379] on span "Keto Diet" at bounding box center [472, 387] width 71 height 17
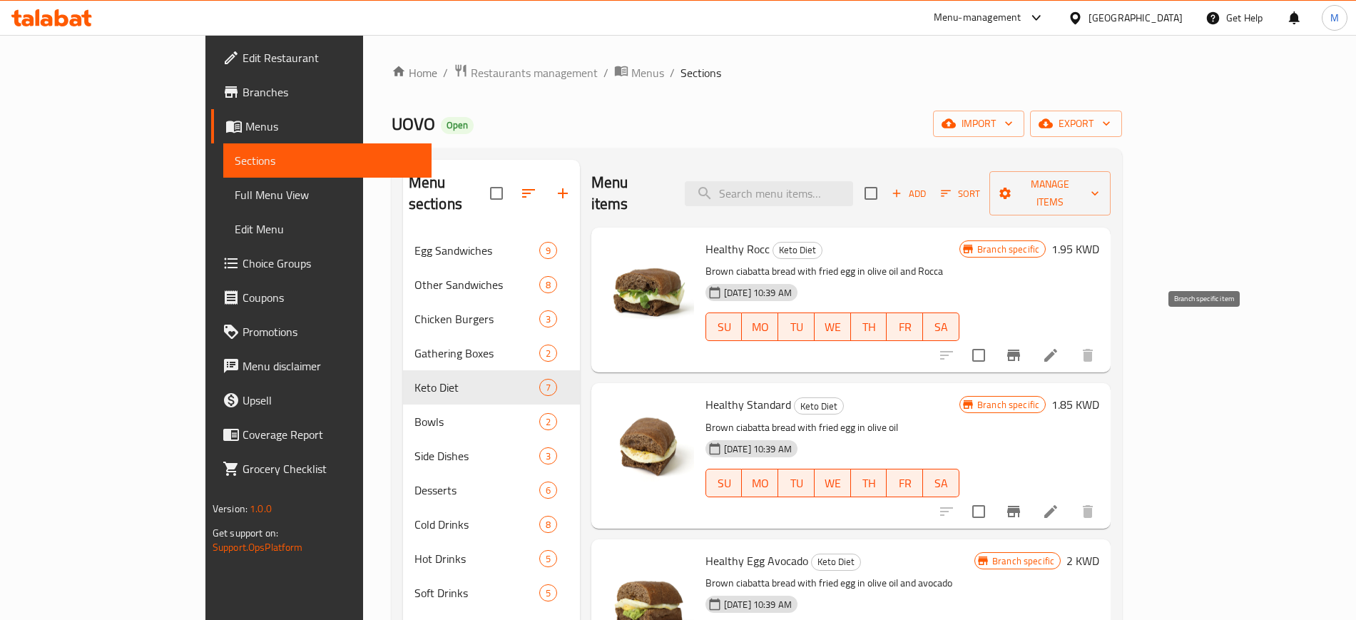
click at [1020, 350] on icon "Branch-specific-item" at bounding box center [1013, 355] width 13 height 11
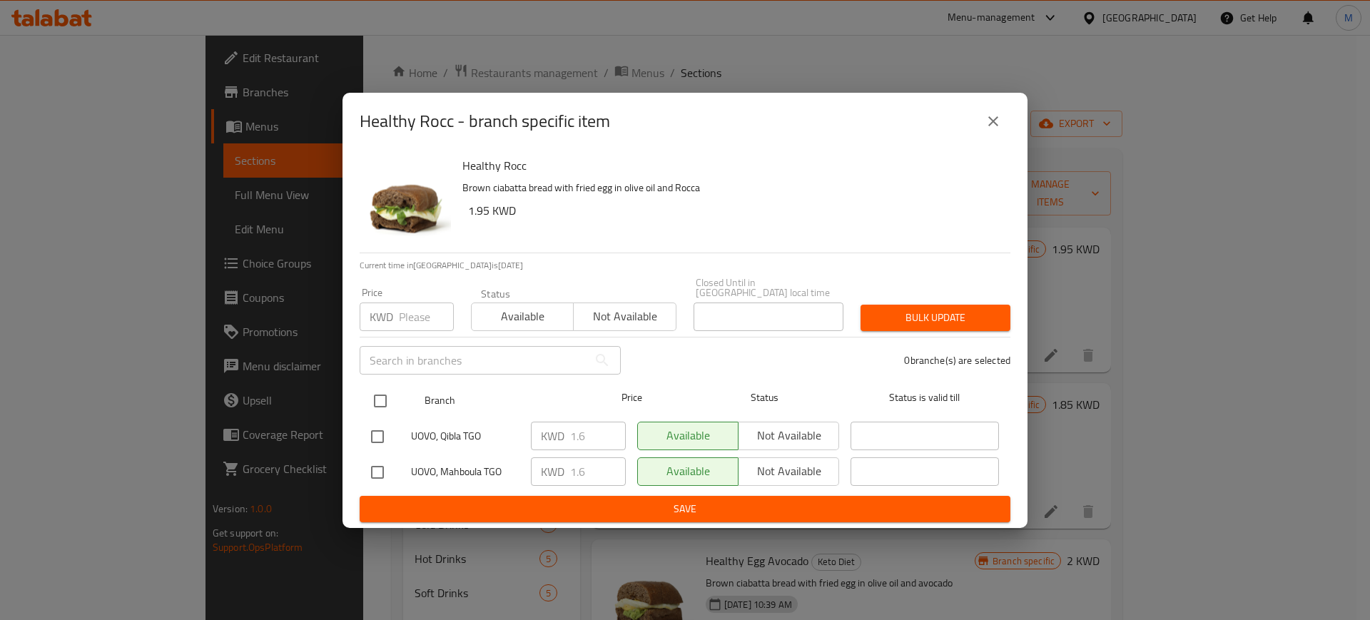
drag, startPoint x: 382, startPoint y: 400, endPoint x: 404, endPoint y: 401, distance: 22.2
click at [380, 397] on input "checkbox" at bounding box center [380, 401] width 30 height 30
checkbox input "true"
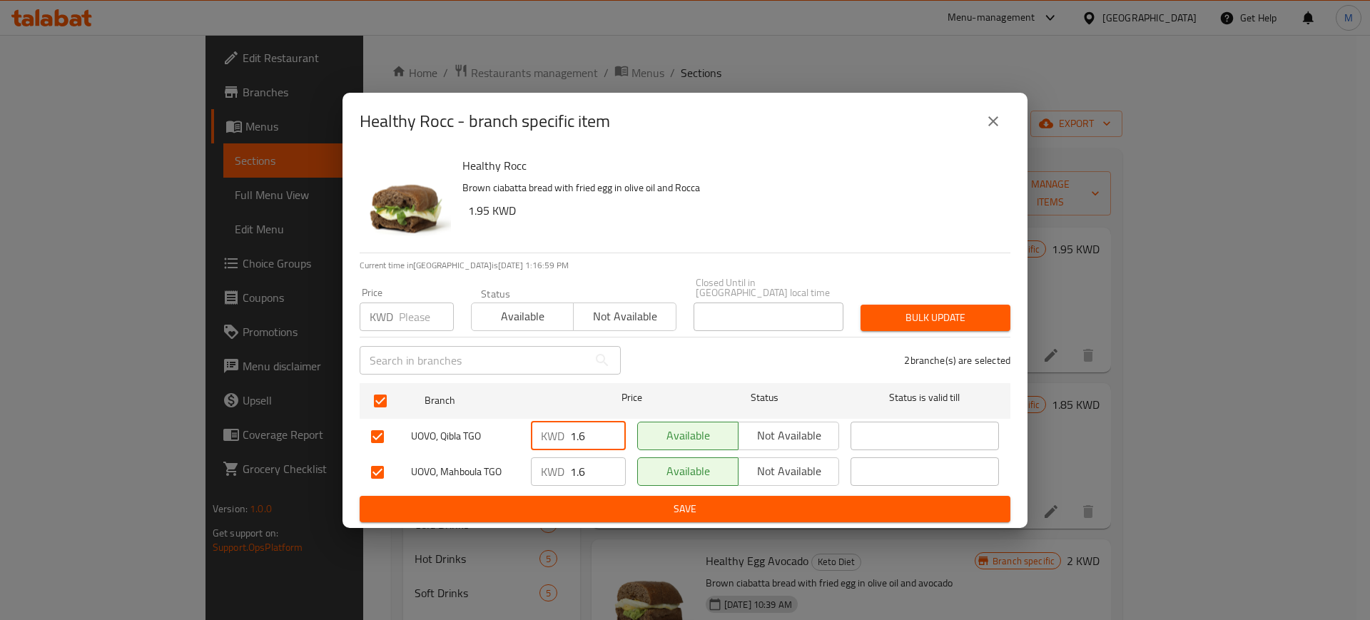
drag, startPoint x: 597, startPoint y: 432, endPoint x: 534, endPoint y: 429, distance: 62.9
click at [534, 429] on div "KWD 1.6 ​" at bounding box center [578, 436] width 95 height 29
type input "1.95"
drag, startPoint x: 589, startPoint y: 464, endPoint x: 504, endPoint y: 467, distance: 85.7
click at [537, 467] on div "KWD 1.6 ​" at bounding box center [578, 471] width 95 height 29
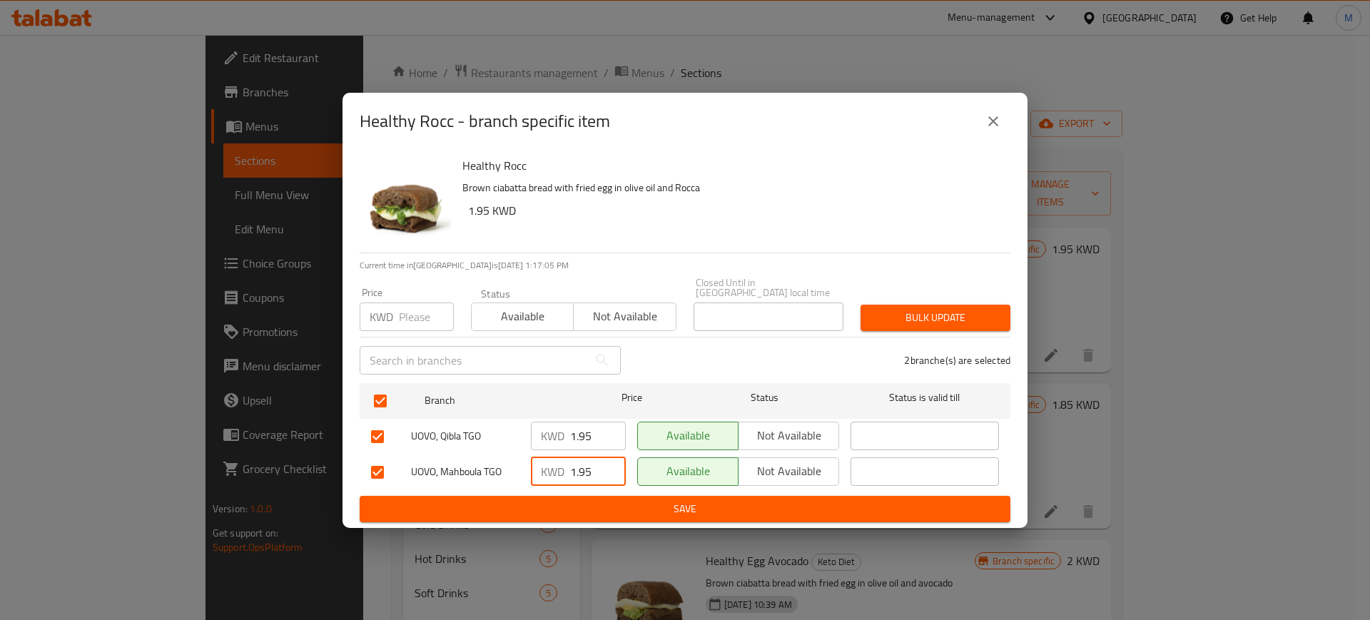
type input "1.95"
click at [532, 506] on span "Save" at bounding box center [685, 509] width 628 height 18
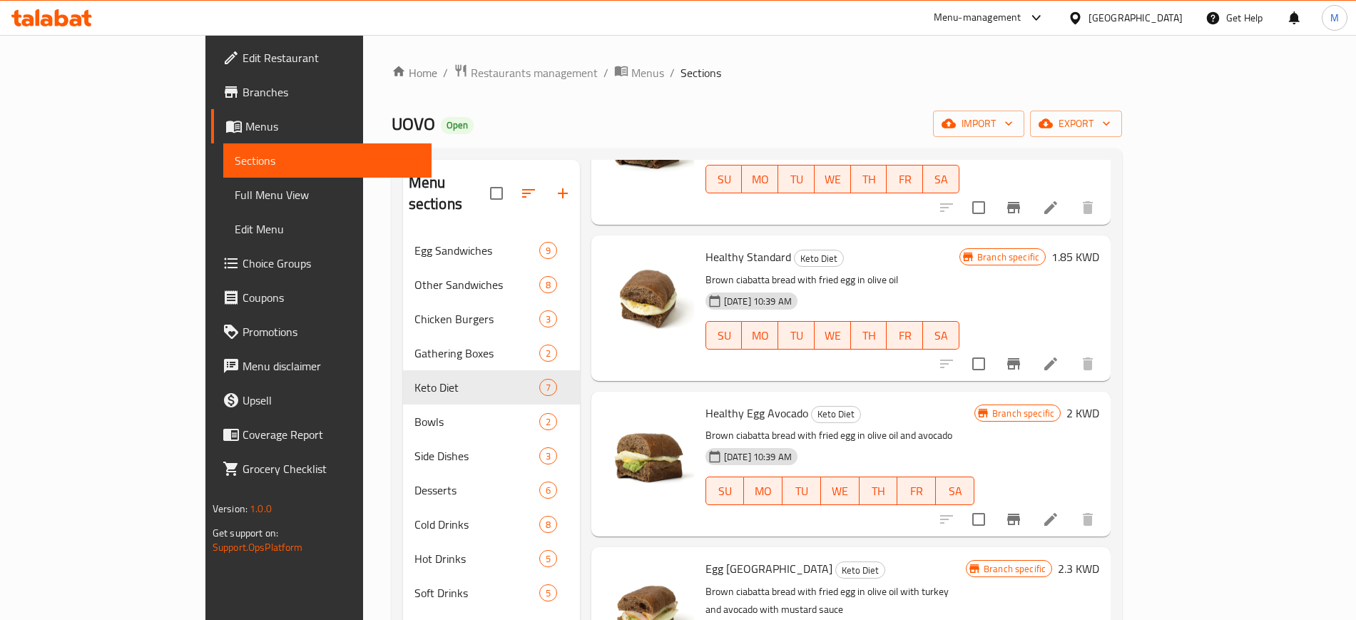
scroll to position [268, 0]
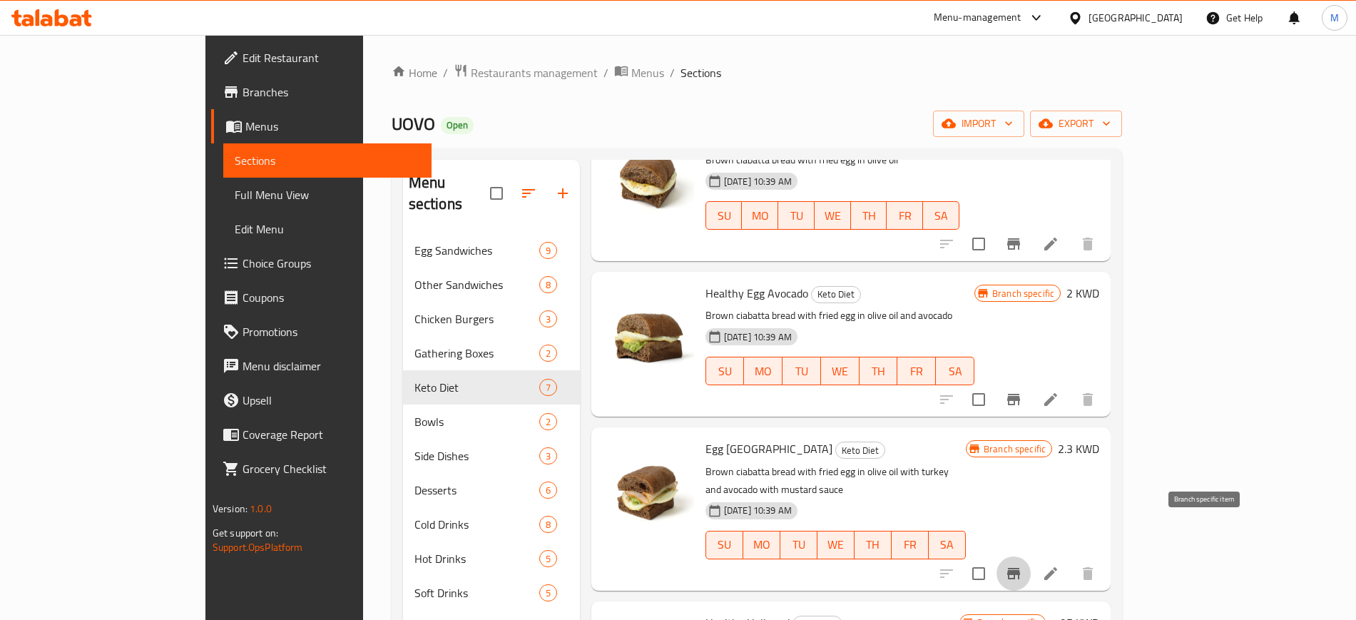
click at [1031, 557] on button "Branch-specific-item" at bounding box center [1014, 574] width 34 height 34
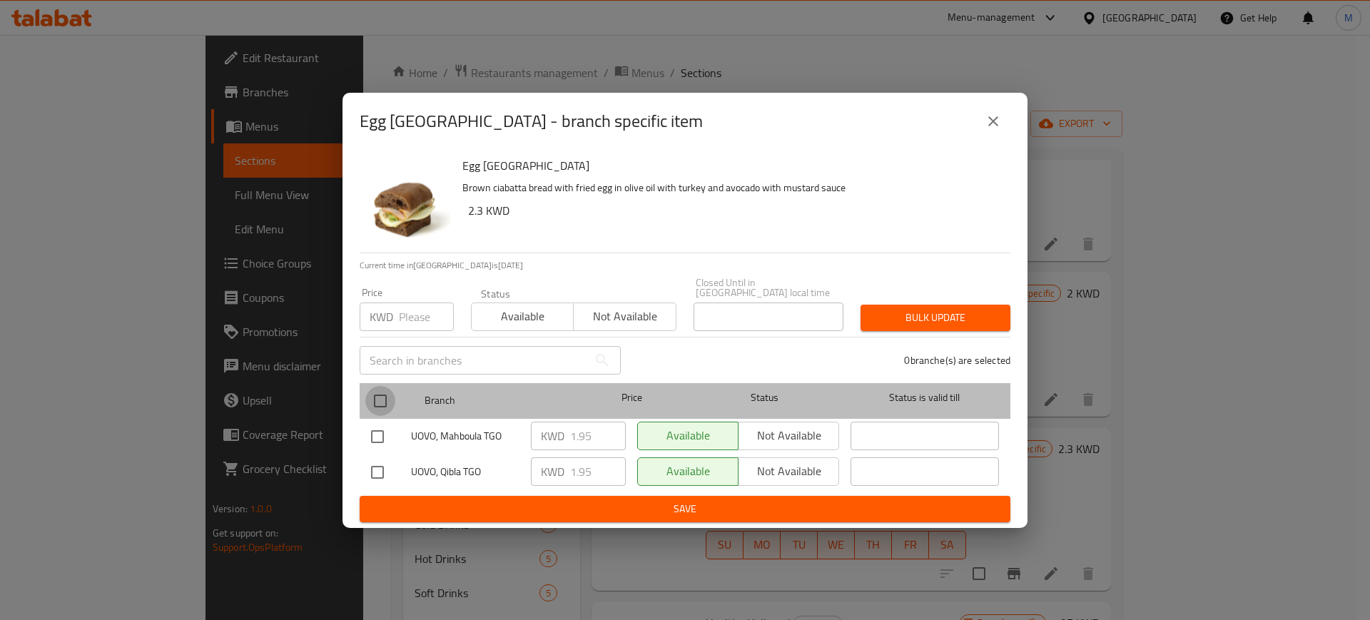
click at [377, 392] on input "checkbox" at bounding box center [380, 401] width 30 height 30
checkbox input "true"
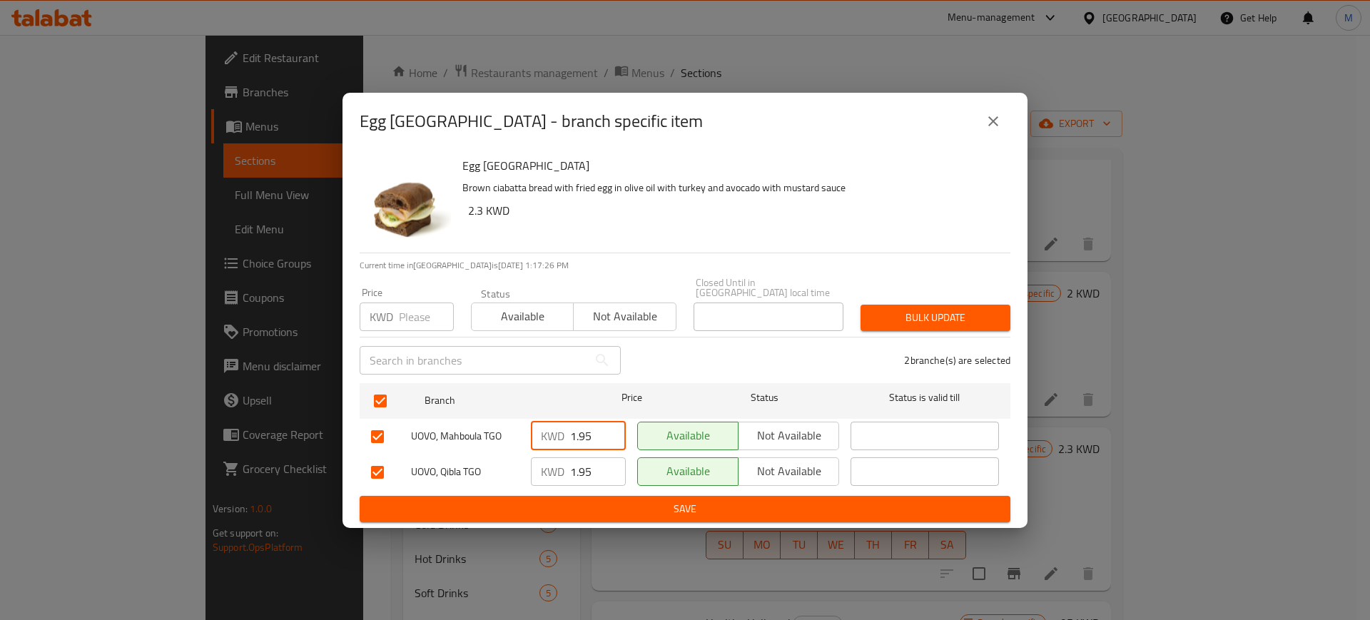
drag, startPoint x: 596, startPoint y: 437, endPoint x: 554, endPoint y: 430, distance: 42.7
click at [554, 430] on div "KWD 1.95 ​" at bounding box center [578, 436] width 95 height 29
type input "2.3"
drag, startPoint x: 591, startPoint y: 469, endPoint x: 559, endPoint y: 462, distance: 32.9
click at [559, 462] on div "KWD 1.95 ​" at bounding box center [578, 471] width 95 height 29
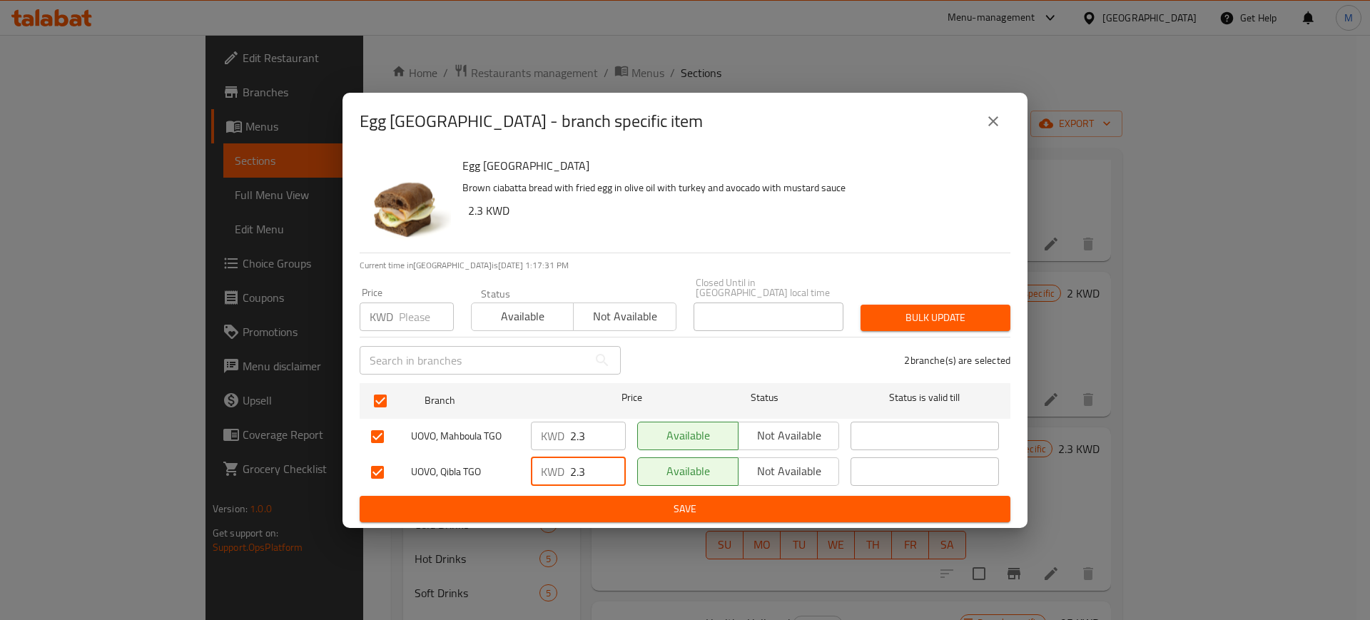
type input "2.3"
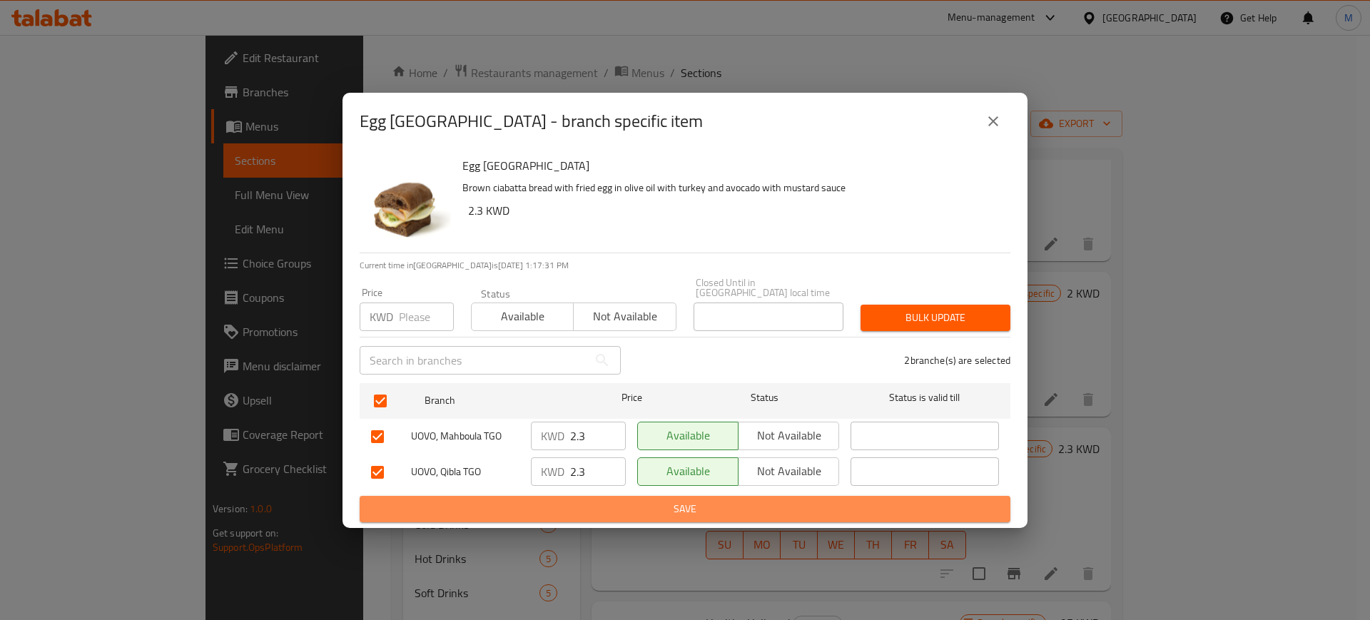
click at [604, 500] on span "Save" at bounding box center [685, 509] width 628 height 18
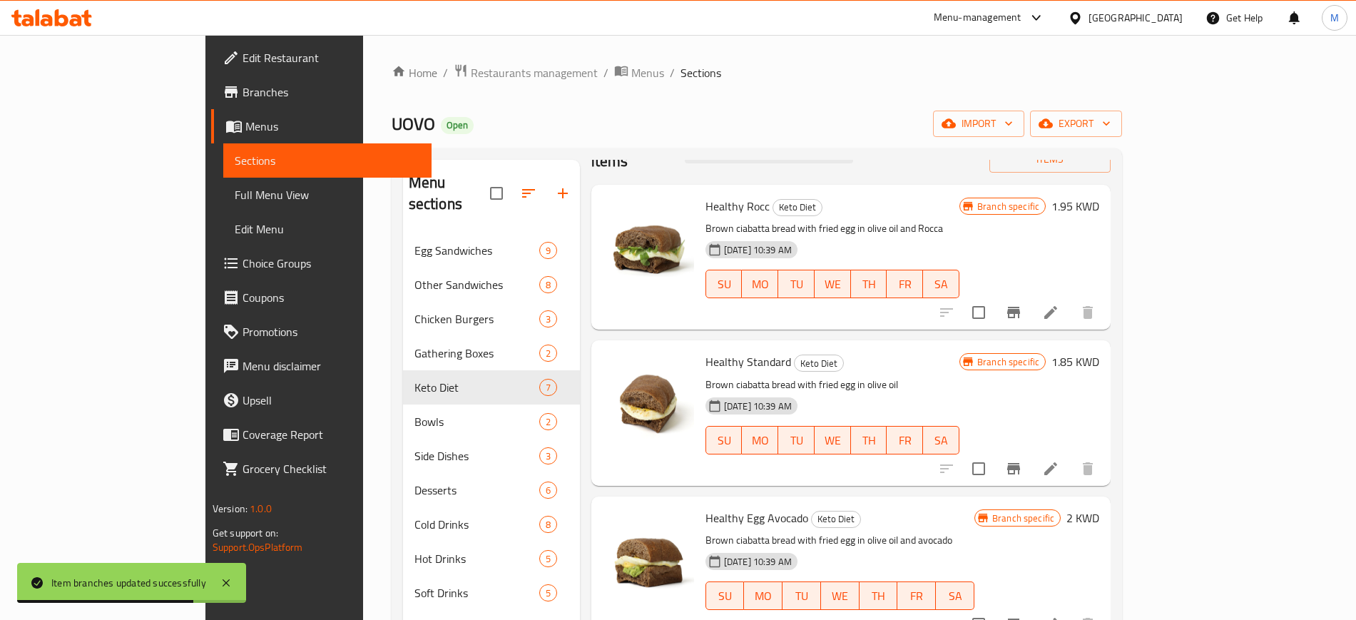
scroll to position [0, 0]
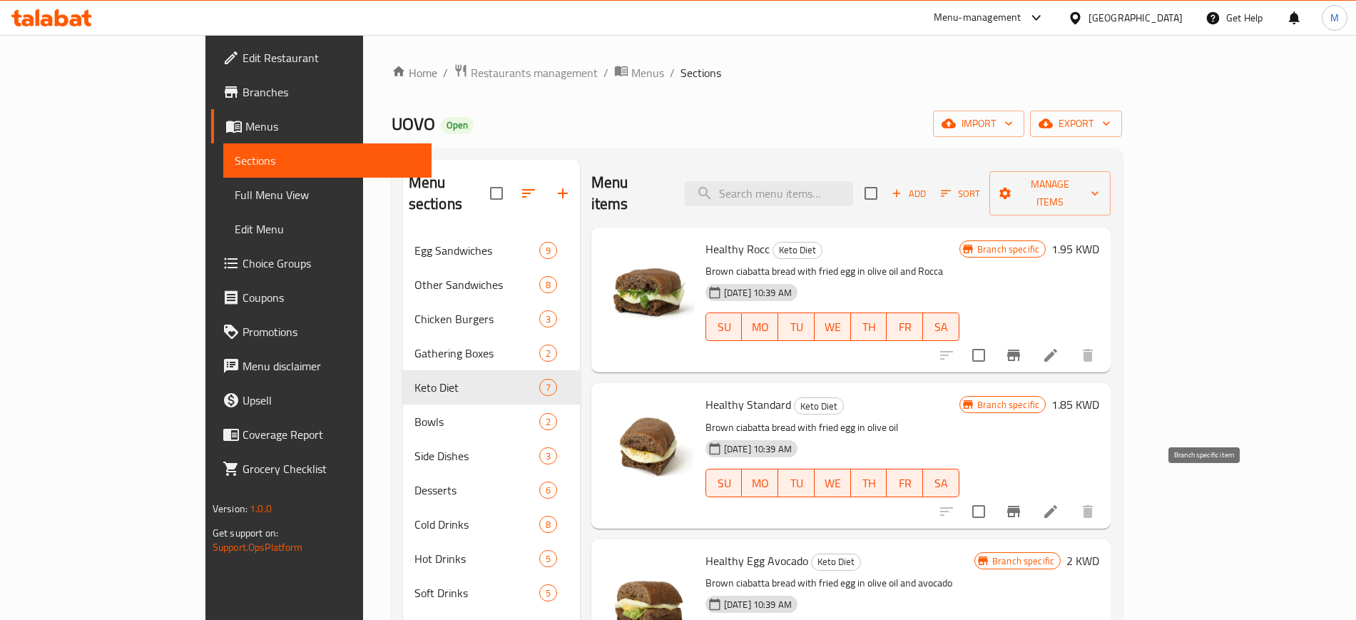
click at [1020, 506] on icon "Branch-specific-item" at bounding box center [1013, 511] width 13 height 11
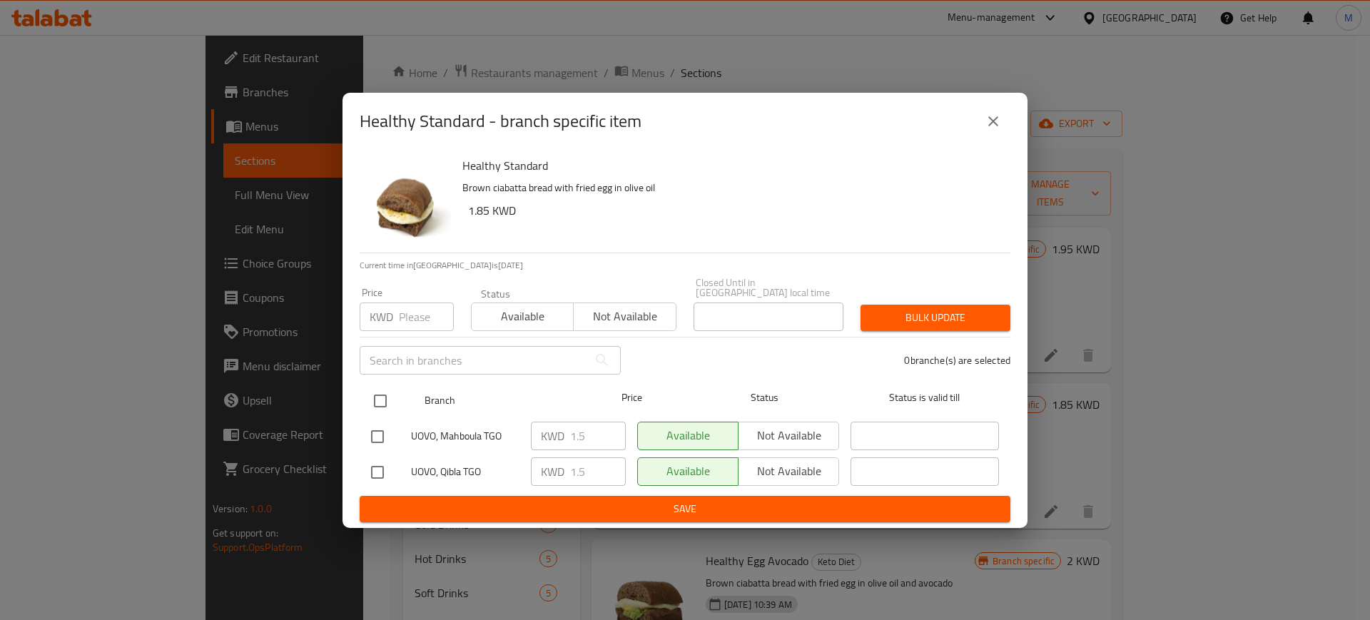
click at [380, 397] on input "checkbox" at bounding box center [380, 401] width 30 height 30
checkbox input "true"
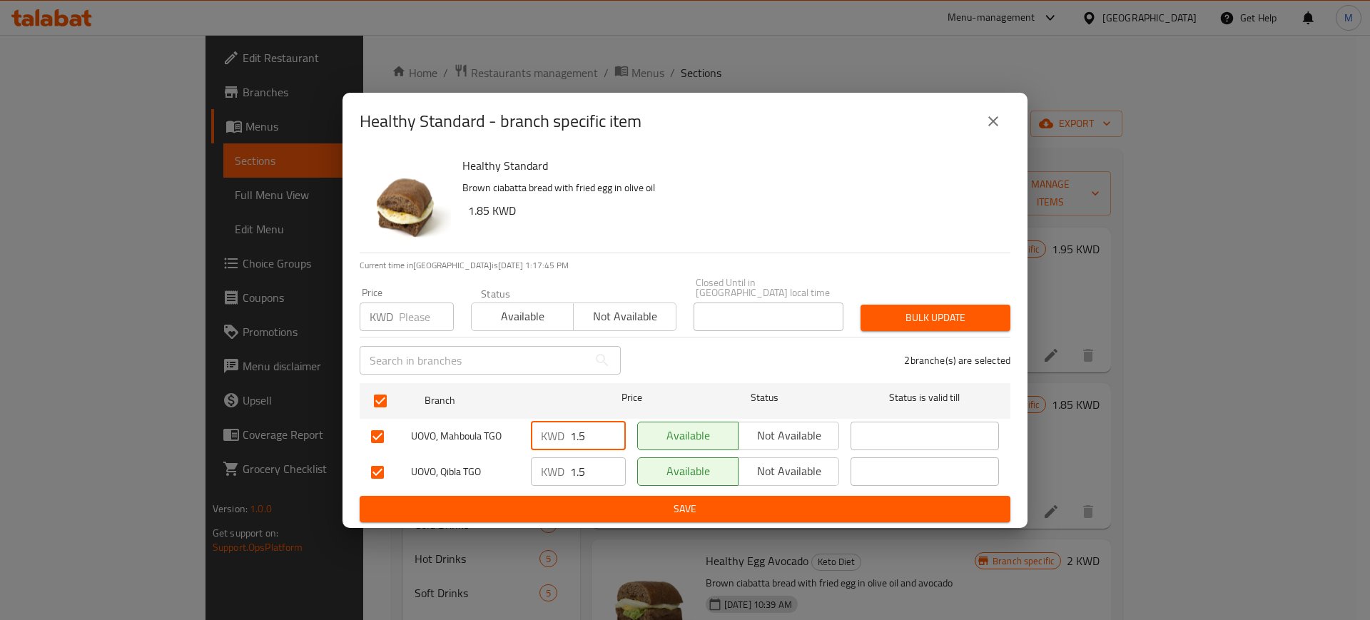
drag, startPoint x: 596, startPoint y: 430, endPoint x: 539, endPoint y: 440, distance: 58.1
click at [539, 440] on div "KWD 1.5 ​" at bounding box center [578, 436] width 95 height 29
type input "1.85"
click at [592, 462] on input "1.5" at bounding box center [598, 471] width 56 height 29
click at [583, 466] on input "1.5" at bounding box center [598, 471] width 56 height 29
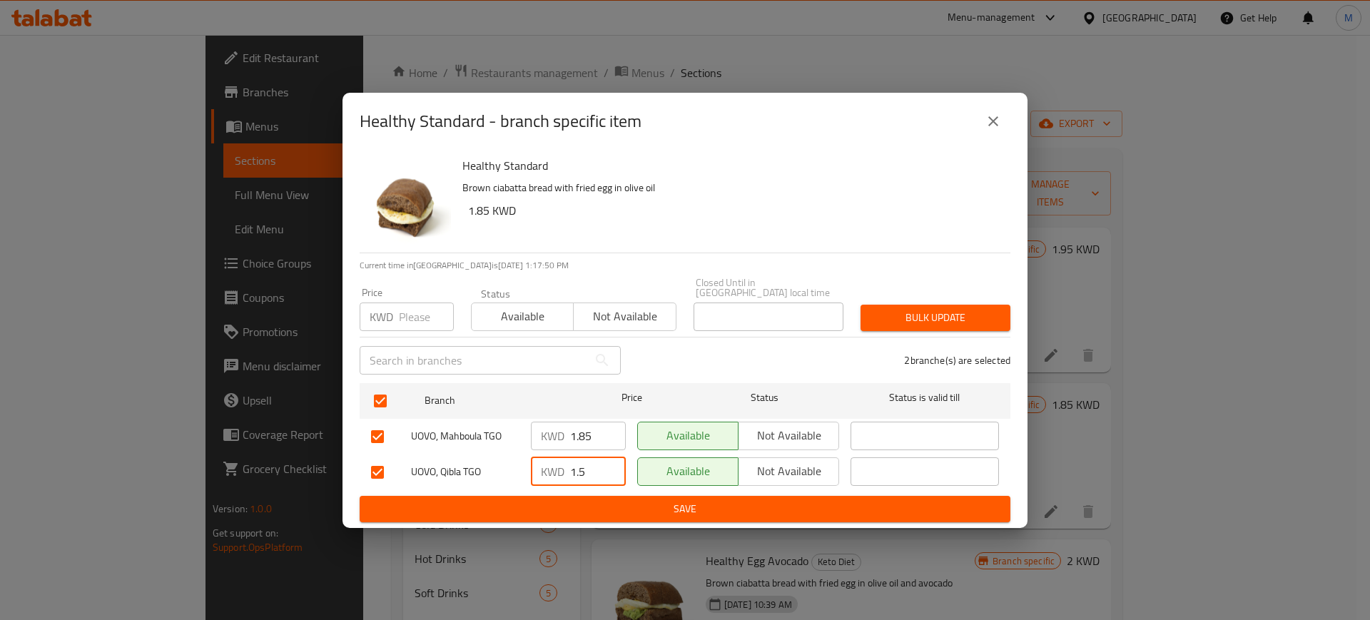
click at [584, 466] on input "1.5" at bounding box center [598, 471] width 56 height 29
click at [582, 464] on input "1.5" at bounding box center [598, 471] width 56 height 29
type input "1.85"
click at [661, 502] on span "Save" at bounding box center [685, 509] width 628 height 18
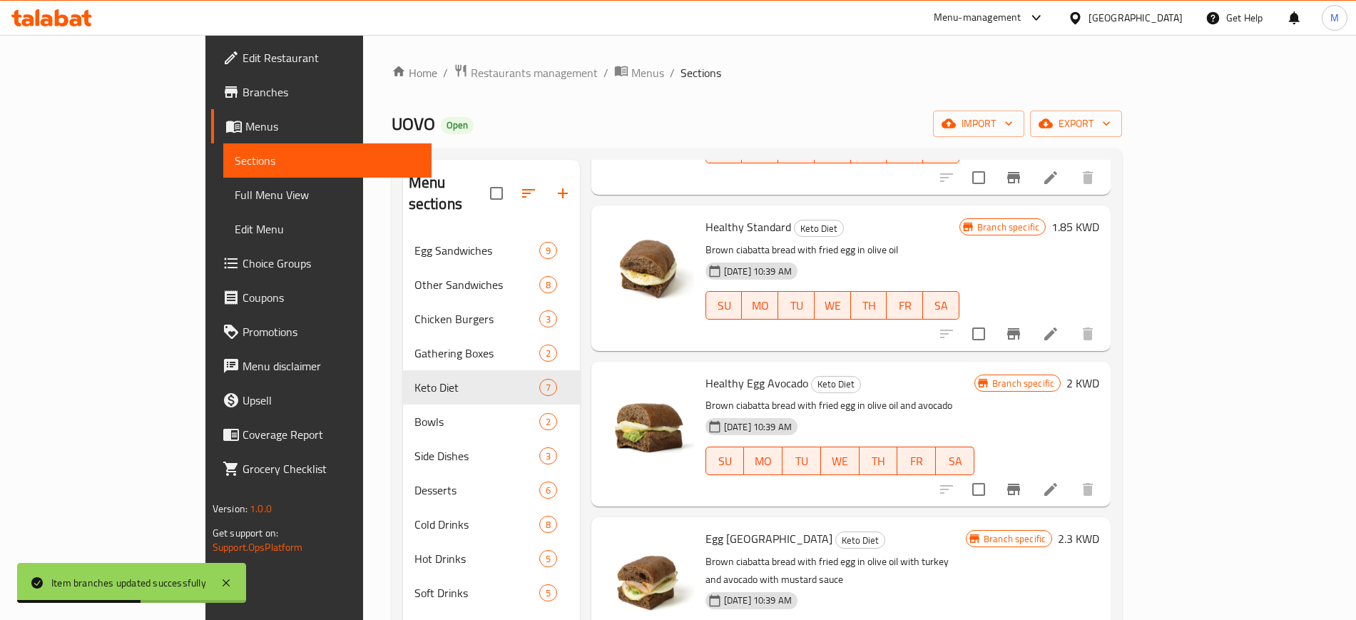
scroll to position [268, 0]
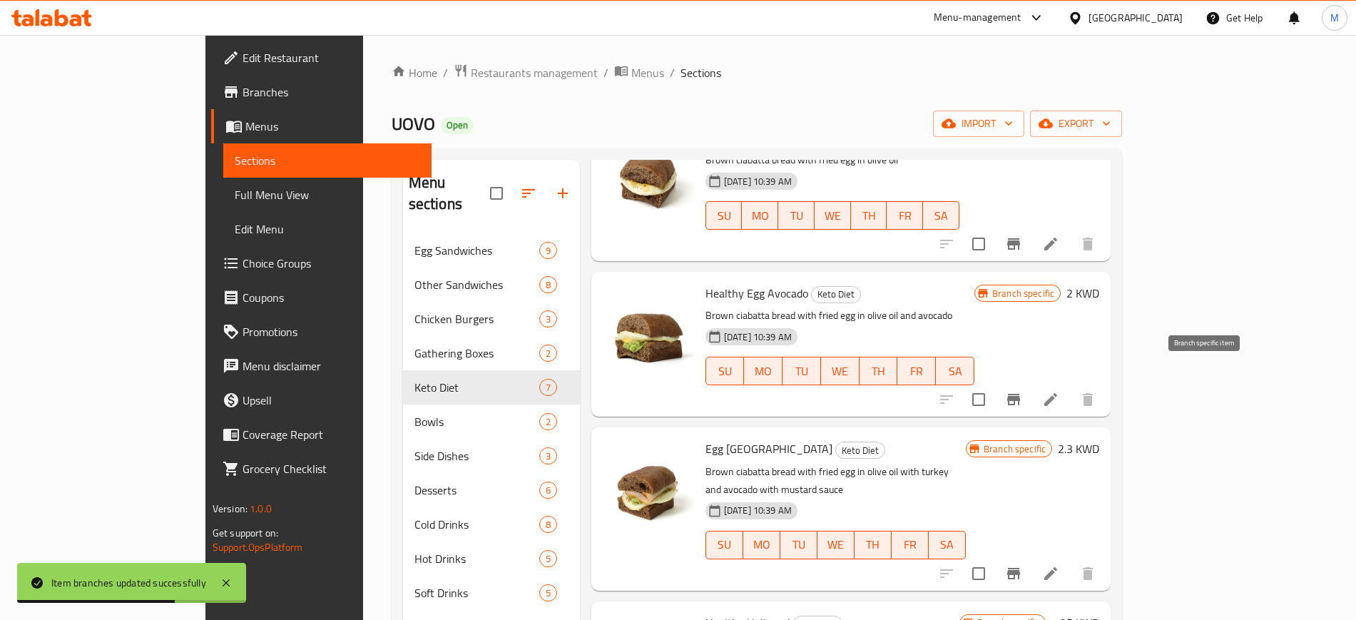
click at [1022, 391] on icon "Branch-specific-item" at bounding box center [1013, 399] width 17 height 17
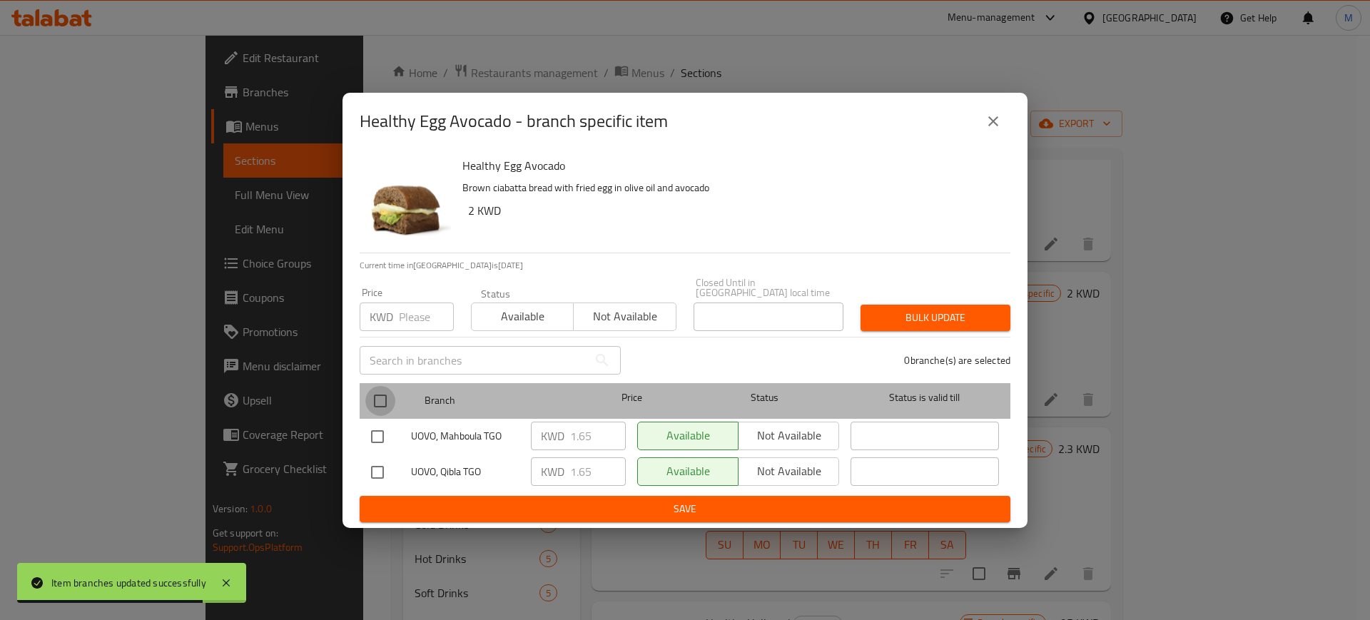
drag, startPoint x: 390, startPoint y: 397, endPoint x: 559, endPoint y: 412, distance: 169.8
click at [392, 397] on input "checkbox" at bounding box center [380, 401] width 30 height 30
checkbox input "true"
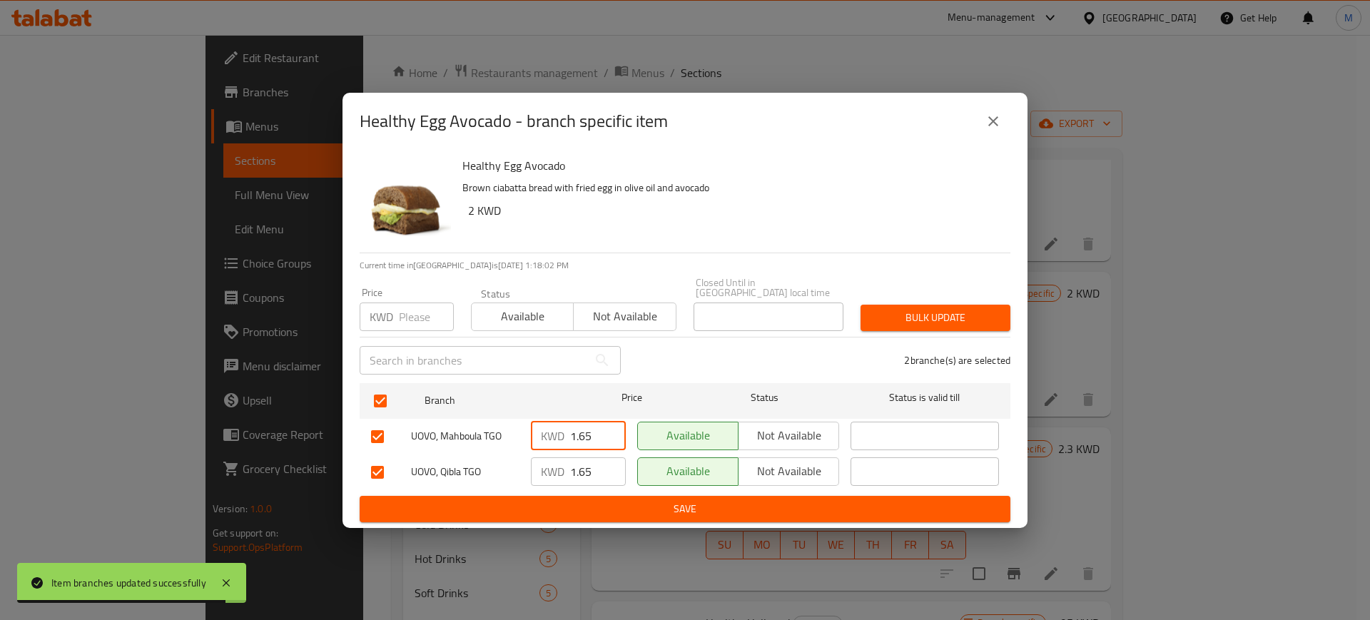
drag, startPoint x: 596, startPoint y: 435, endPoint x: 563, endPoint y: 434, distance: 33.5
click at [563, 434] on div "KWD 1.65 ​" at bounding box center [578, 436] width 95 height 29
type input "2"
drag, startPoint x: 599, startPoint y: 467, endPoint x: 569, endPoint y: 467, distance: 30.0
click at [570, 467] on input "1.65" at bounding box center [598, 471] width 56 height 29
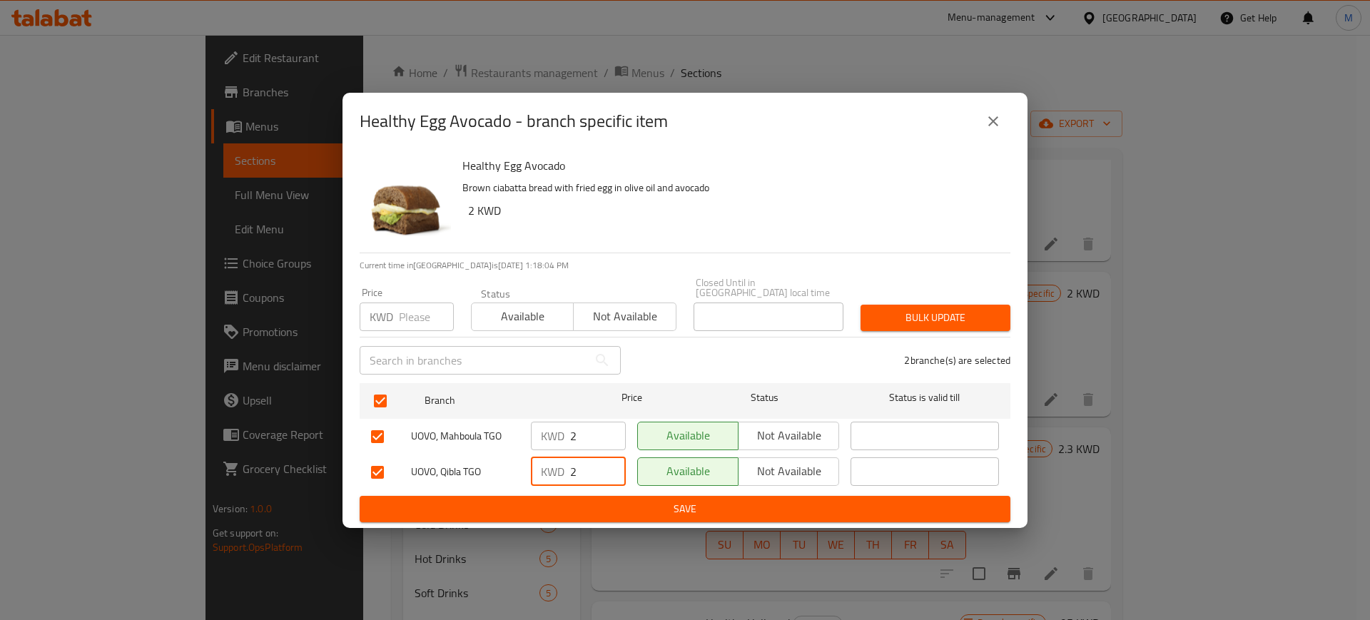
type input "2"
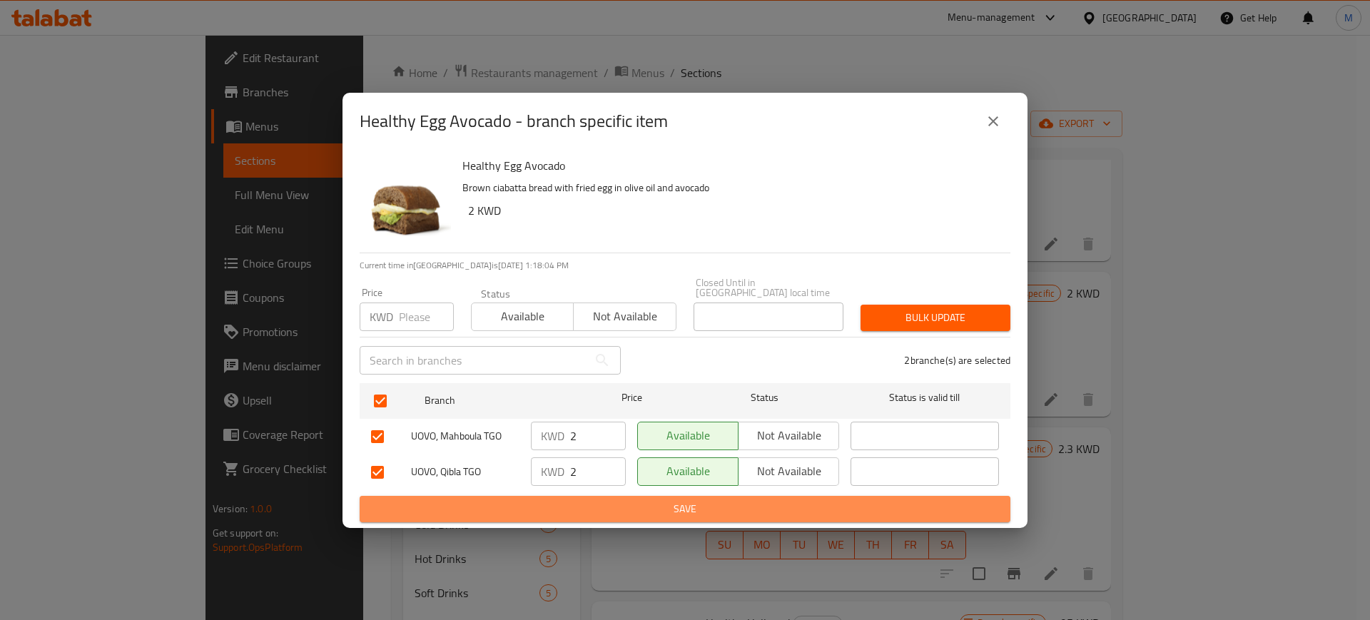
click at [597, 500] on span "Save" at bounding box center [685, 509] width 628 height 18
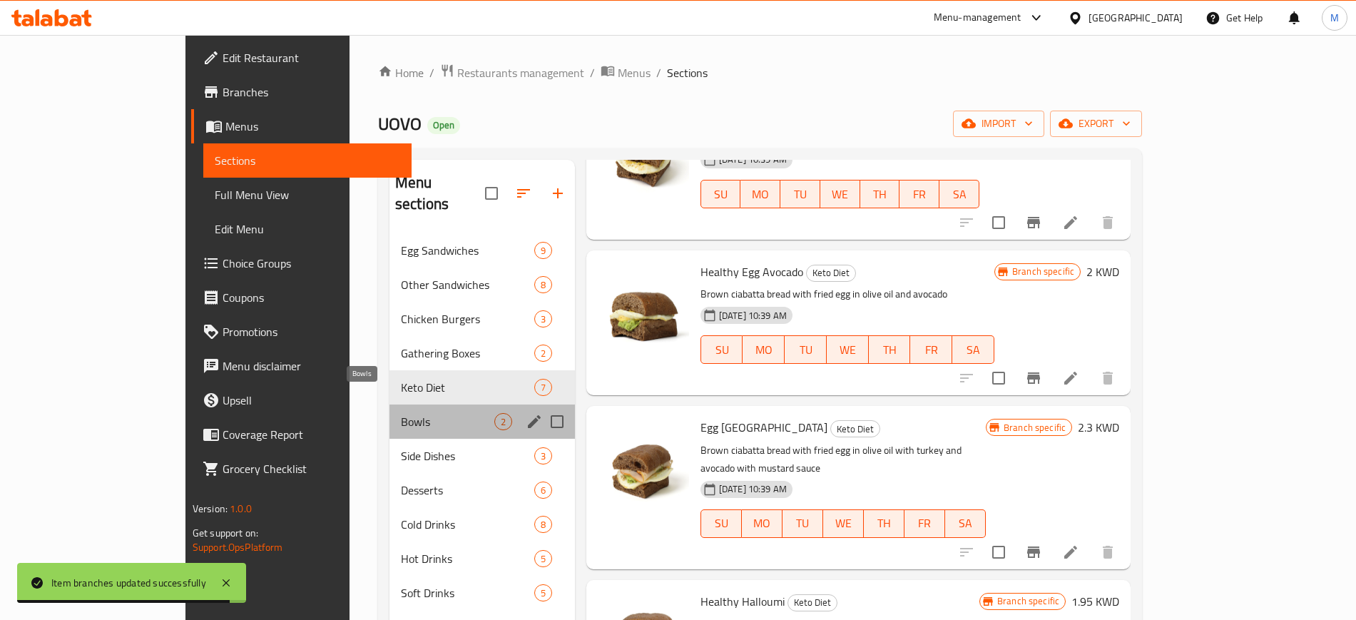
drag, startPoint x: 345, startPoint y: 401, endPoint x: 467, endPoint y: 380, distance: 124.5
click at [401, 413] on span "Bowls" at bounding box center [447, 421] width 93 height 17
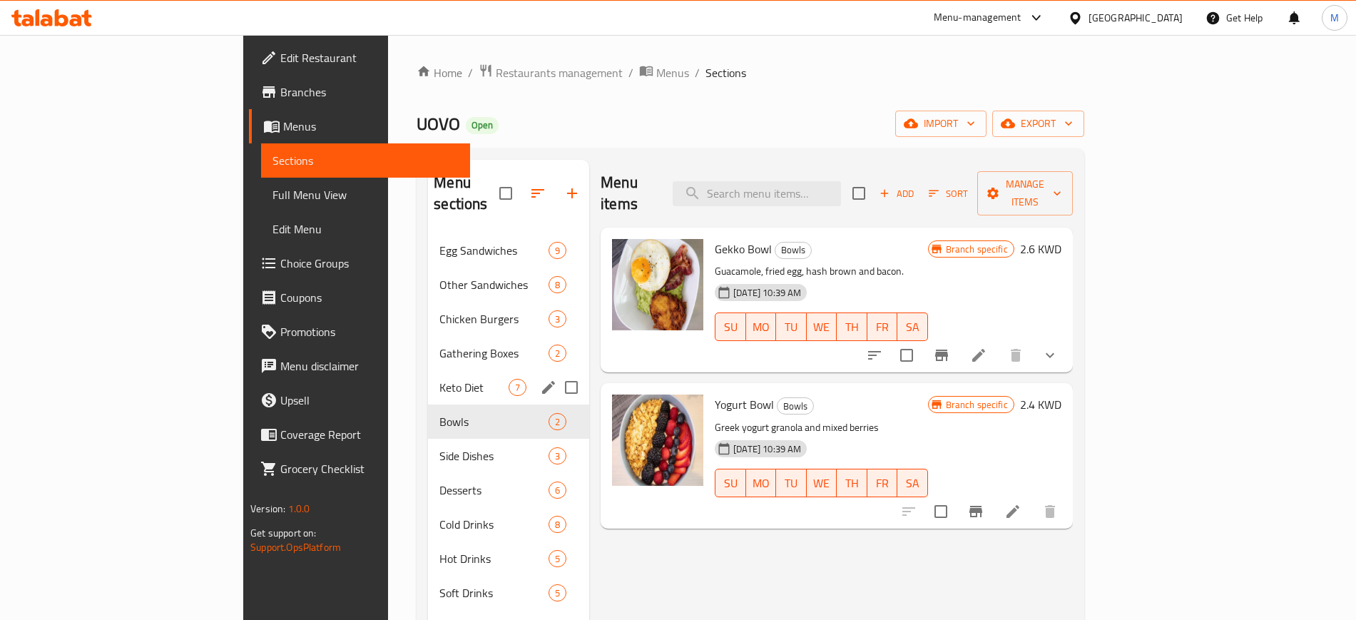
click at [440, 379] on span "Keto Diet" at bounding box center [474, 387] width 69 height 17
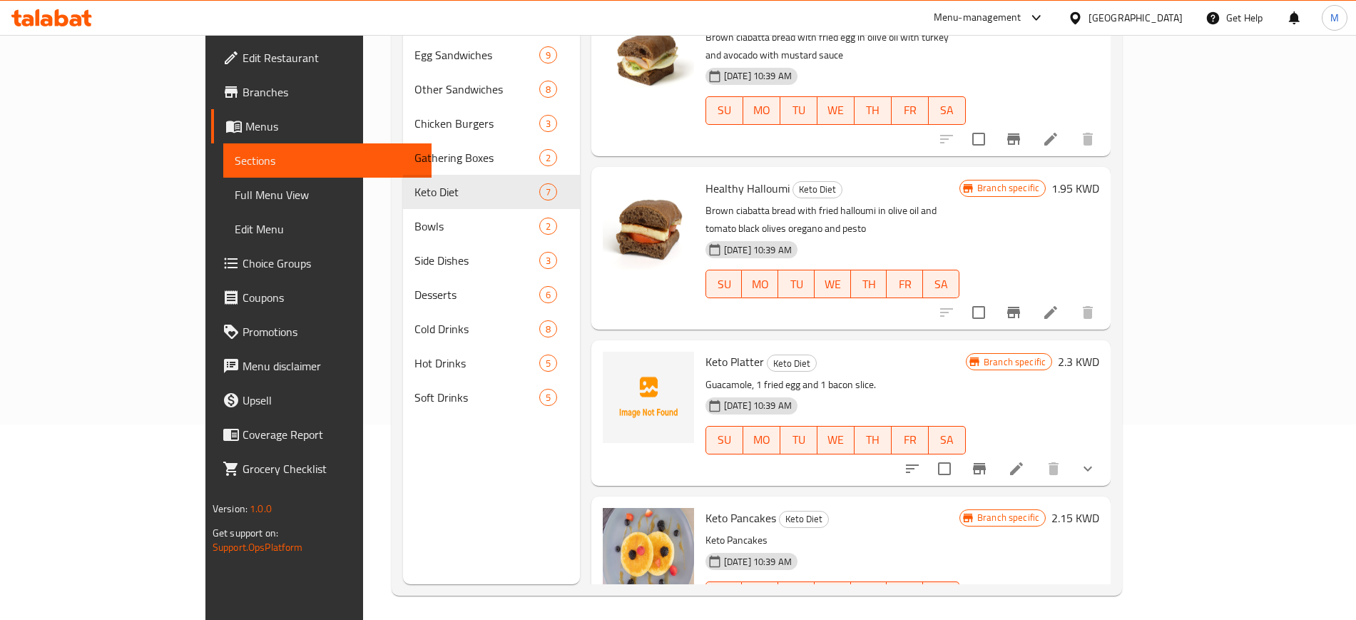
scroll to position [200, 0]
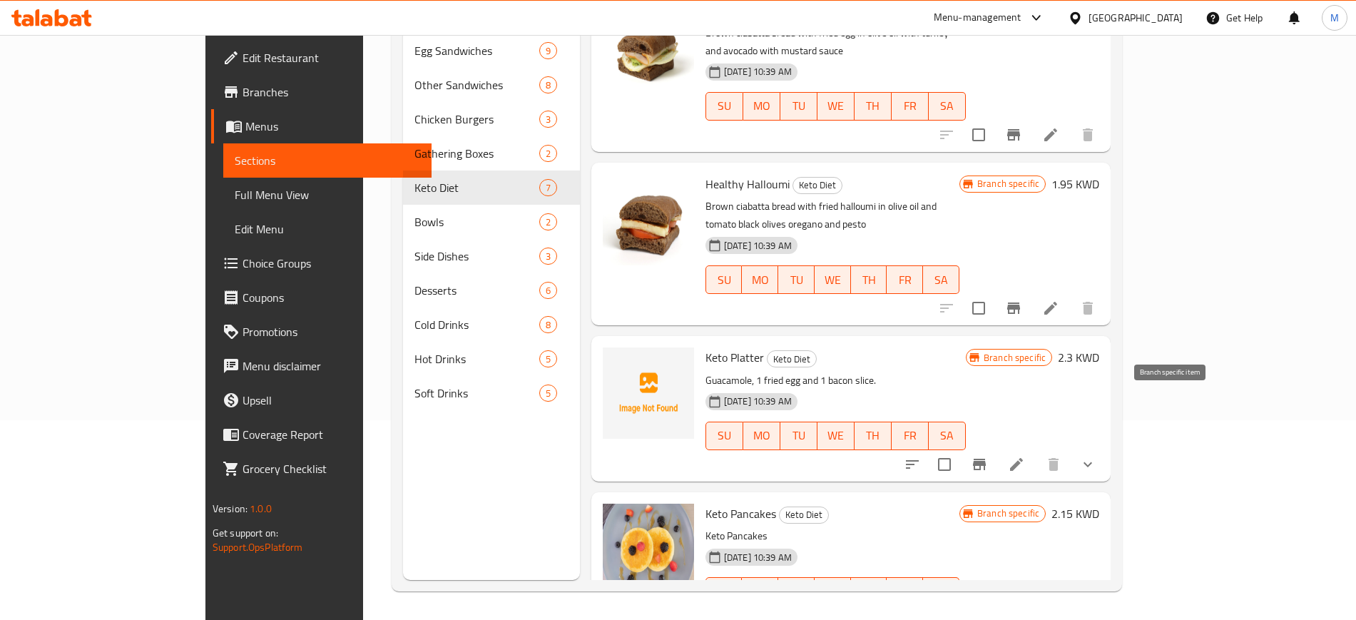
click at [986, 459] on icon "Branch-specific-item" at bounding box center [979, 464] width 13 height 11
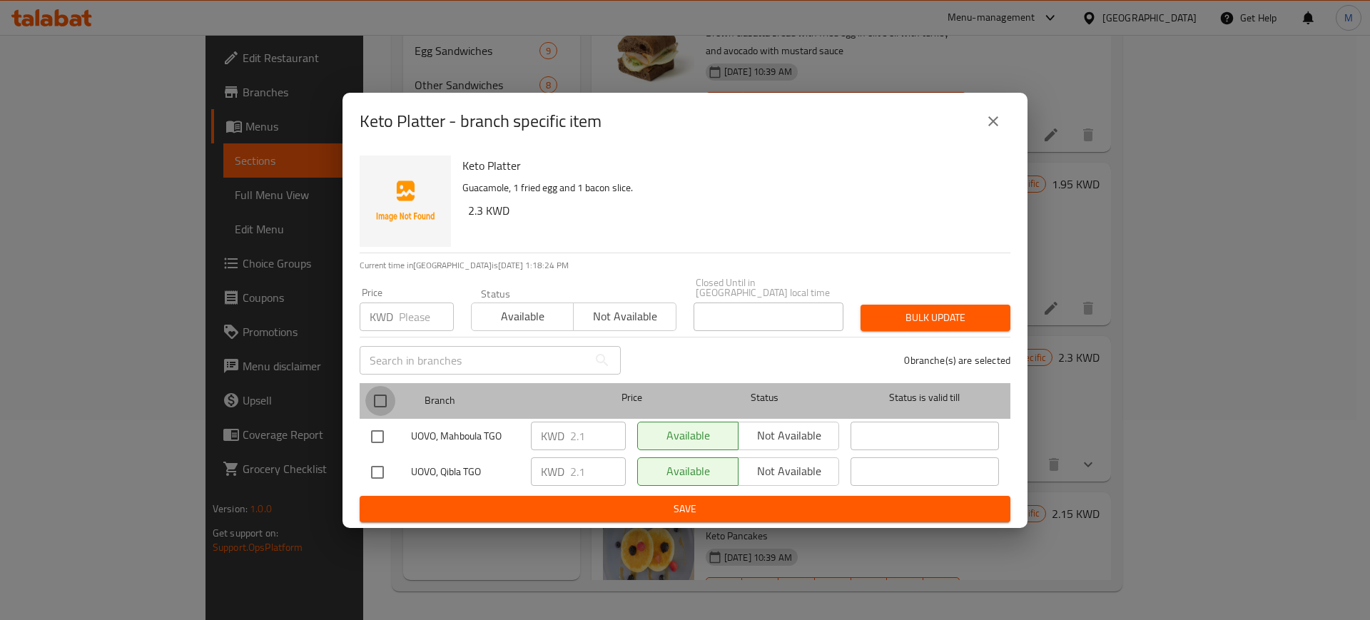
drag, startPoint x: 382, startPoint y: 402, endPoint x: 608, endPoint y: 463, distance: 234.4
click at [382, 402] on input "checkbox" at bounding box center [380, 401] width 30 height 30
checkbox input "true"
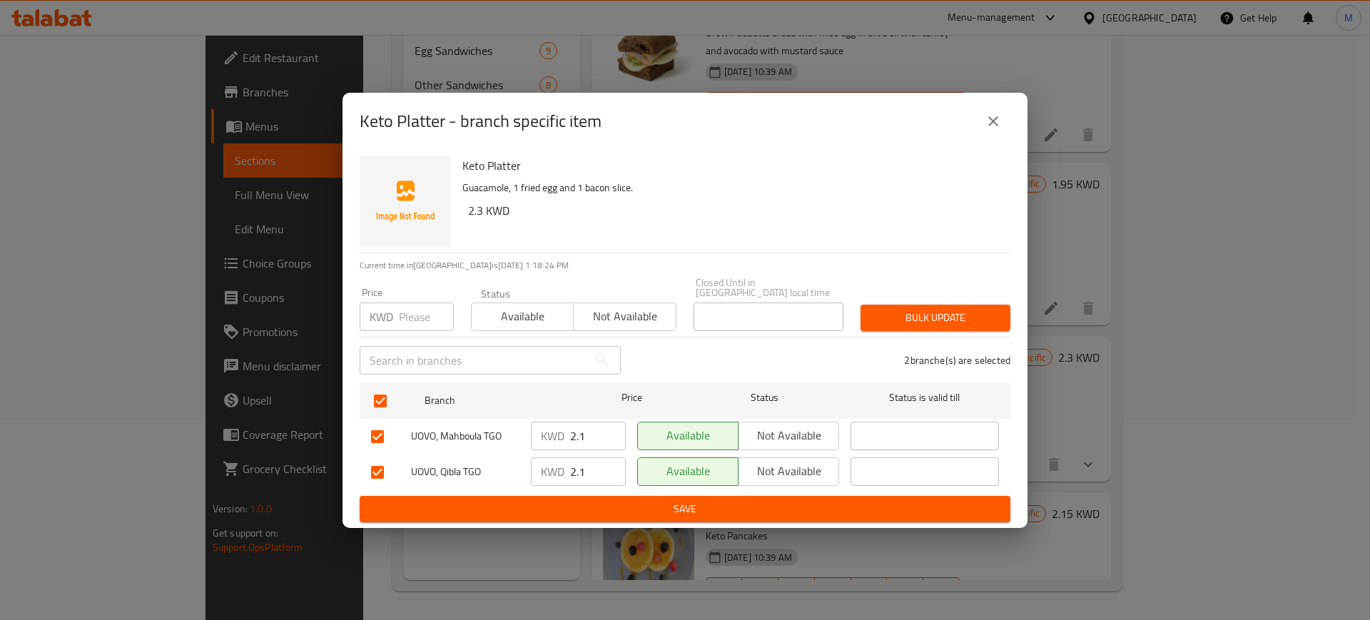
click at [592, 432] on input "2.1" at bounding box center [598, 436] width 56 height 29
type input "2.3"
click at [590, 472] on input "2.1" at bounding box center [598, 471] width 56 height 29
type input "2.3"
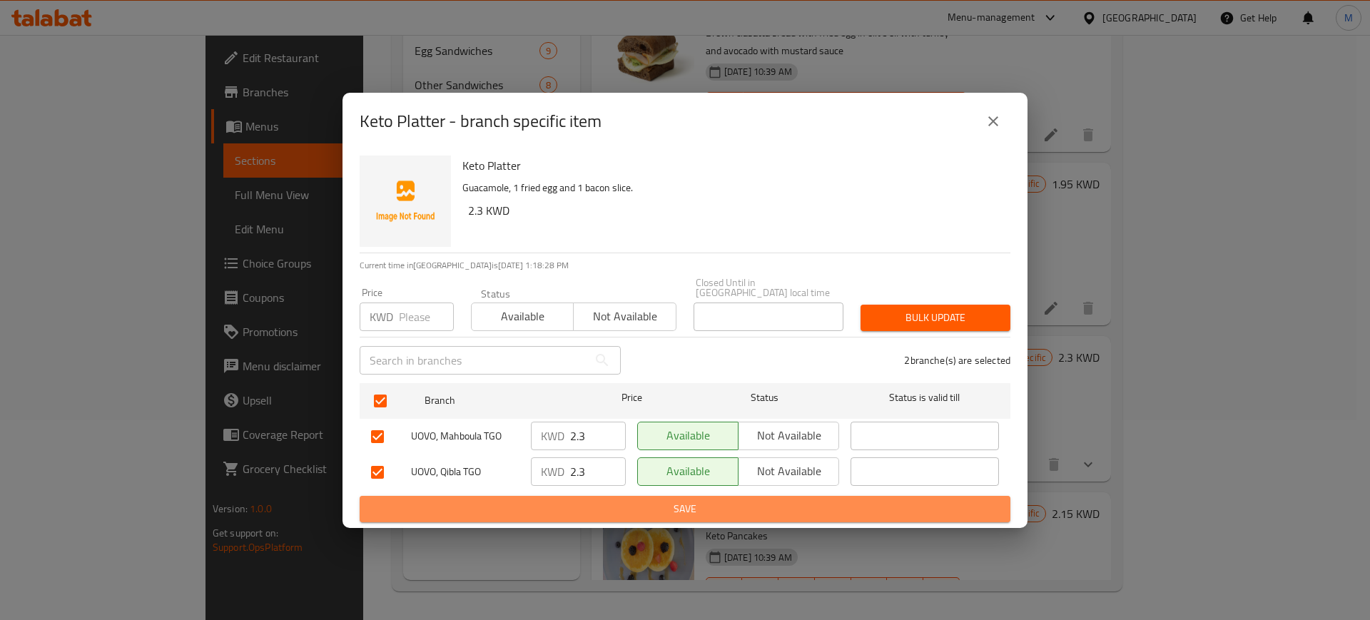
click at [580, 502] on span "Save" at bounding box center [685, 509] width 628 height 18
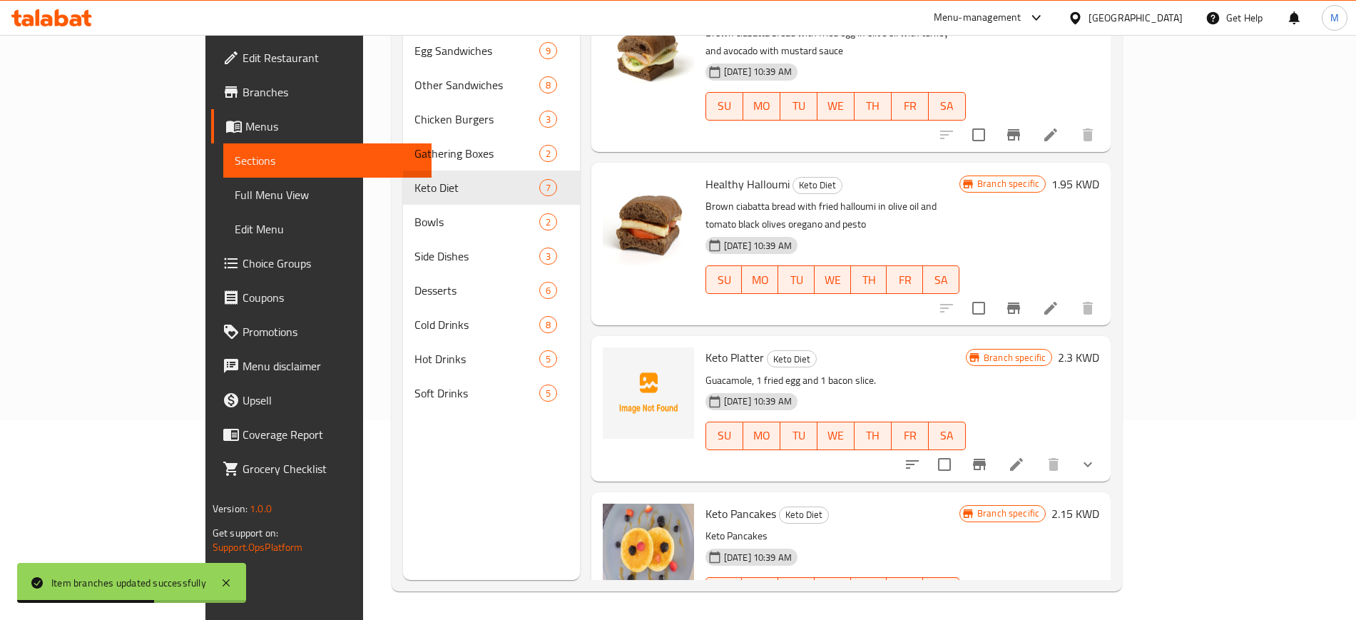
click at [1022, 300] on icon "Branch-specific-item" at bounding box center [1013, 308] width 17 height 17
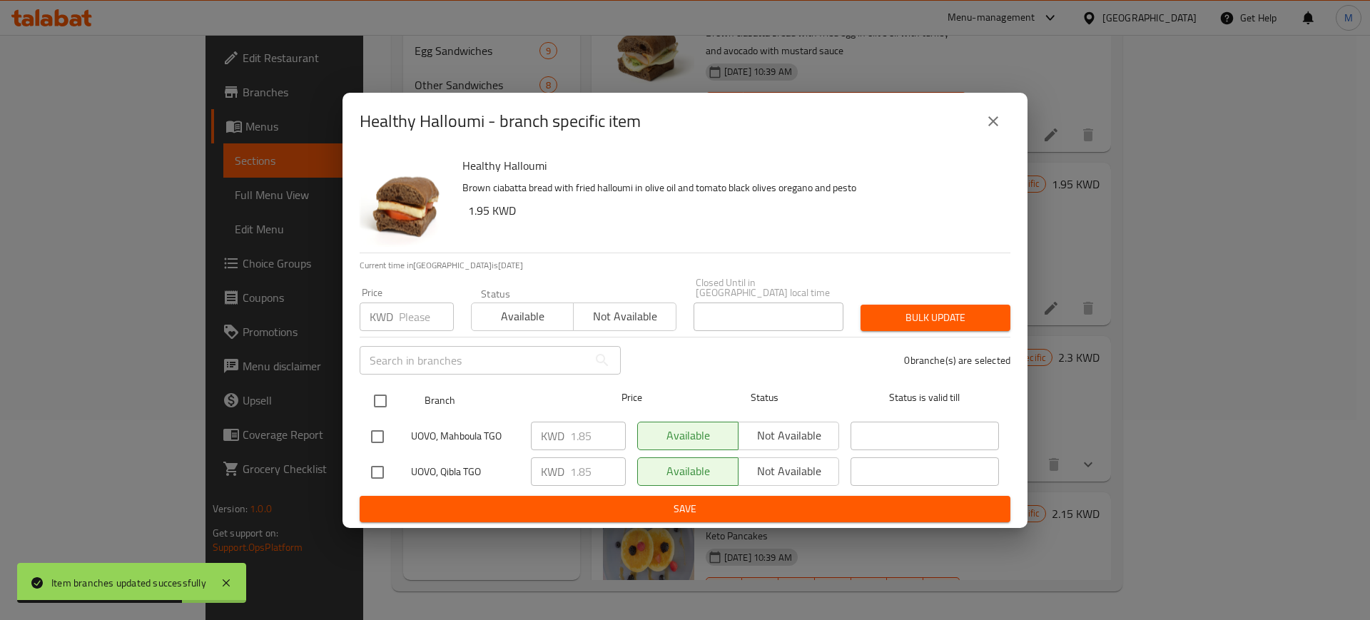
click at [372, 400] on input "checkbox" at bounding box center [380, 401] width 30 height 30
checkbox input "true"
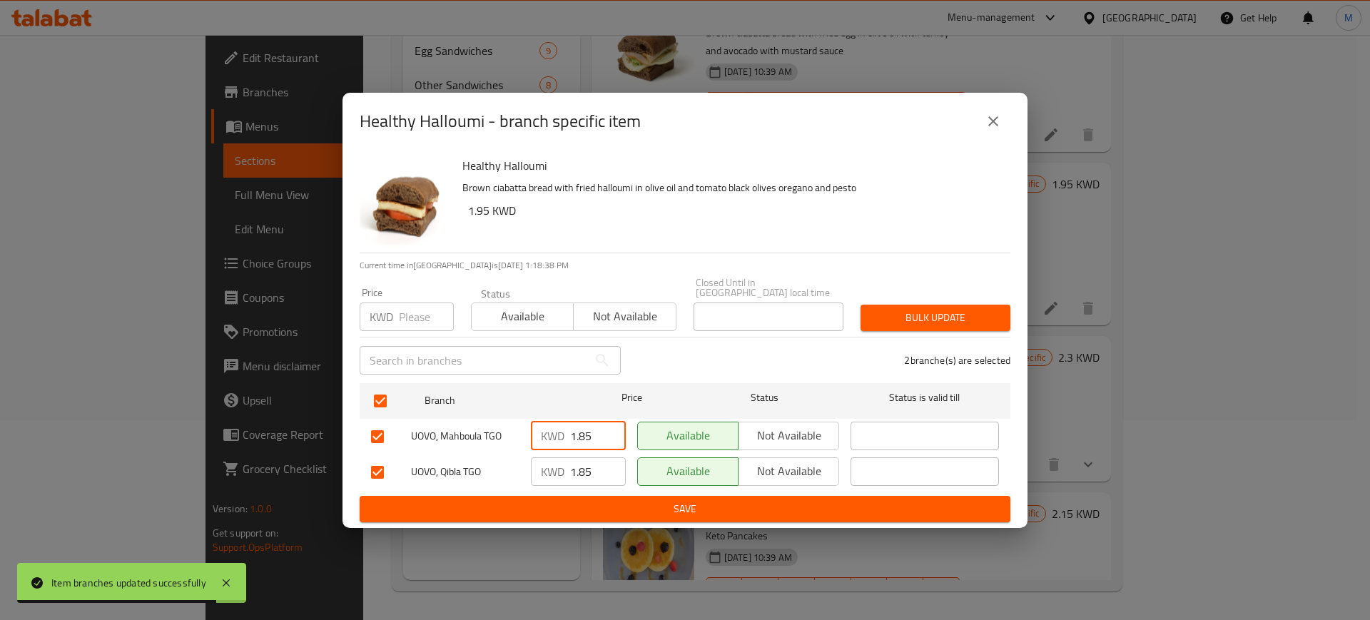
click at [582, 428] on input "1.85" at bounding box center [598, 436] width 56 height 29
type input "1.95"
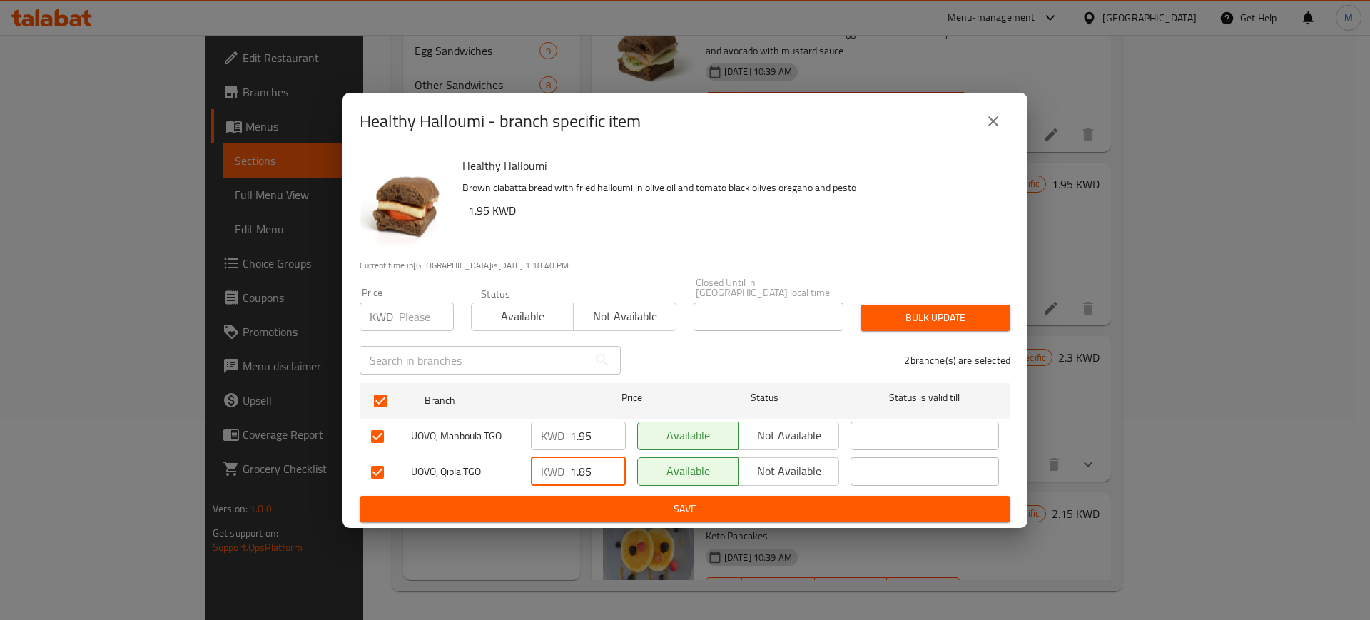
drag, startPoint x: 589, startPoint y: 466, endPoint x: 580, endPoint y: 463, distance: 9.0
click at [580, 463] on input "1.85" at bounding box center [598, 471] width 56 height 29
type input "1.95"
click at [609, 500] on span "Save" at bounding box center [685, 509] width 628 height 18
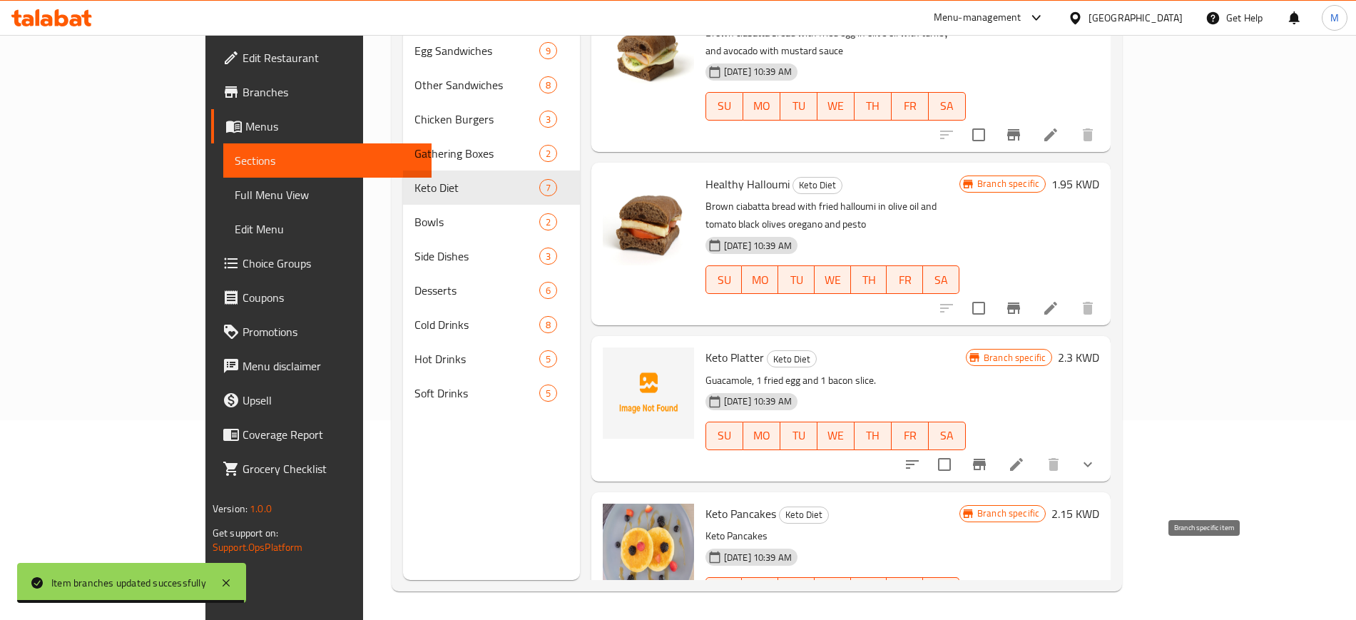
click at [1020, 614] on icon "Branch-specific-item" at bounding box center [1013, 619] width 13 height 11
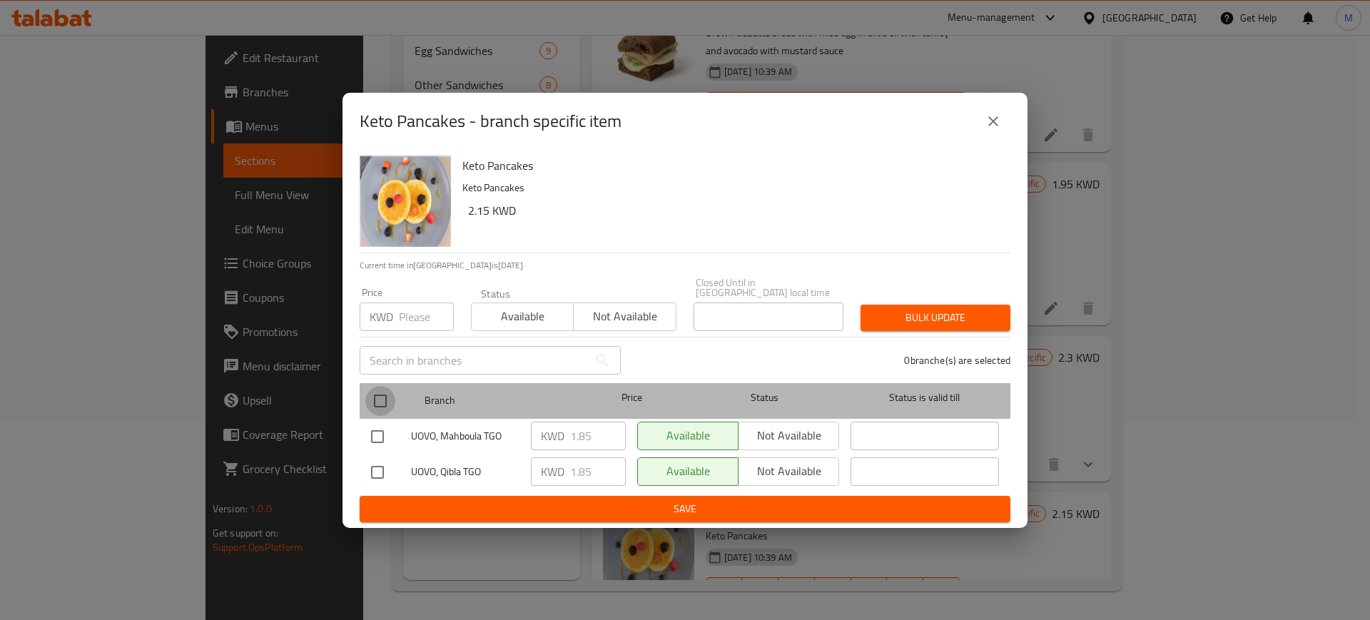
drag, startPoint x: 385, startPoint y: 399, endPoint x: 438, endPoint y: 424, distance: 59.1
click at [387, 393] on input "checkbox" at bounding box center [380, 401] width 30 height 30
checkbox input "true"
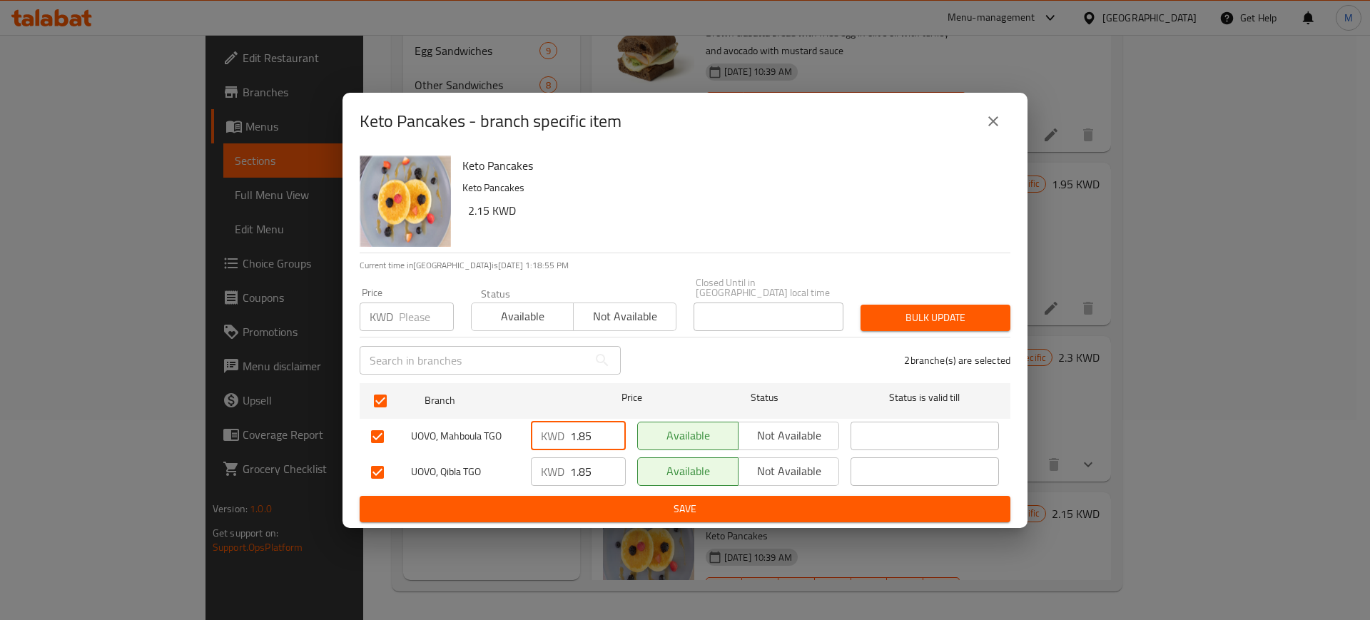
drag, startPoint x: 593, startPoint y: 433, endPoint x: 488, endPoint y: 437, distance: 104.9
click at [489, 436] on div "UOVO, Mahboula TGO KWD 1.85 ​ Available Not available ​" at bounding box center [684, 436] width 639 height 41
type input "2.15"
drag, startPoint x: 552, startPoint y: 469, endPoint x: 537, endPoint y: 467, distance: 14.3
click at [538, 467] on div "KWD 1.85 ​" at bounding box center [578, 471] width 95 height 29
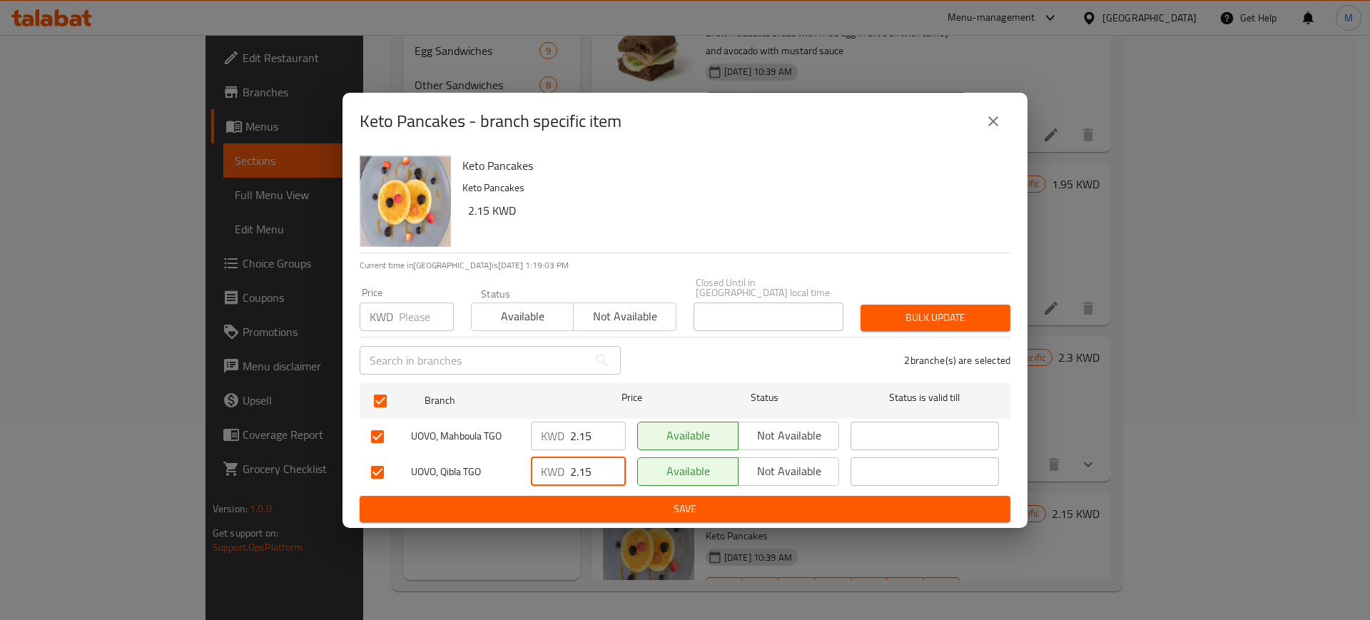
type input "2.15"
click at [596, 500] on span "Save" at bounding box center [685, 509] width 628 height 18
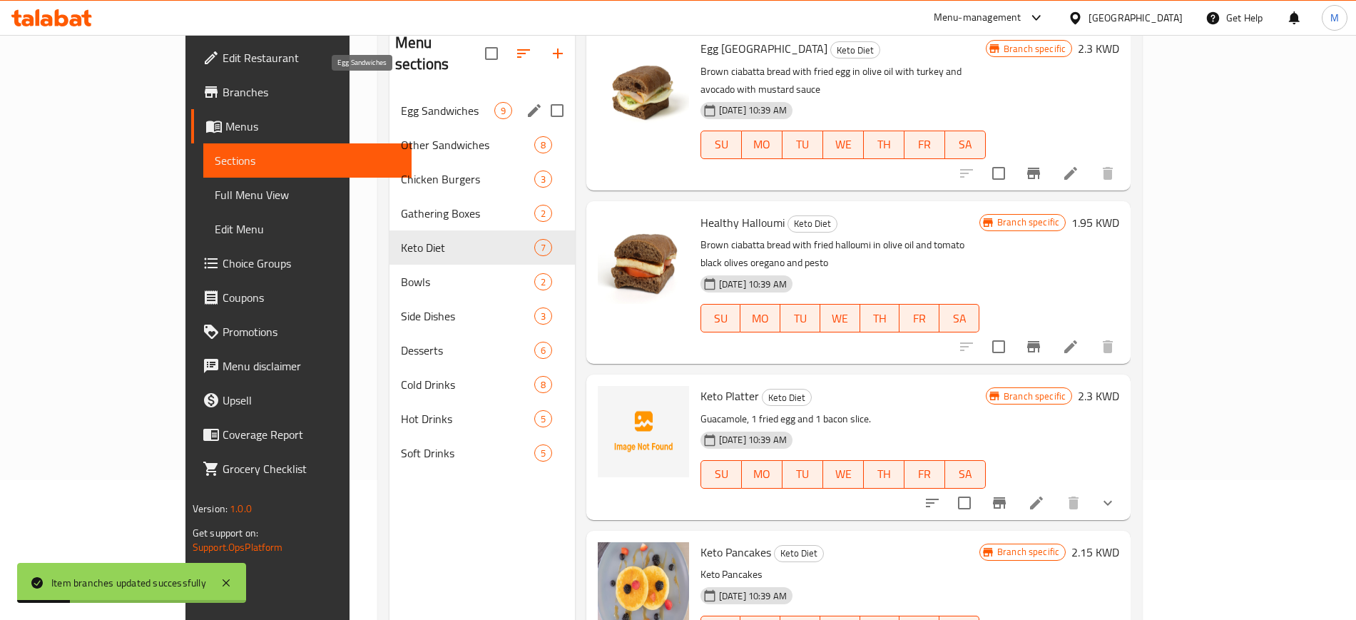
scroll to position [21, 0]
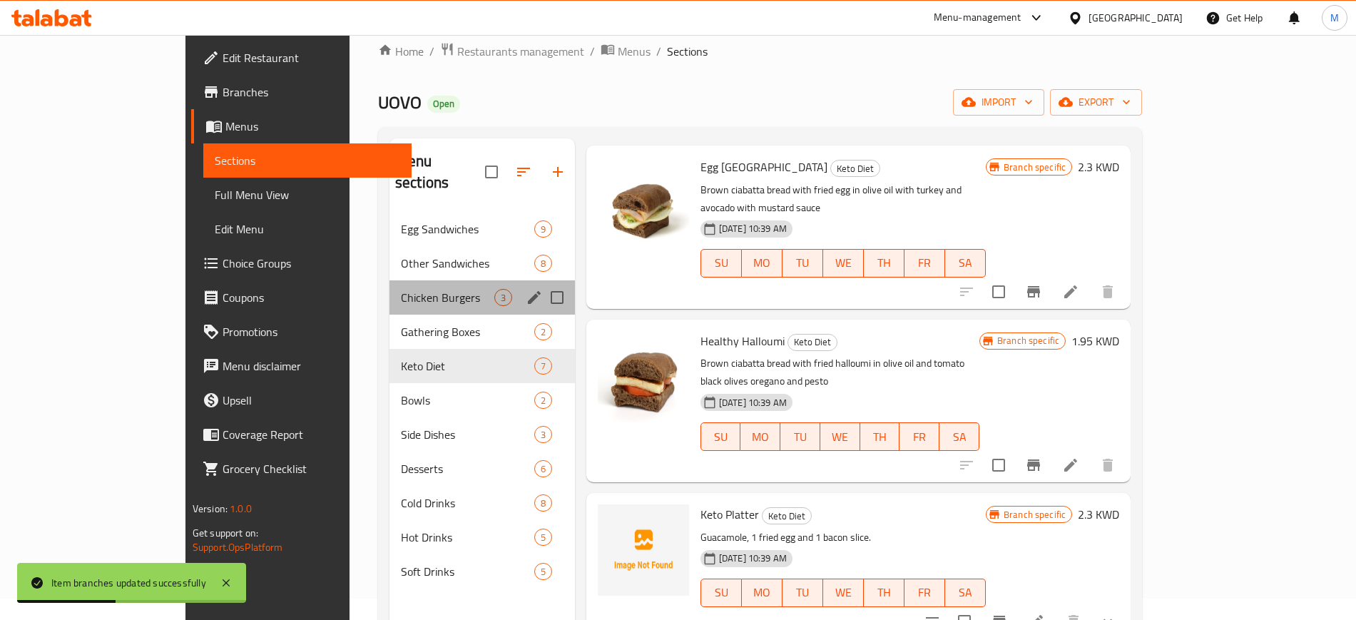
click at [390, 288] on div "Chicken Burgers 3" at bounding box center [483, 297] width 186 height 34
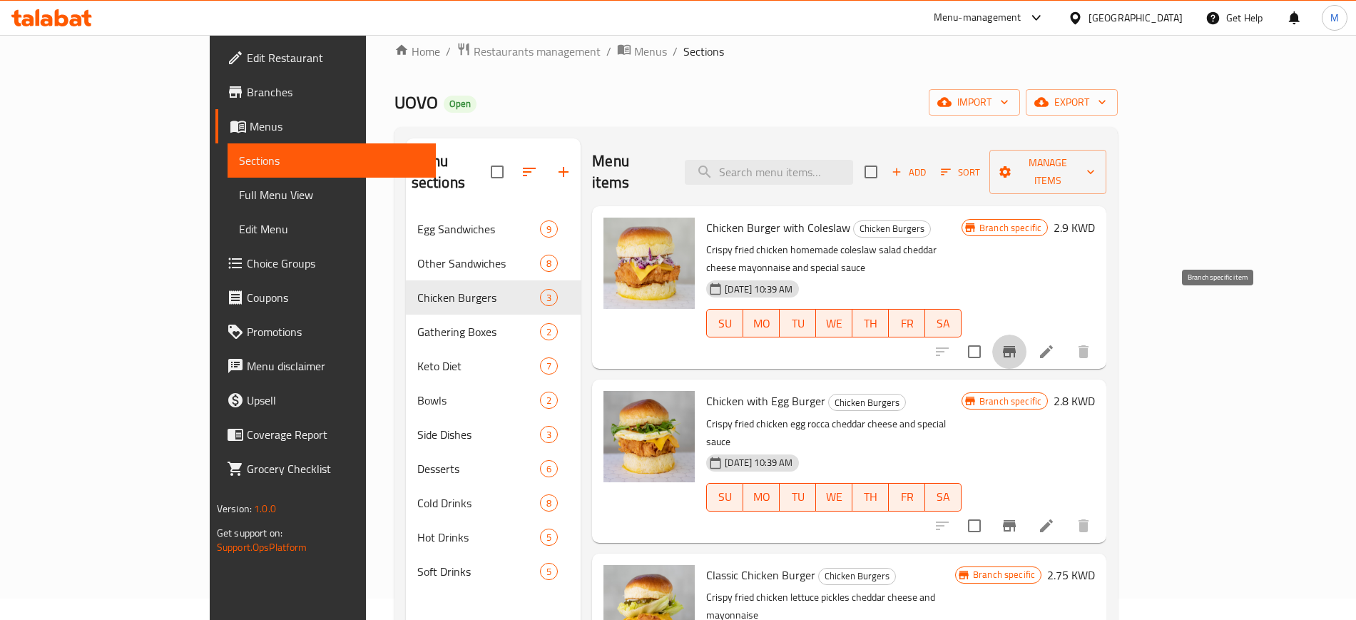
click at [1018, 343] on icon "Branch-specific-item" at bounding box center [1009, 351] width 17 height 17
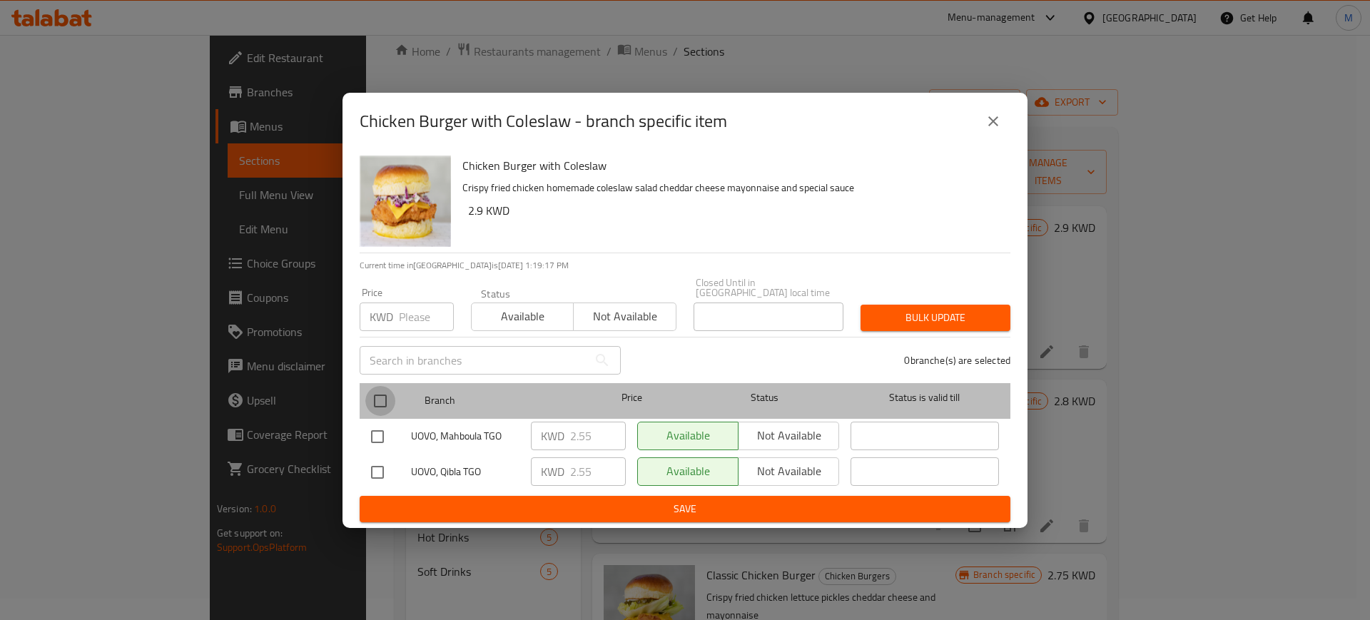
drag, startPoint x: 383, startPoint y: 395, endPoint x: 439, endPoint y: 407, distance: 57.1
click at [382, 395] on input "checkbox" at bounding box center [380, 401] width 30 height 30
checkbox input "true"
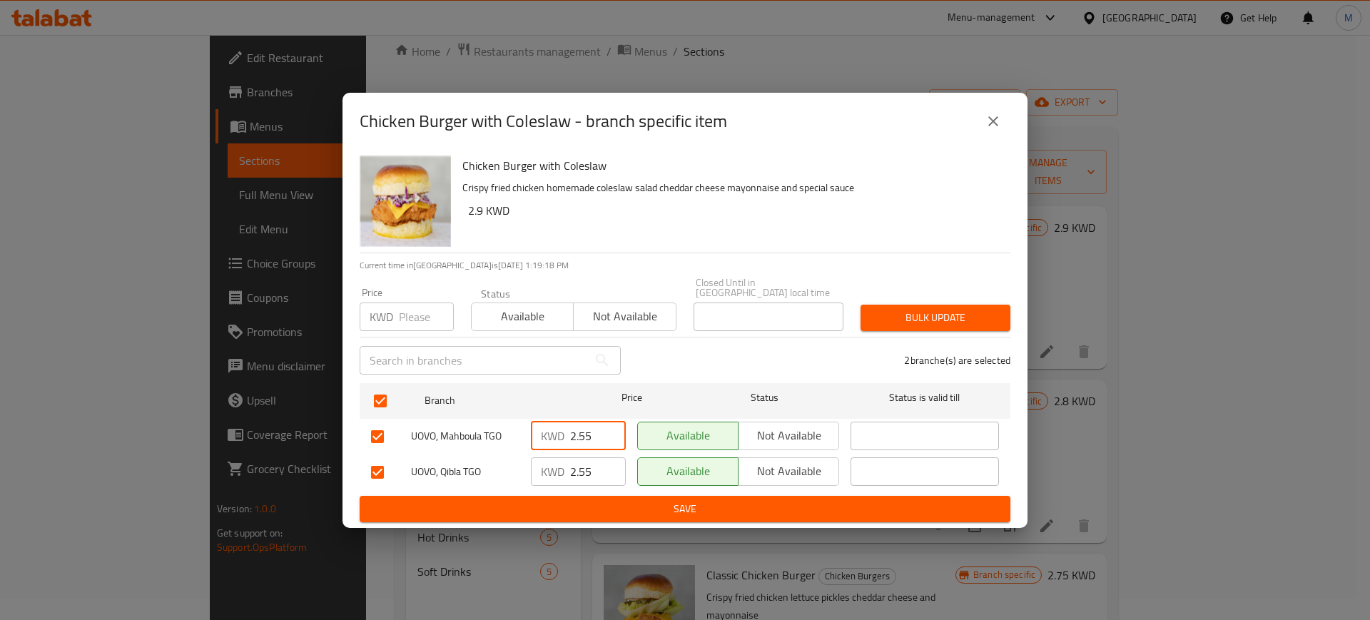
drag, startPoint x: 598, startPoint y: 431, endPoint x: 522, endPoint y: 443, distance: 77.3
click at [522, 443] on div "UOVO, Mahboula TGO KWD 2.55 ​ Available Not available ​" at bounding box center [684, 436] width 639 height 41
type input "2.9"
drag, startPoint x: 599, startPoint y: 467, endPoint x: 554, endPoint y: 474, distance: 45.4
click at [554, 474] on div "KWD 2.55 ​" at bounding box center [578, 471] width 95 height 29
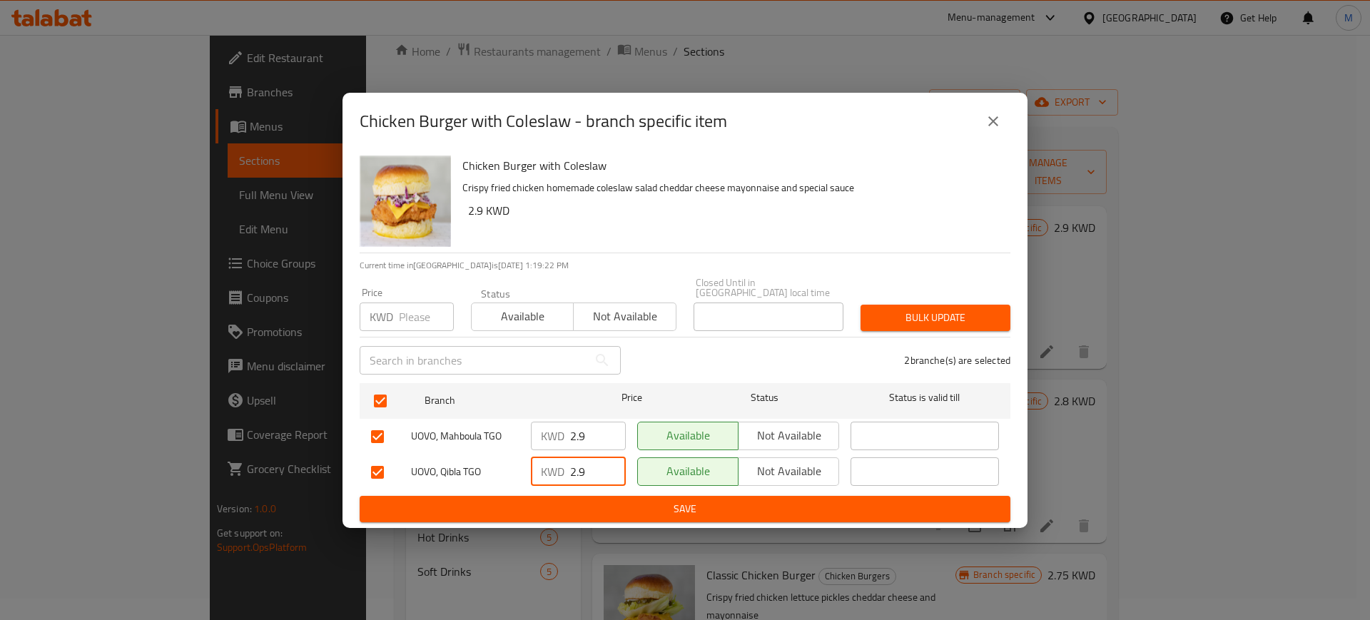
type input "2.9"
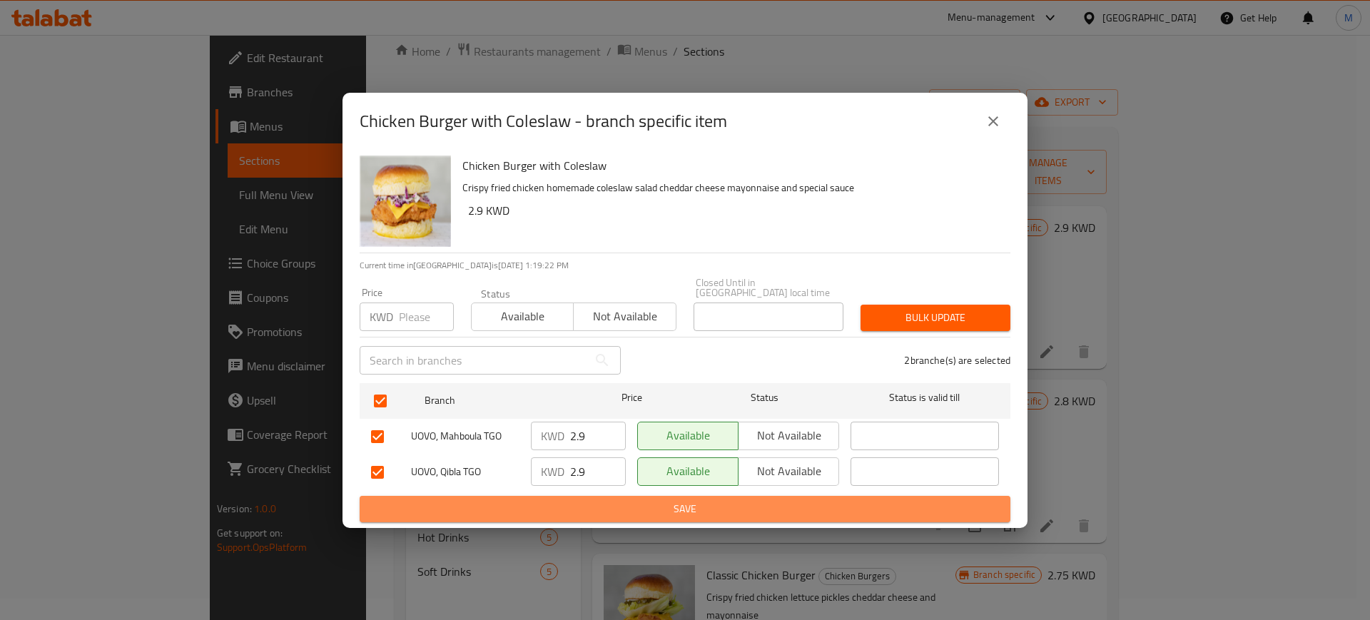
click at [607, 501] on span "Save" at bounding box center [685, 509] width 628 height 18
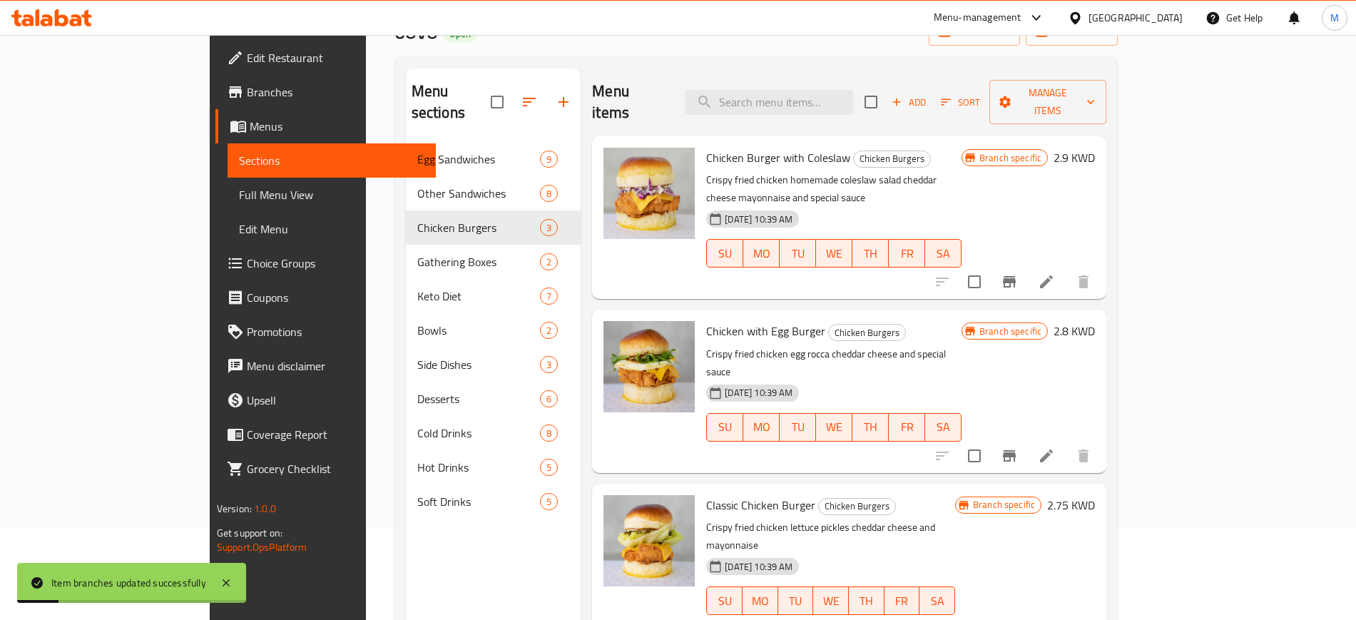
scroll to position [200, 0]
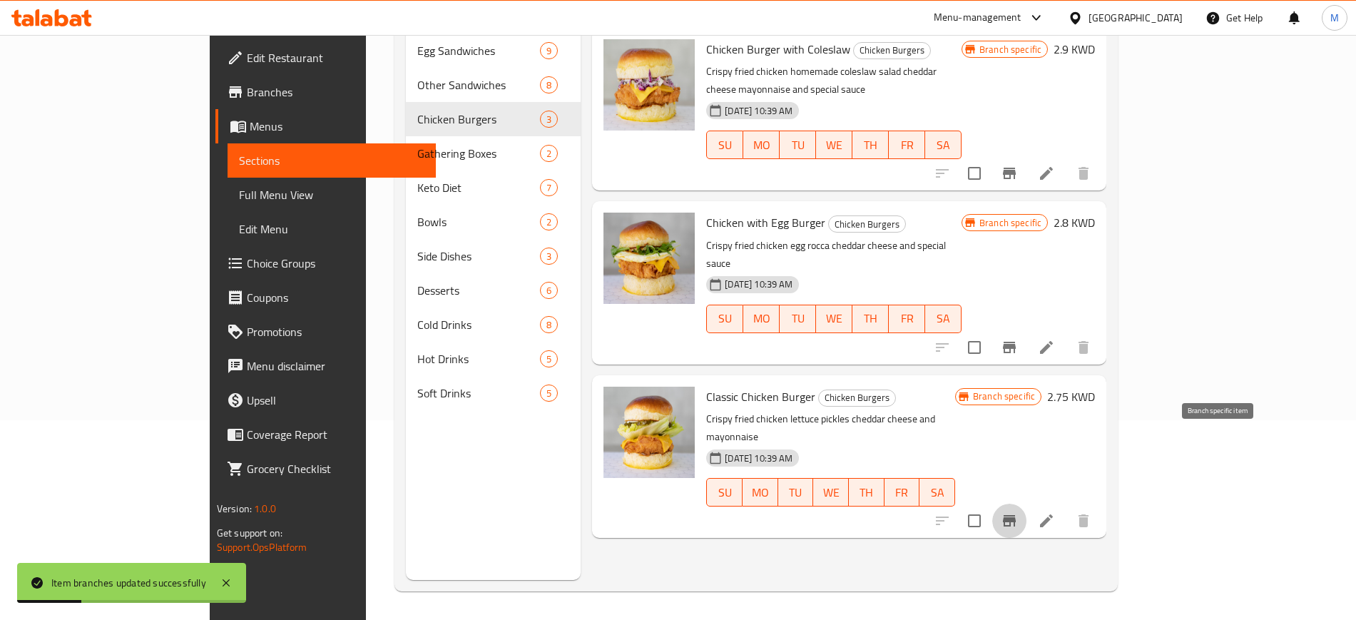
click at [1016, 515] on icon "Branch-specific-item" at bounding box center [1009, 520] width 13 height 11
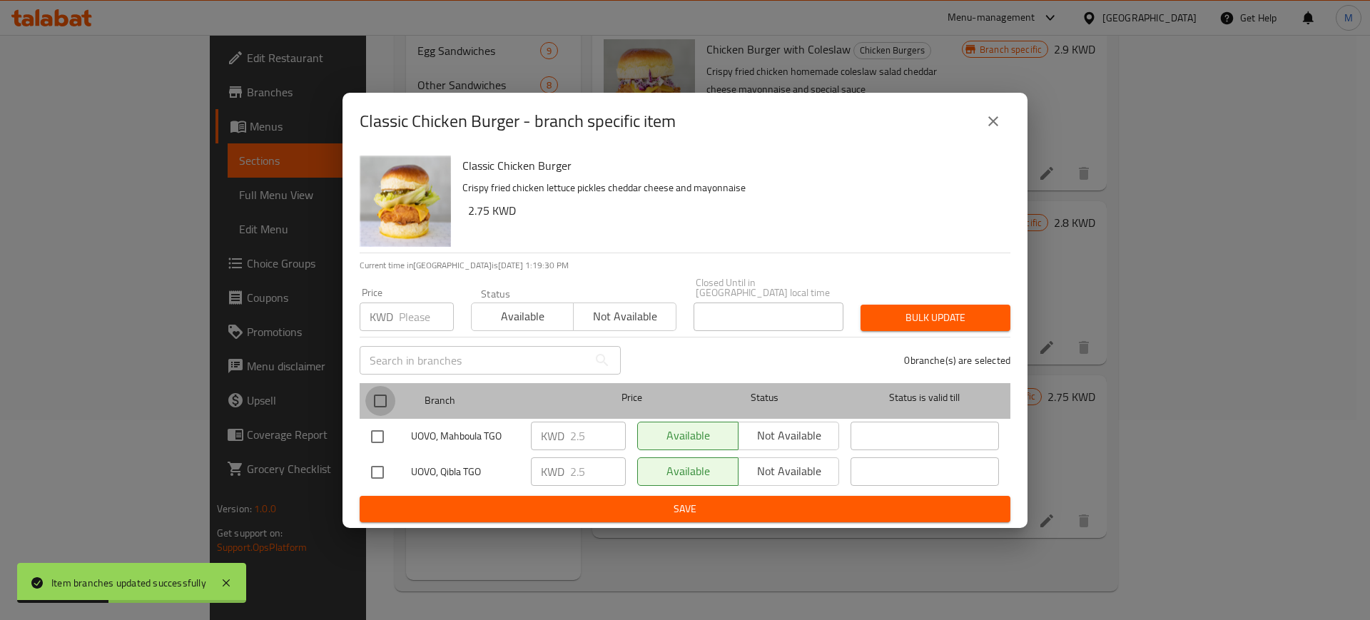
click at [391, 395] on input "checkbox" at bounding box center [380, 401] width 30 height 30
checkbox input "true"
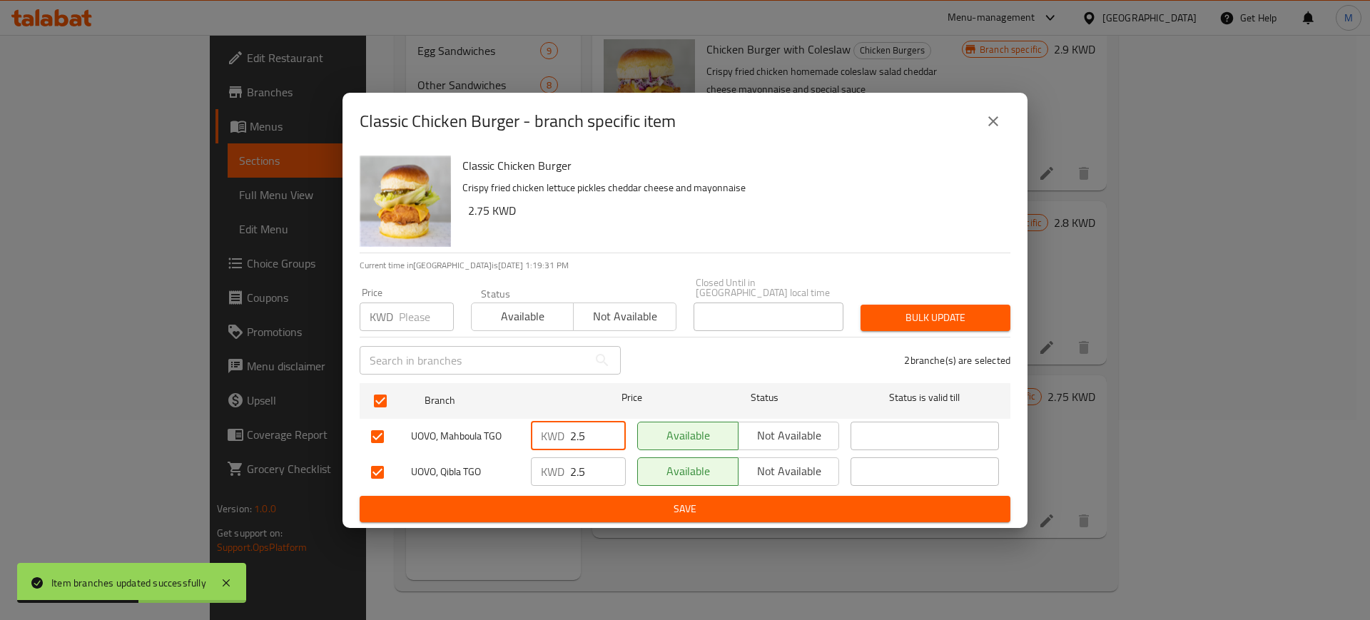
click at [580, 432] on input "2.5" at bounding box center [598, 436] width 56 height 29
type input "2.75"
click at [583, 465] on input "2.5" at bounding box center [598, 471] width 56 height 29
click at [583, 462] on input "2.5" at bounding box center [598, 471] width 56 height 29
click at [579, 464] on input "2.5" at bounding box center [598, 471] width 56 height 29
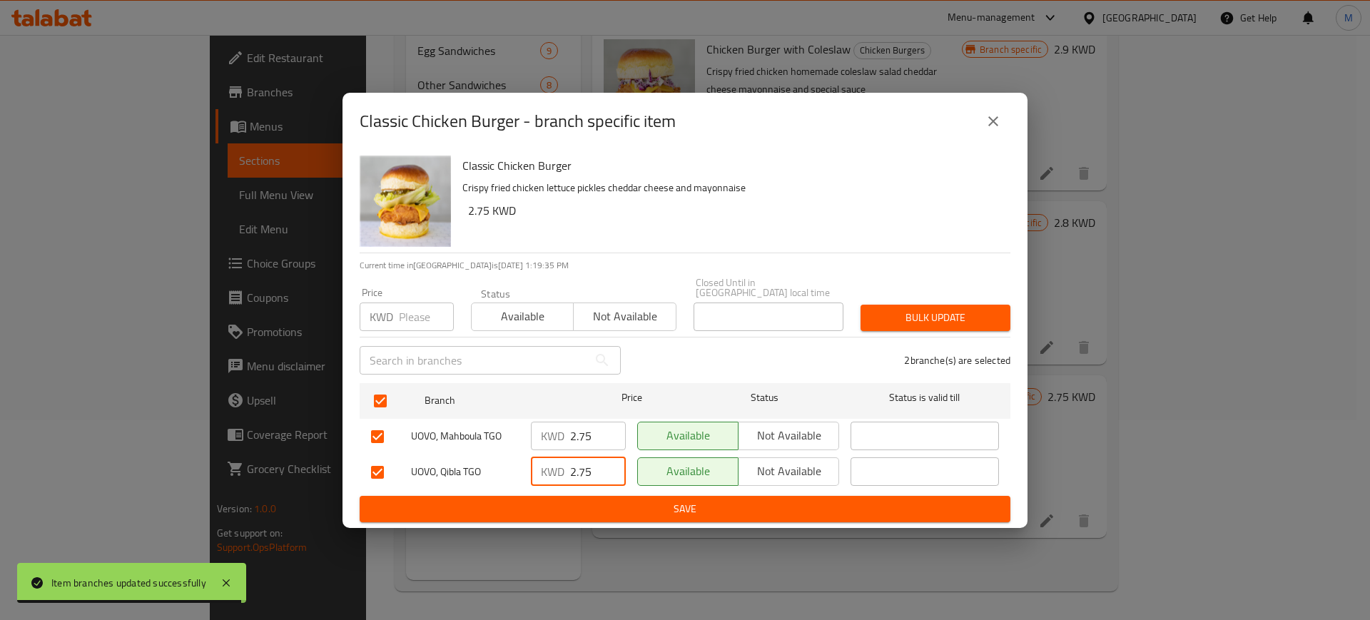
type input "2.75"
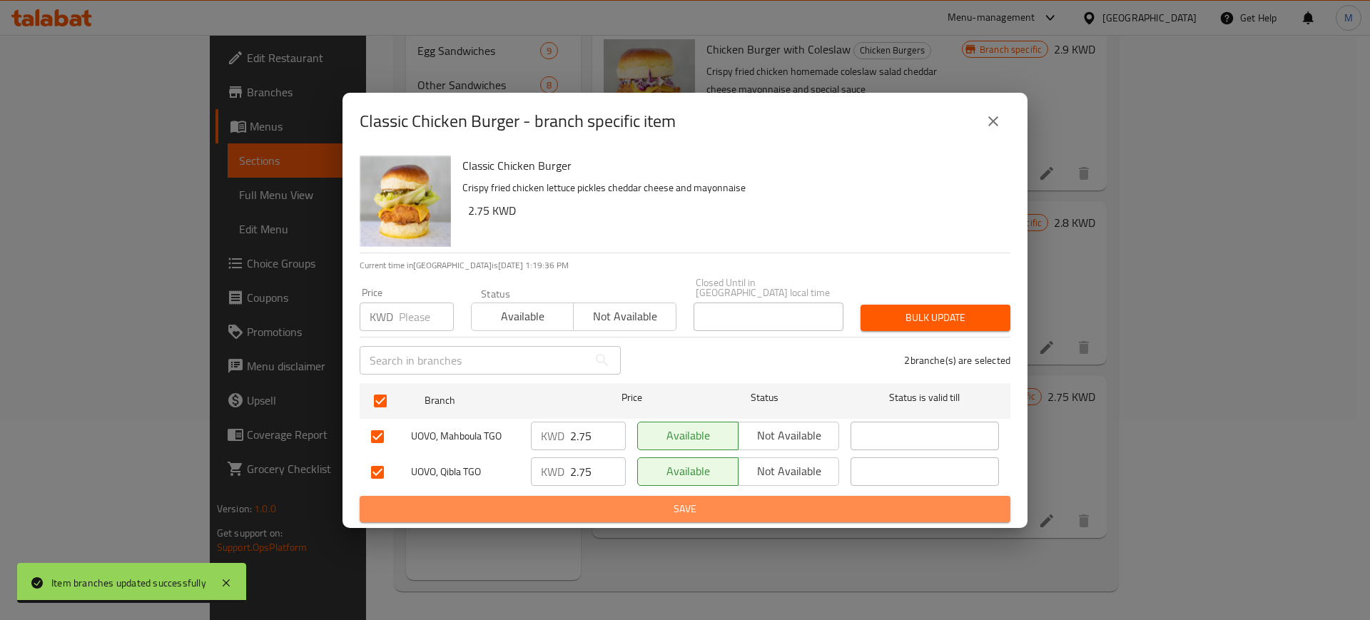
click at [602, 507] on span "Save" at bounding box center [685, 509] width 628 height 18
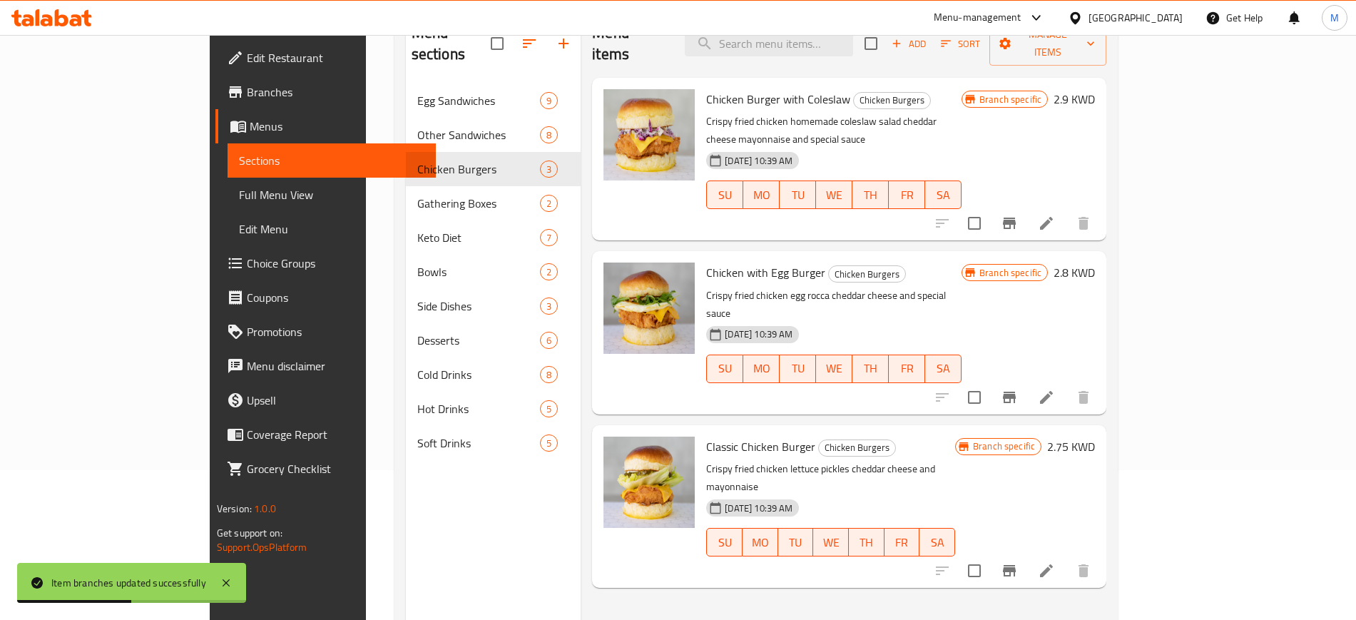
scroll to position [111, 0]
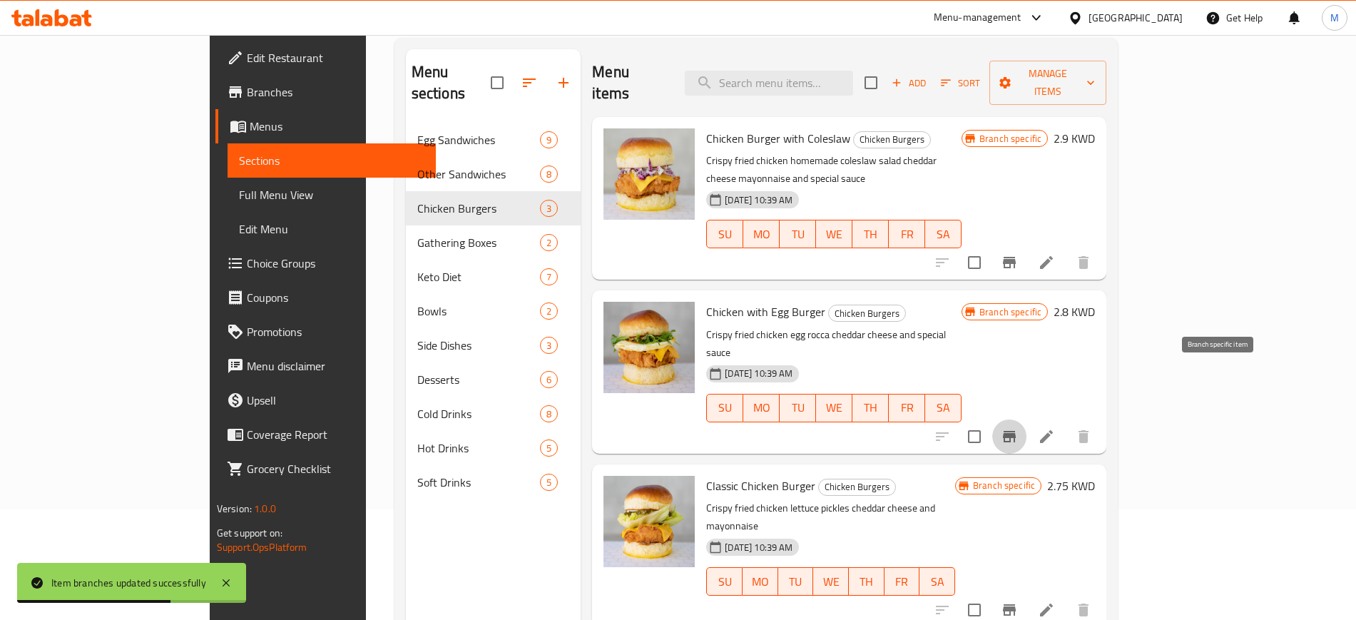
click at [1016, 431] on icon "Branch-specific-item" at bounding box center [1009, 436] width 13 height 11
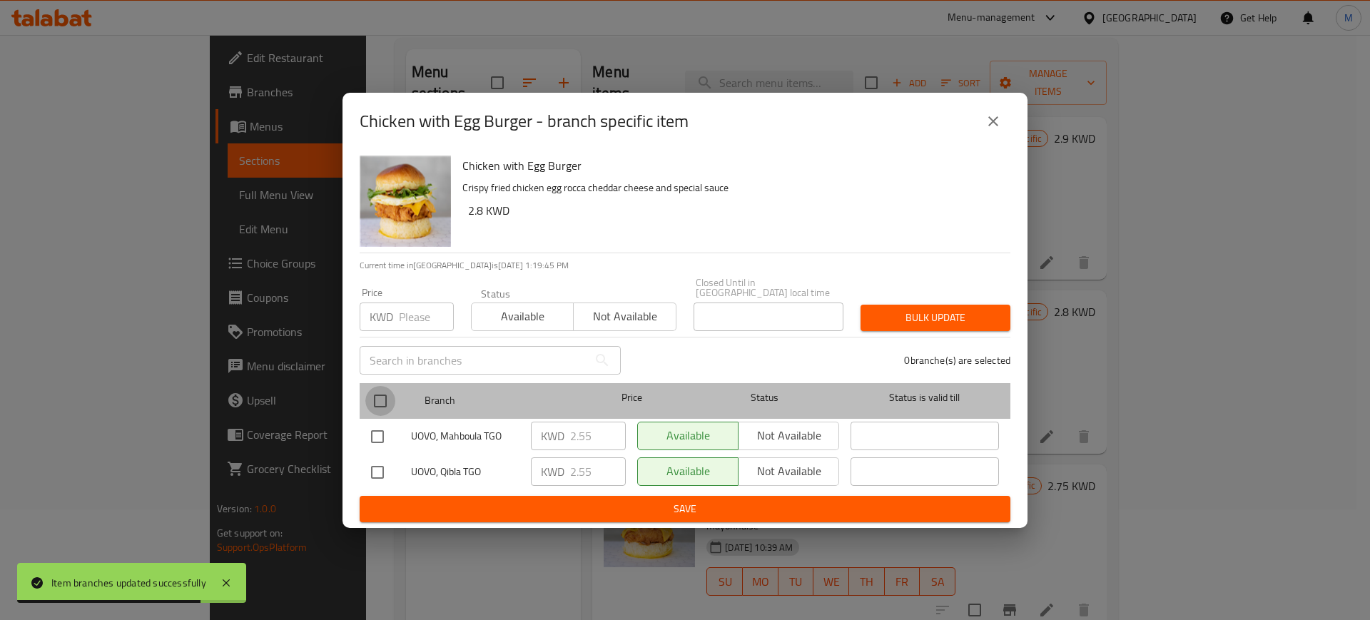
click at [385, 397] on input "checkbox" at bounding box center [380, 401] width 30 height 30
checkbox input "true"
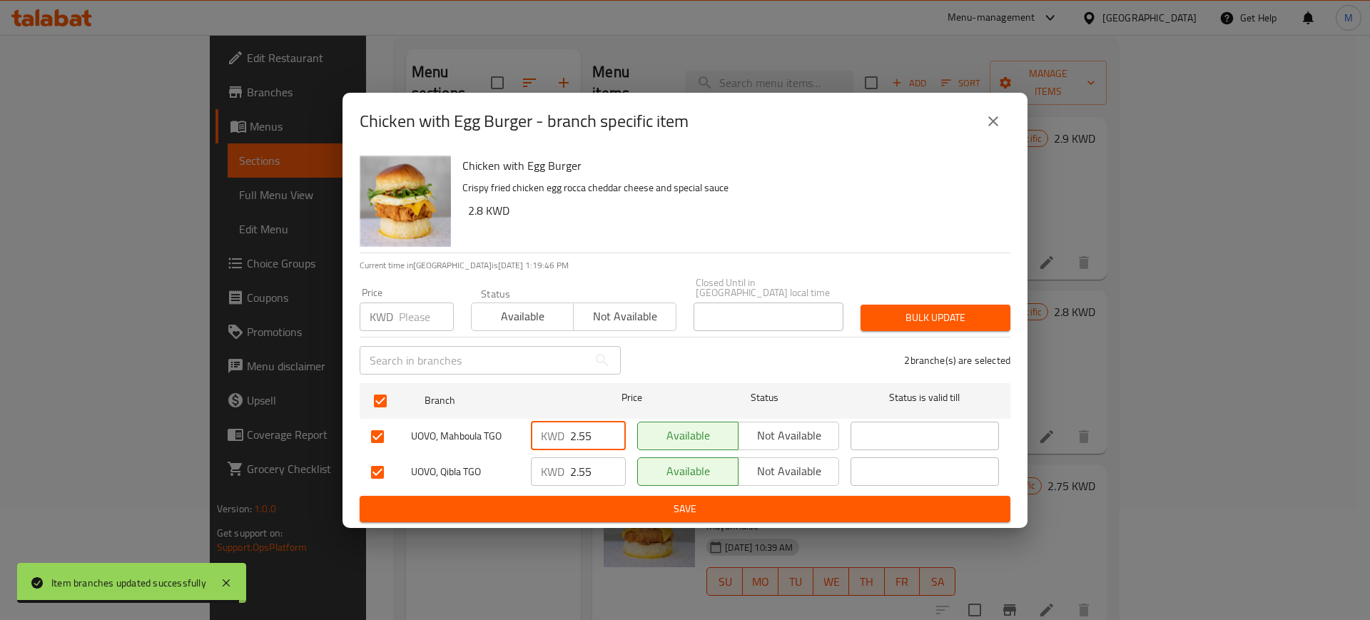
click at [592, 427] on input "2.55" at bounding box center [598, 436] width 56 height 29
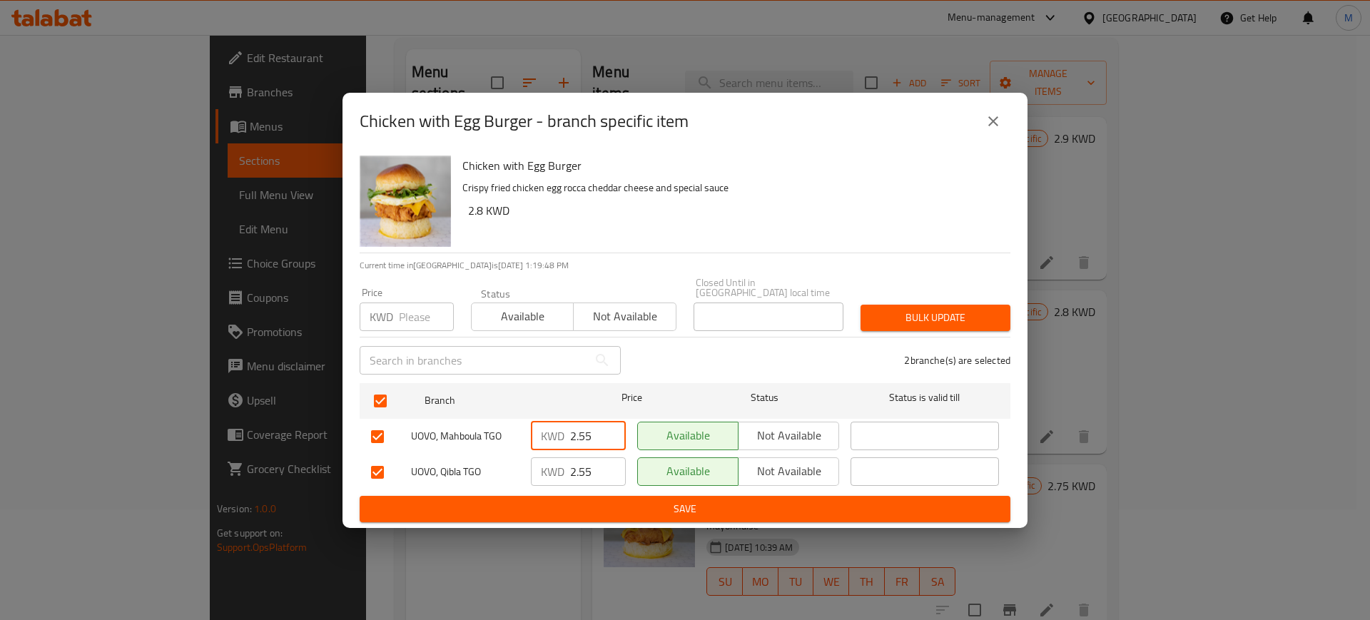
drag, startPoint x: 582, startPoint y: 428, endPoint x: 606, endPoint y: 430, distance: 24.4
click at [606, 430] on input "2.55" at bounding box center [598, 436] width 56 height 29
type input "2.8"
drag, startPoint x: 580, startPoint y: 464, endPoint x: 604, endPoint y: 462, distance: 24.4
click at [604, 462] on input "2.55" at bounding box center [598, 471] width 56 height 29
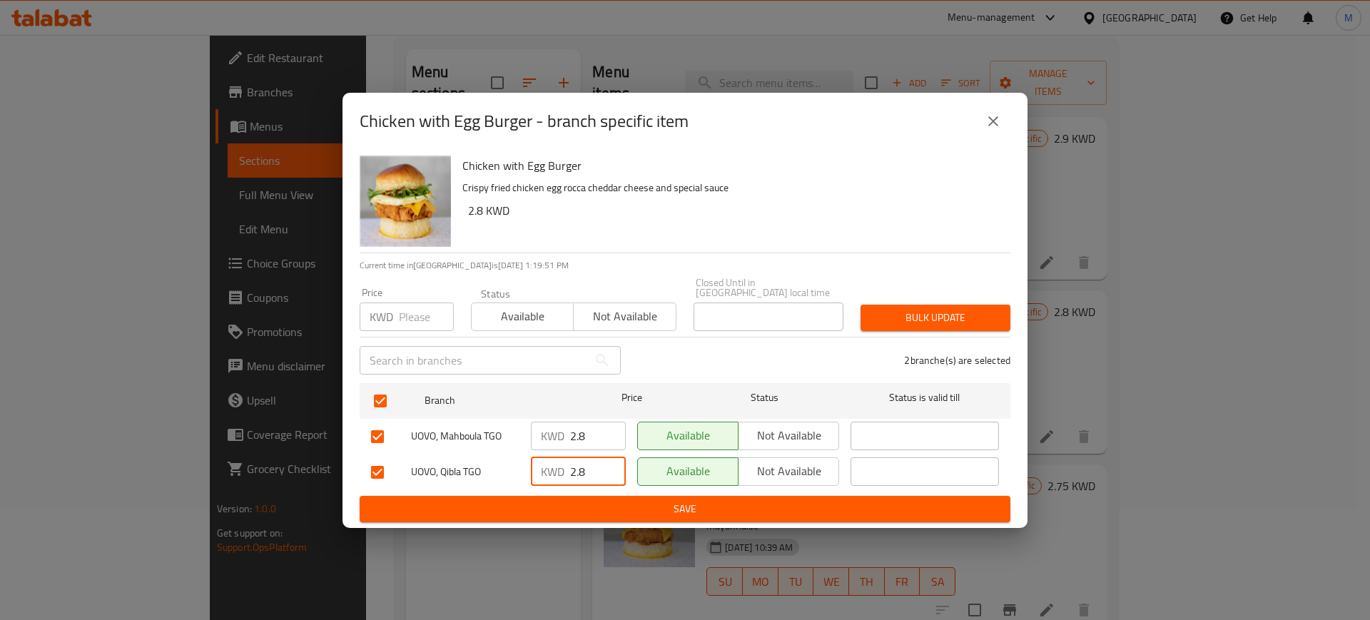
type input "2.8"
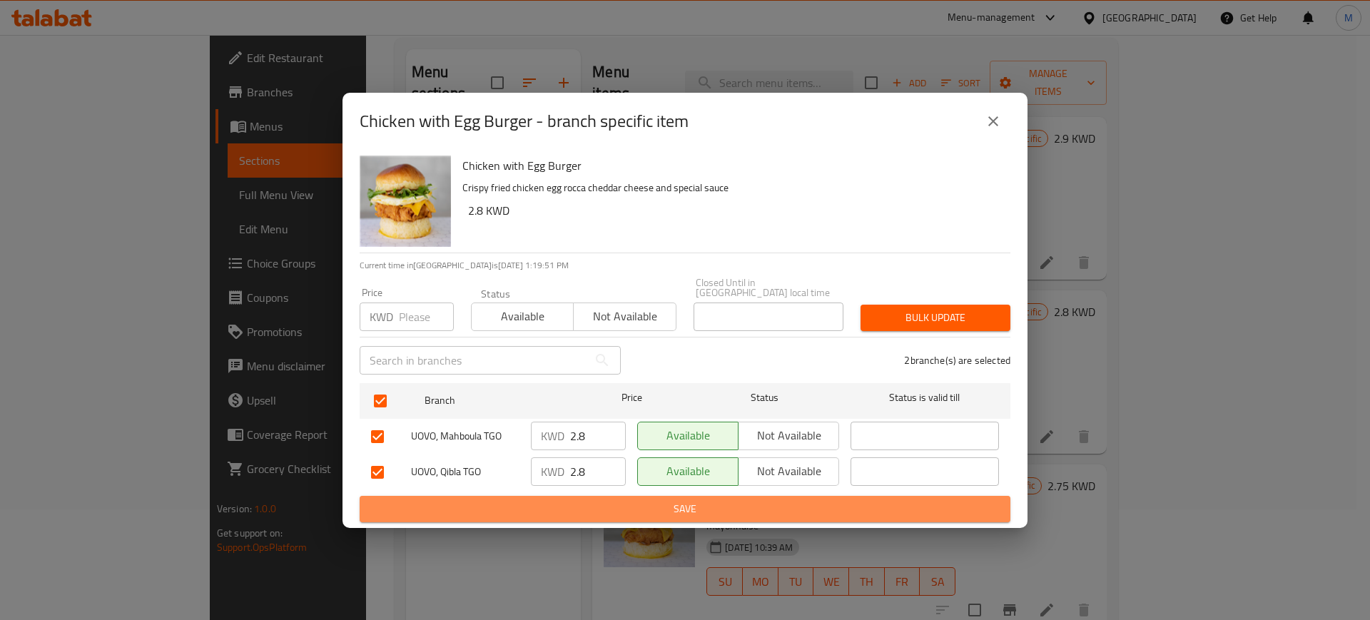
click at [578, 502] on span "Save" at bounding box center [685, 509] width 628 height 18
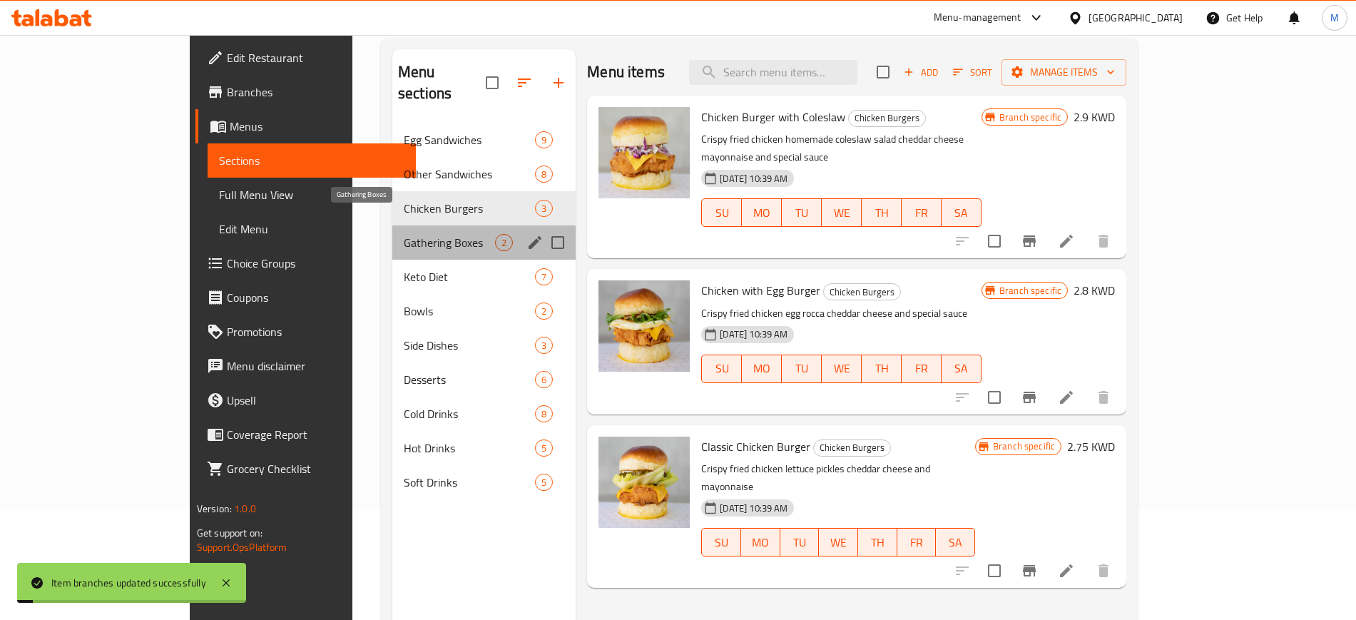
click at [404, 234] on span "Gathering Boxes" at bounding box center [449, 242] width 91 height 17
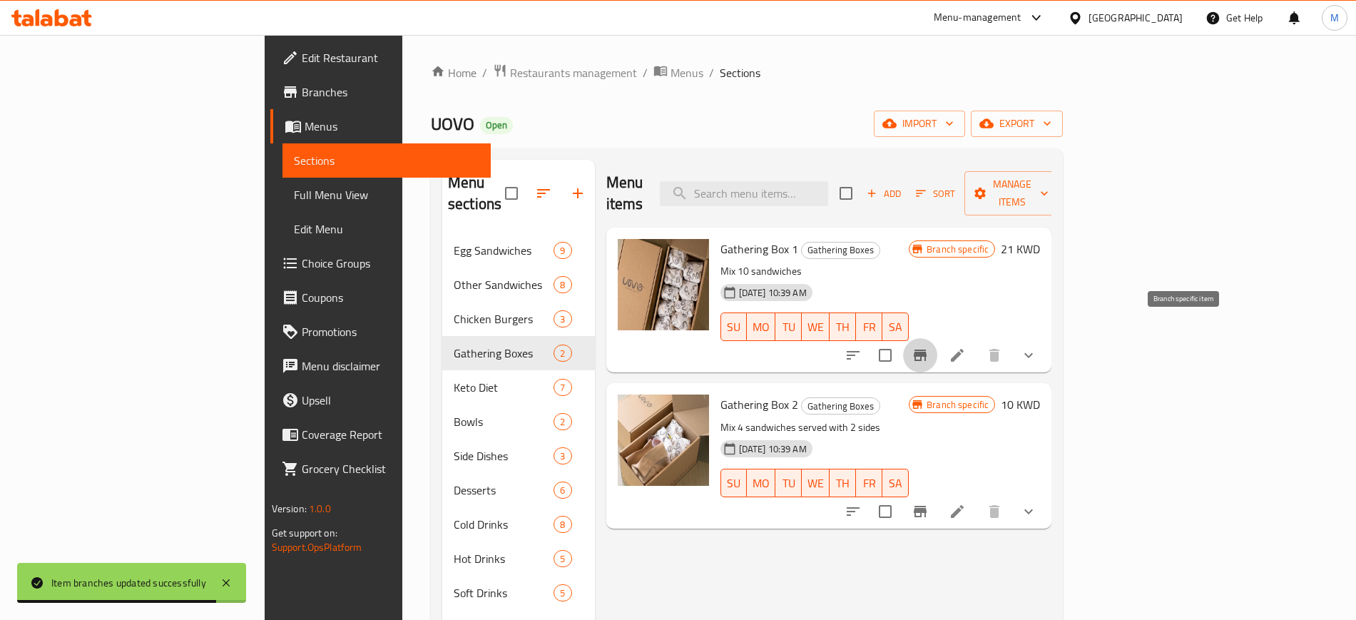
click at [927, 350] on icon "Branch-specific-item" at bounding box center [920, 355] width 13 height 11
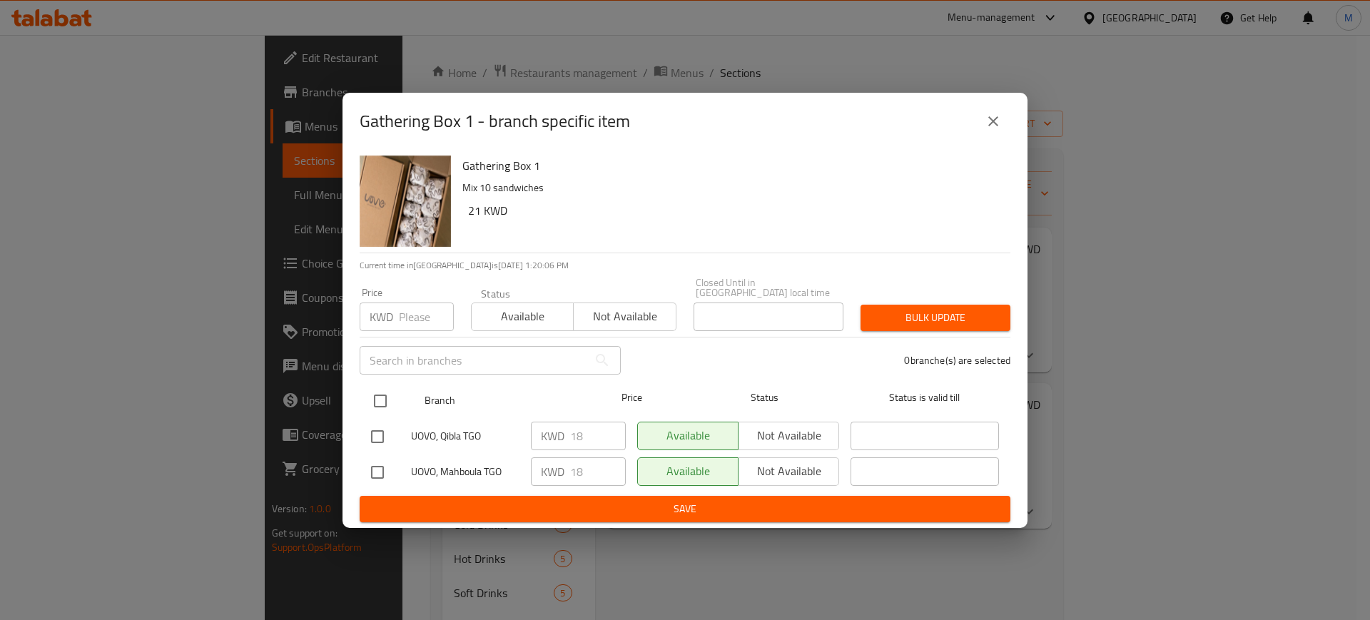
click at [369, 396] on input "checkbox" at bounding box center [380, 401] width 30 height 30
checkbox input "true"
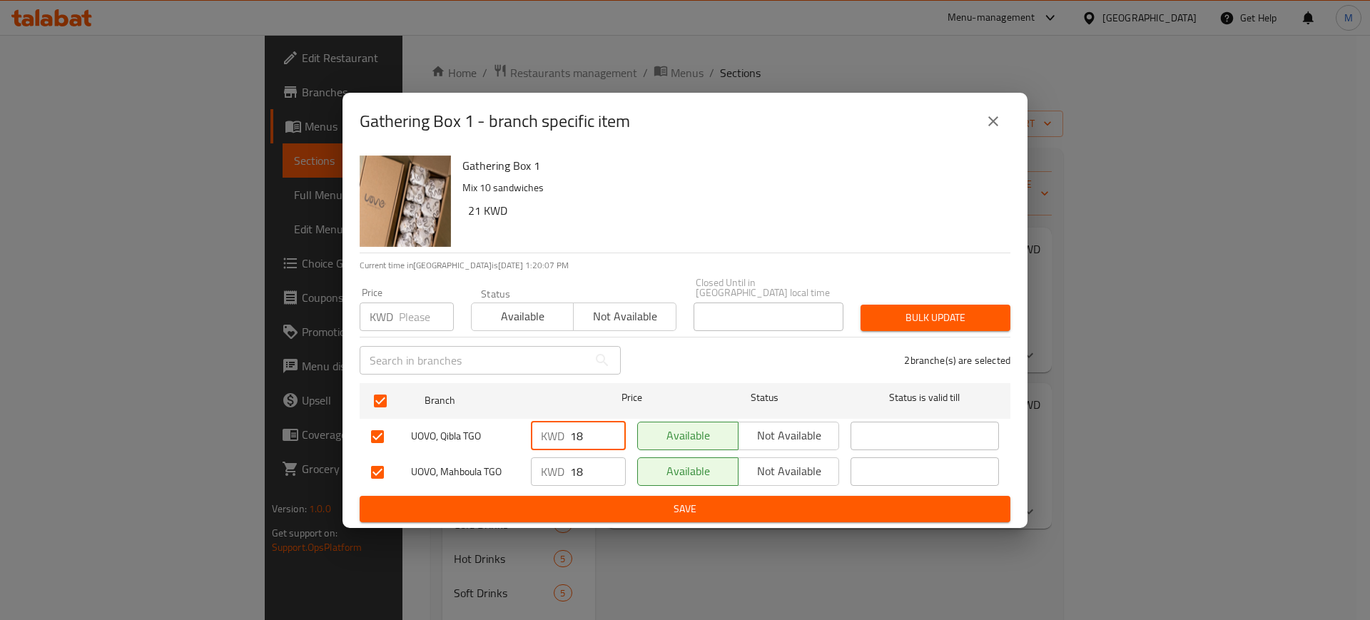
drag, startPoint x: 584, startPoint y: 430, endPoint x: 514, endPoint y: 444, distance: 71.4
click at [524, 442] on div "UOVO, Qibla TGO KWD 18 ​ Available Not available ​" at bounding box center [684, 436] width 639 height 41
drag, startPoint x: 588, startPoint y: 467, endPoint x: 530, endPoint y: 464, distance: 57.9
click at [534, 467] on div "KWD 18 ​" at bounding box center [578, 471] width 95 height 29
click at [607, 502] on span "Save" at bounding box center [685, 509] width 628 height 18
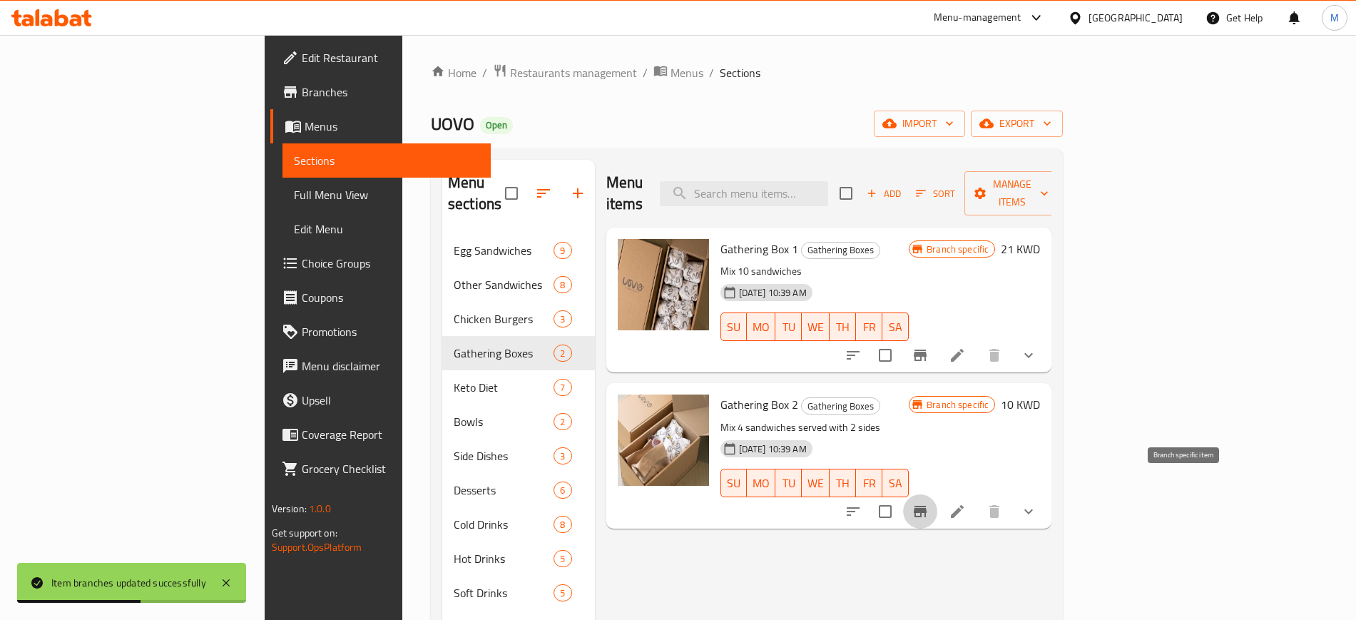
click at [927, 506] on icon "Branch-specific-item" at bounding box center [920, 511] width 13 height 11
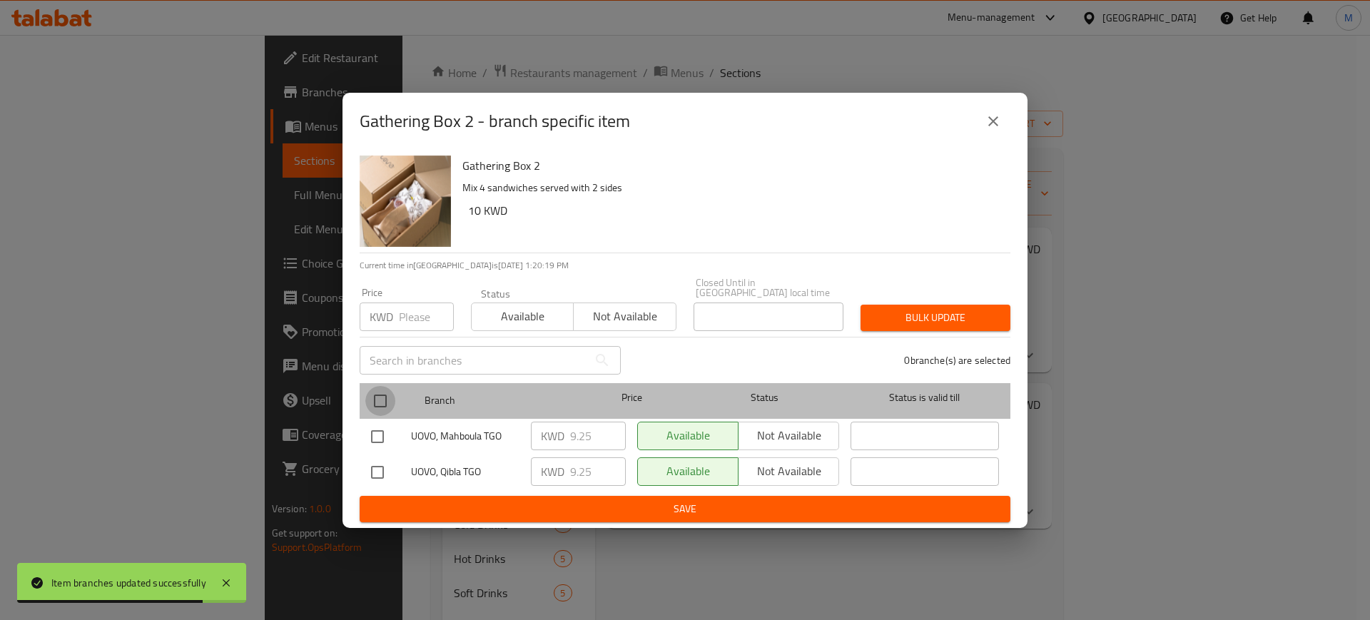
click at [375, 391] on input "checkbox" at bounding box center [380, 401] width 30 height 30
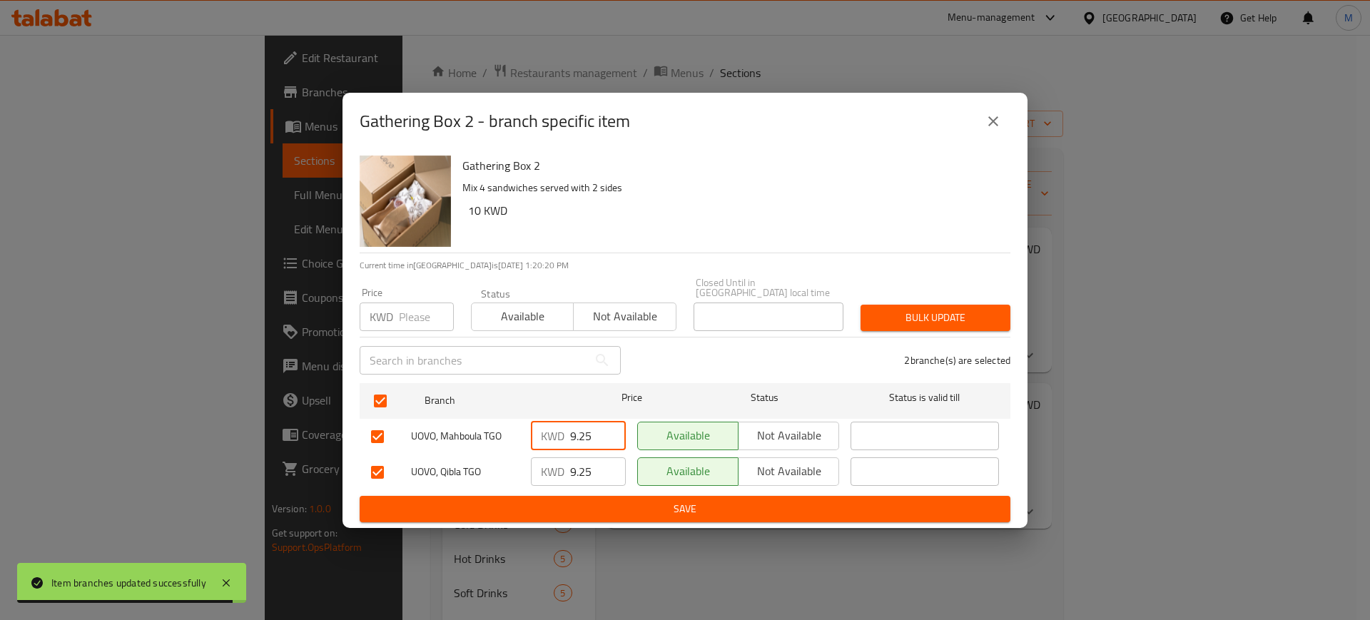
drag, startPoint x: 593, startPoint y: 435, endPoint x: 533, endPoint y: 446, distance: 61.0
click at [538, 448] on ul "Branch Price Status Status is valid till [GEOGRAPHIC_DATA], Mahboula TGO KWD 9.…" at bounding box center [685, 436] width 651 height 118
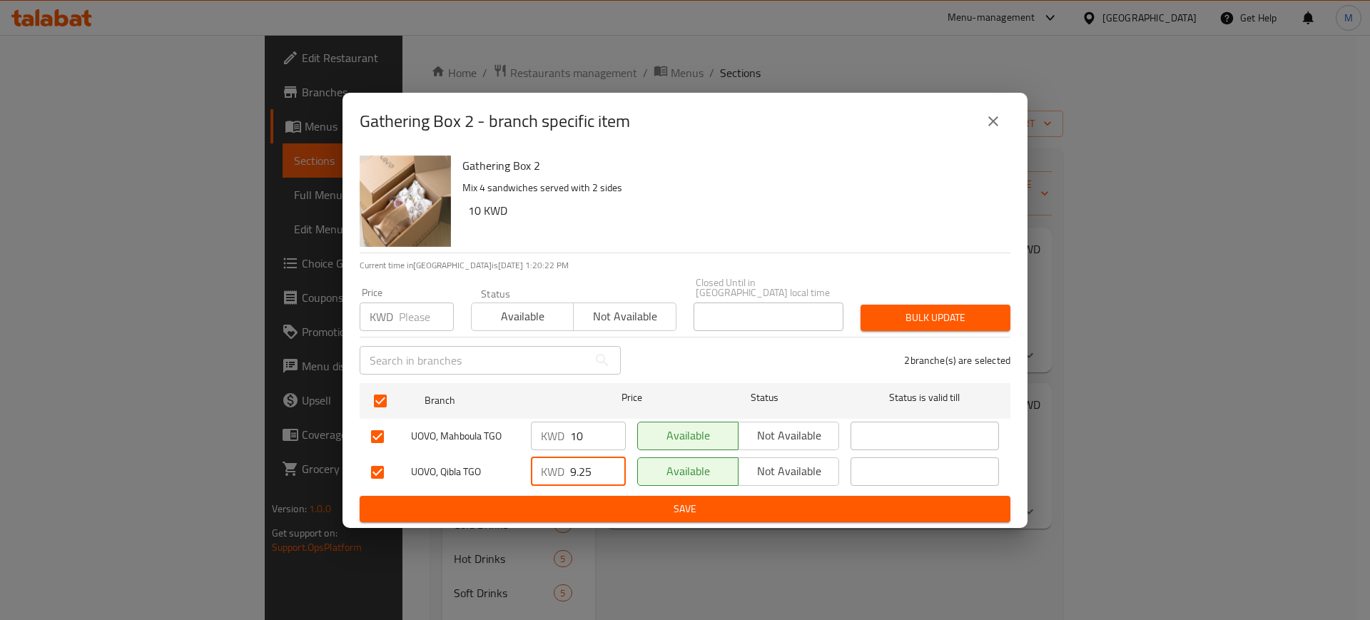
click at [582, 467] on input "9.25" at bounding box center [598, 471] width 56 height 29
drag, startPoint x: 594, startPoint y: 465, endPoint x: 552, endPoint y: 471, distance: 41.8
click at [552, 471] on div "KWD 9.25 ​" at bounding box center [578, 471] width 95 height 29
click at [635, 501] on span "Save" at bounding box center [685, 509] width 628 height 18
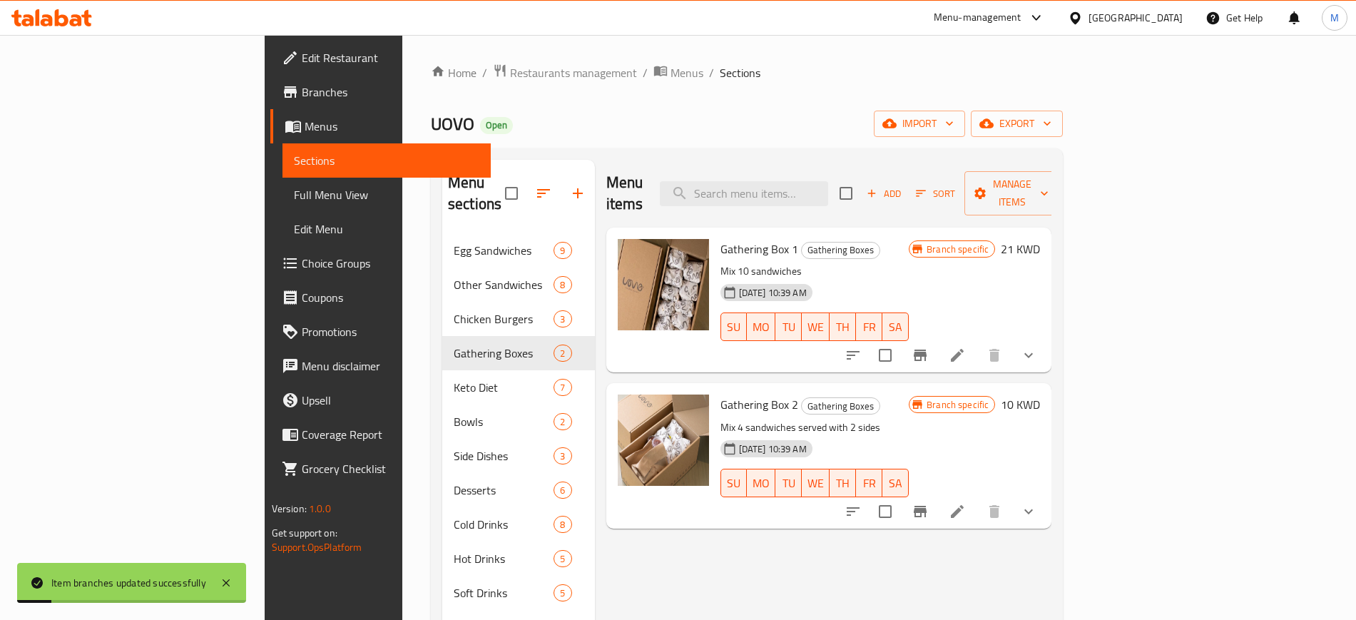
drag, startPoint x: 479, startPoint y: 116, endPoint x: 269, endPoint y: 97, distance: 210.6
click at [467, 114] on div "UOVO Open import export" at bounding box center [747, 124] width 632 height 26
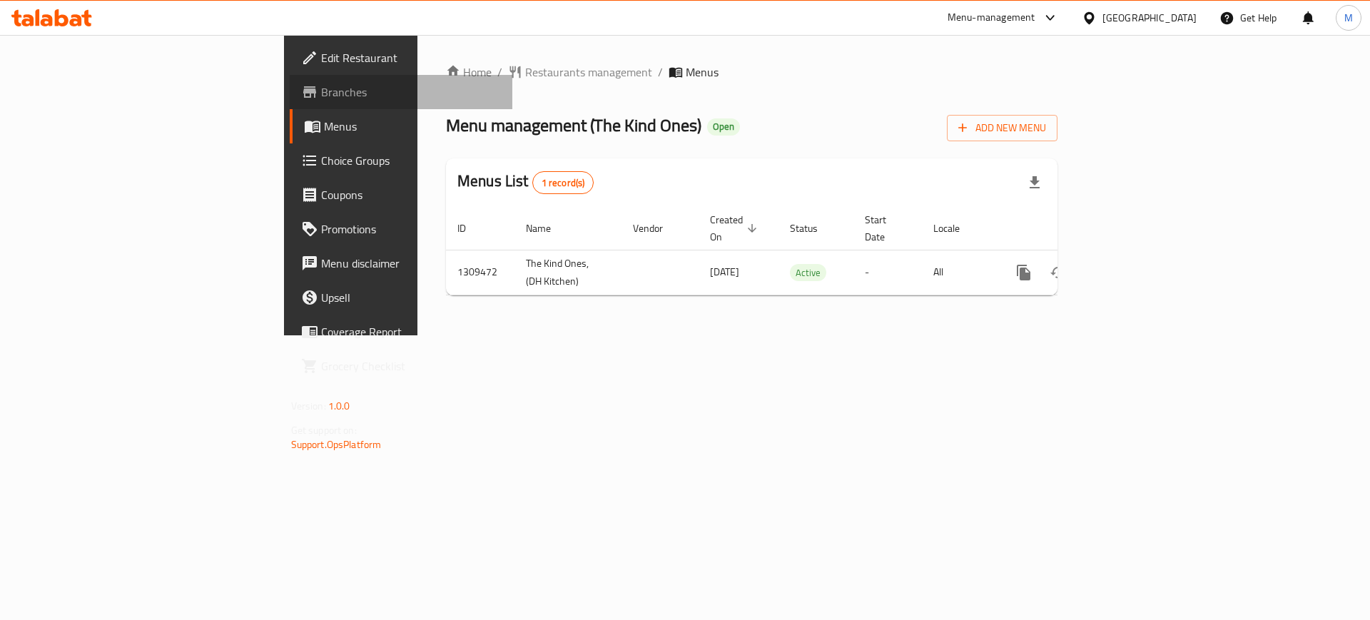
click at [321, 91] on span "Branches" at bounding box center [411, 91] width 181 height 17
